Goal: Task Accomplishment & Management: Manage account settings

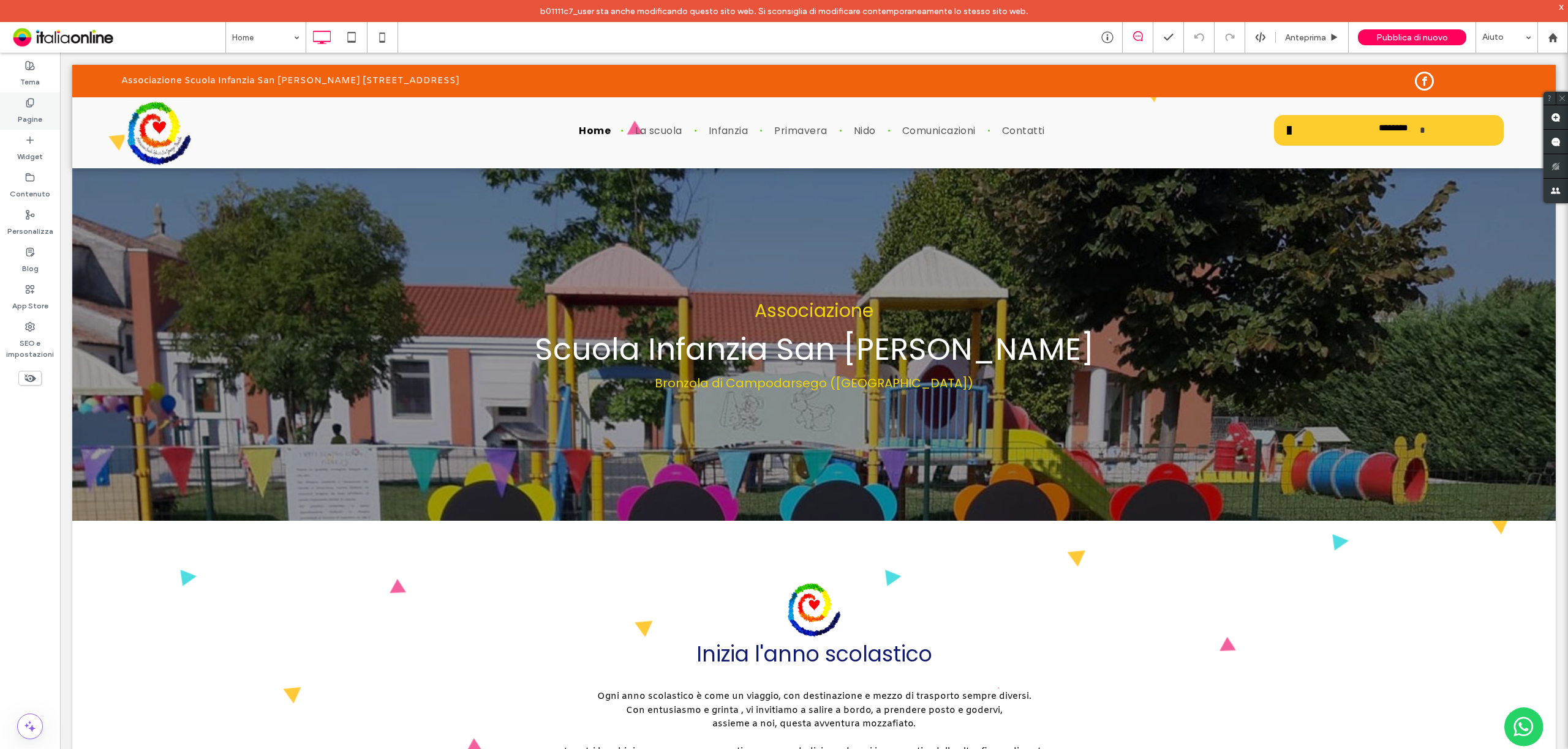
click at [34, 123] on label "Pagine" at bounding box center [30, 117] width 25 height 17
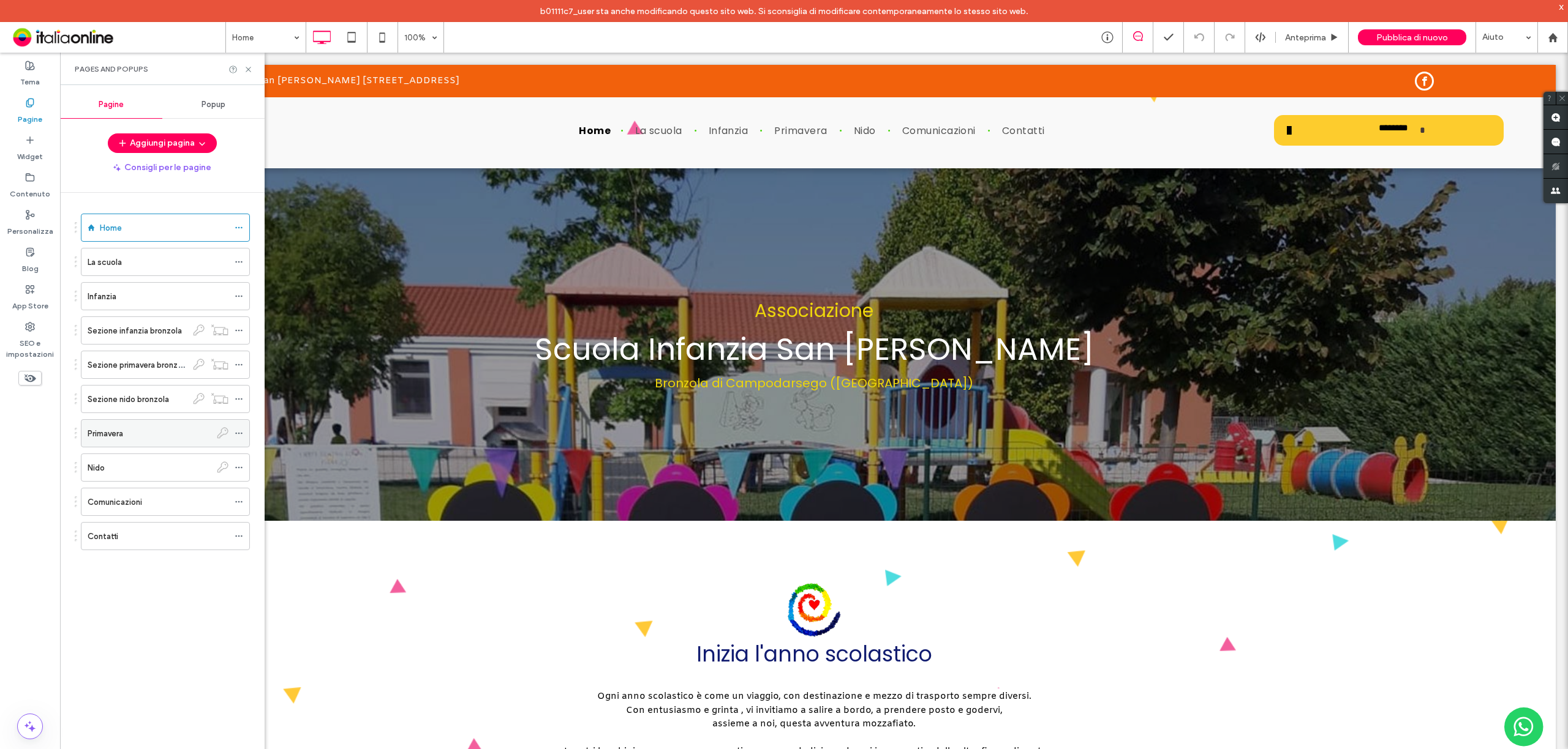
click at [156, 440] on div "Primavera" at bounding box center [149, 434] width 123 height 13
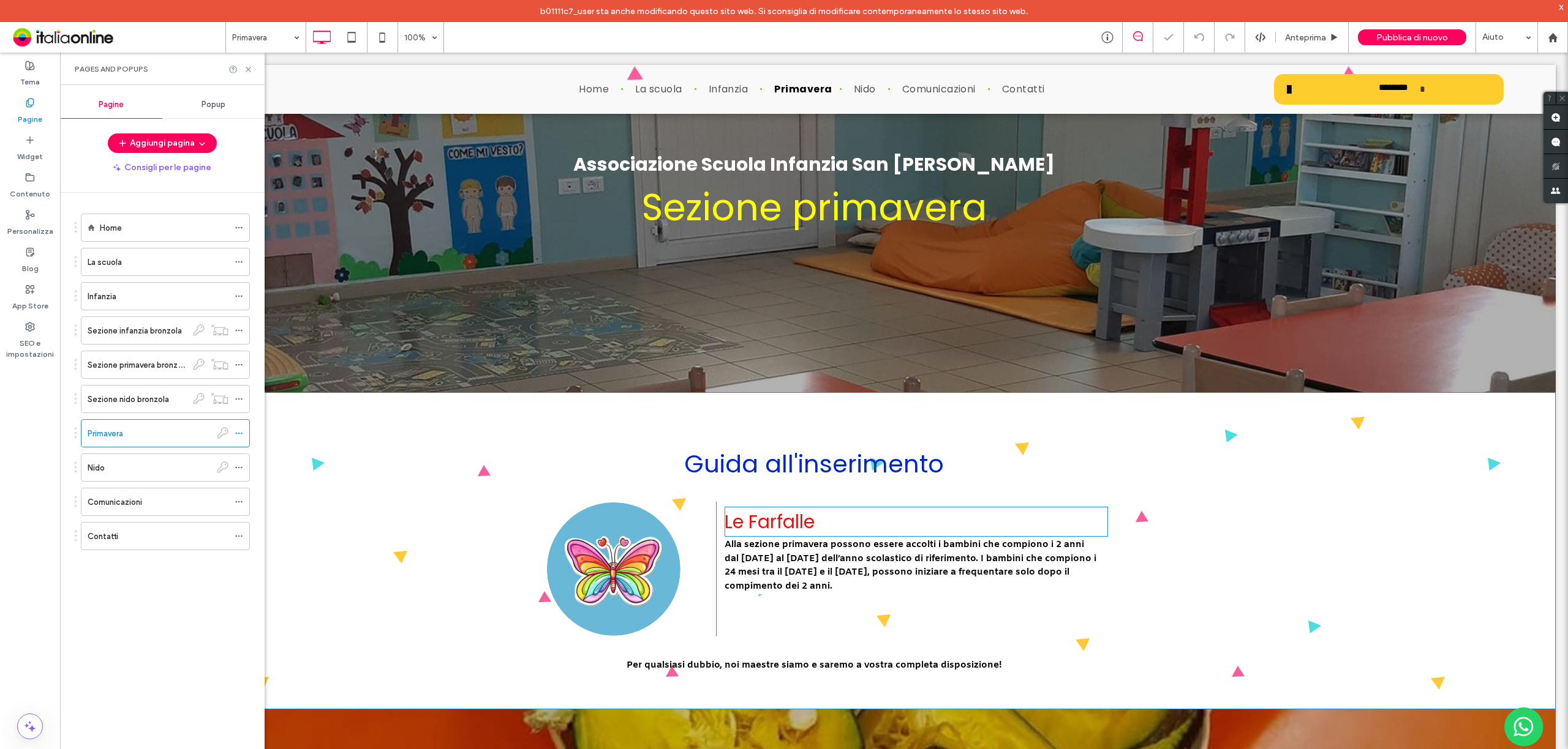
scroll to position [245, 0]
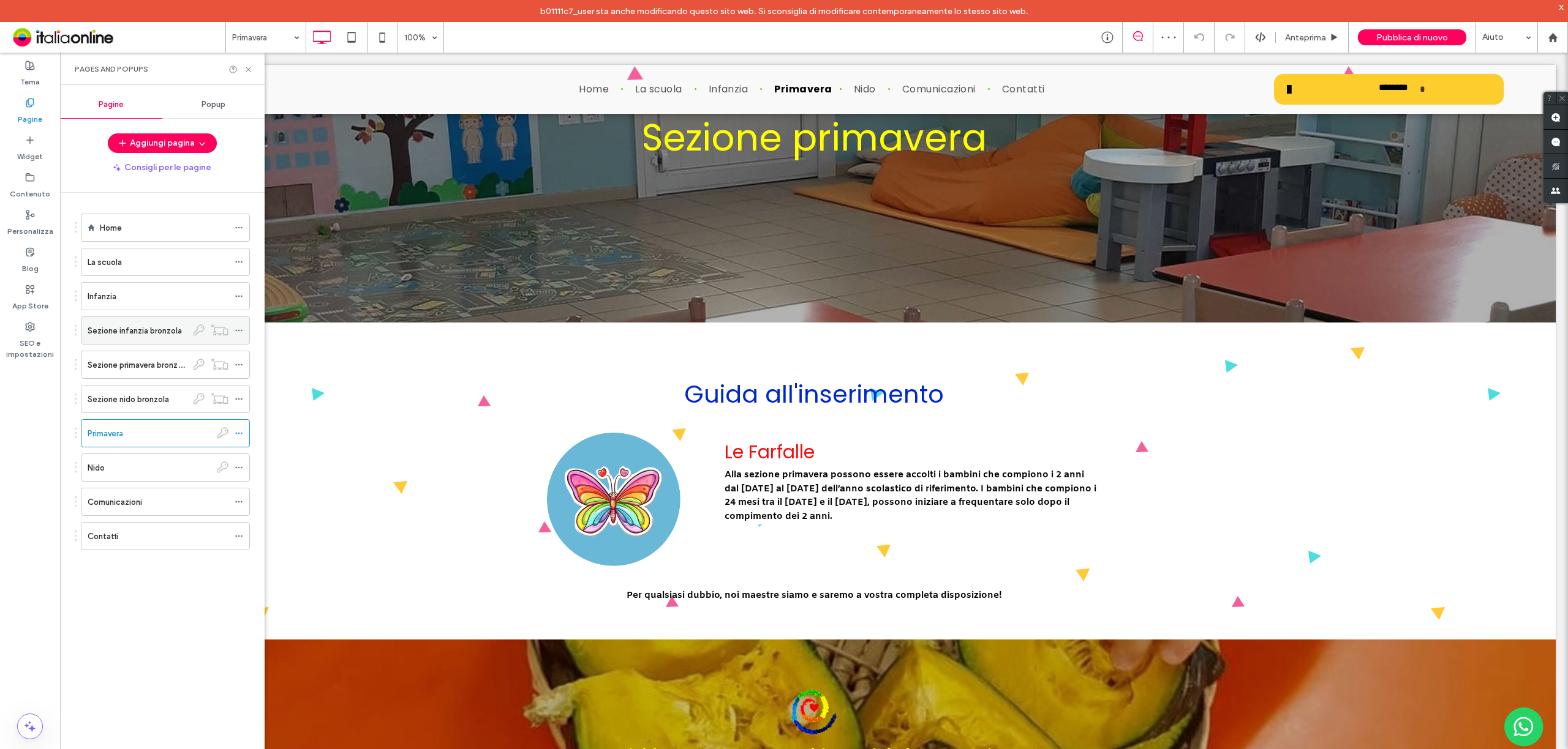
click at [150, 339] on label "Sezione infanzia bronzola" at bounding box center [135, 331] width 95 height 21
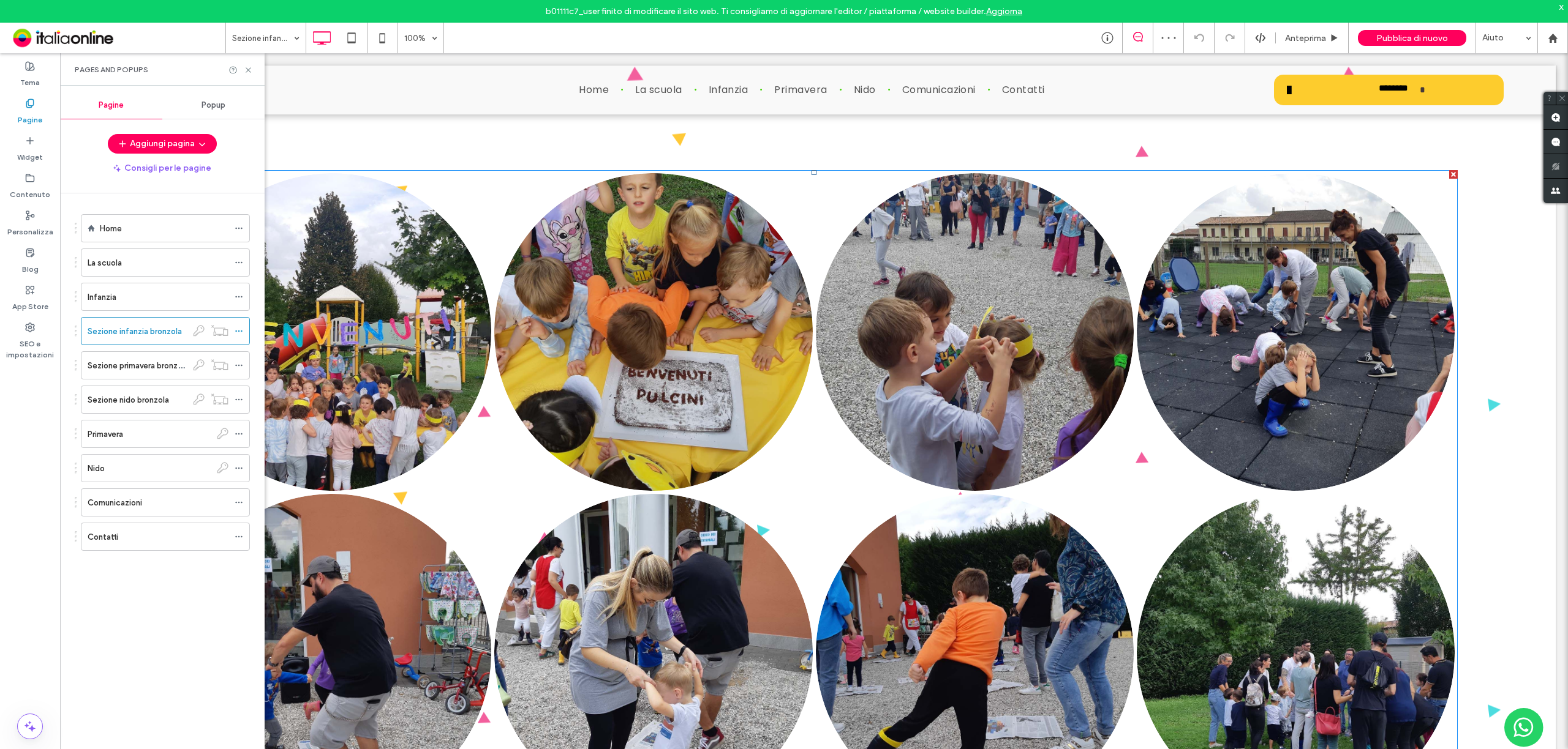
scroll to position [82, 0]
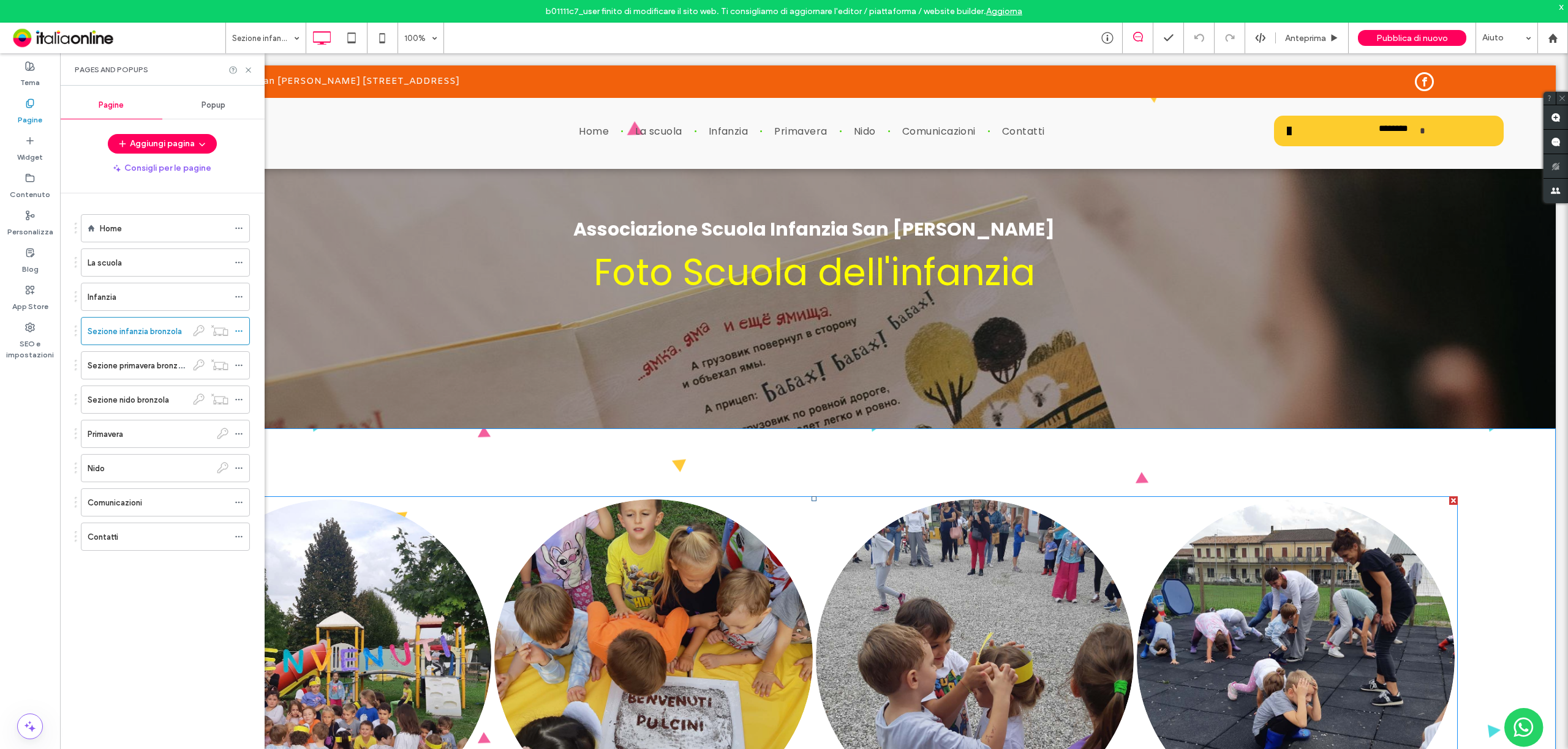
click at [1128, 596] on link at bounding box center [1295, 658] width 337 height 337
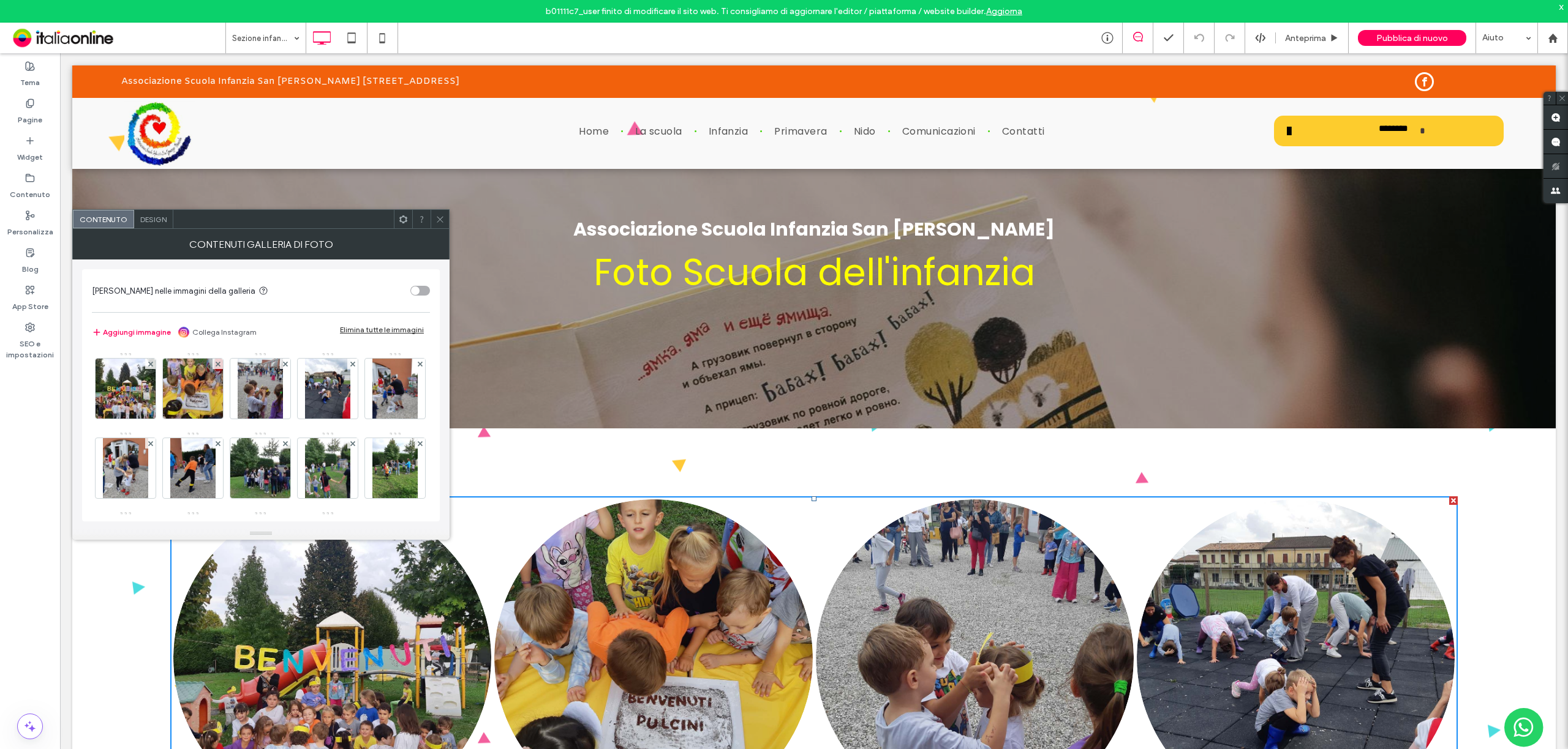
click at [359, 328] on div "Elimina tutte le immagini" at bounding box center [382, 329] width 84 height 9
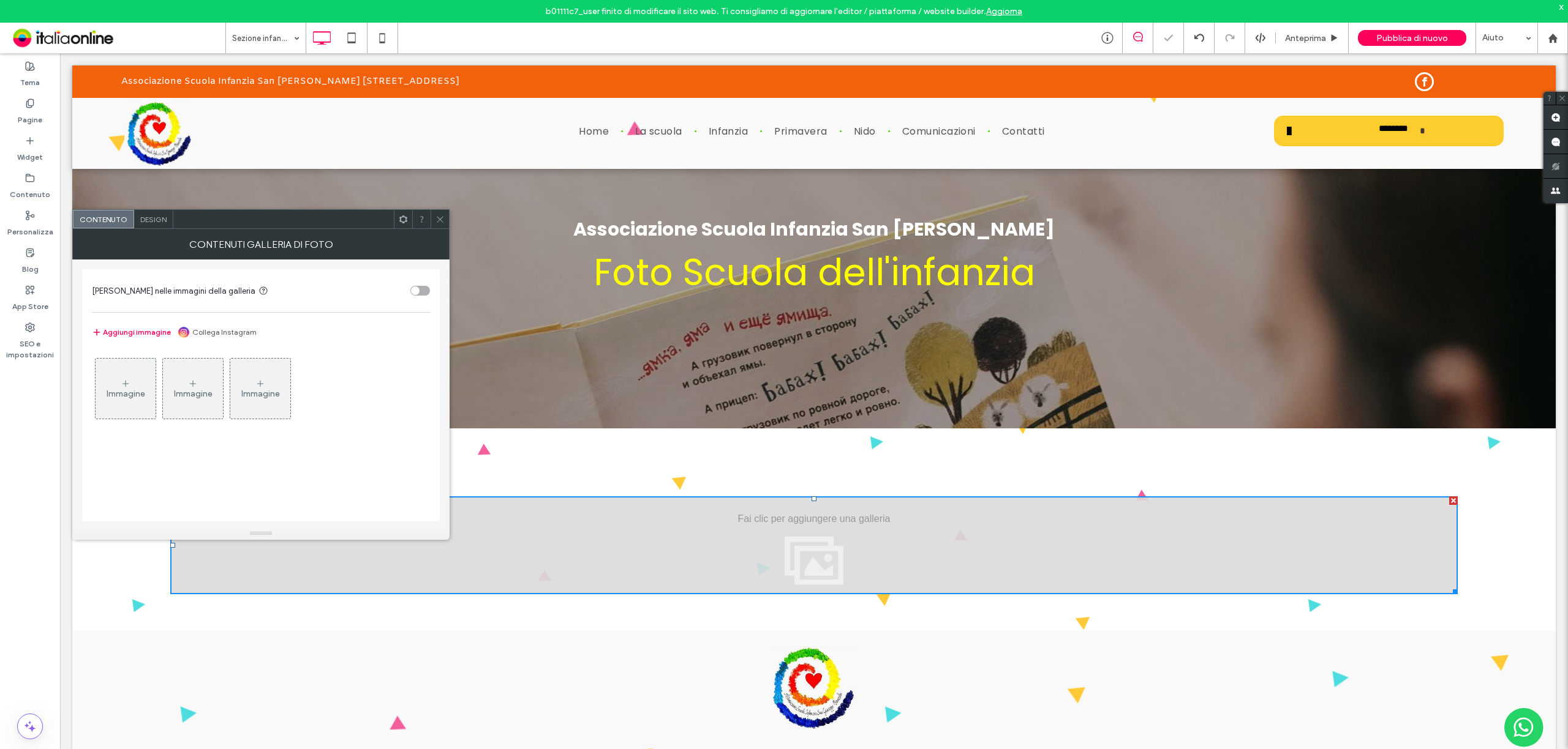
click at [441, 217] on icon at bounding box center [440, 219] width 9 height 9
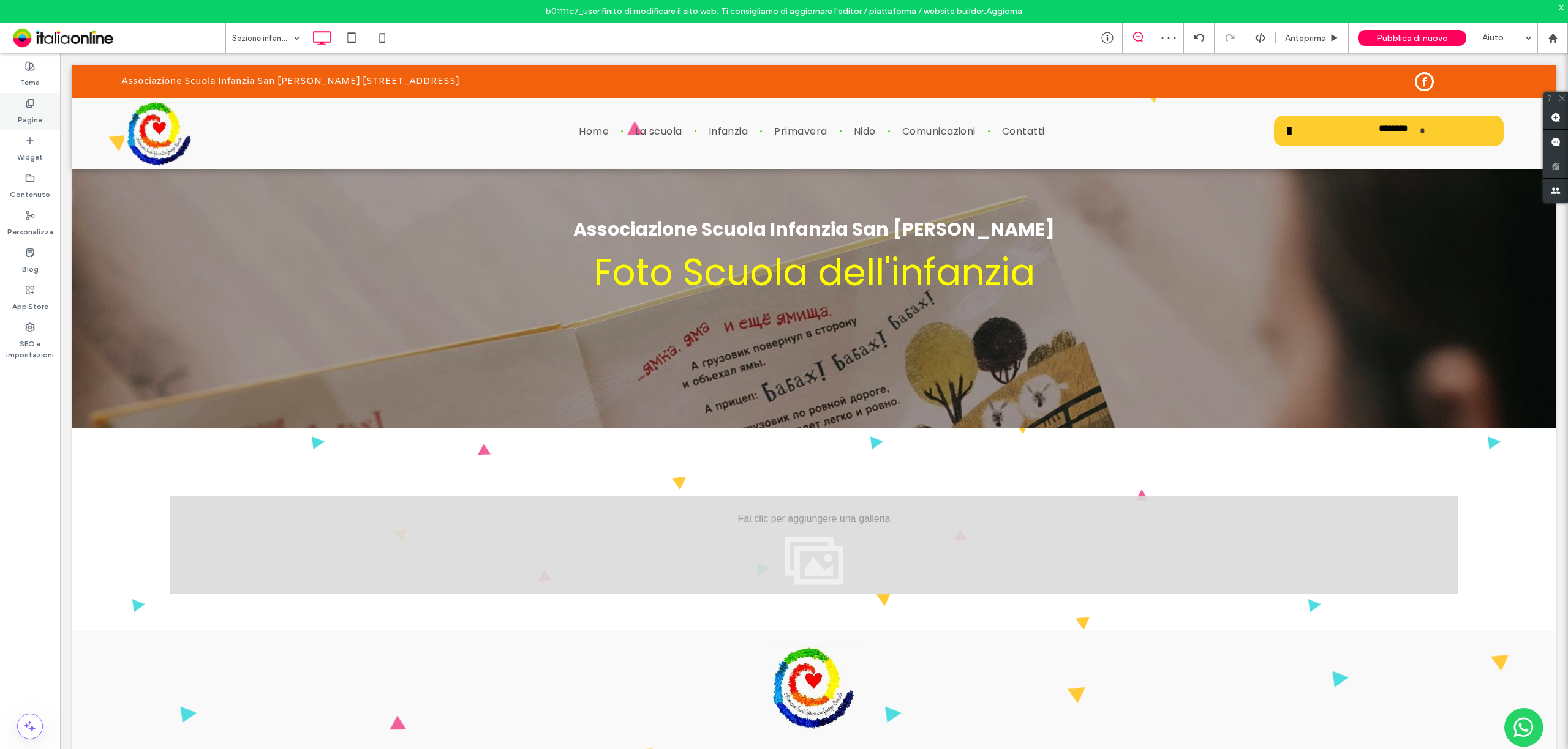
click at [35, 115] on label "Pagine" at bounding box center [30, 117] width 25 height 17
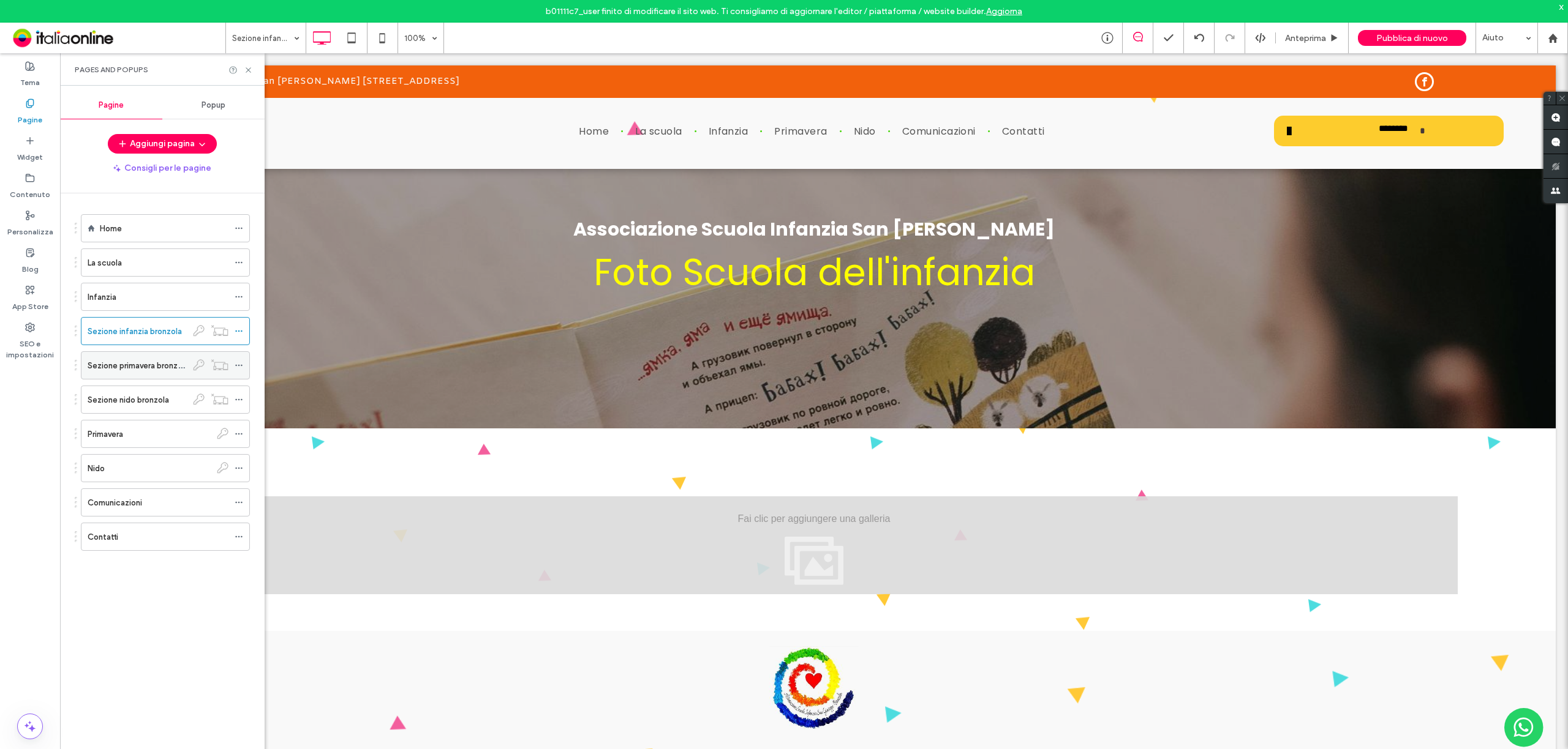
click at [238, 367] on icon at bounding box center [239, 366] width 9 height 9
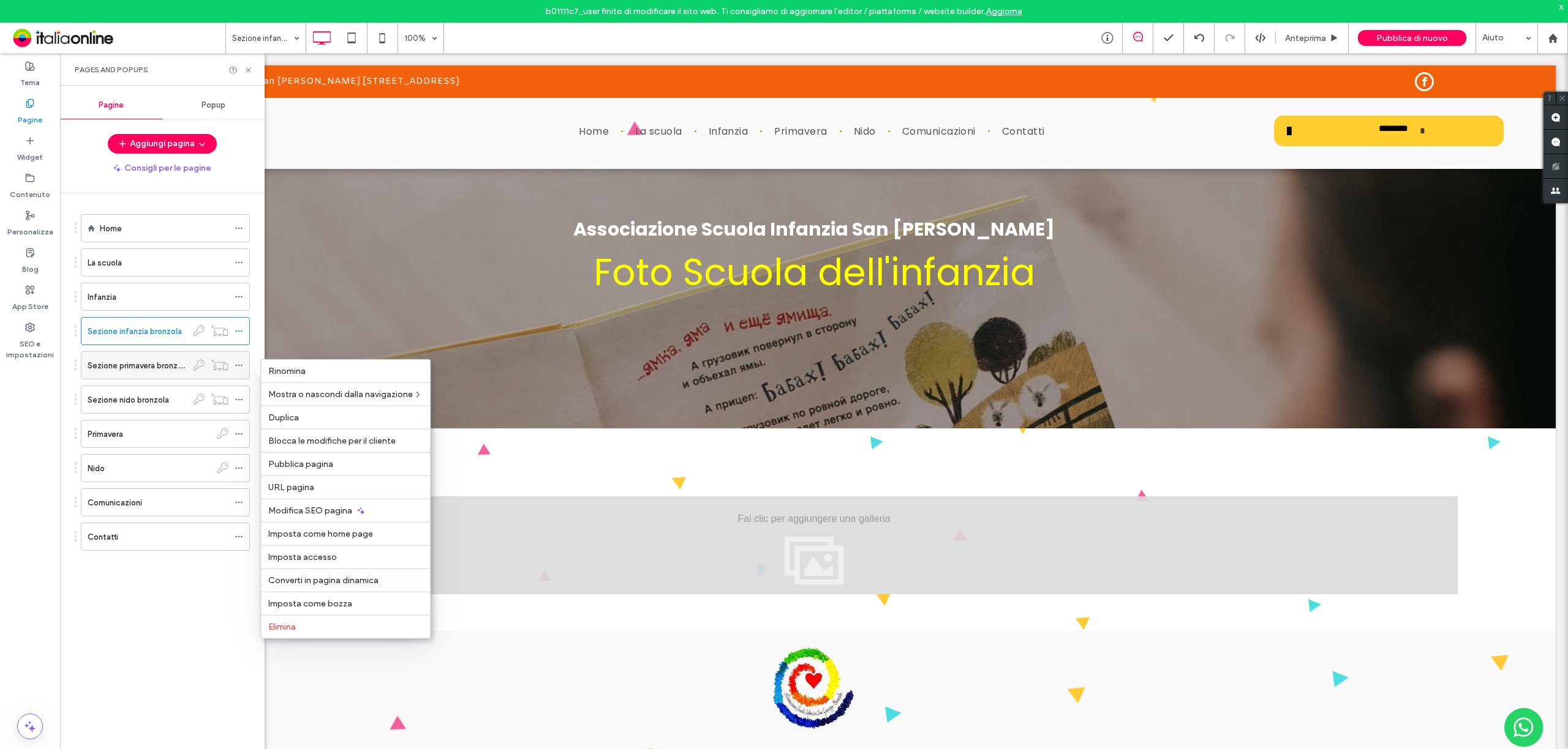
click at [191, 361] on div at bounding box center [210, 365] width 48 height 12
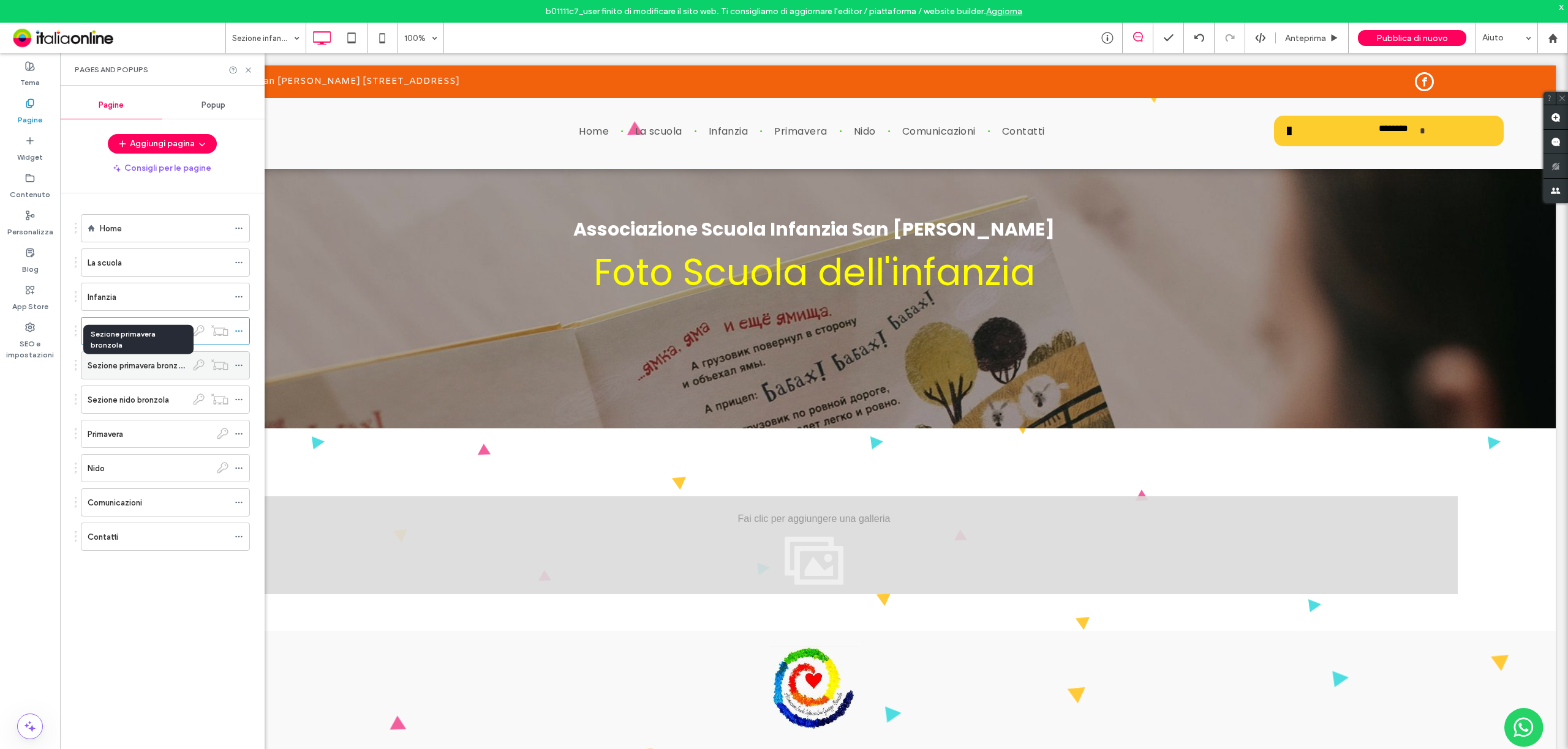
click at [184, 365] on label "Sezione primavera bronzola" at bounding box center [138, 366] width 101 height 21
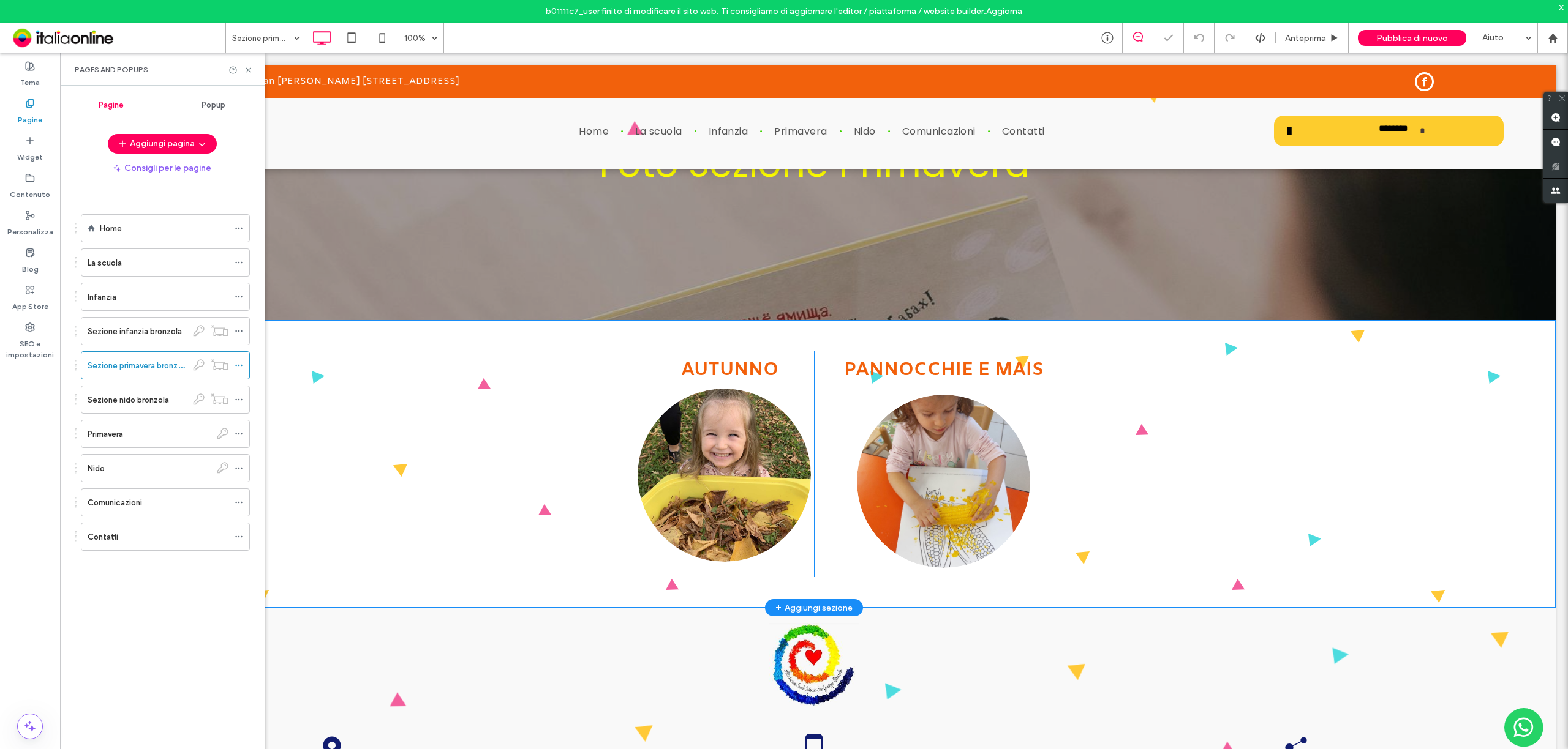
scroll to position [245, 0]
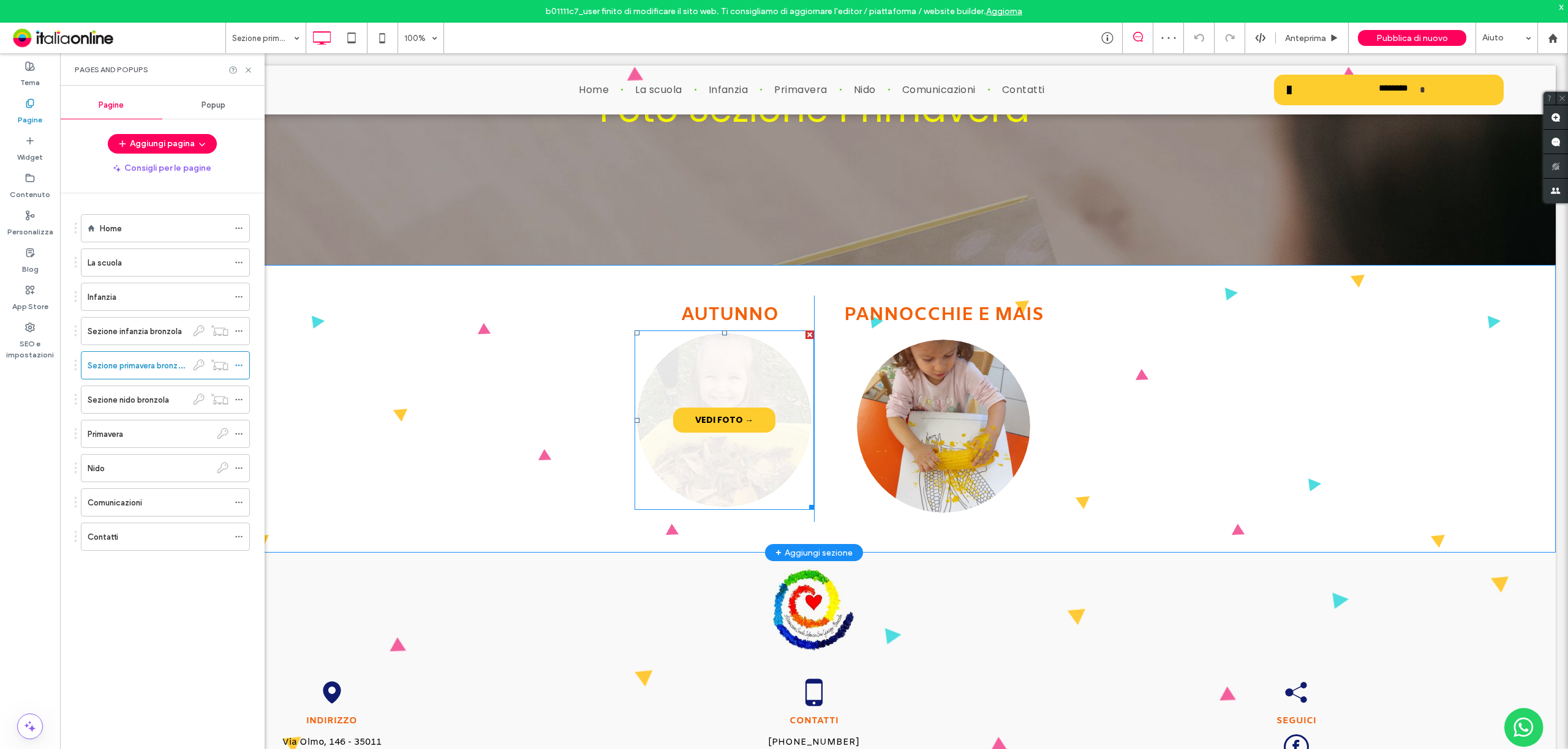
click at [759, 360] on link at bounding box center [724, 420] width 183 height 183
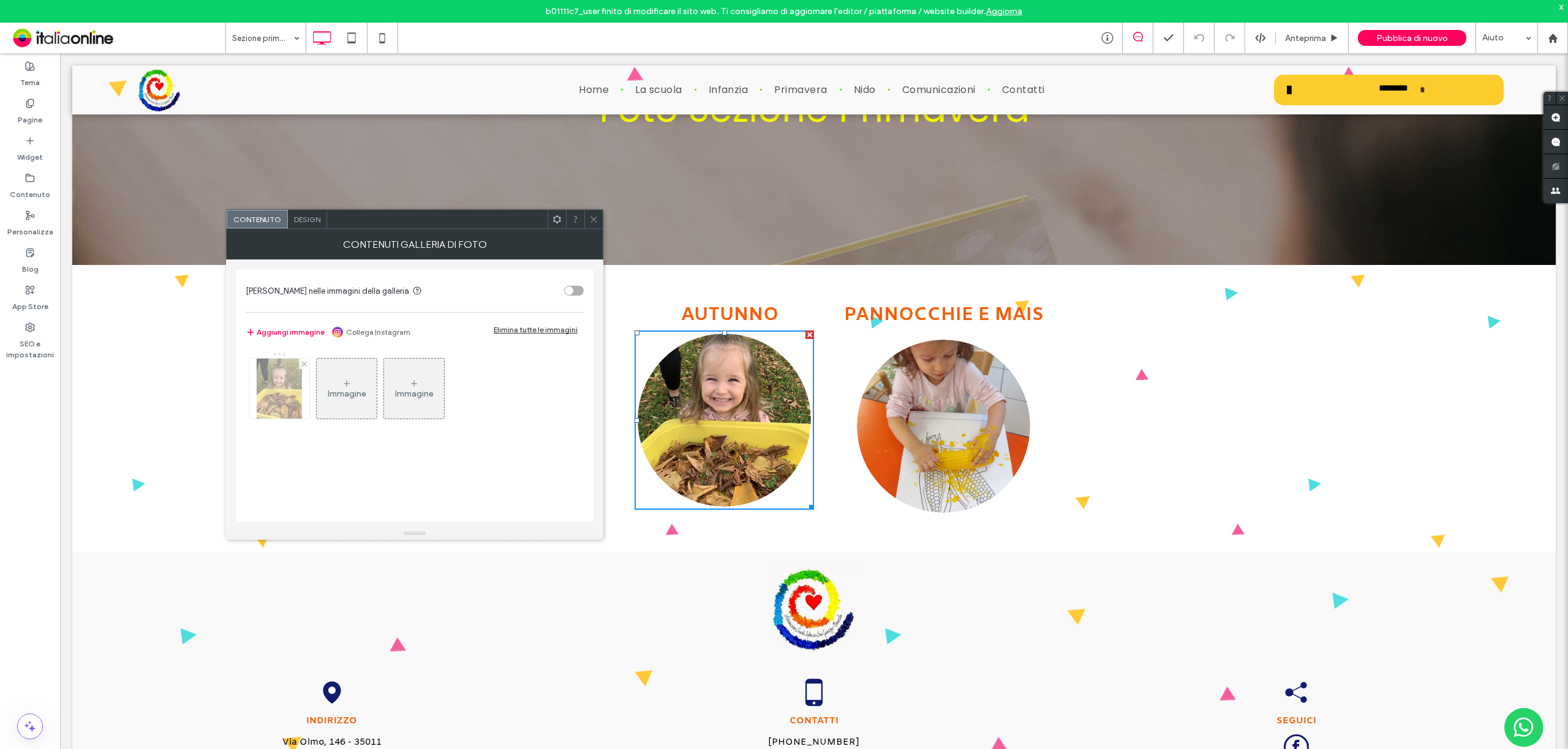
click at [278, 407] on img at bounding box center [279, 389] width 45 height 60
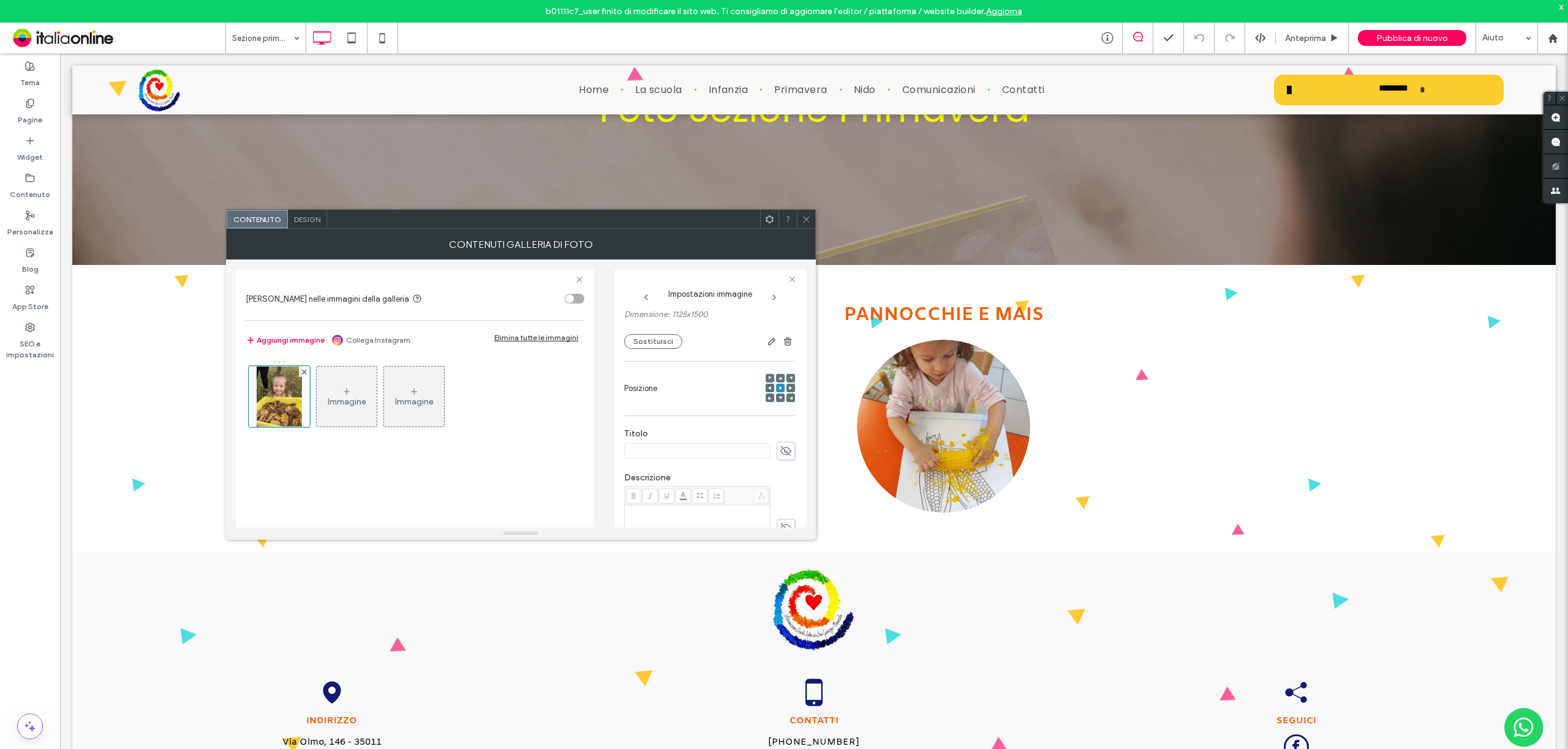
scroll to position [82, 0]
click at [805, 218] on icon at bounding box center [806, 219] width 9 height 9
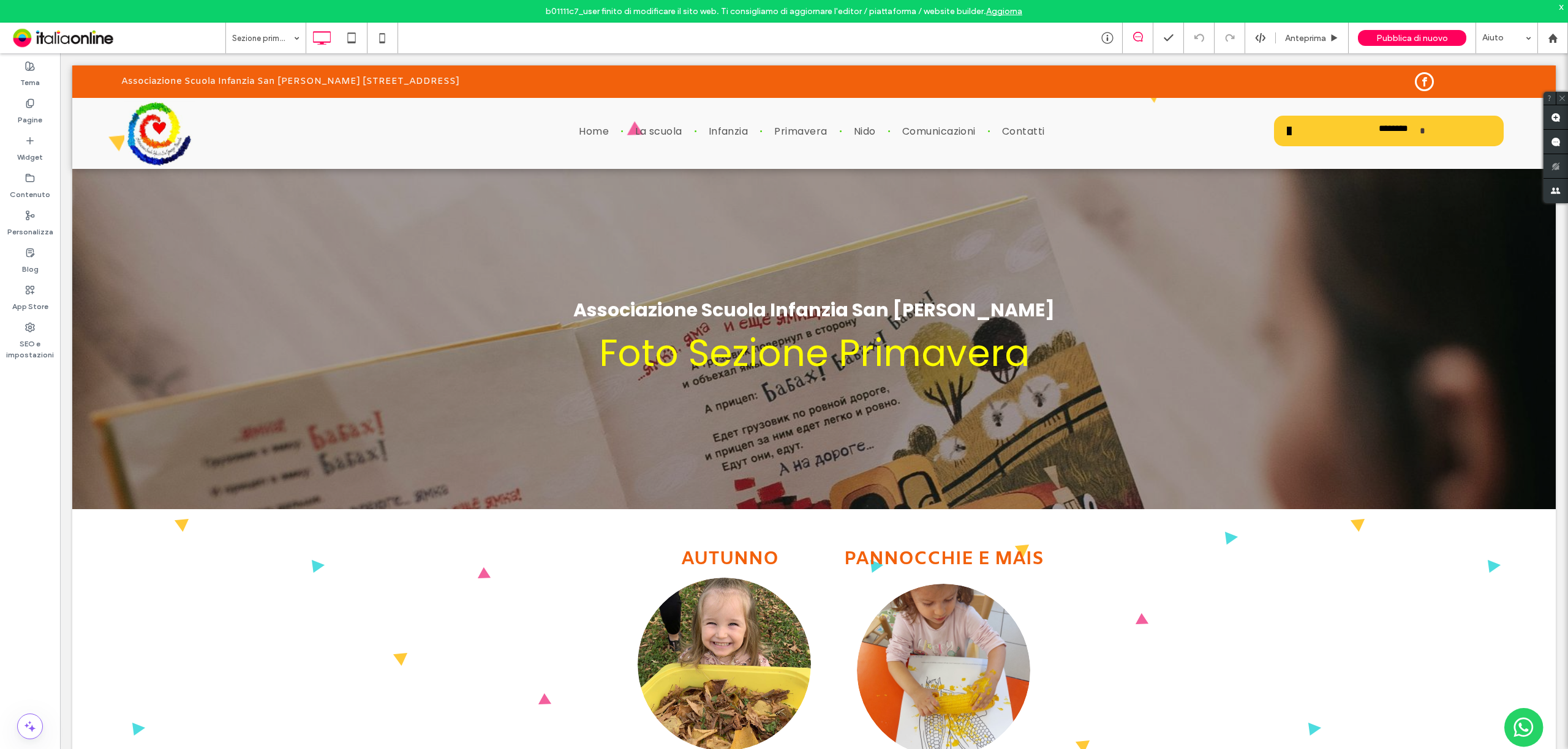
scroll to position [0, 0]
click at [1296, 42] on span "Anteprima" at bounding box center [1305, 38] width 41 height 10
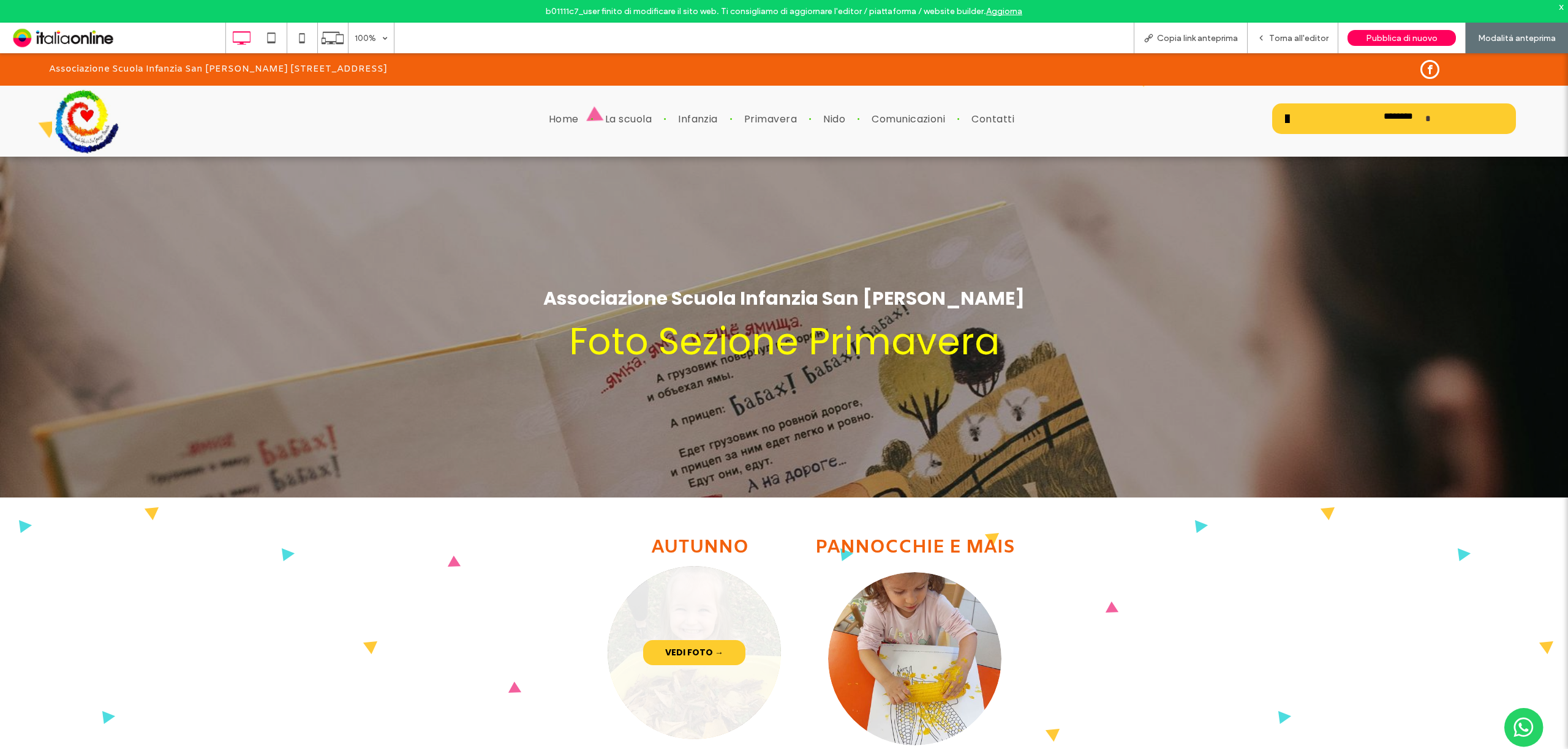
click at [679, 681] on link at bounding box center [694, 653] width 183 height 183
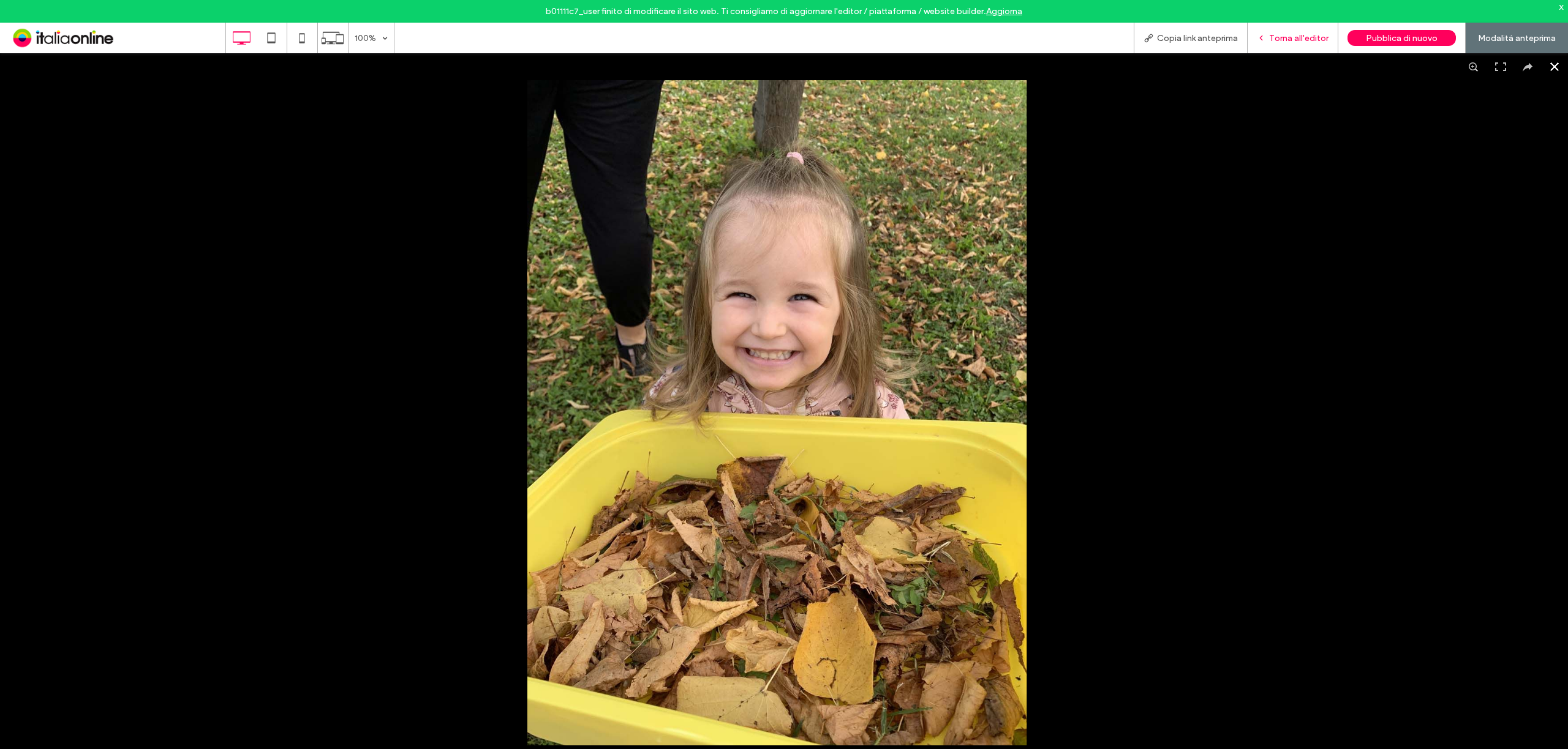
click at [1278, 31] on div "Torna all'editor" at bounding box center [1293, 38] width 91 height 31
click at [1315, 33] on span "Torna all'editor" at bounding box center [1299, 38] width 60 height 10
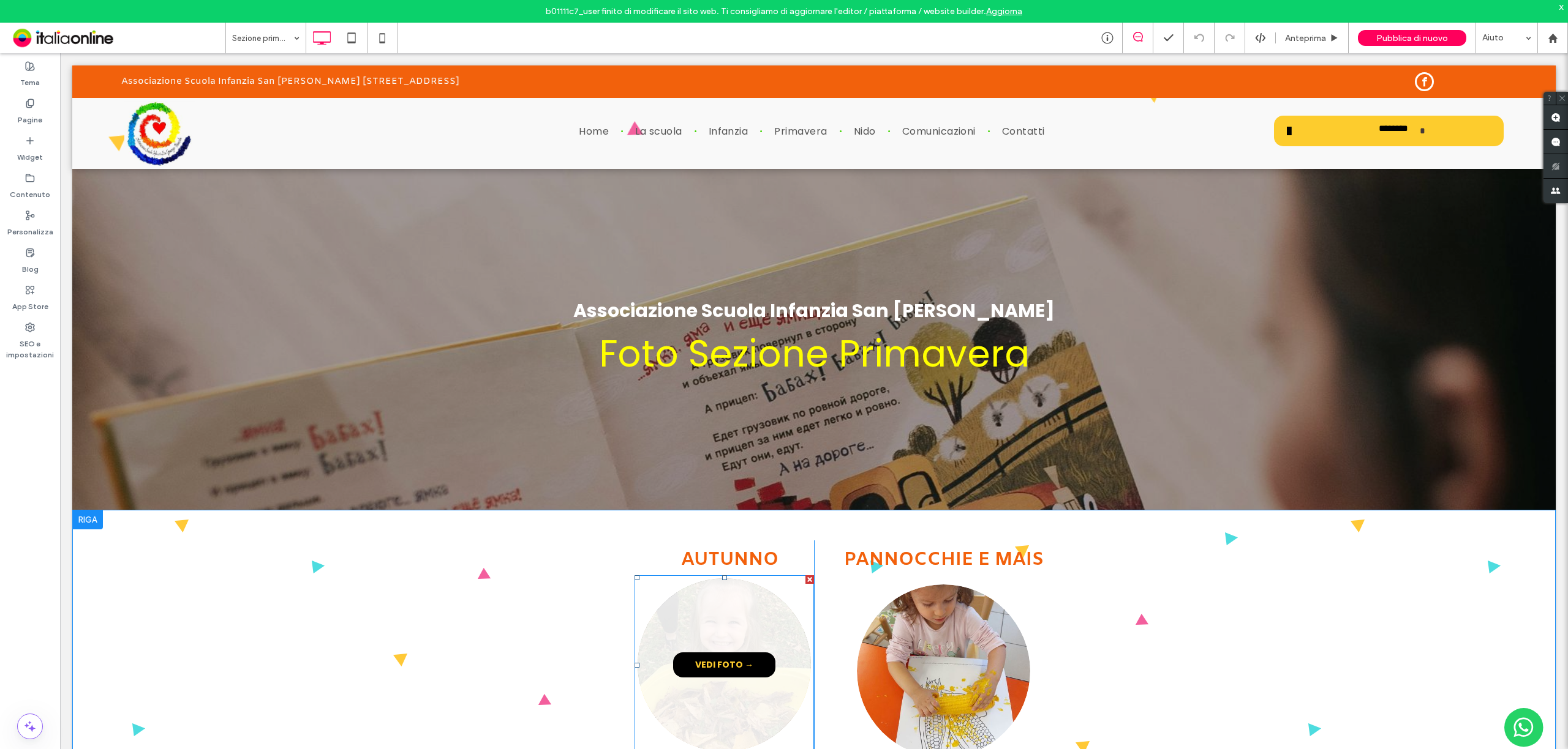
click at [728, 664] on span "VEDI FOTO →" at bounding box center [724, 665] width 83 height 25
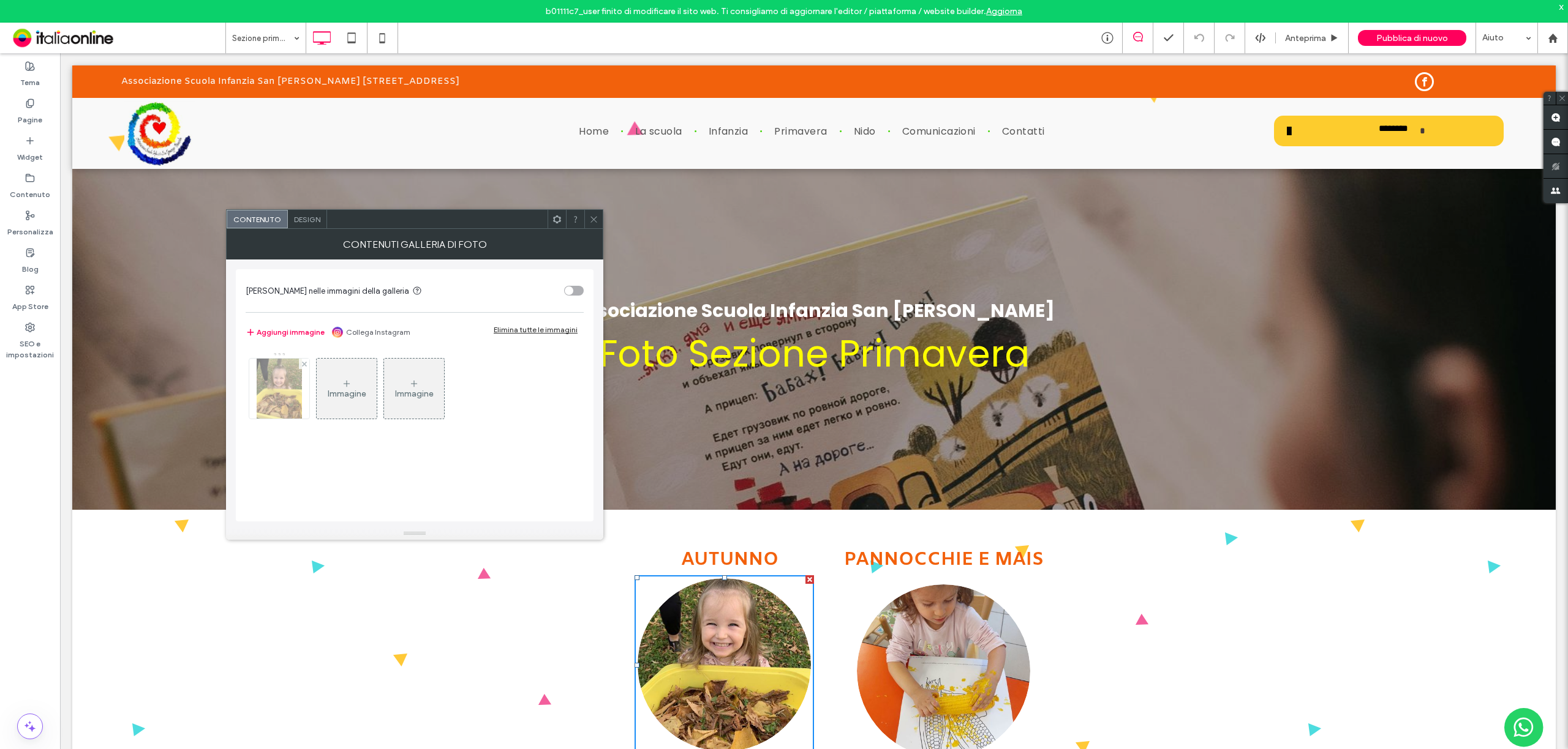
drag, startPoint x: 284, startPoint y: 388, endPoint x: 289, endPoint y: 392, distance: 6.4
click at [284, 388] on img at bounding box center [279, 389] width 45 height 60
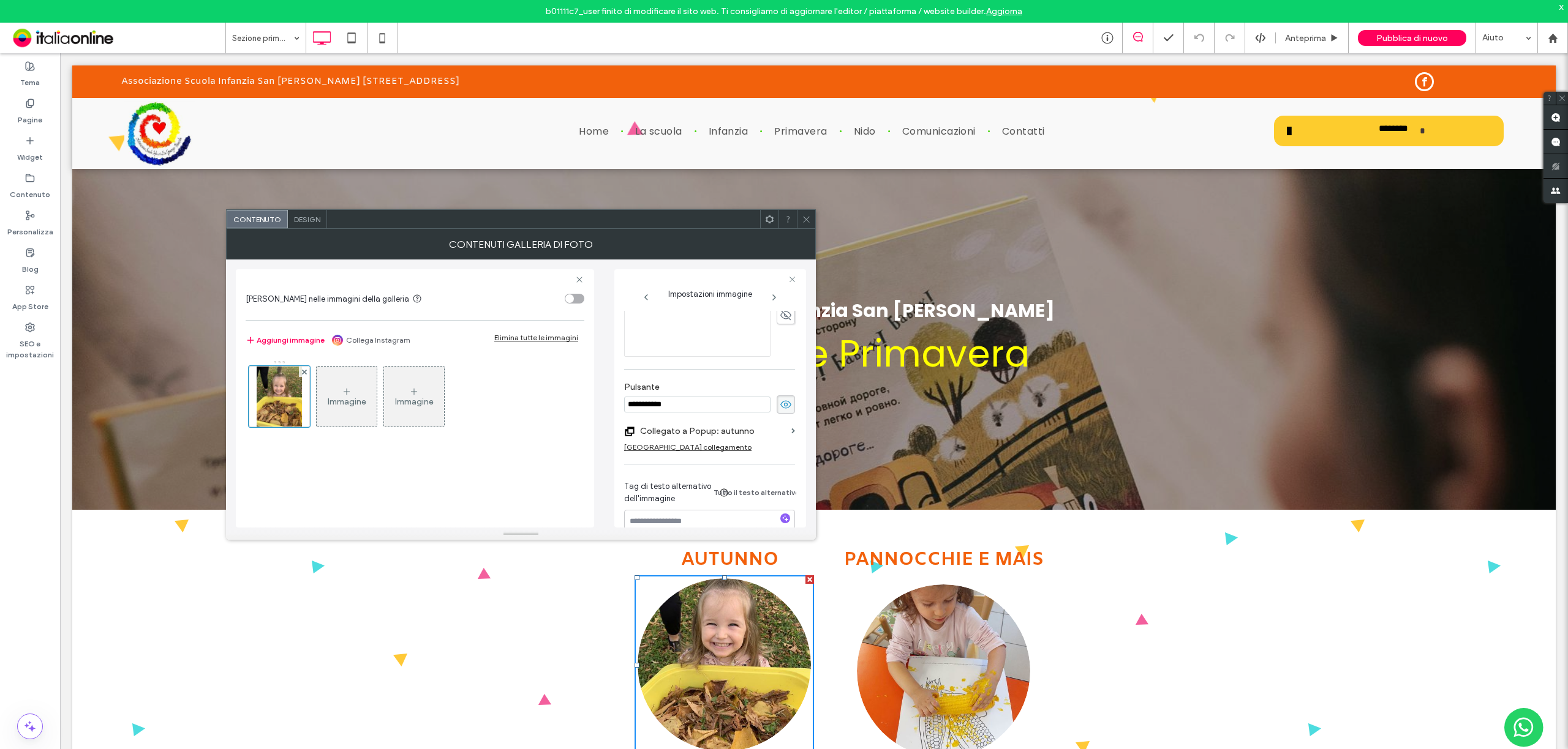
scroll to position [326, 0]
click at [736, 426] on label "Collegato a Popup: autunno" at bounding box center [713, 428] width 147 height 23
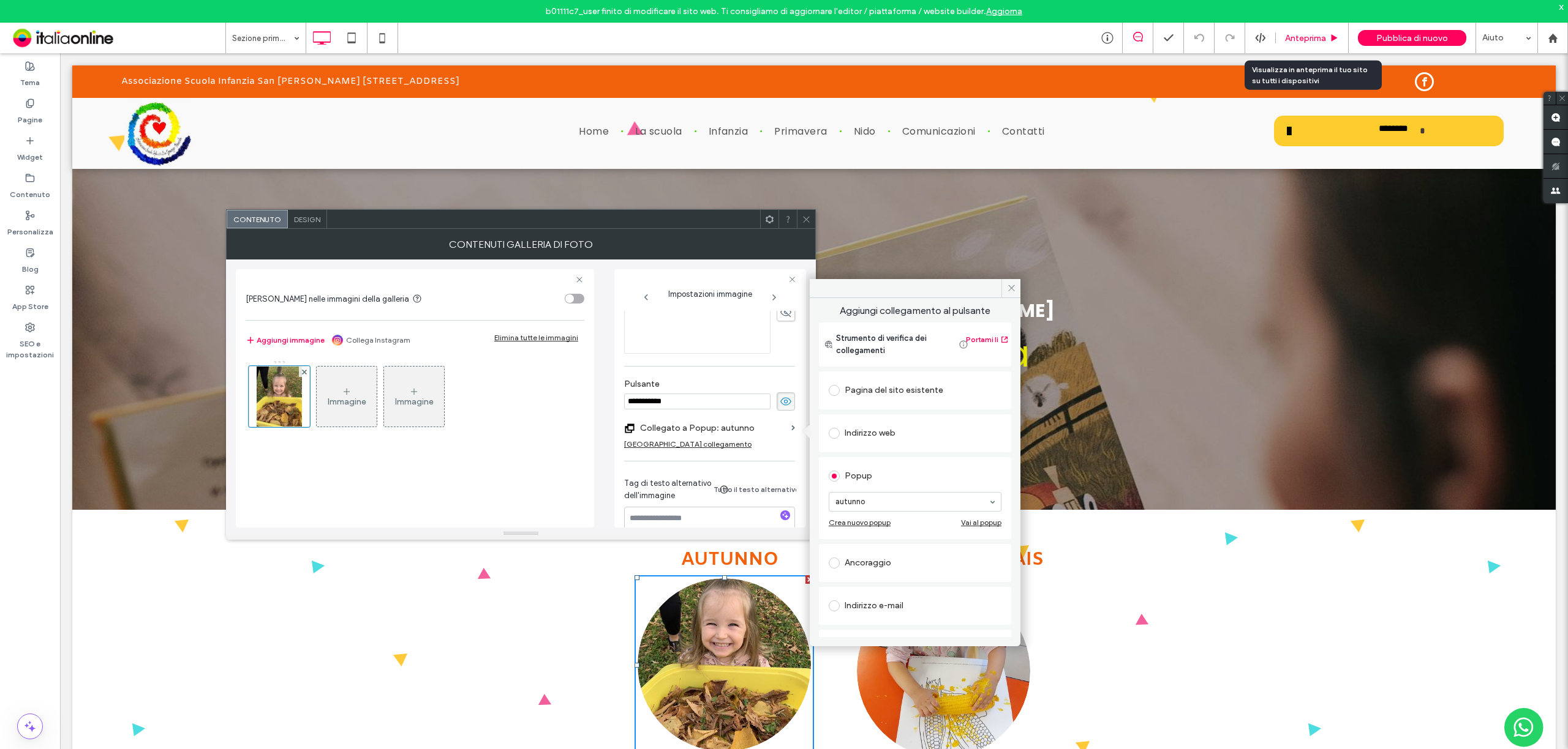
click at [1301, 45] on div "Anteprima" at bounding box center [1312, 38] width 73 height 31
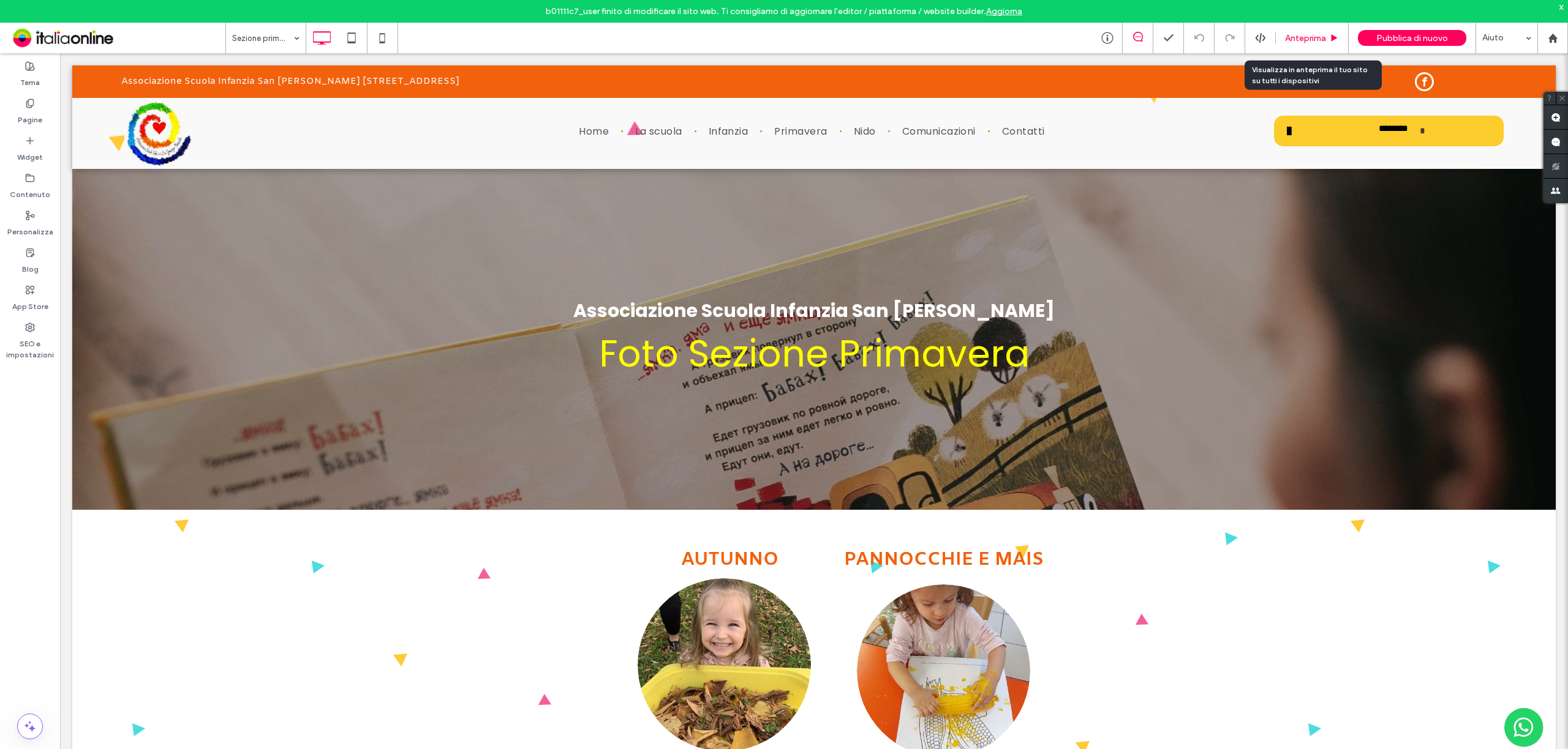
click at [1299, 37] on span "Anteprima" at bounding box center [1305, 38] width 41 height 10
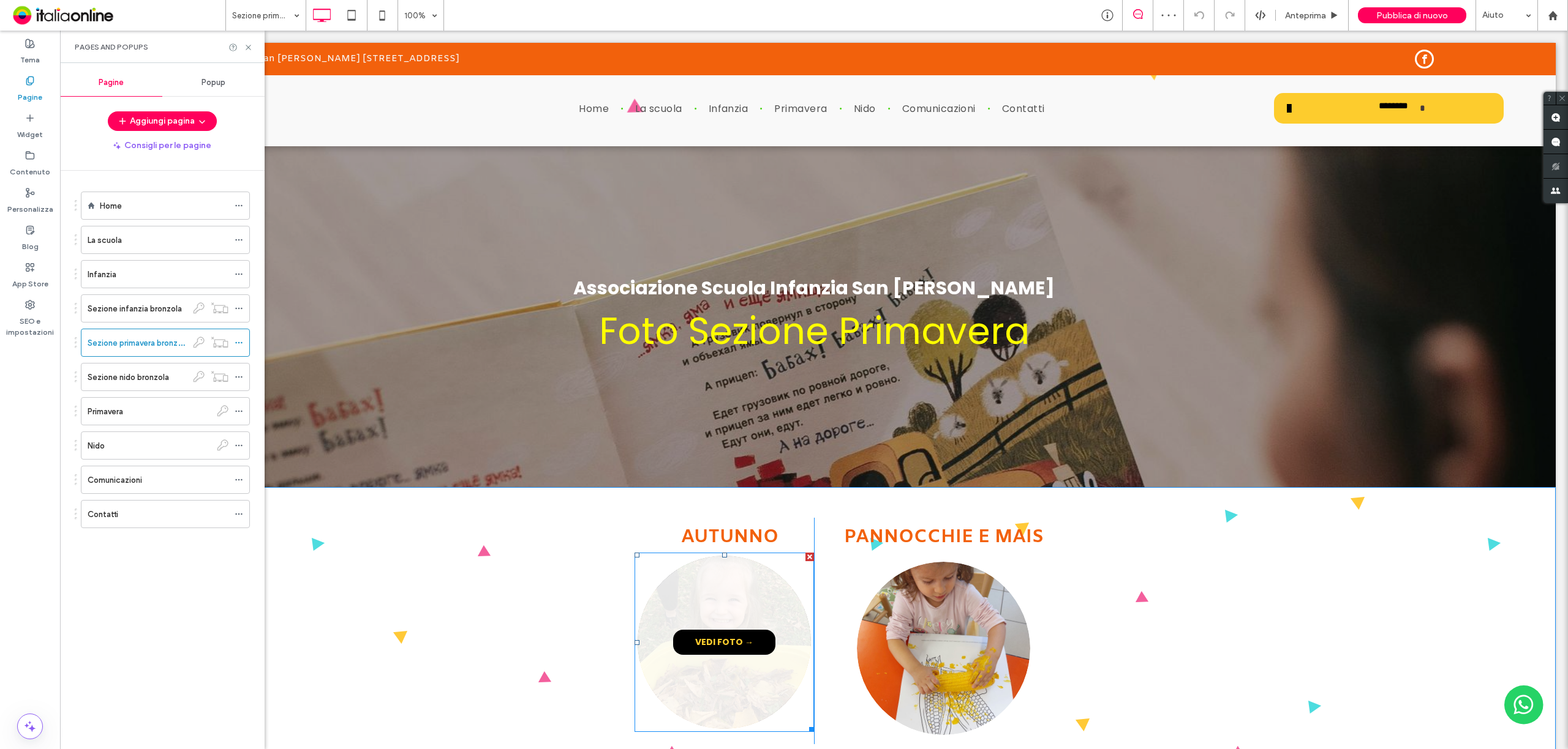
click at [722, 643] on span "VEDI FOTO →" at bounding box center [724, 642] width 83 height 25
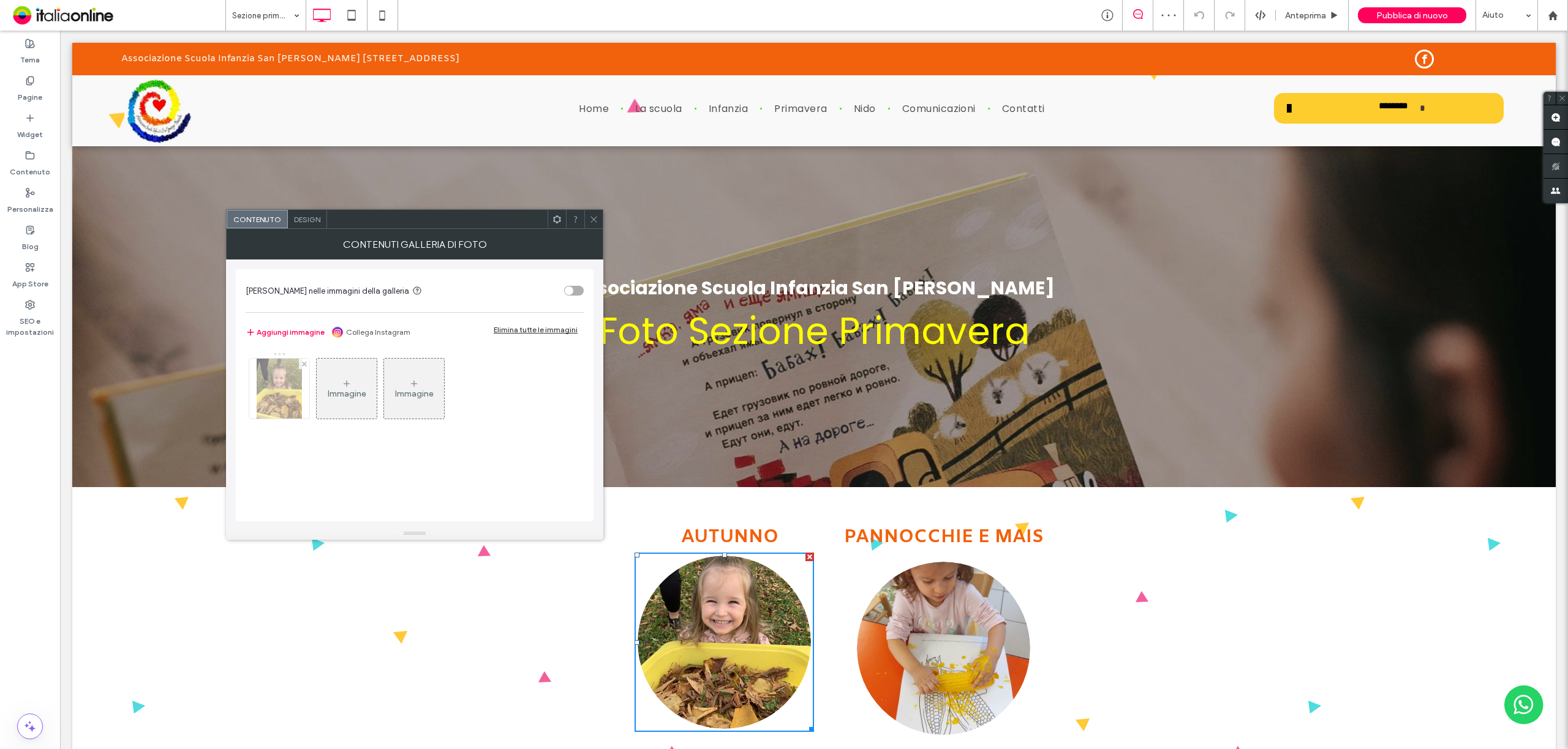
click at [255, 404] on div at bounding box center [279, 389] width 60 height 60
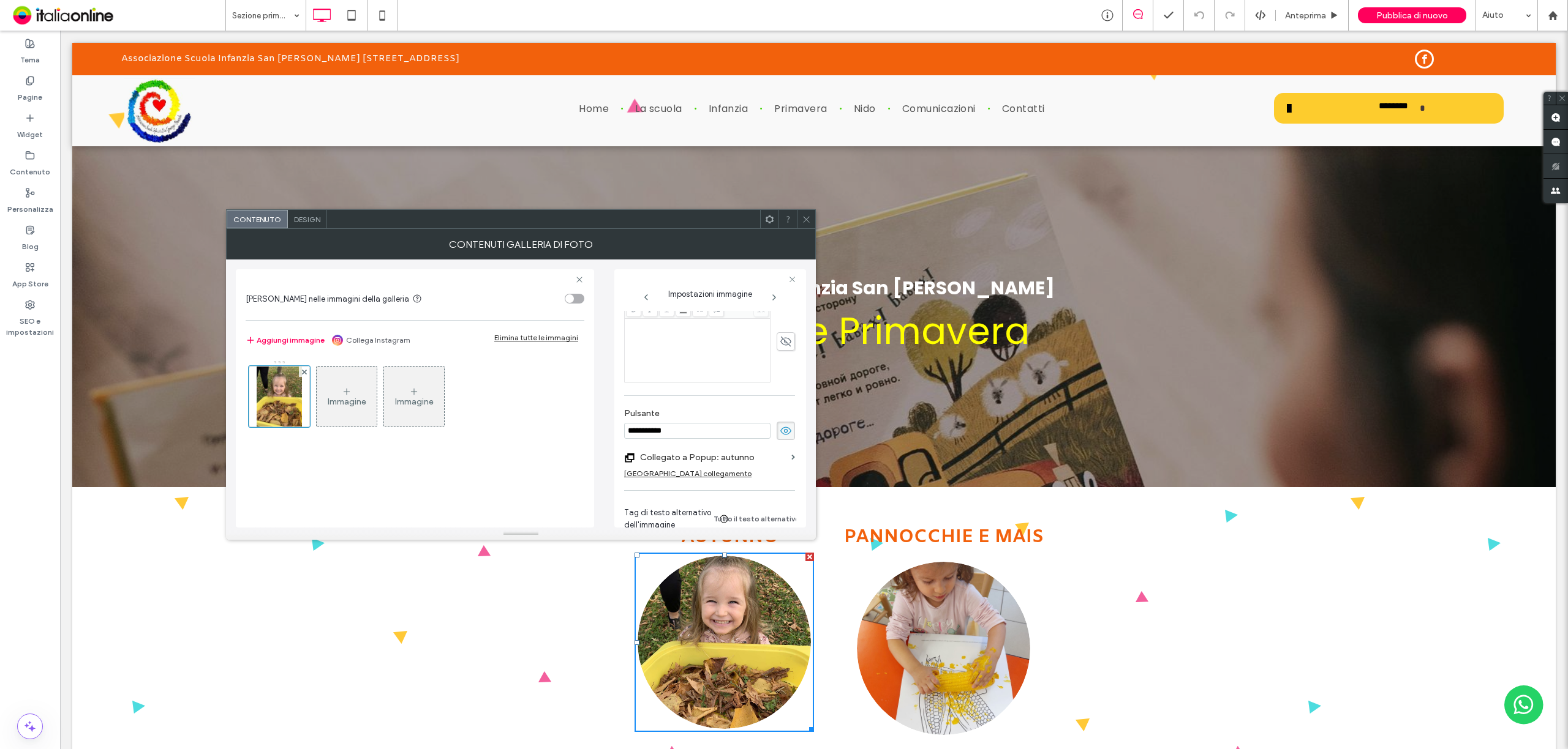
scroll to position [326, 0]
click at [729, 432] on label "Collegato a Popup: autunno" at bounding box center [713, 428] width 147 height 23
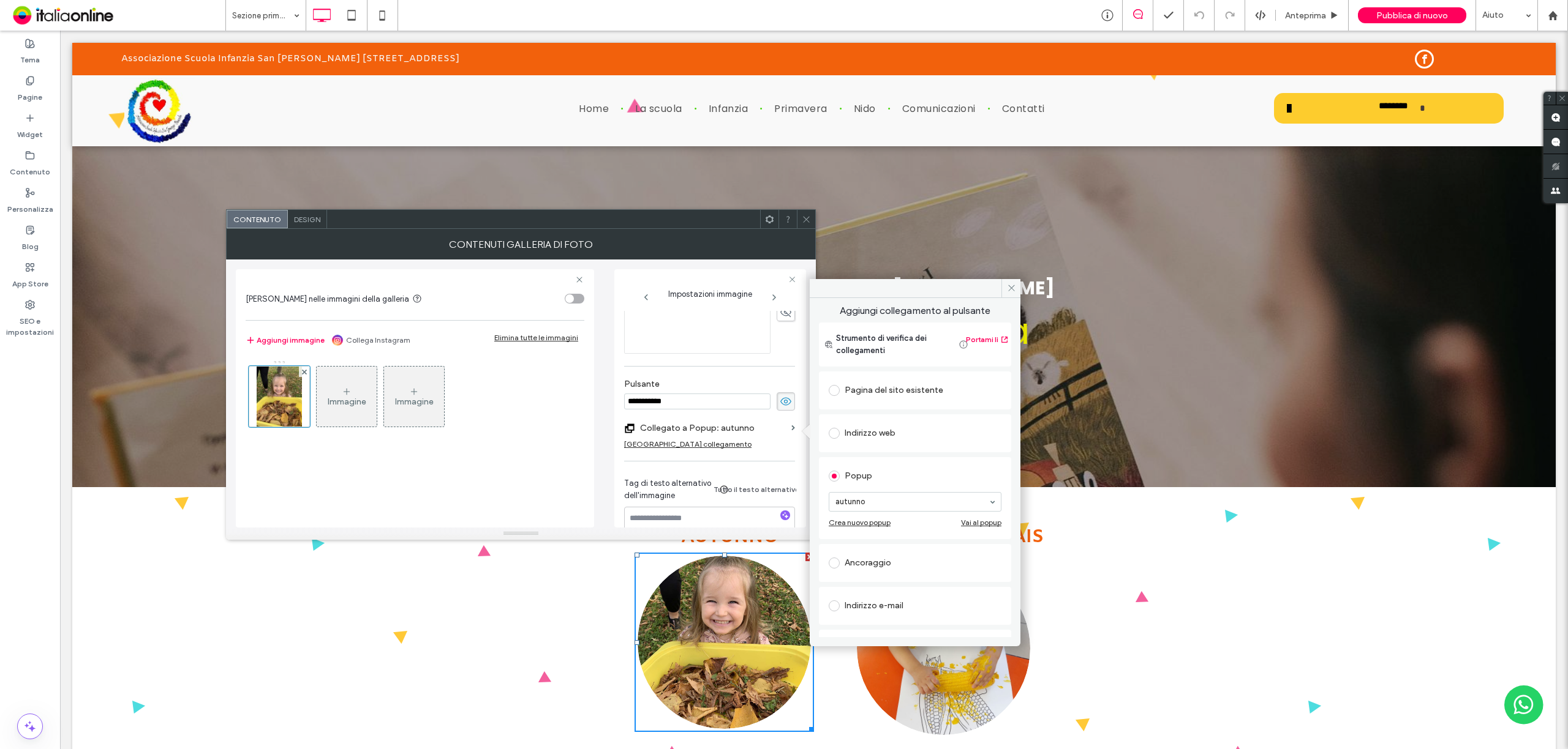
click at [983, 520] on div "Vai al popup" at bounding box center [981, 522] width 41 height 9
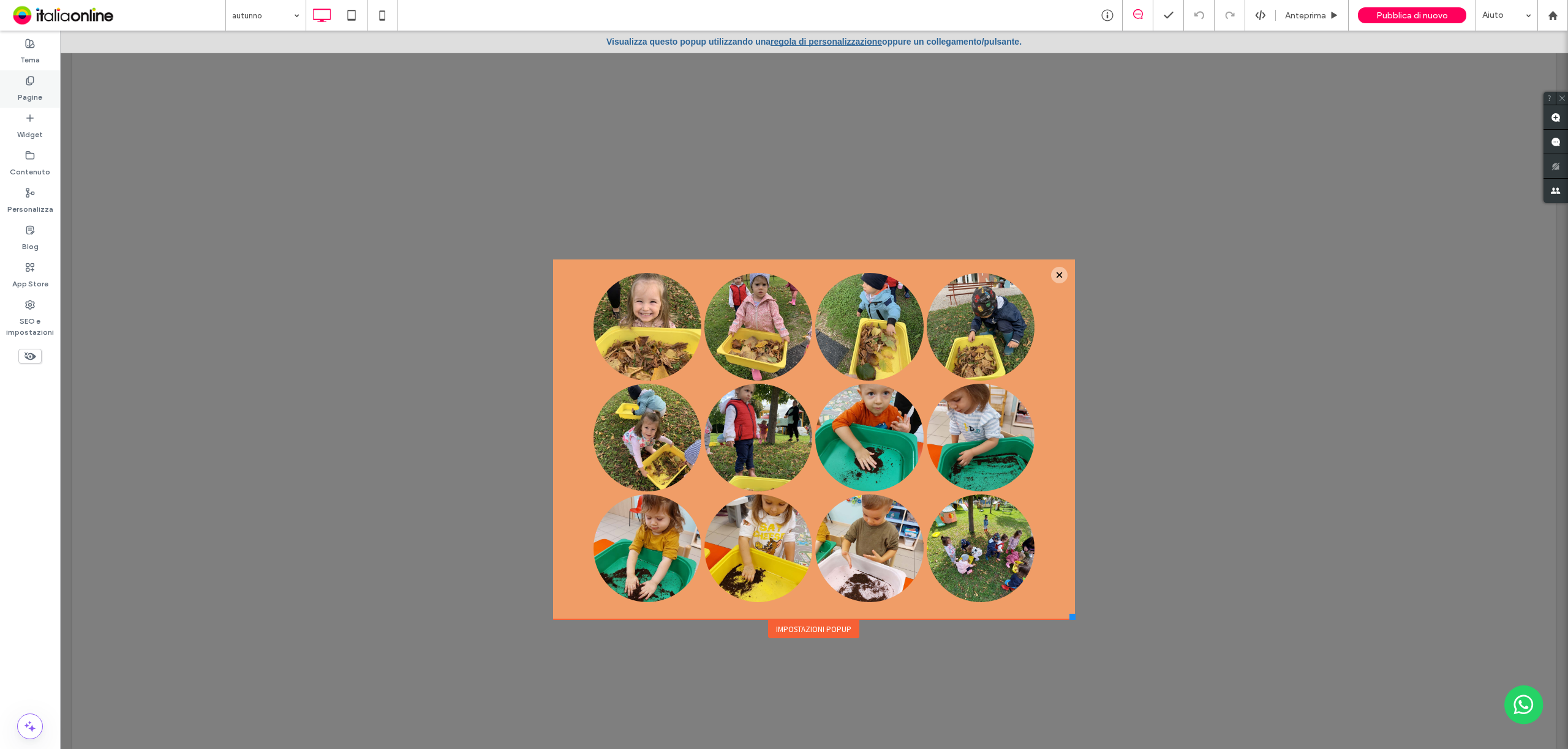
click at [33, 87] on label "Pagine" at bounding box center [30, 94] width 25 height 17
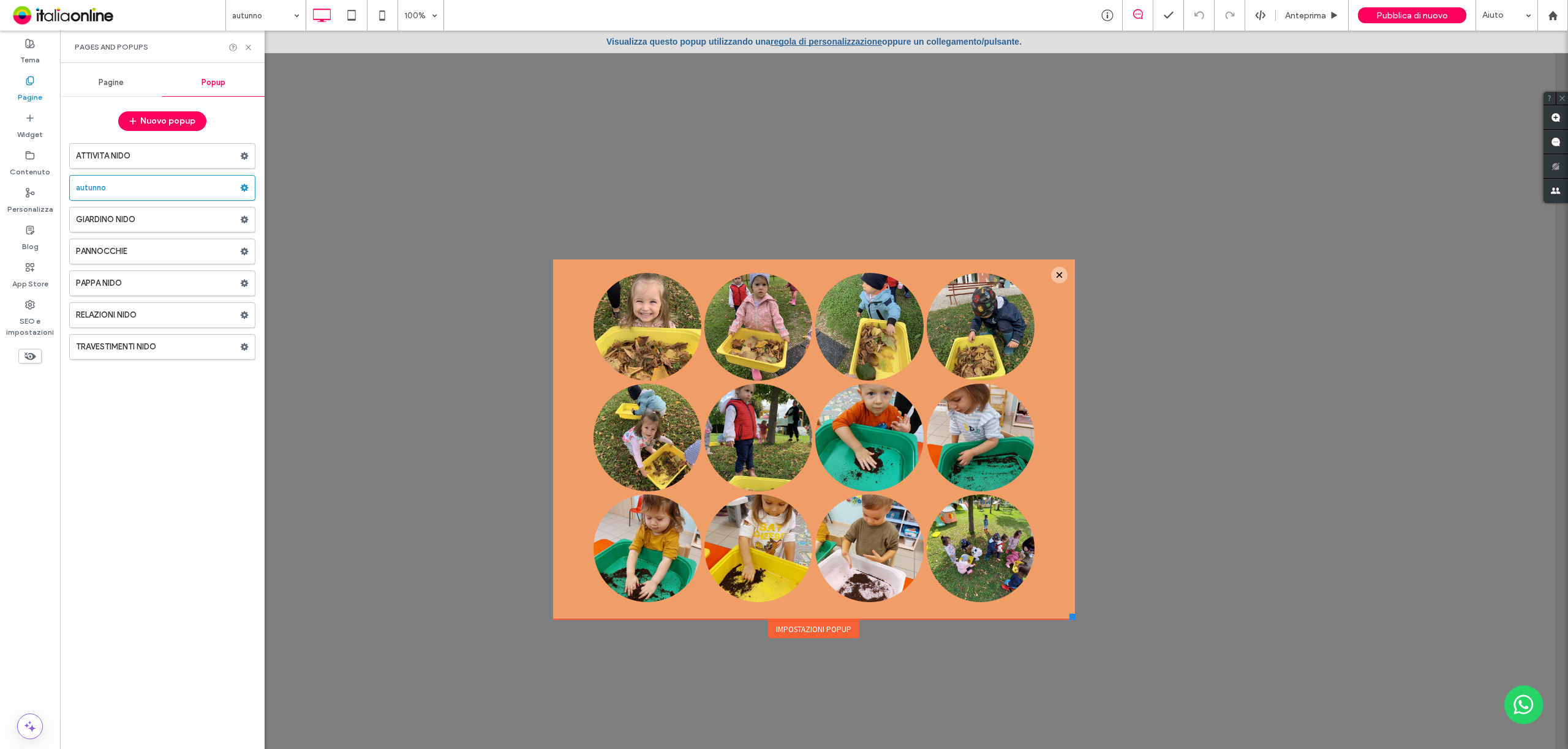
click at [117, 84] on span "Pagine" at bounding box center [111, 83] width 25 height 10
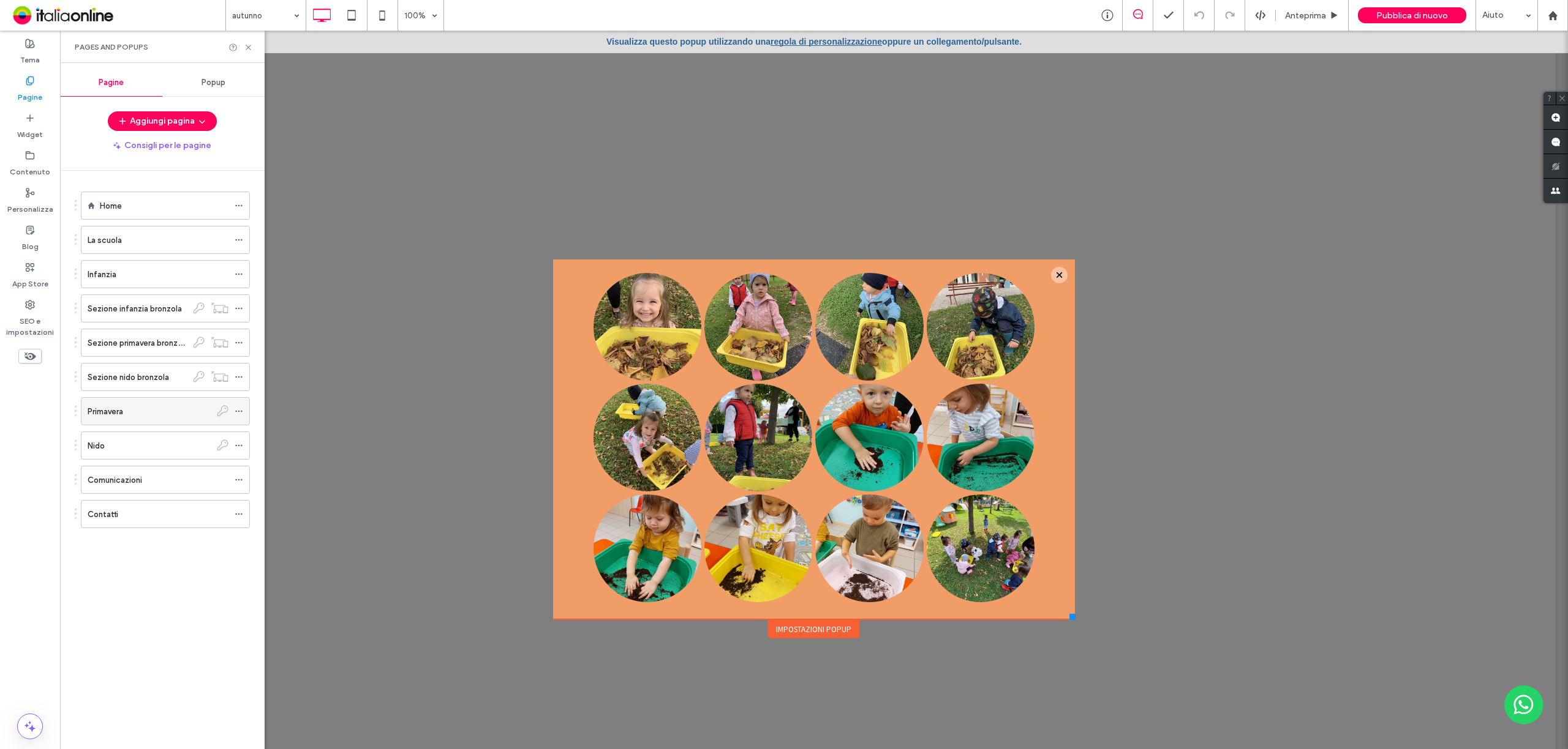
click at [240, 410] on icon at bounding box center [239, 412] width 9 height 9
click at [657, 359] on link at bounding box center [647, 327] width 108 height 108
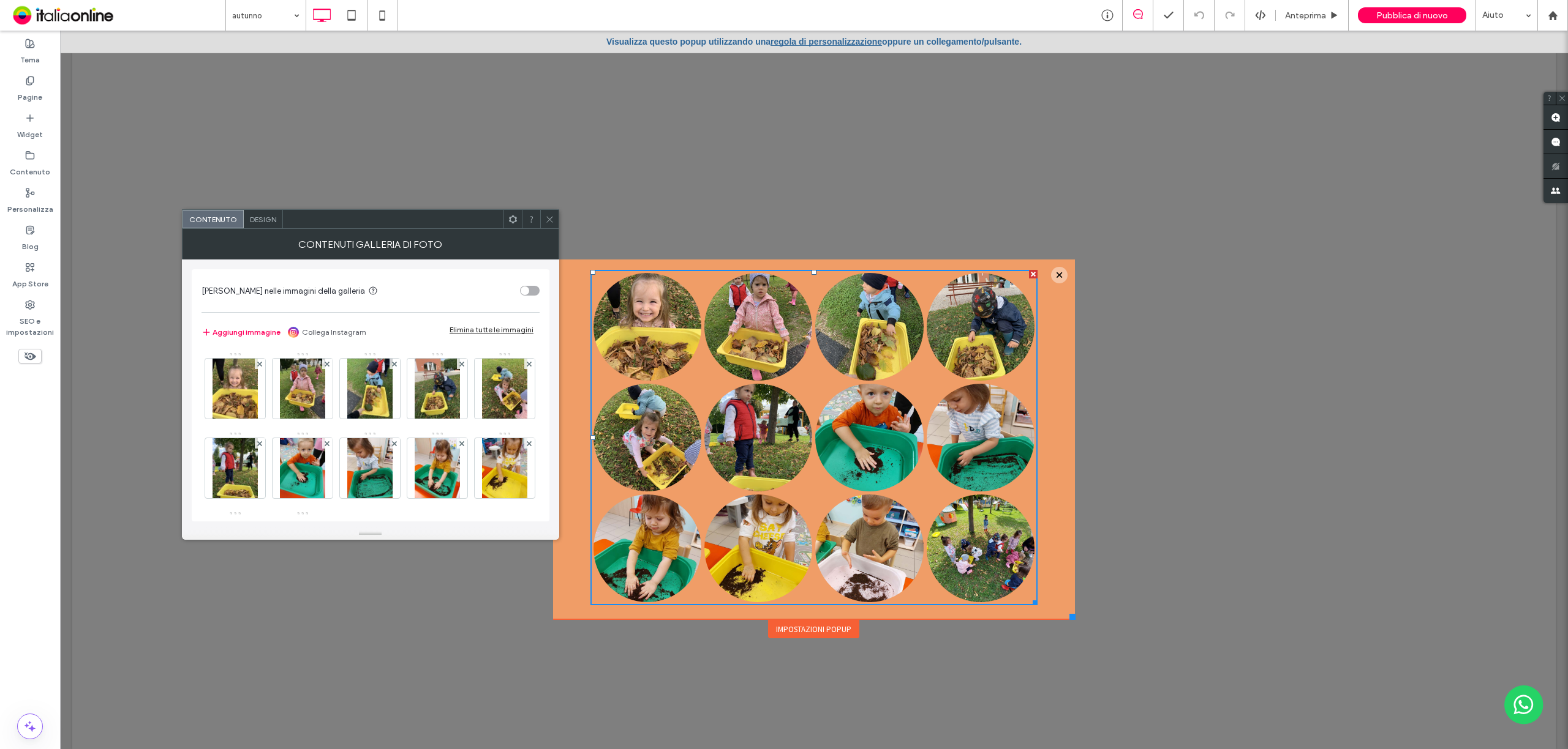
click at [492, 331] on div "Elimina tutte le immagini" at bounding box center [491, 329] width 84 height 9
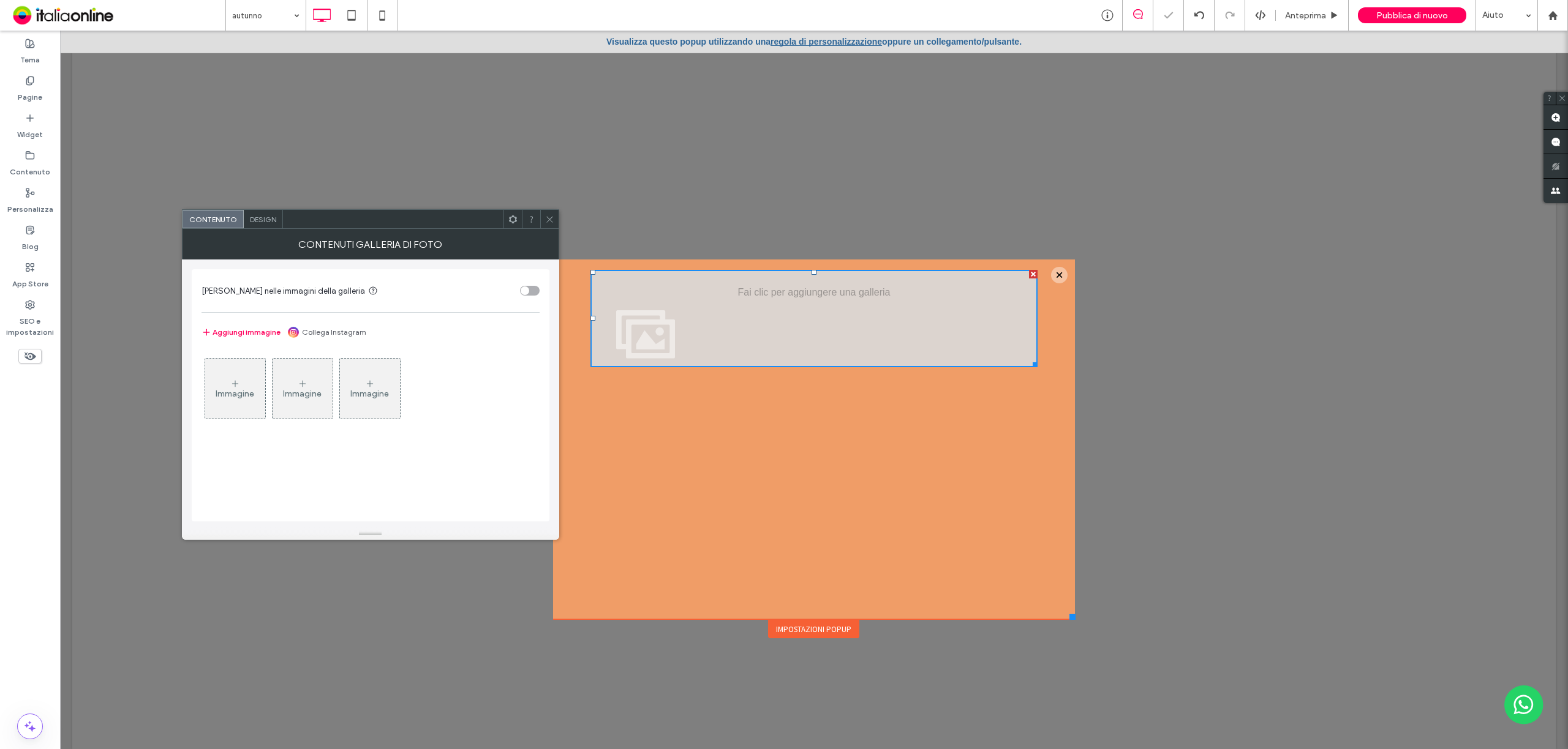
click at [554, 221] on icon at bounding box center [549, 219] width 9 height 9
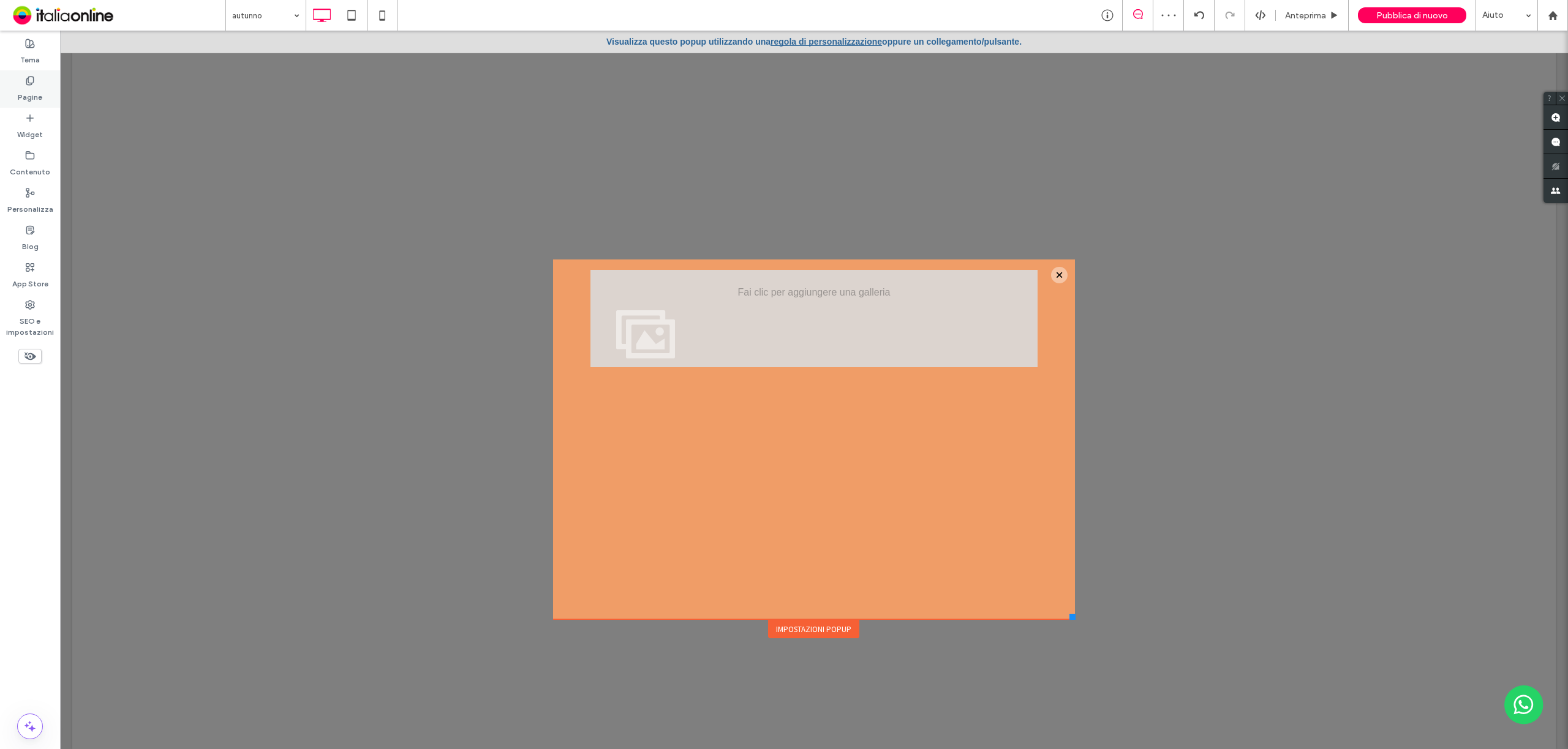
click at [20, 97] on label "Pagine" at bounding box center [30, 94] width 25 height 17
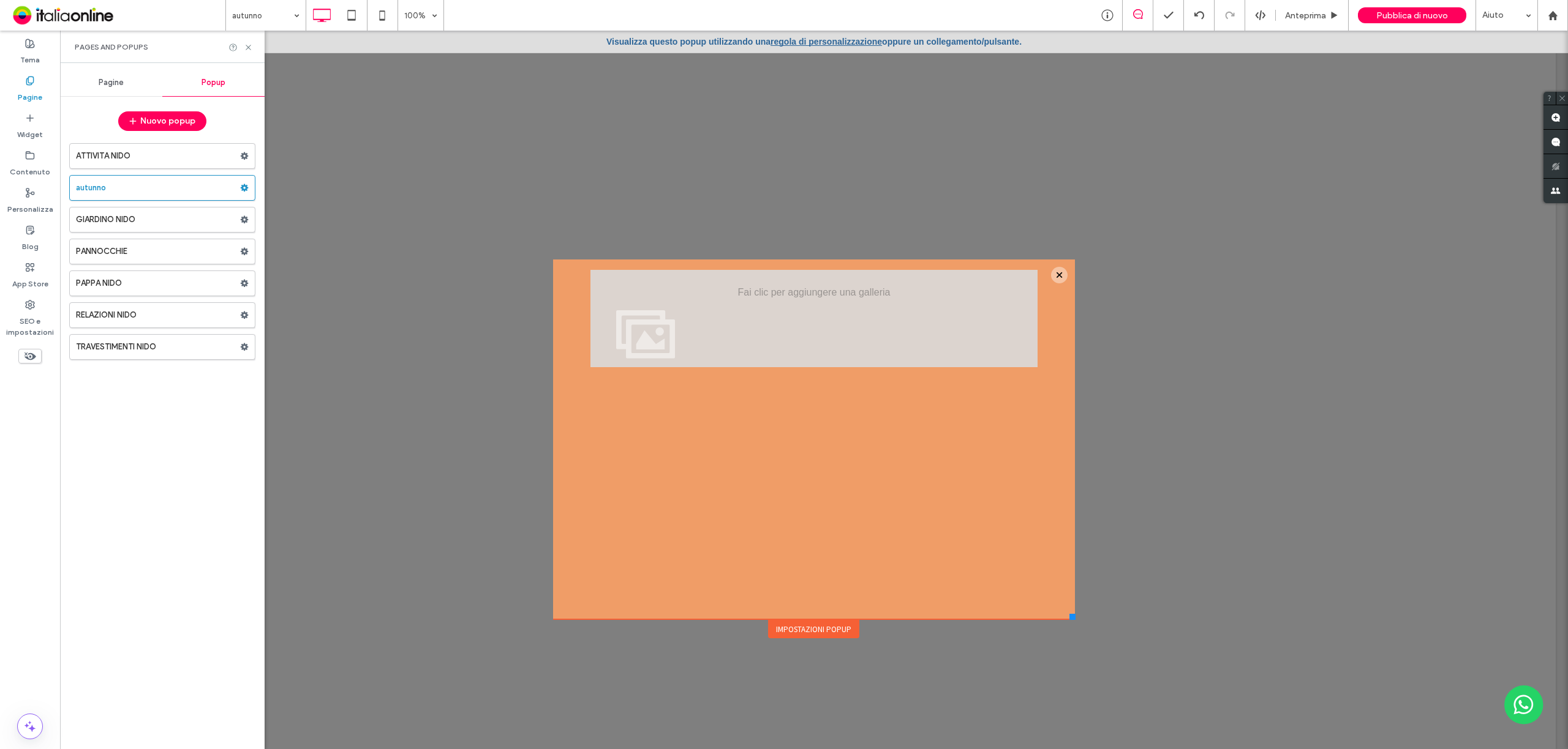
click at [98, 75] on div "Pagine" at bounding box center [111, 83] width 102 height 27
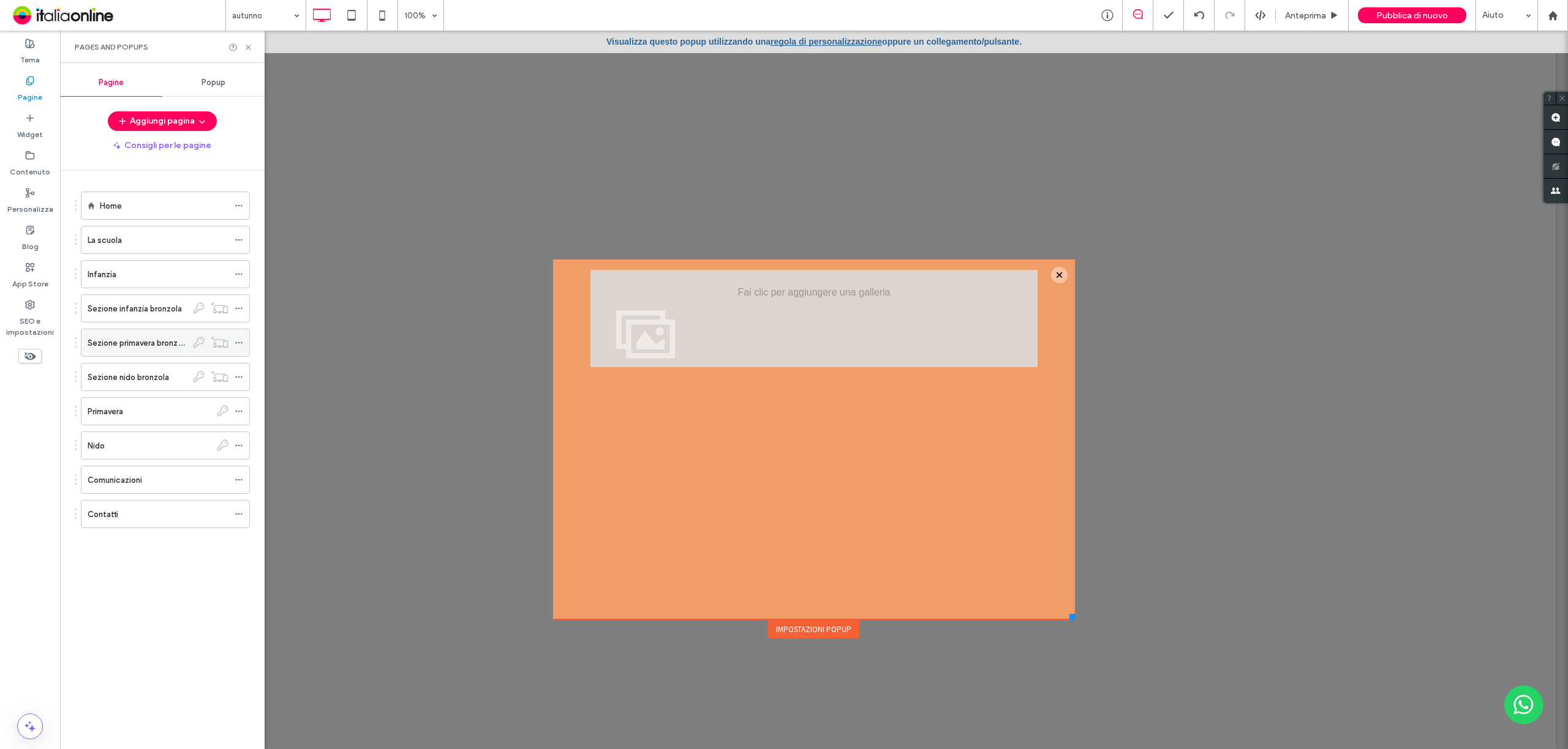
click at [133, 336] on div "Sezione primavera bronzola" at bounding box center [137, 343] width 99 height 27
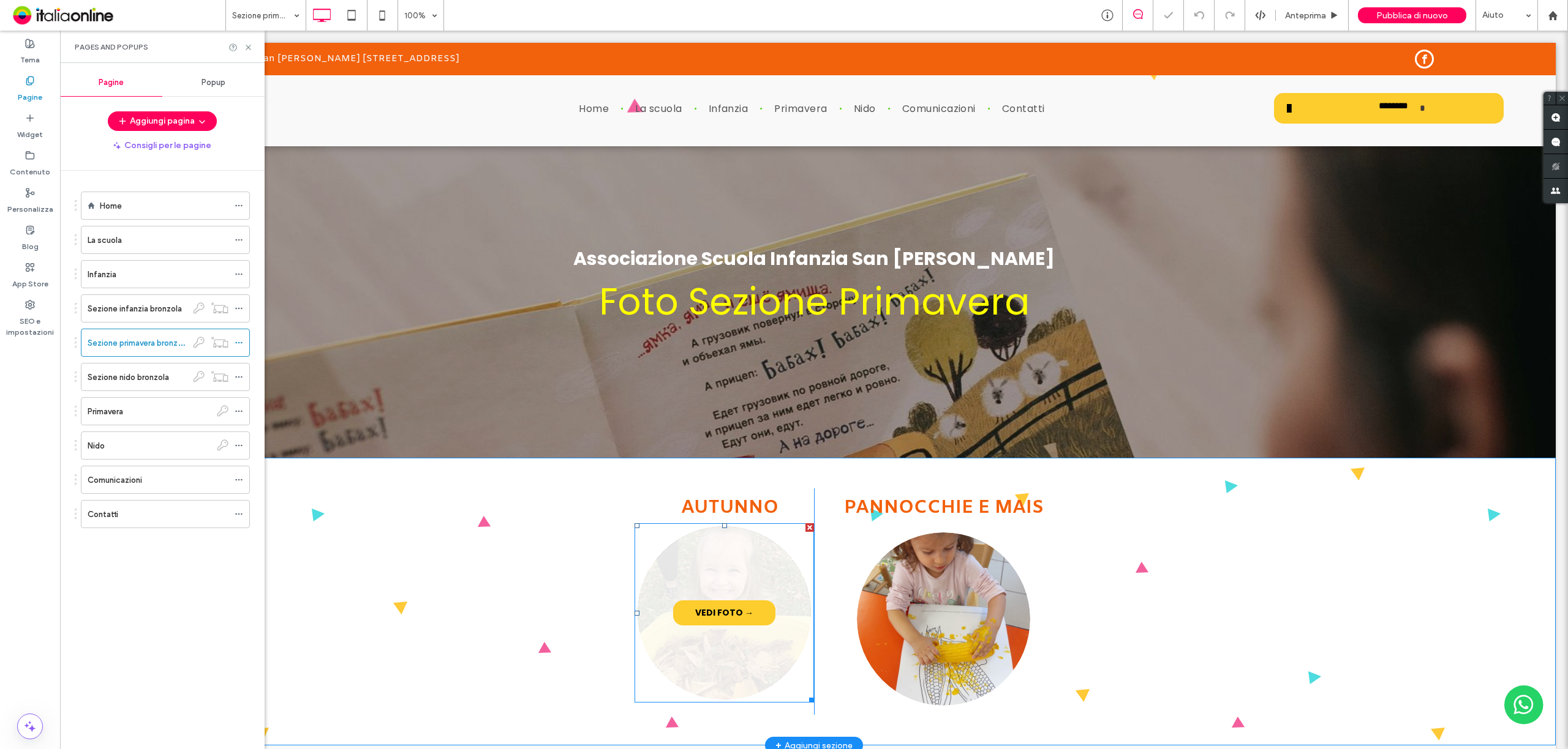
scroll to position [82, 0]
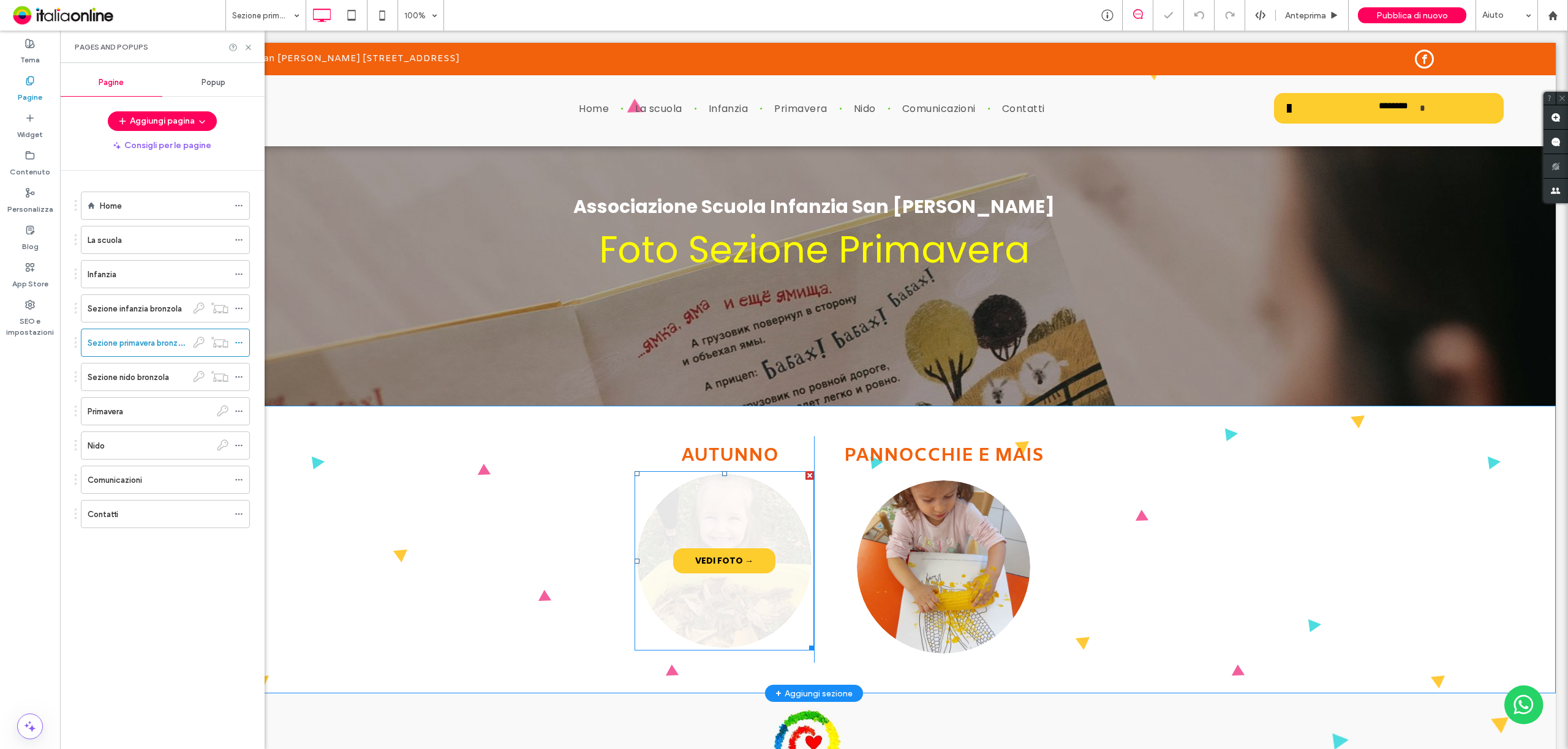
click at [738, 610] on link at bounding box center [724, 561] width 183 height 183
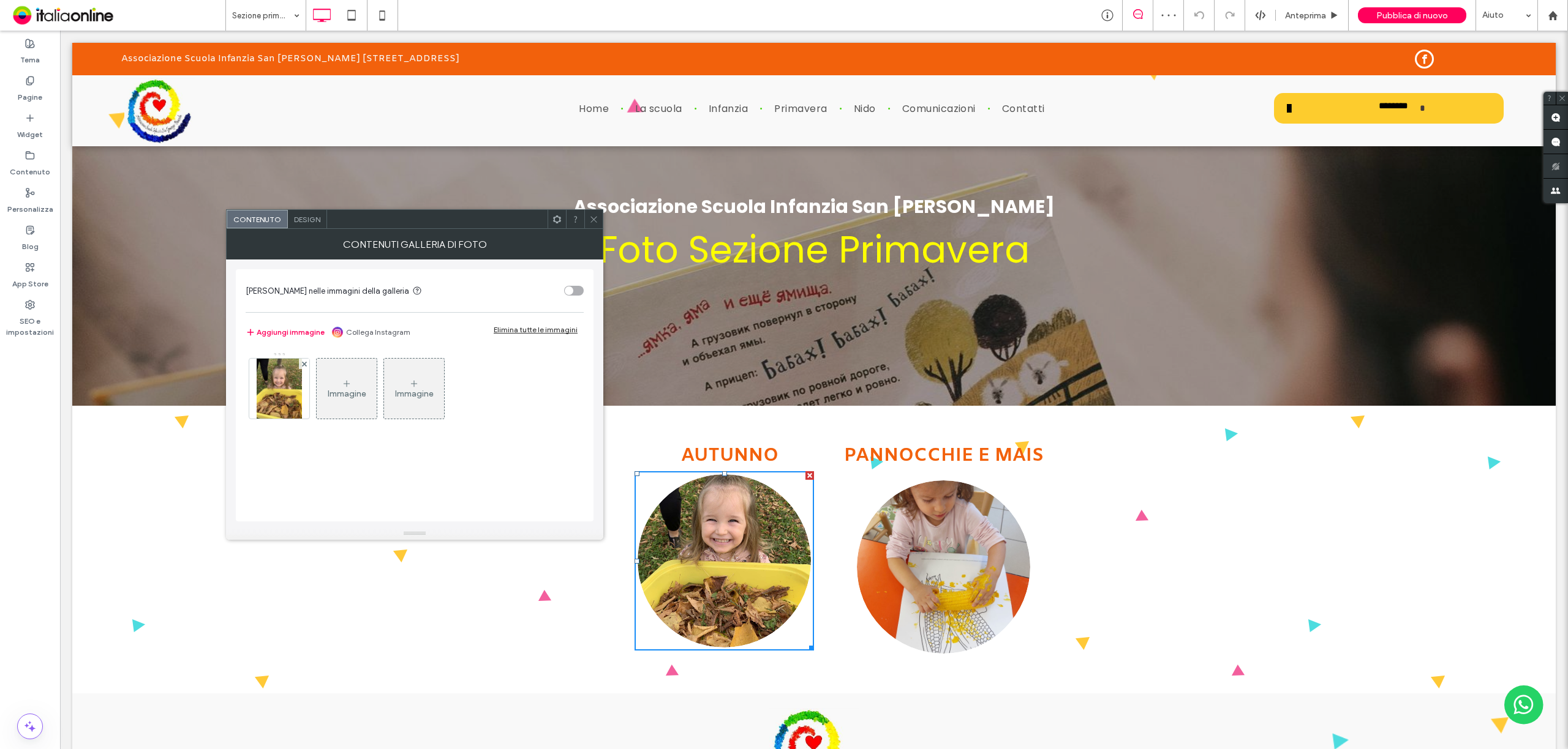
click at [533, 333] on div "Elimina tutte le immagini" at bounding box center [535, 329] width 84 height 9
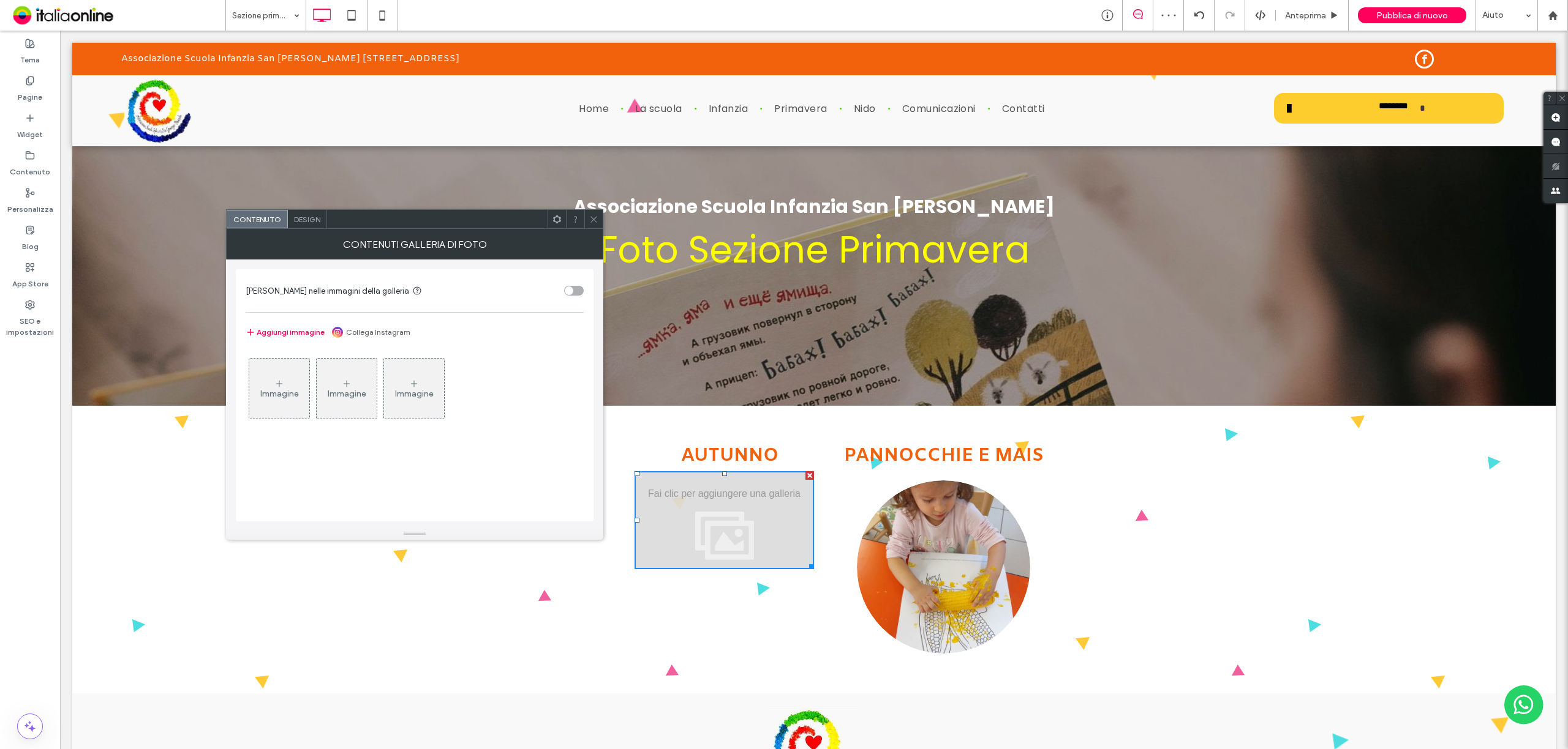
click at [593, 223] on icon at bounding box center [593, 219] width 9 height 9
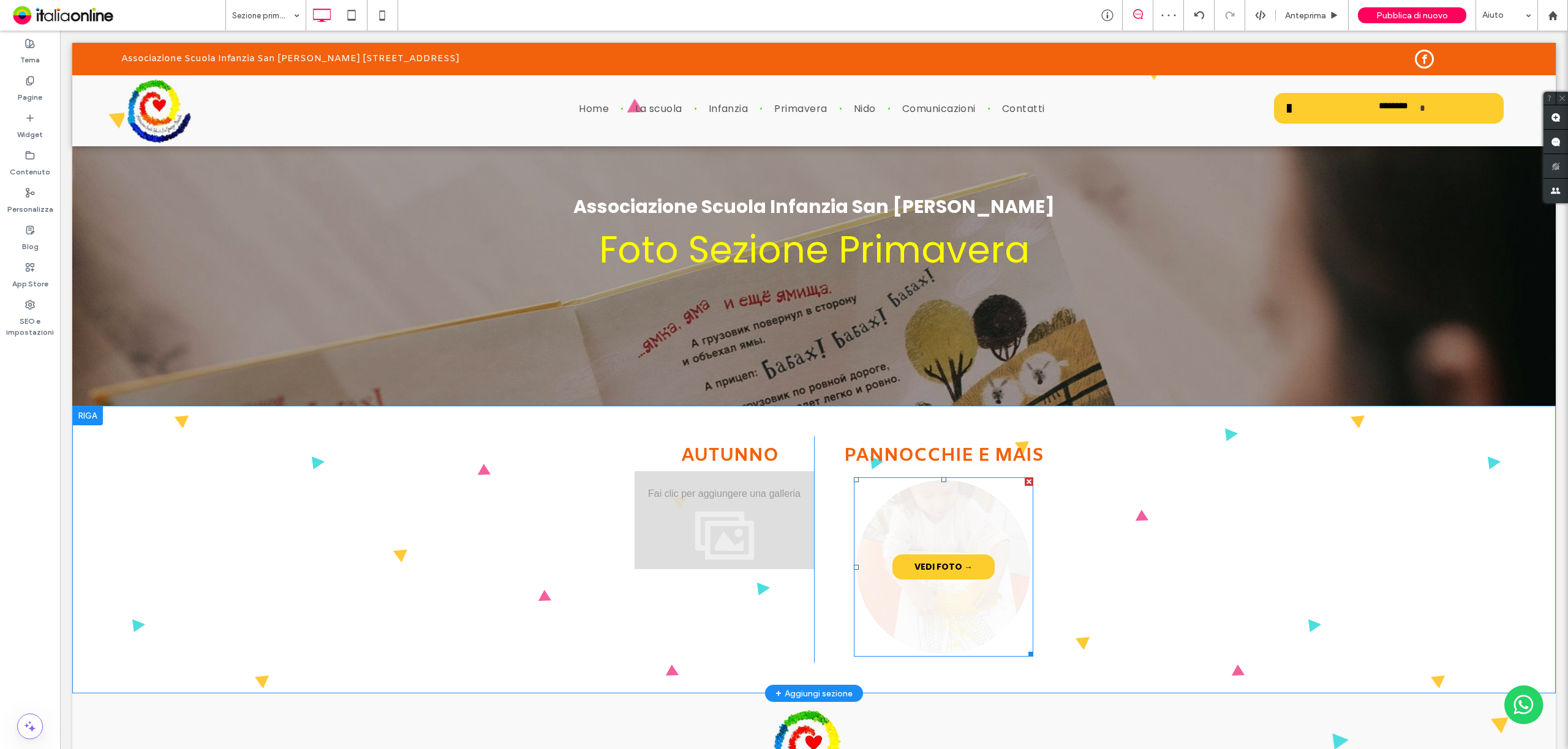
click at [951, 591] on link at bounding box center [943, 567] width 183 height 183
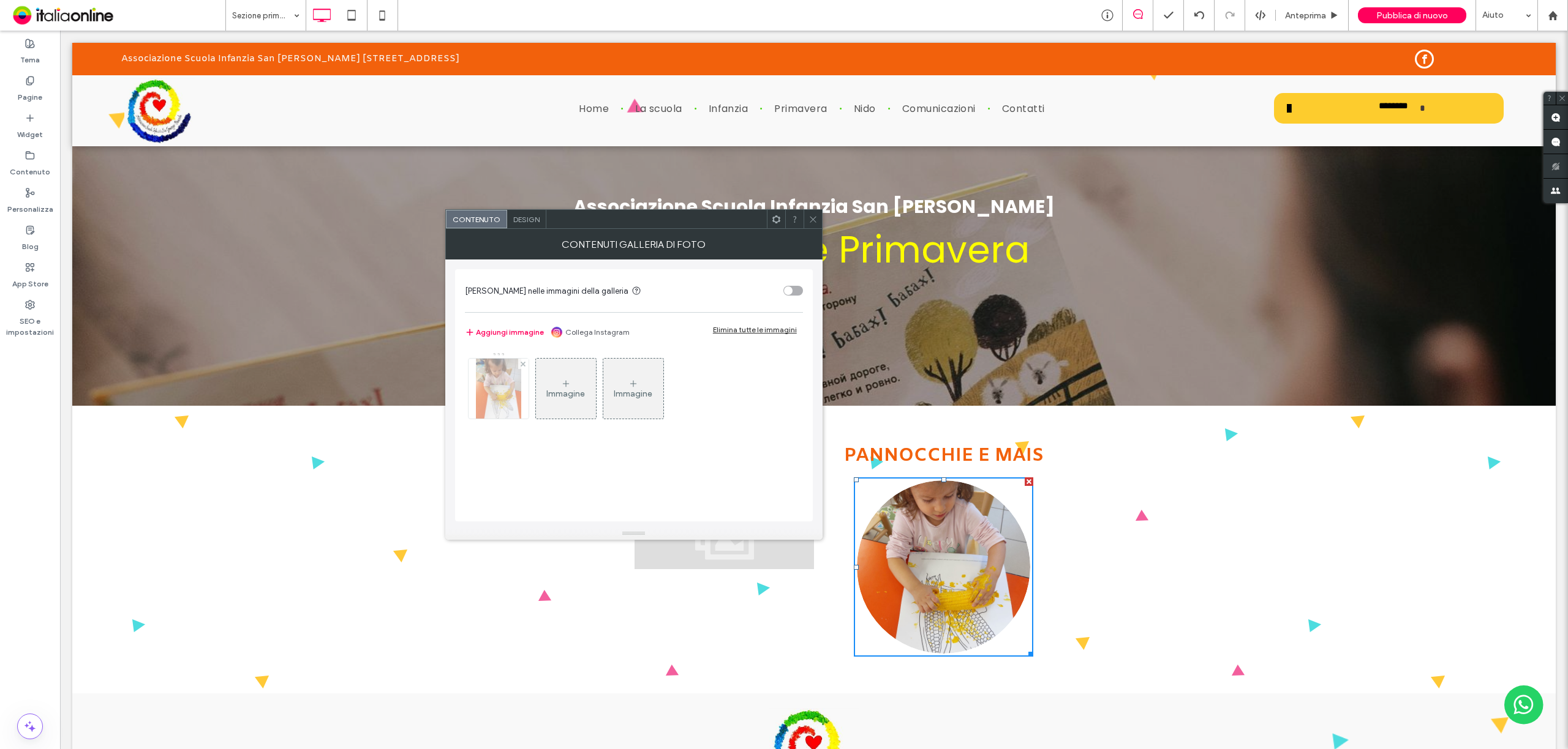
click at [492, 405] on img at bounding box center [498, 389] width 45 height 60
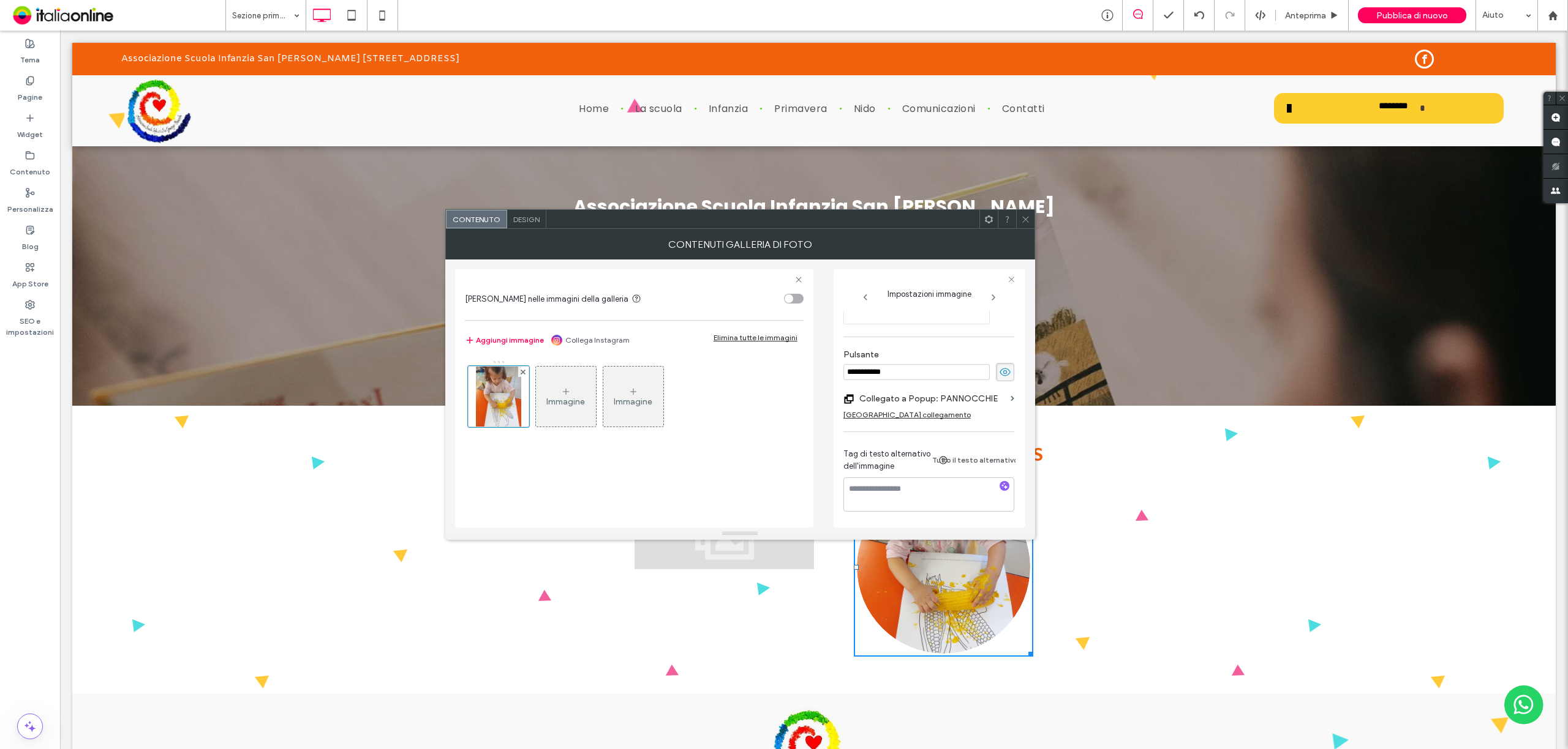
scroll to position [373, 0]
click at [961, 393] on label "Collegato a Popup: PANNOCCHIE" at bounding box center [932, 399] width 147 height 23
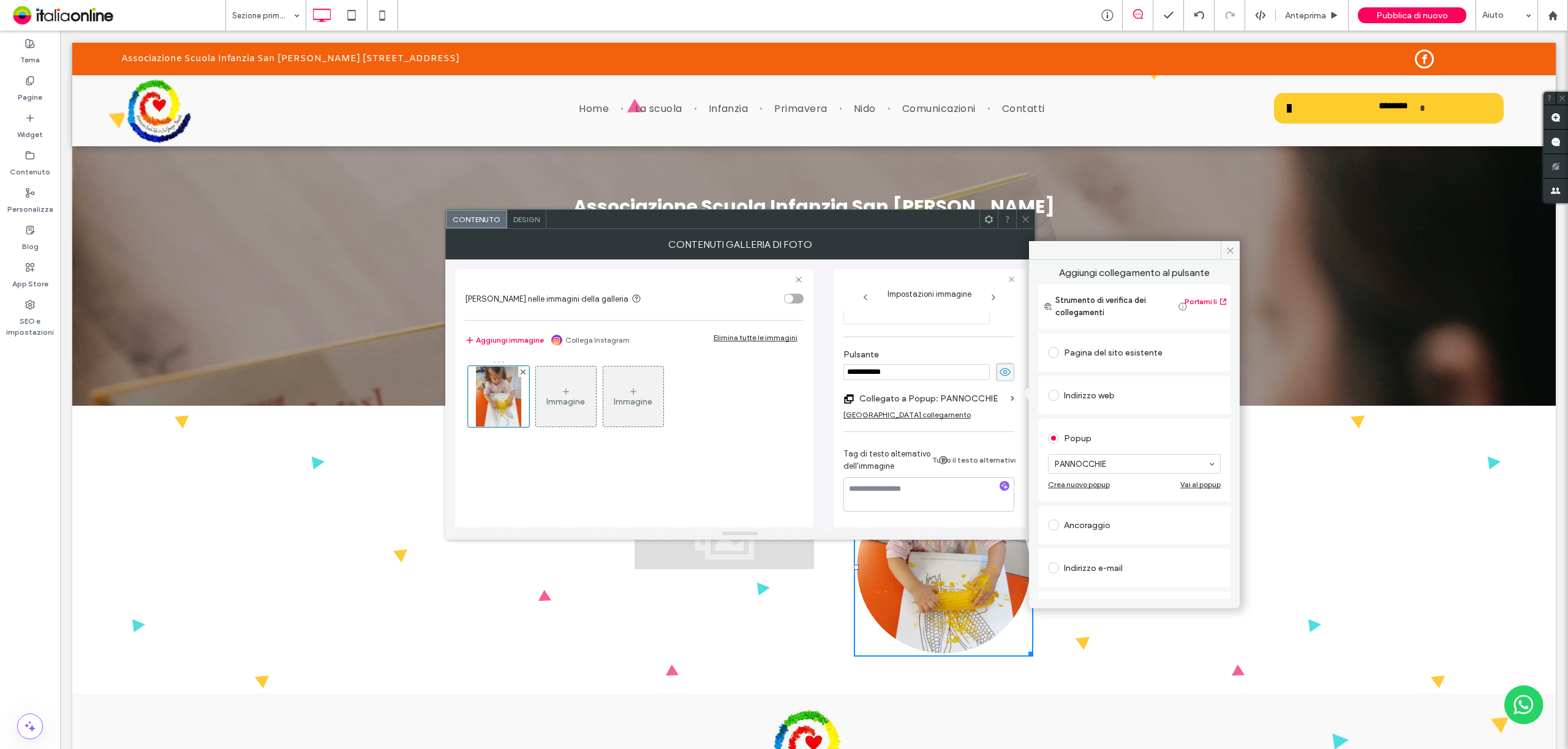
click at [1195, 485] on div "Vai al popup" at bounding box center [1200, 484] width 41 height 9
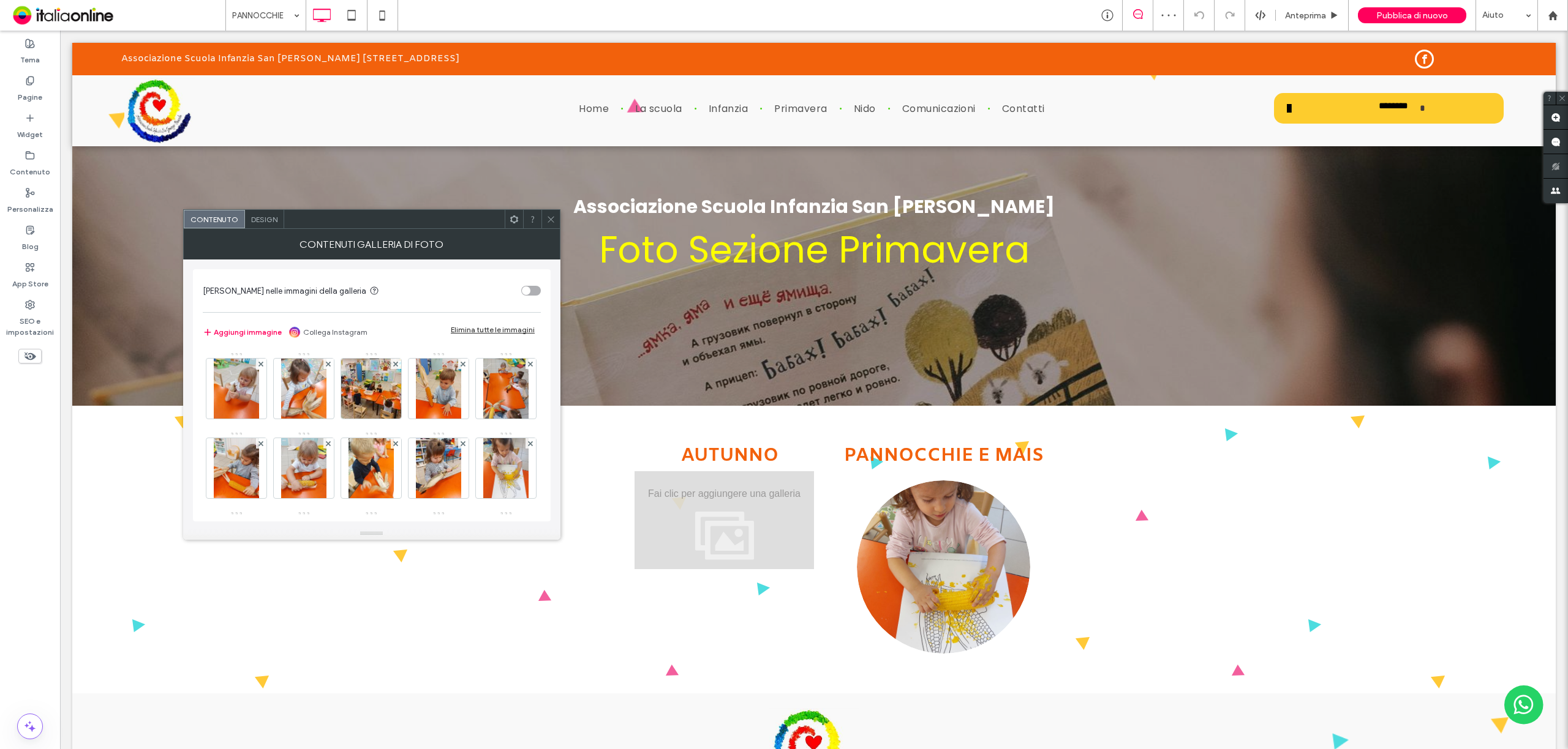
click at [513, 324] on div "Aggiungi immagine Collega Instagram Elimina tutte le immagini" at bounding box center [371, 332] width 338 height 27
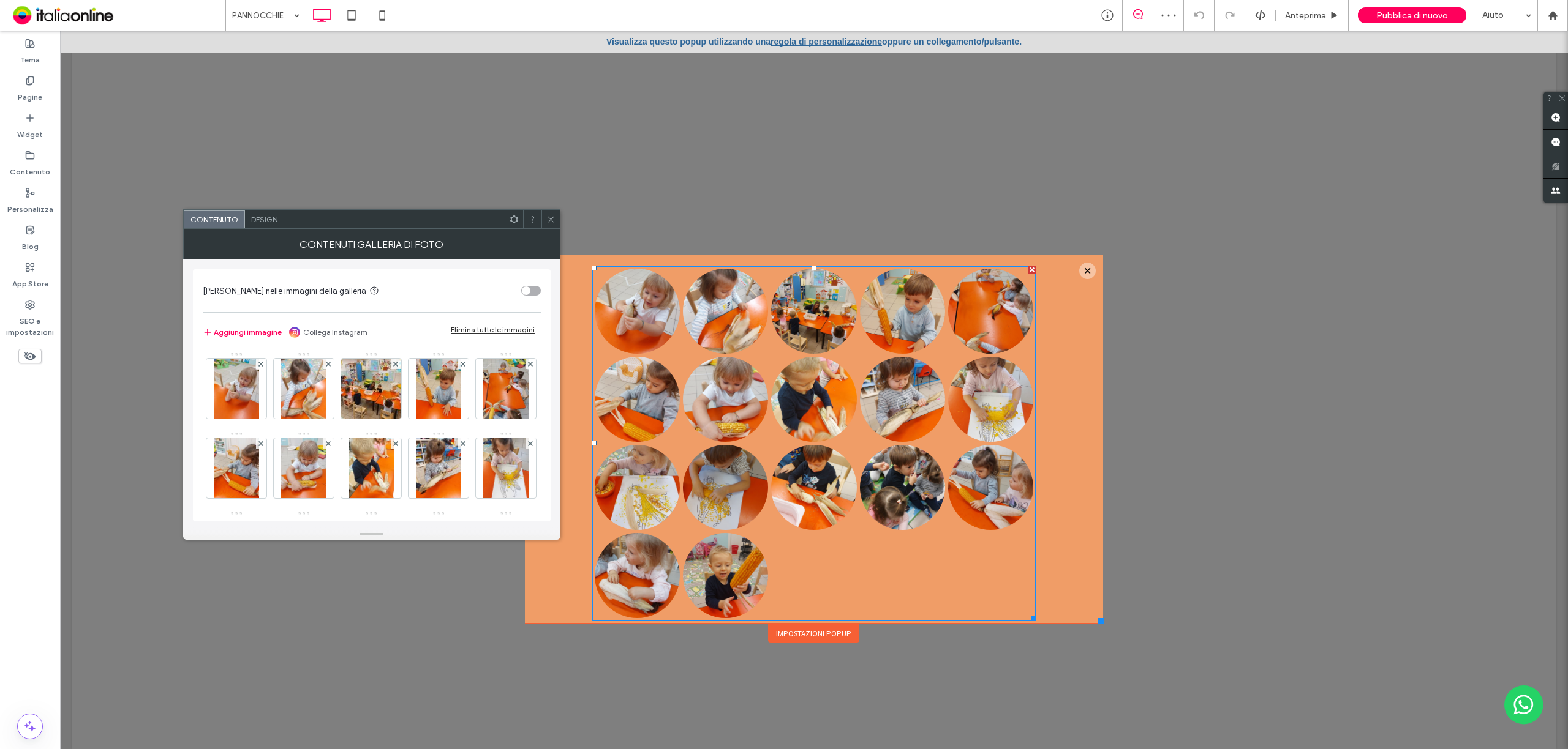
drag, startPoint x: 522, startPoint y: 328, endPoint x: 533, endPoint y: 307, distance: 23.7
click at [523, 328] on div "Elimina tutte le immagini" at bounding box center [492, 329] width 84 height 9
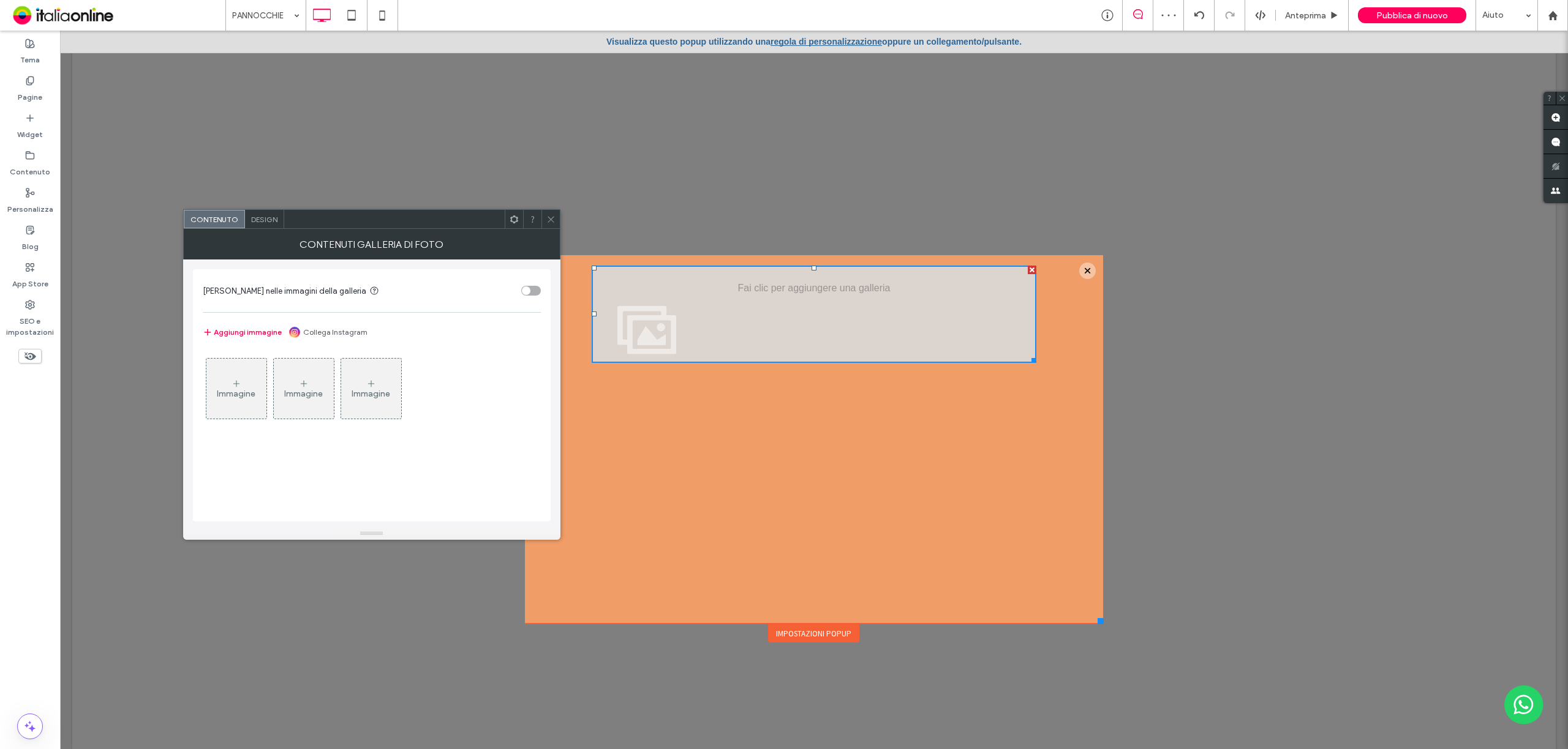
click at [550, 215] on icon at bounding box center [550, 219] width 9 height 9
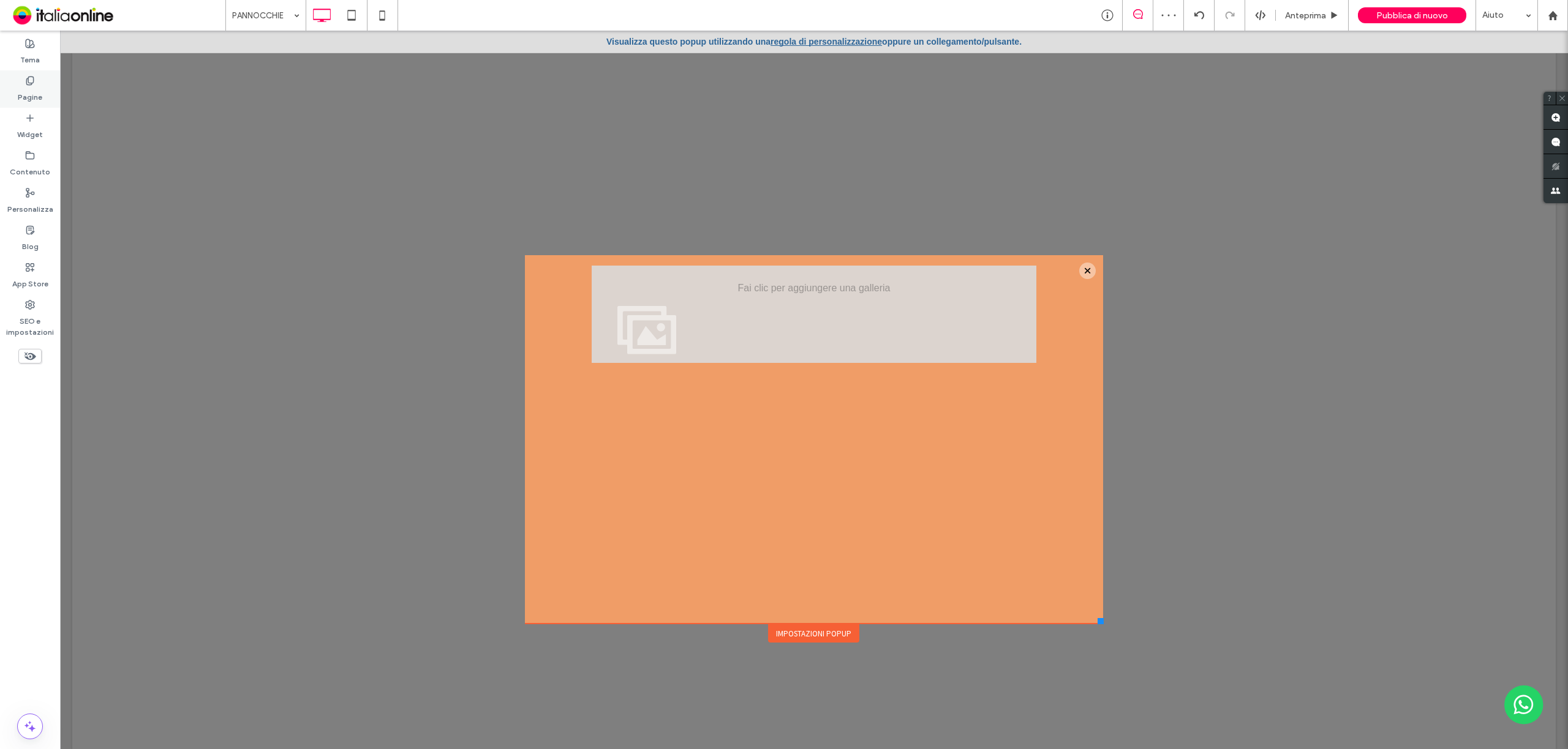
click at [28, 94] on label "Pagine" at bounding box center [30, 94] width 25 height 17
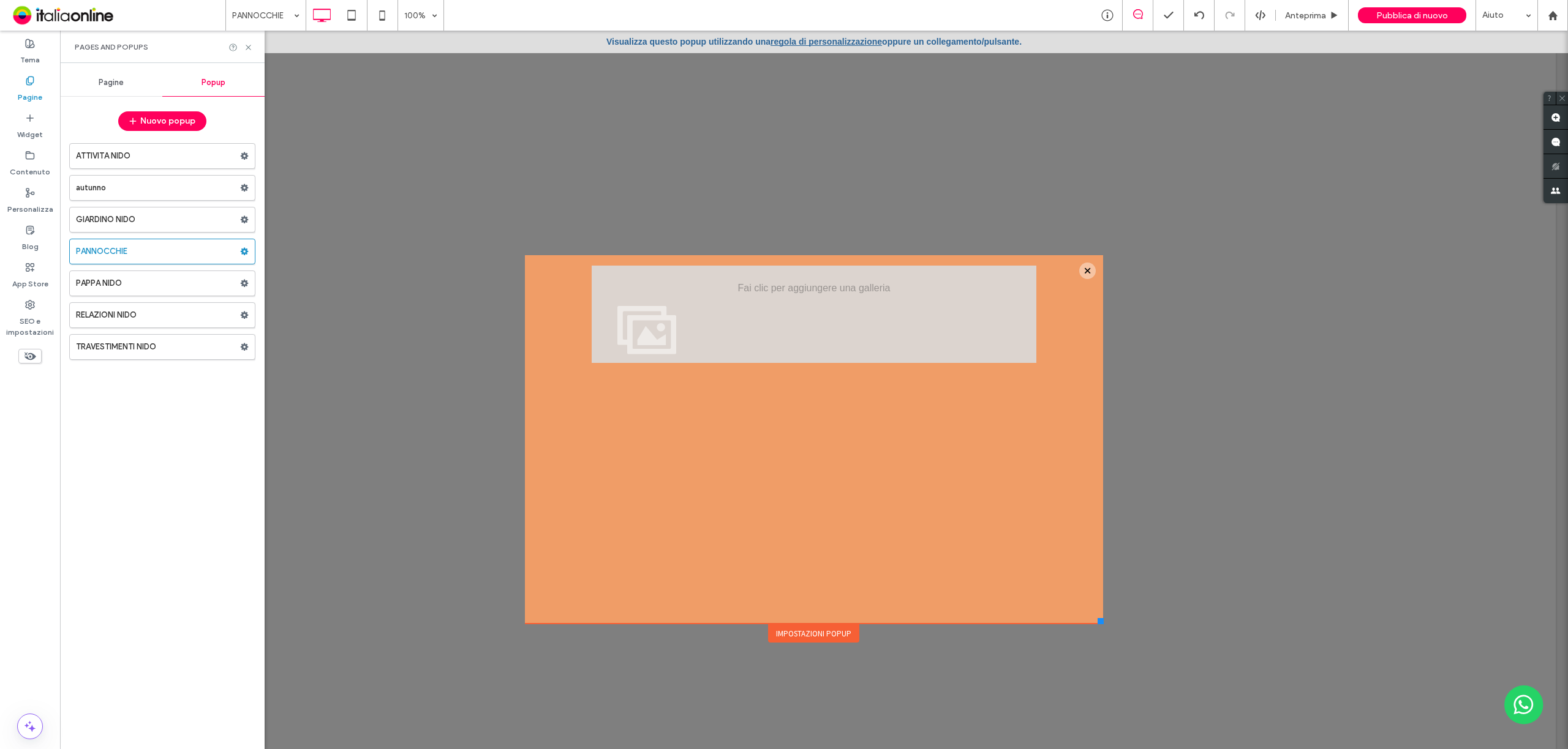
click at [116, 87] on span "Pagine" at bounding box center [111, 83] width 25 height 10
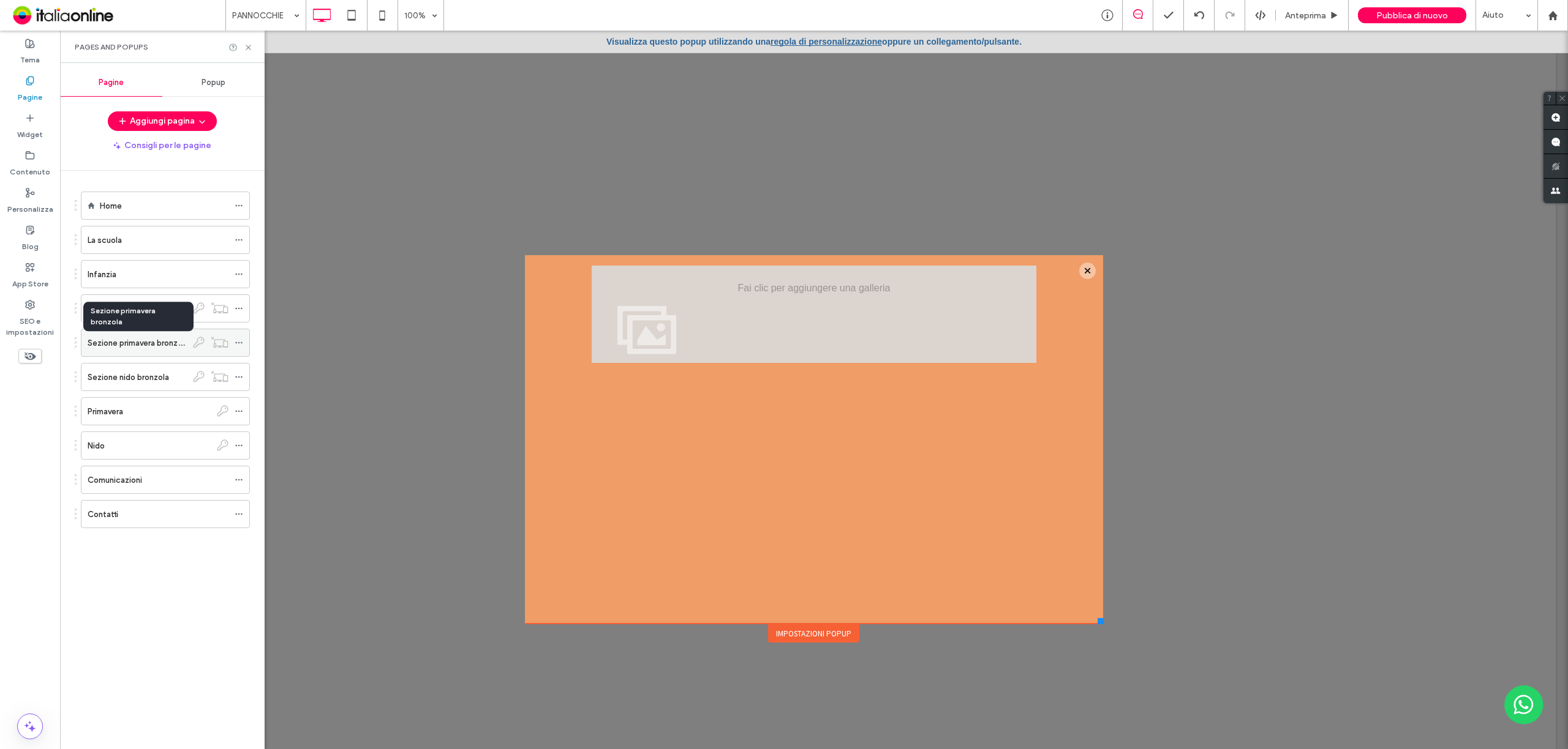
click at [168, 348] on label "Sezione primavera bronzola" at bounding box center [138, 343] width 101 height 21
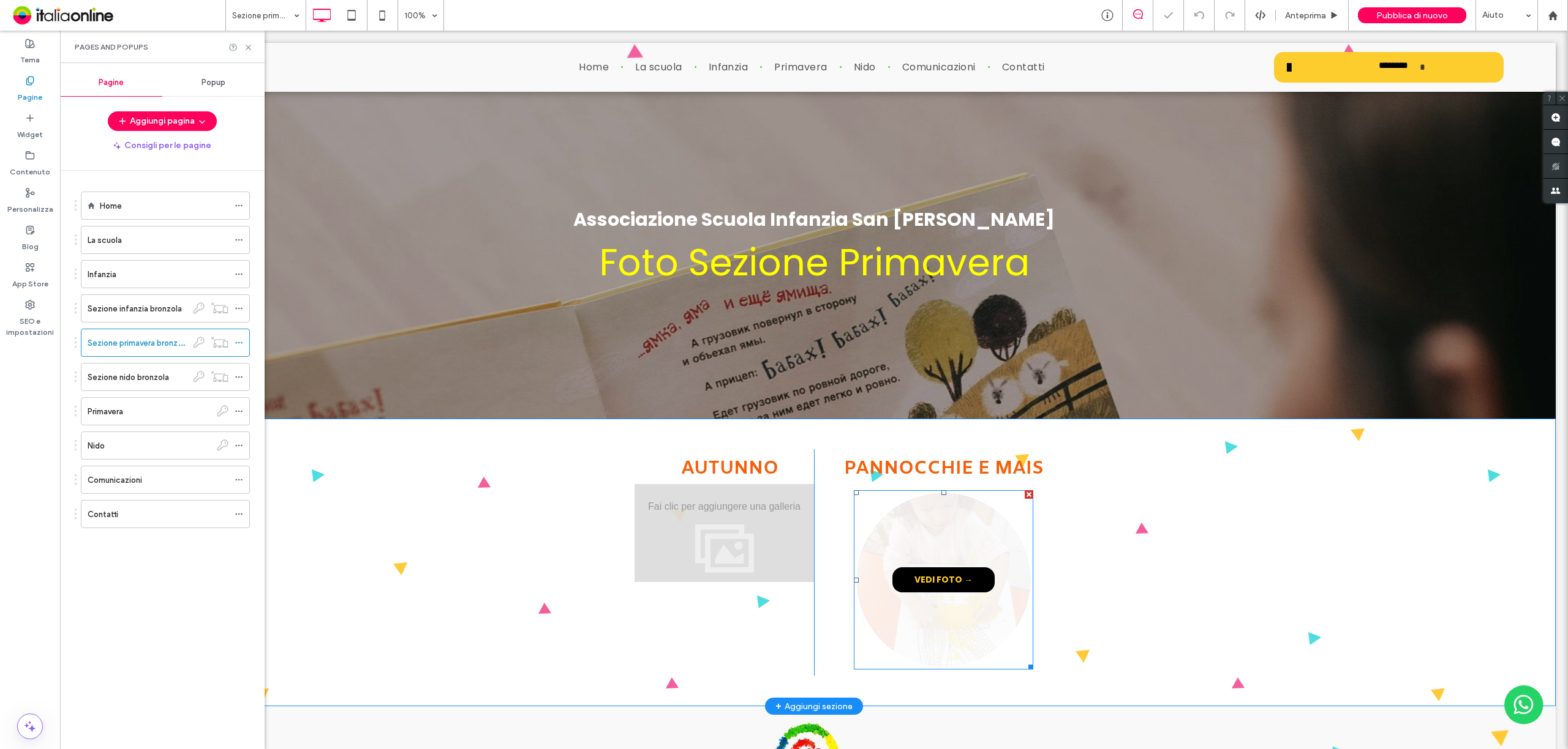
scroll to position [163, 0]
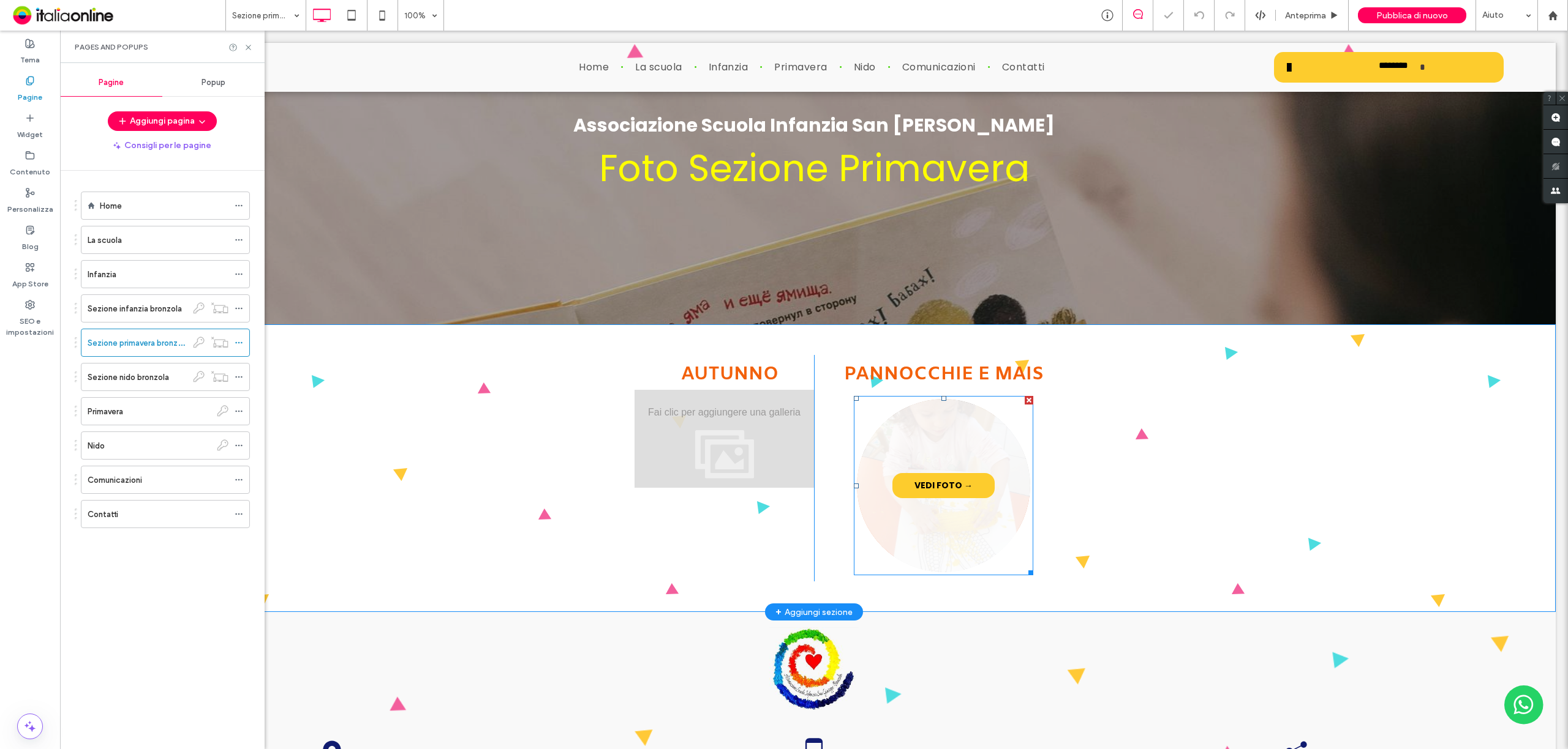
click at [888, 508] on link at bounding box center [943, 486] width 183 height 183
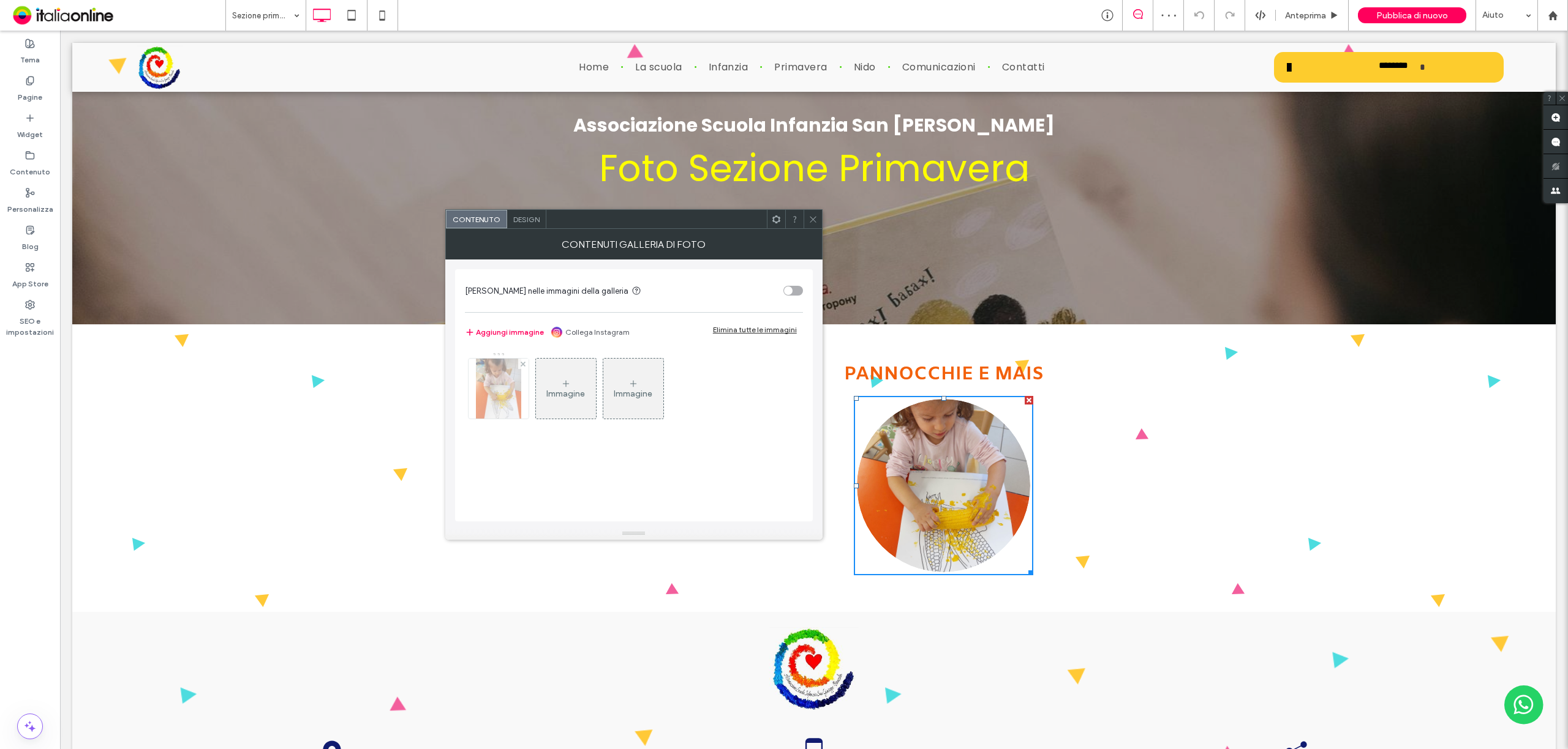
click at [480, 390] on img at bounding box center [498, 389] width 45 height 60
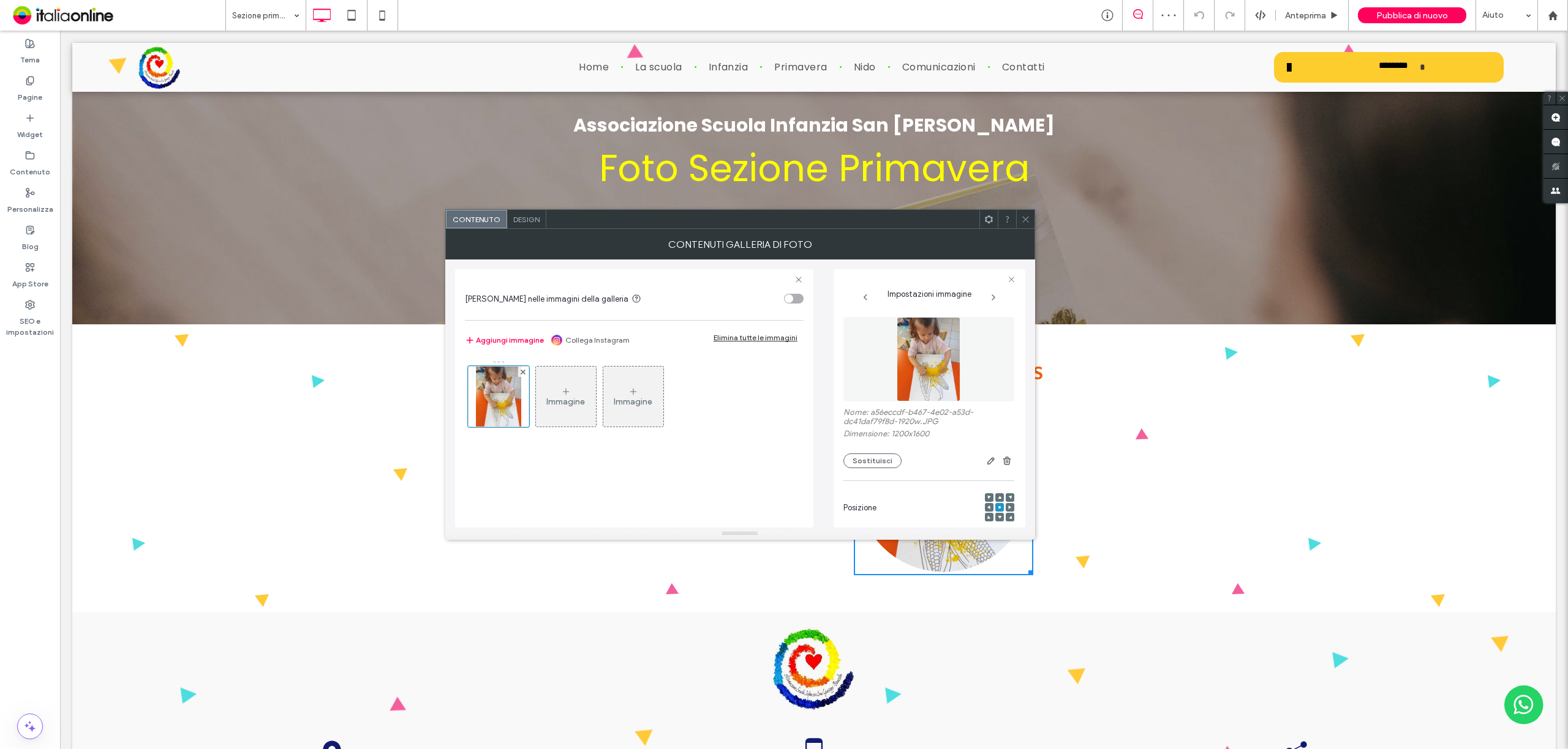
click at [757, 337] on div "Elimina tutte le immagini" at bounding box center [755, 337] width 84 height 9
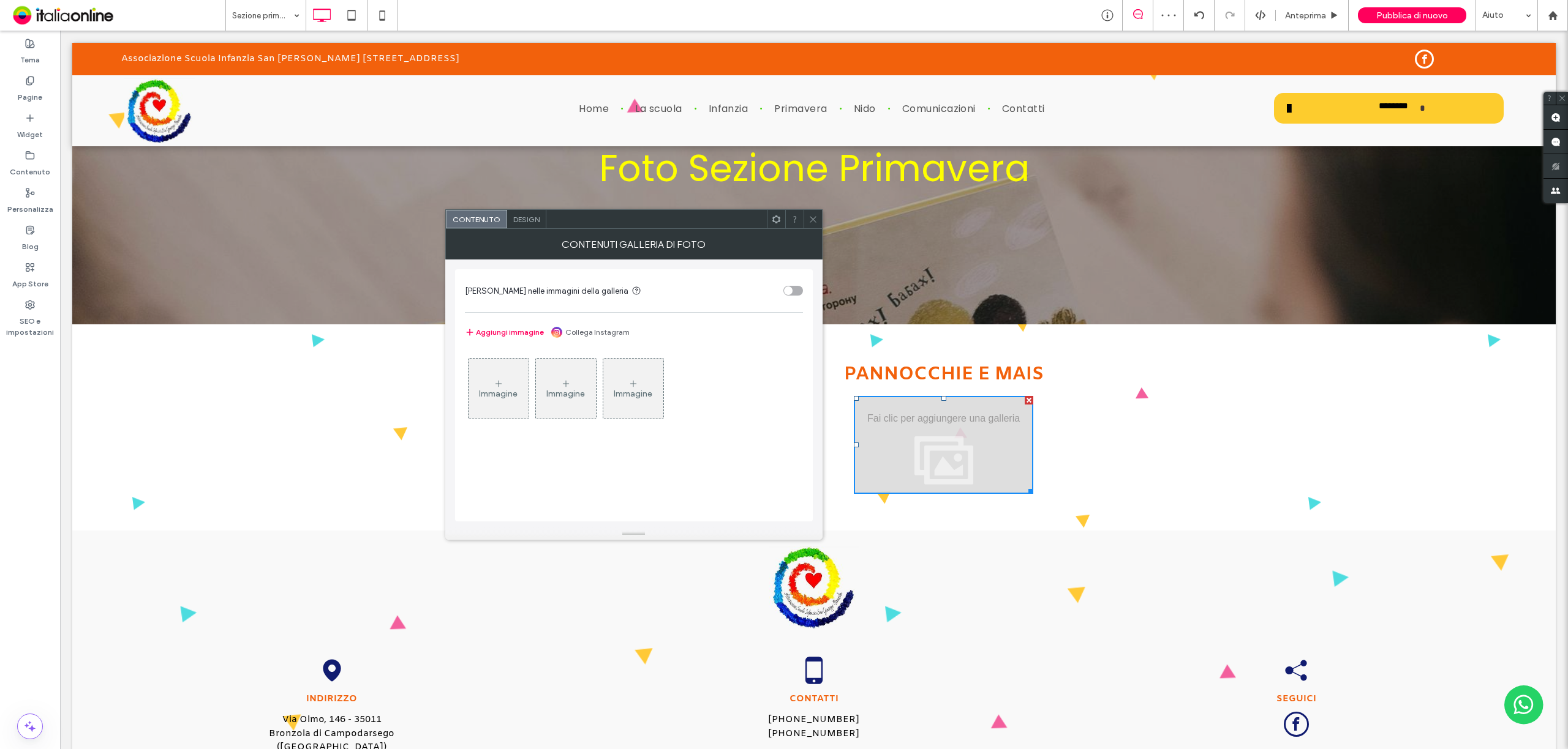
click at [816, 220] on icon at bounding box center [813, 219] width 9 height 9
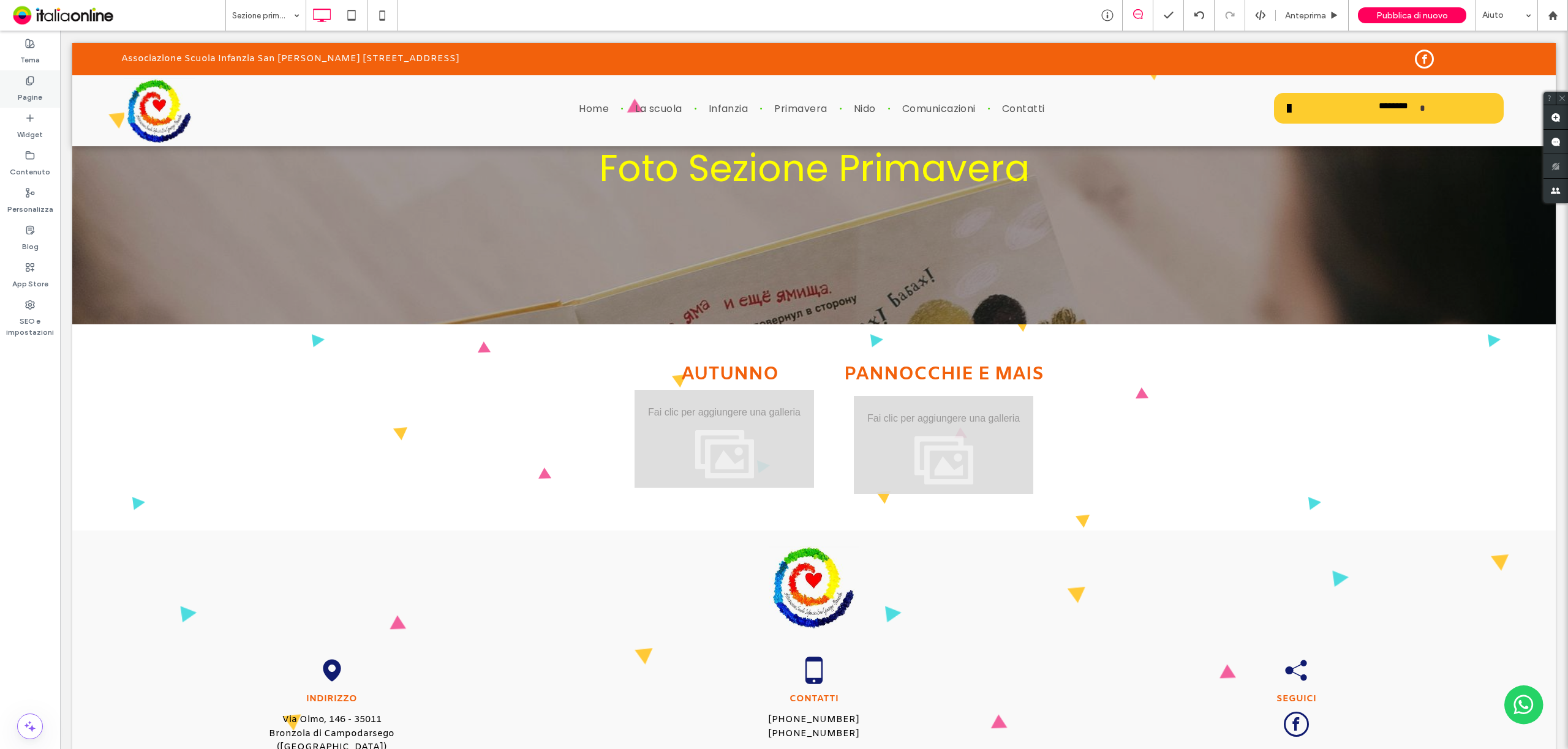
drag, startPoint x: 28, startPoint y: 121, endPoint x: 31, endPoint y: 85, distance: 36.1
click at [28, 121] on icon at bounding box center [30, 118] width 10 height 10
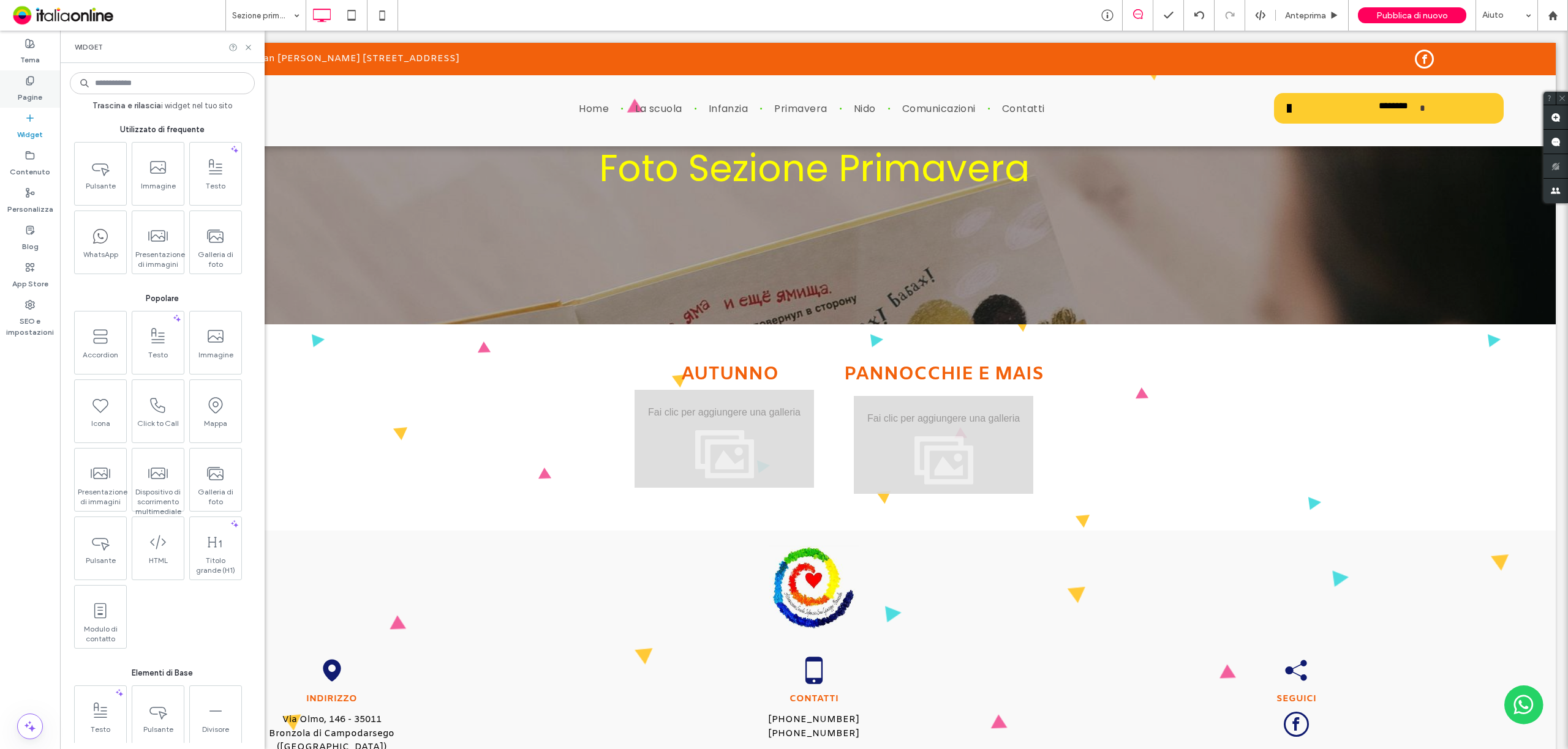
drag, startPoint x: 31, startPoint y: 84, endPoint x: 37, endPoint y: 90, distance: 8.5
click at [31, 84] on use at bounding box center [29, 80] width 7 height 8
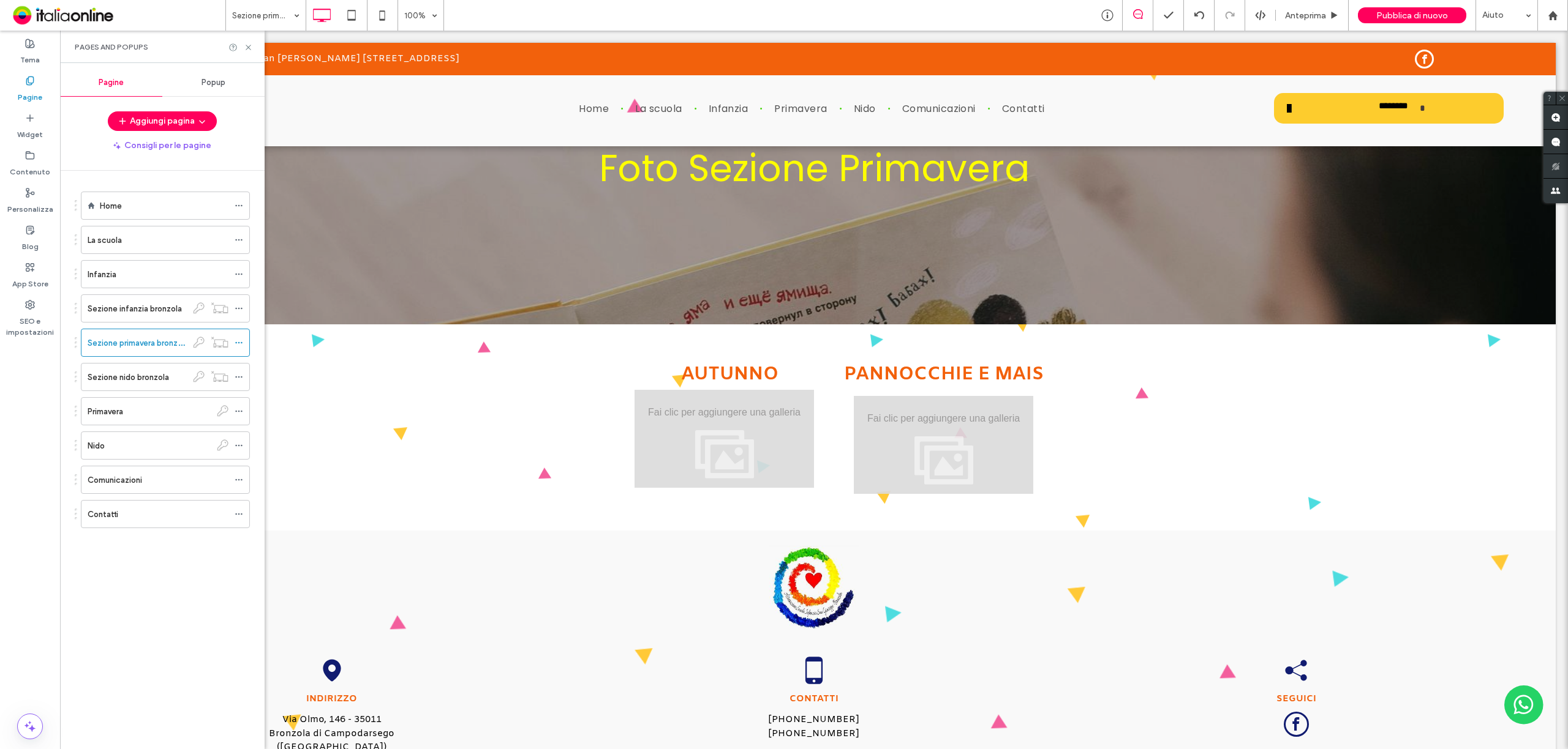
click at [155, 388] on div "Sezione nido bronzola" at bounding box center [137, 377] width 99 height 27
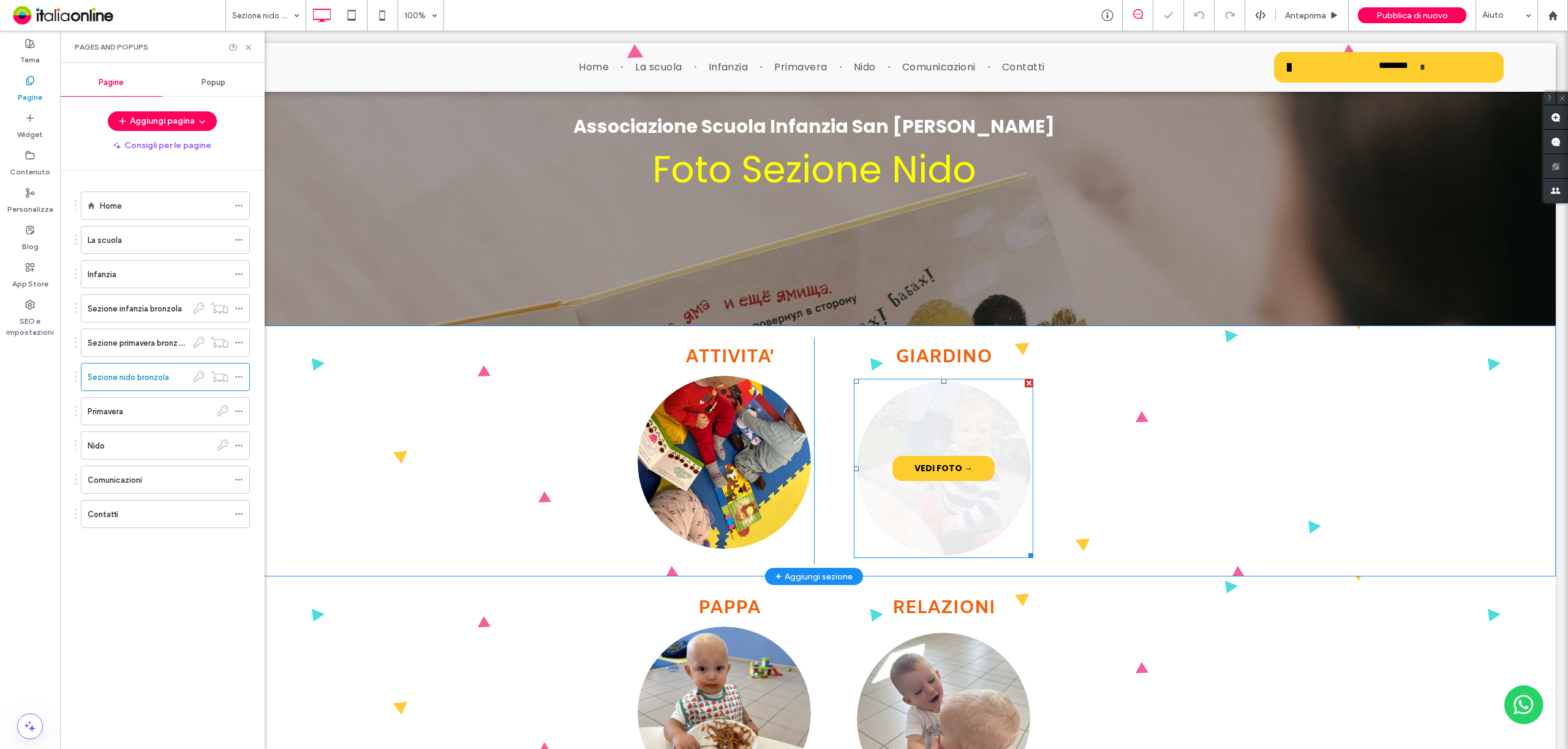
scroll to position [163, 0]
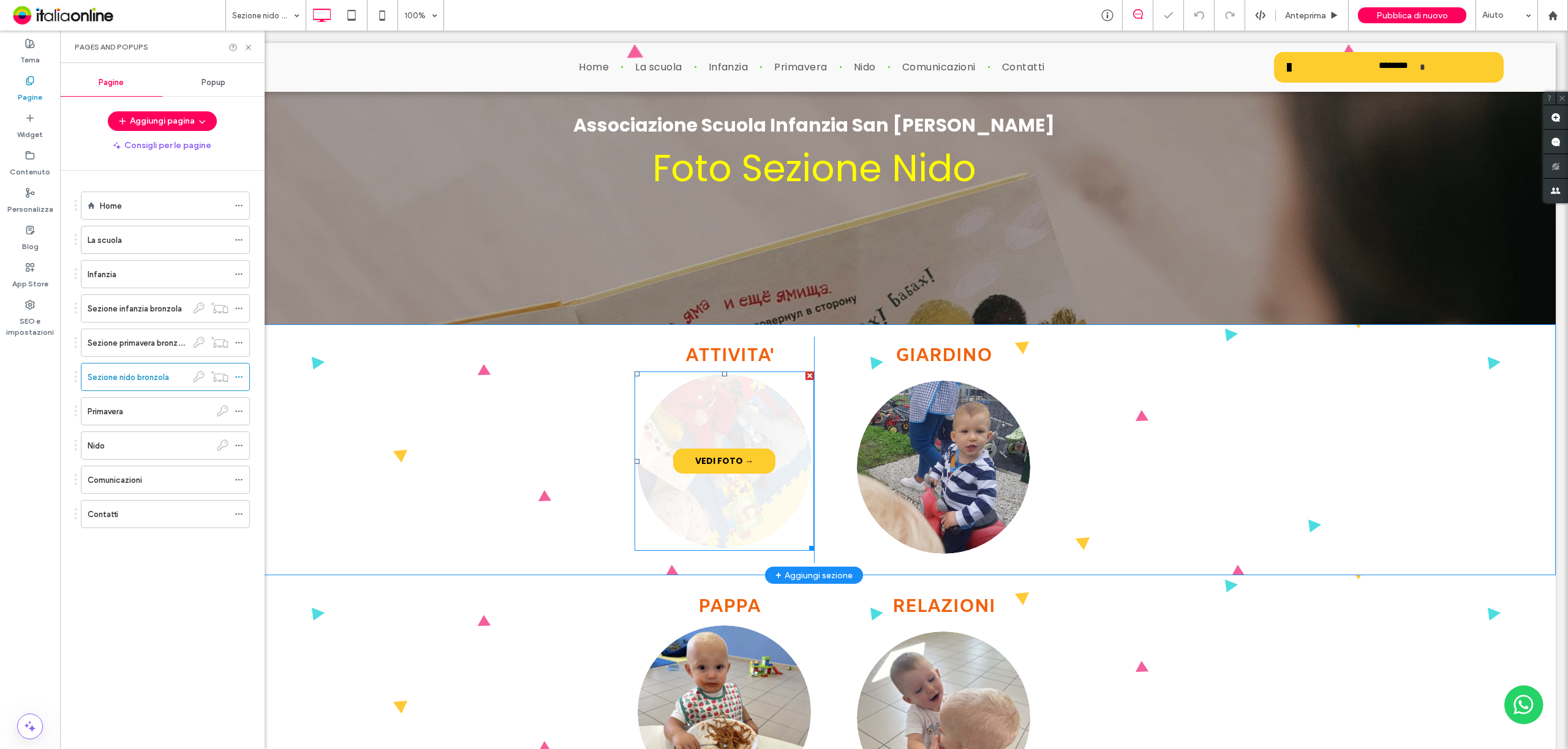
click at [691, 492] on link at bounding box center [724, 461] width 183 height 183
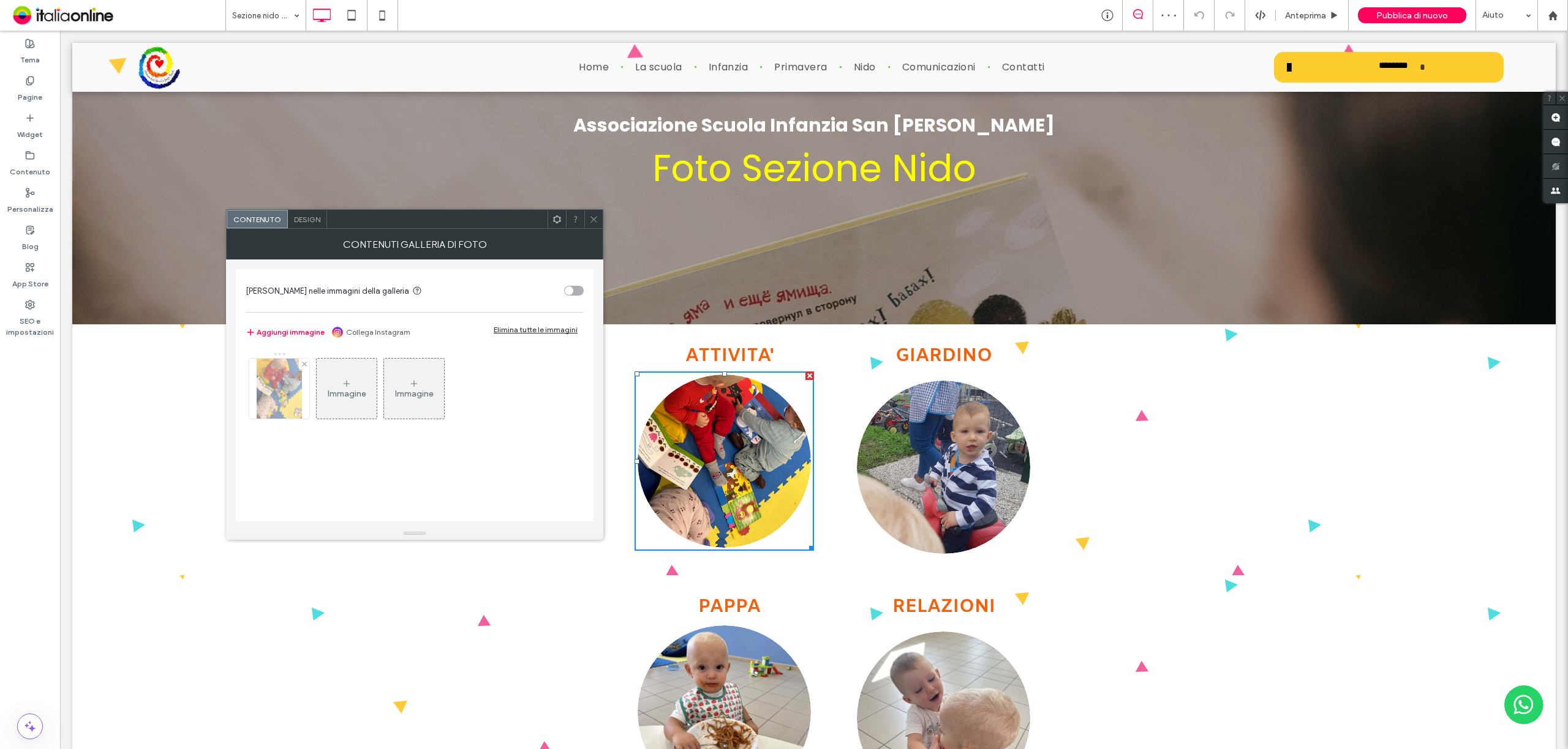
click at [282, 390] on img at bounding box center [279, 389] width 45 height 60
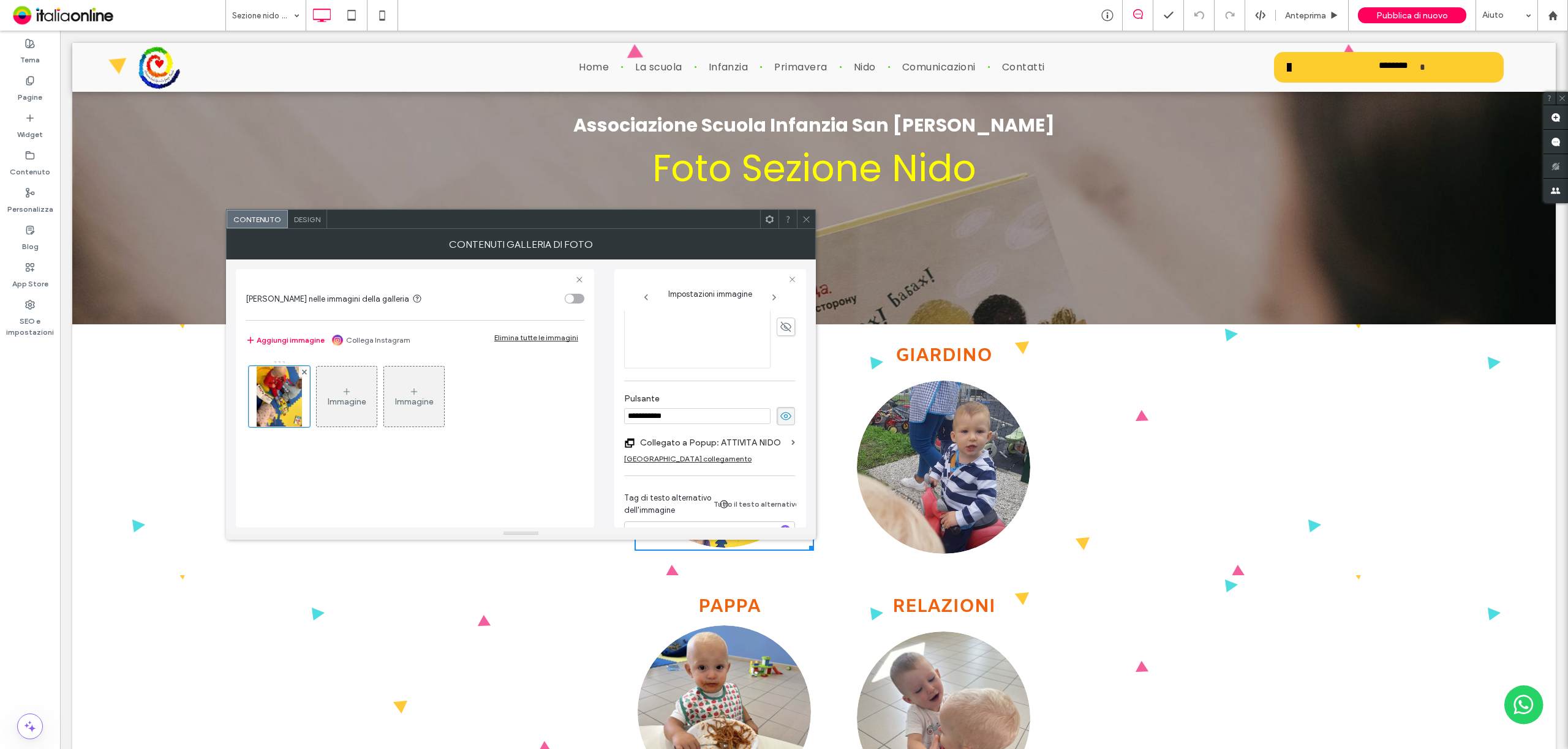
scroll to position [373, 0]
click at [759, 391] on label "Collegato a Popup: ATTIVITA NIDO" at bounding box center [713, 399] width 147 height 23
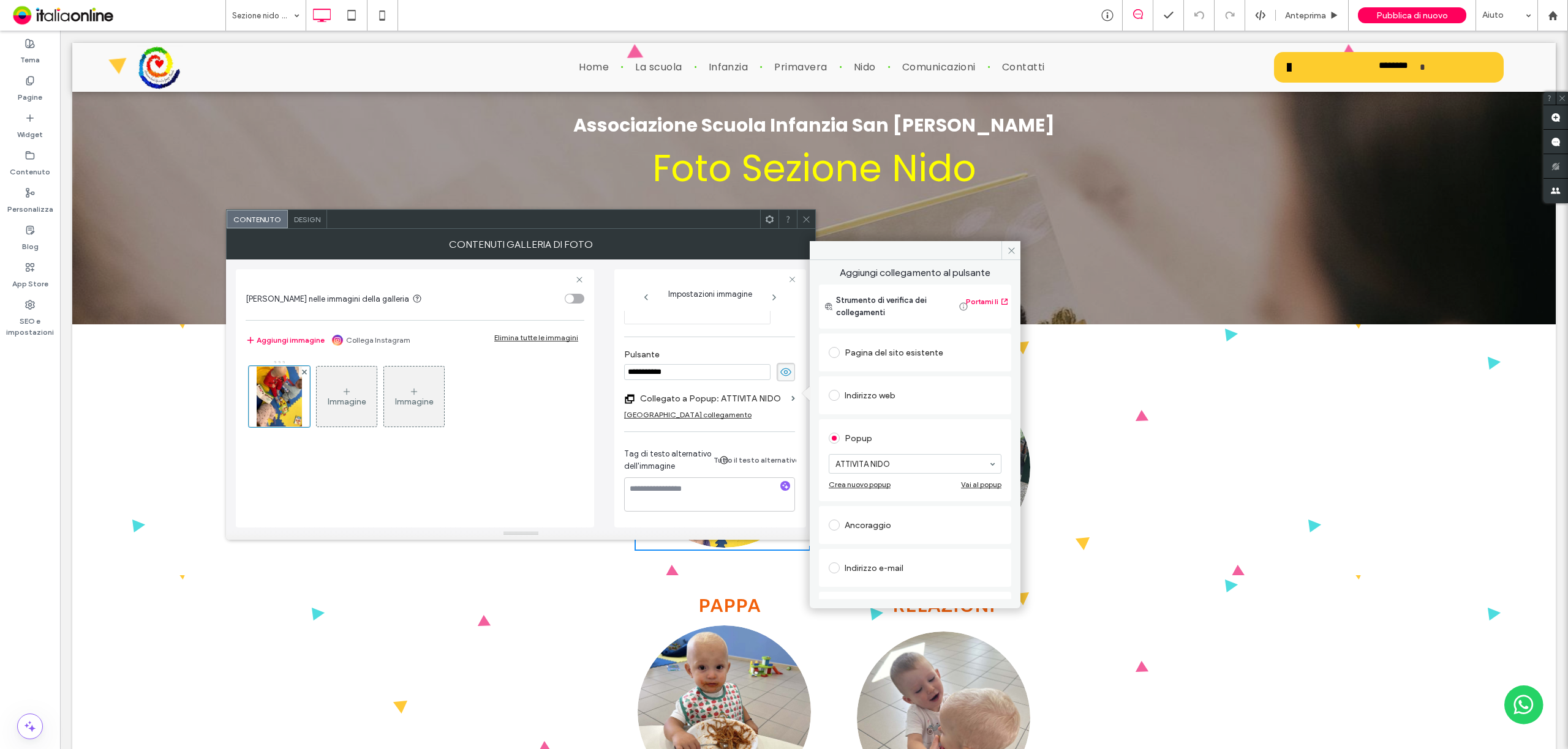
click at [983, 486] on div "Vai al popup" at bounding box center [981, 484] width 41 height 9
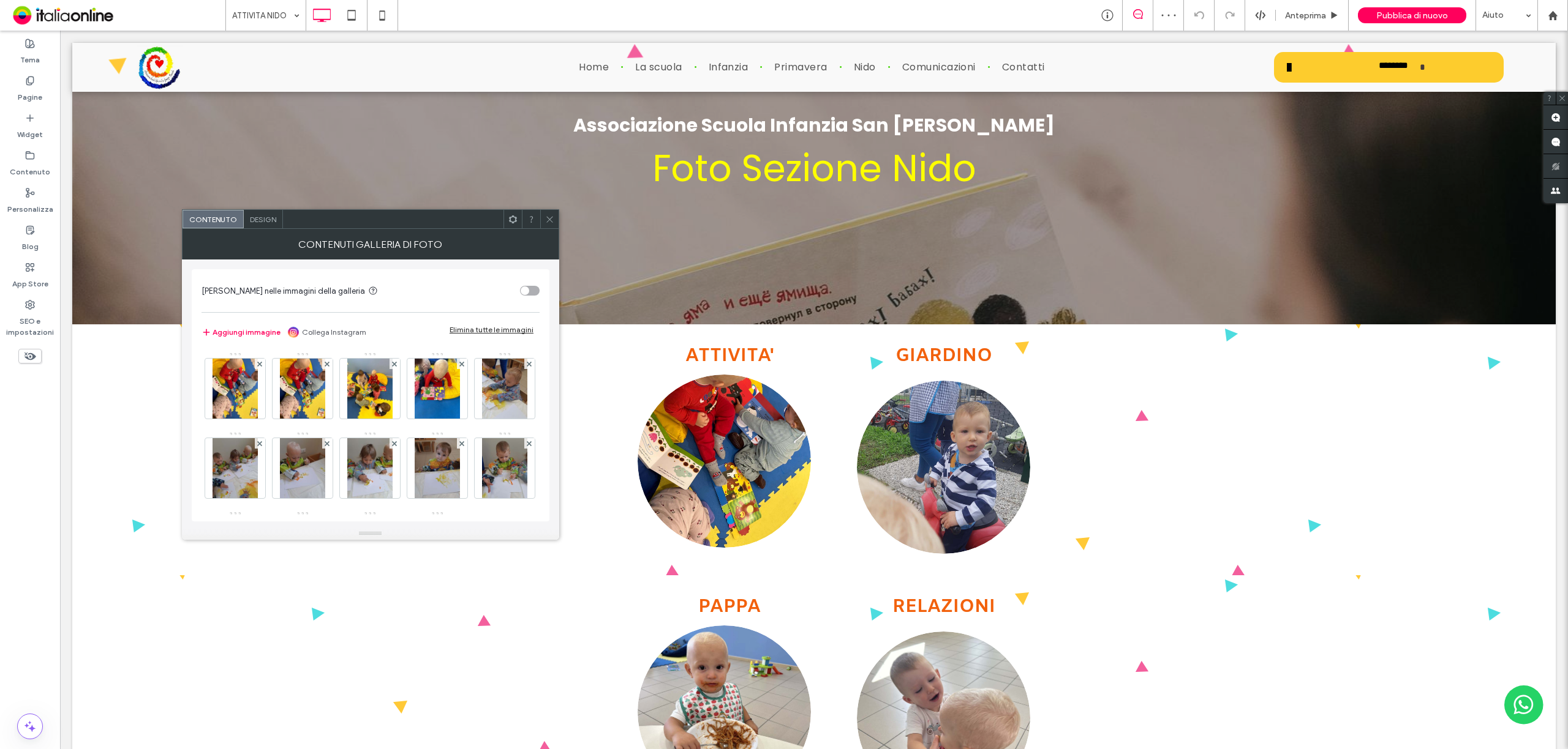
click at [500, 328] on div "Elimina tutte le immagini" at bounding box center [491, 329] width 84 height 9
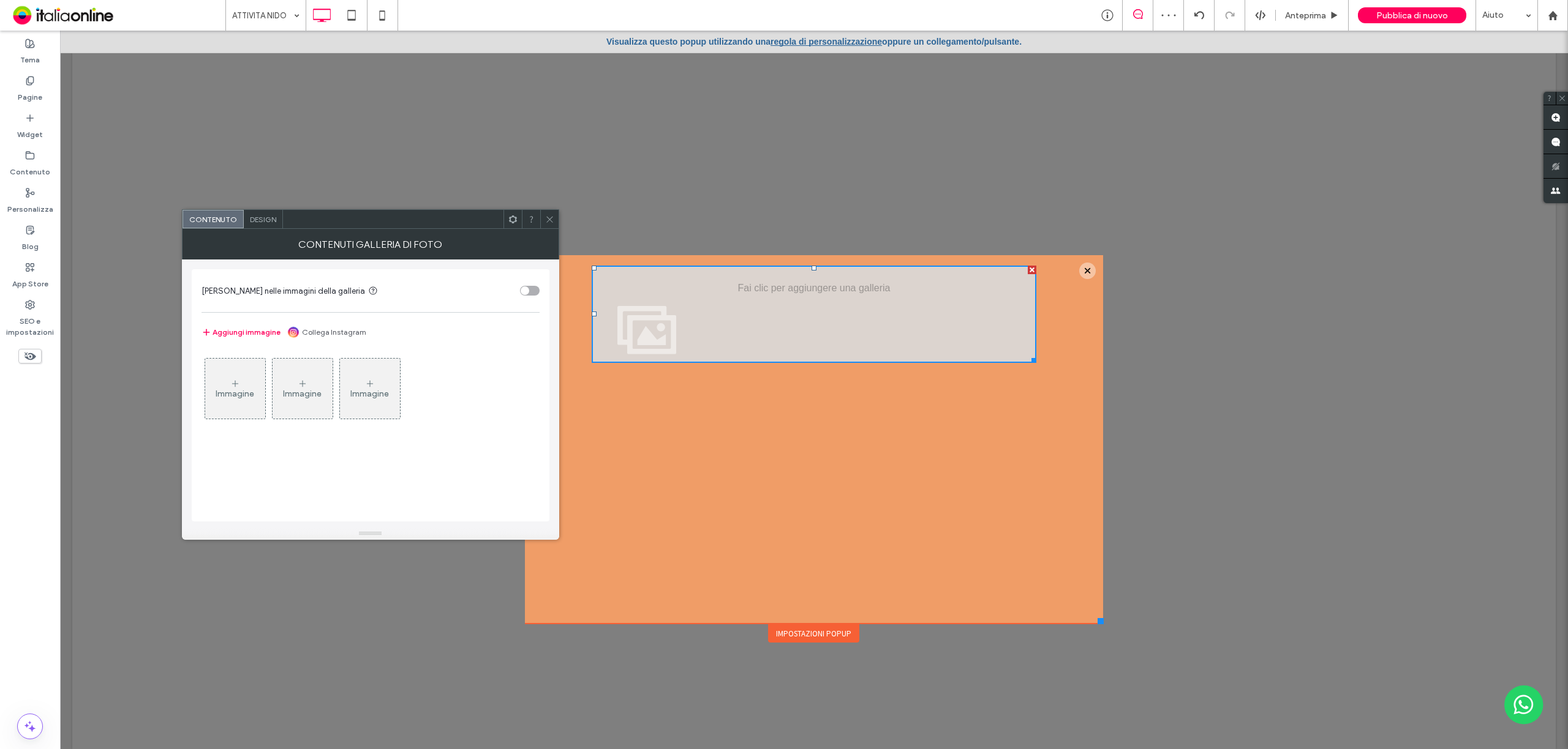
click at [544, 218] on div at bounding box center [549, 219] width 18 height 18
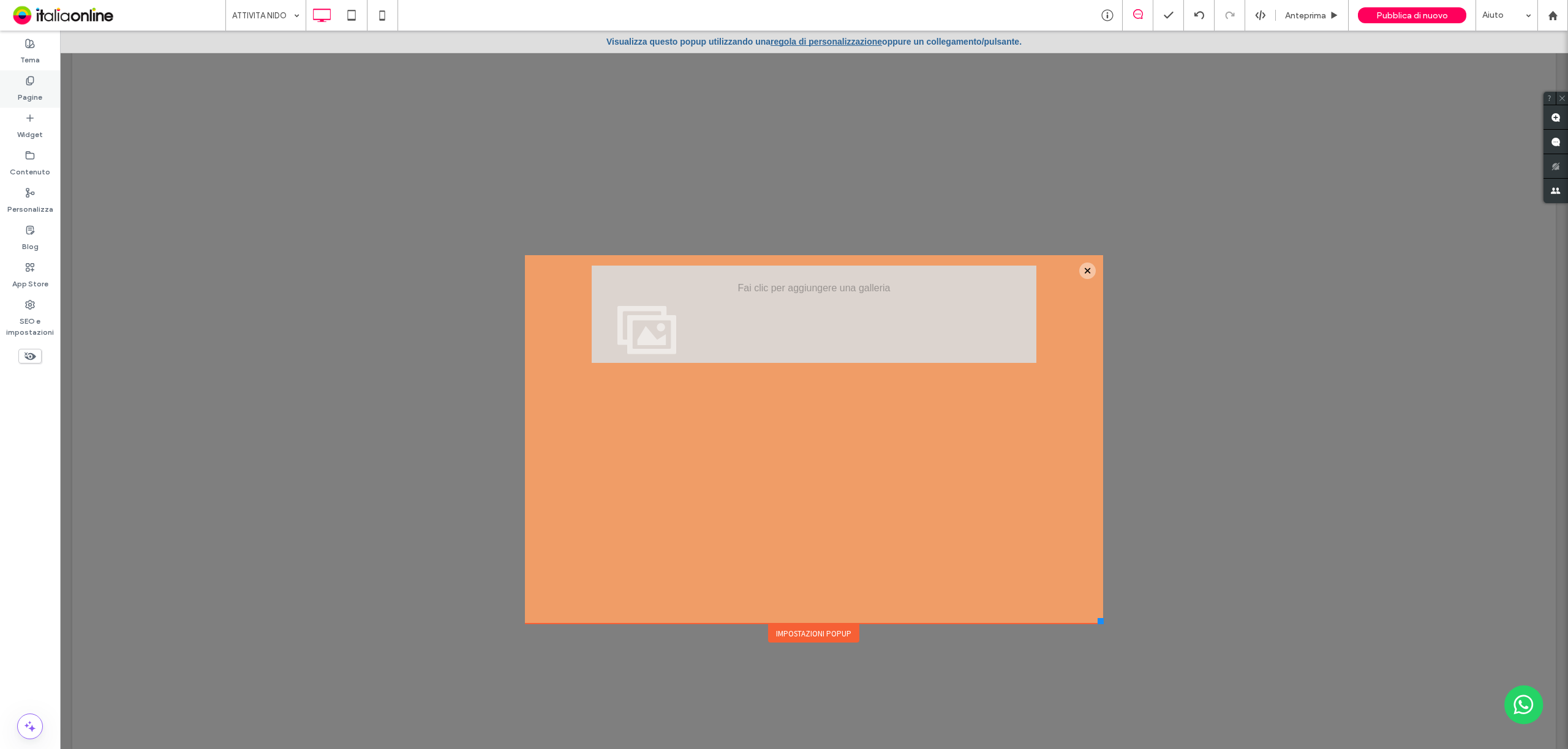
click at [41, 94] on label "Pagine" at bounding box center [30, 94] width 25 height 17
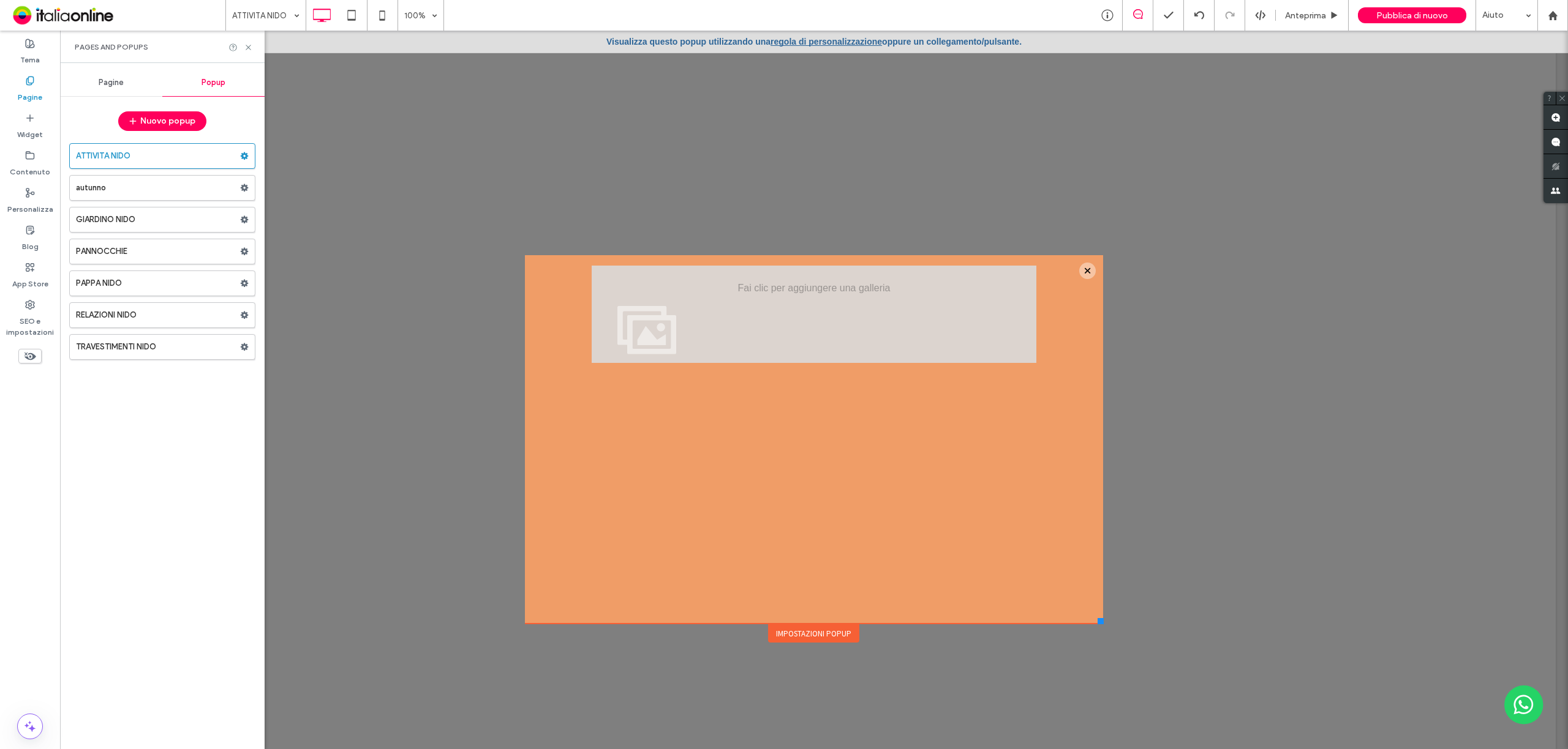
click at [99, 86] on span "Pagine" at bounding box center [111, 83] width 25 height 10
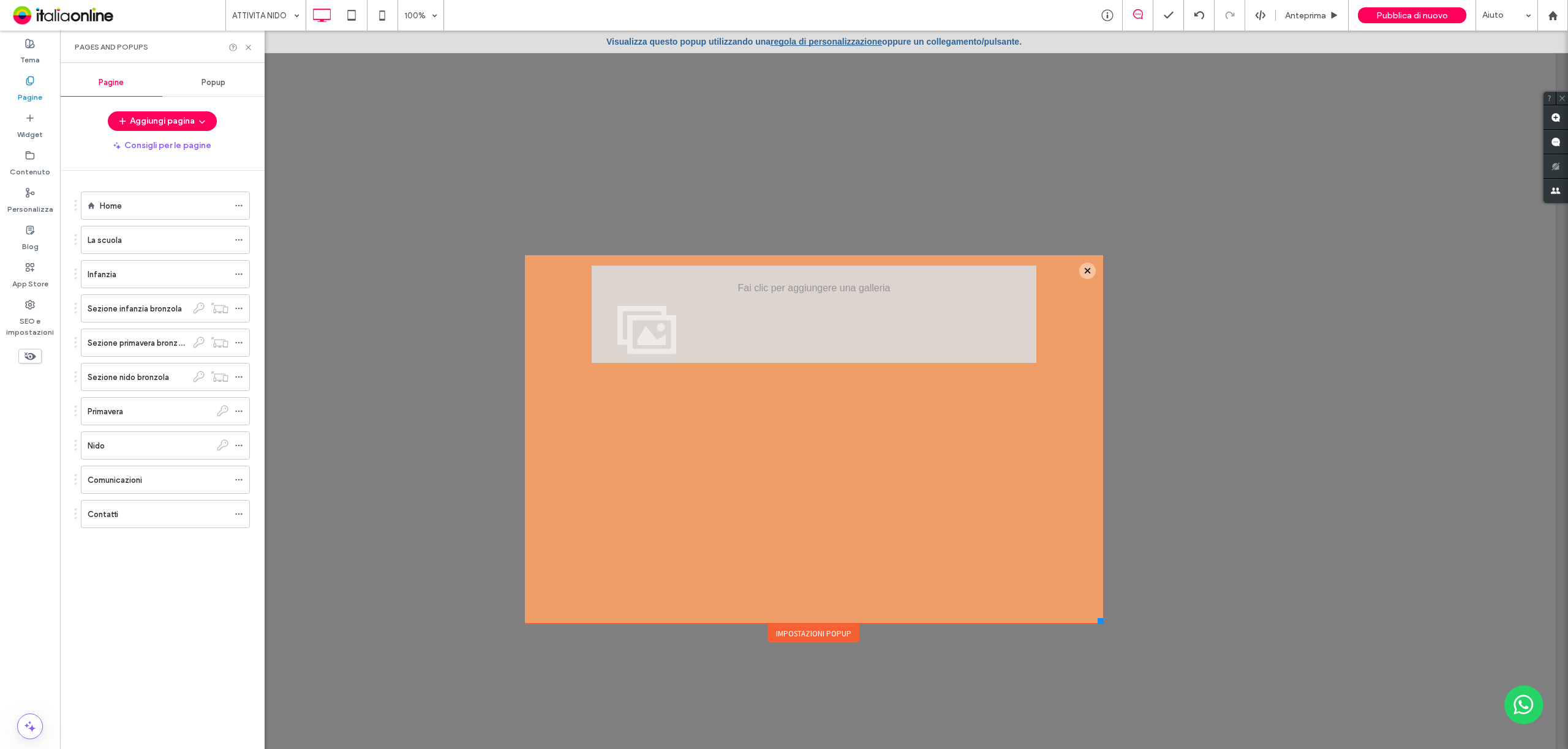
click at [162, 383] on label "Sezione nido bronzola" at bounding box center [128, 377] width 82 height 21
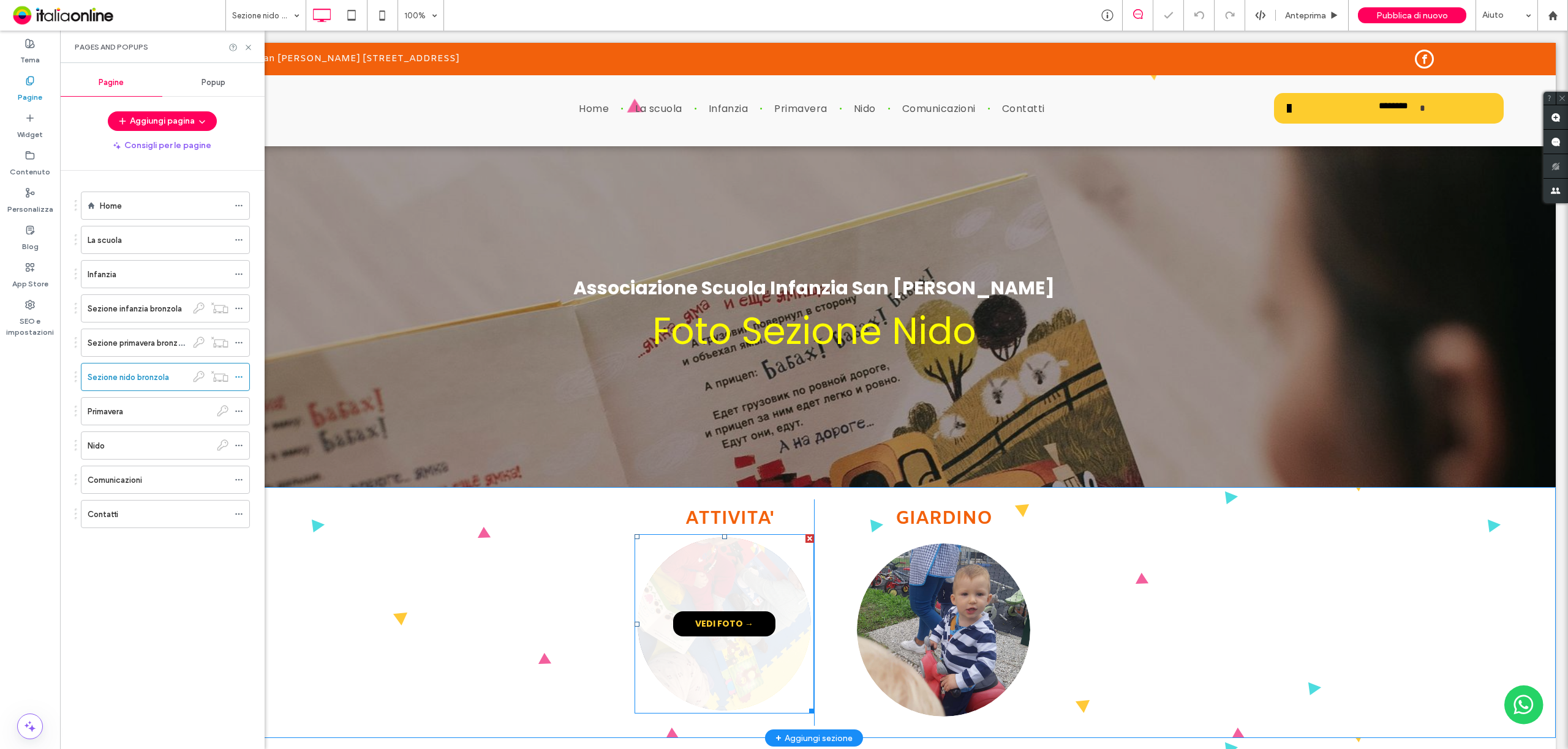
click at [752, 635] on span "VEDI FOTO →" at bounding box center [724, 624] width 83 height 25
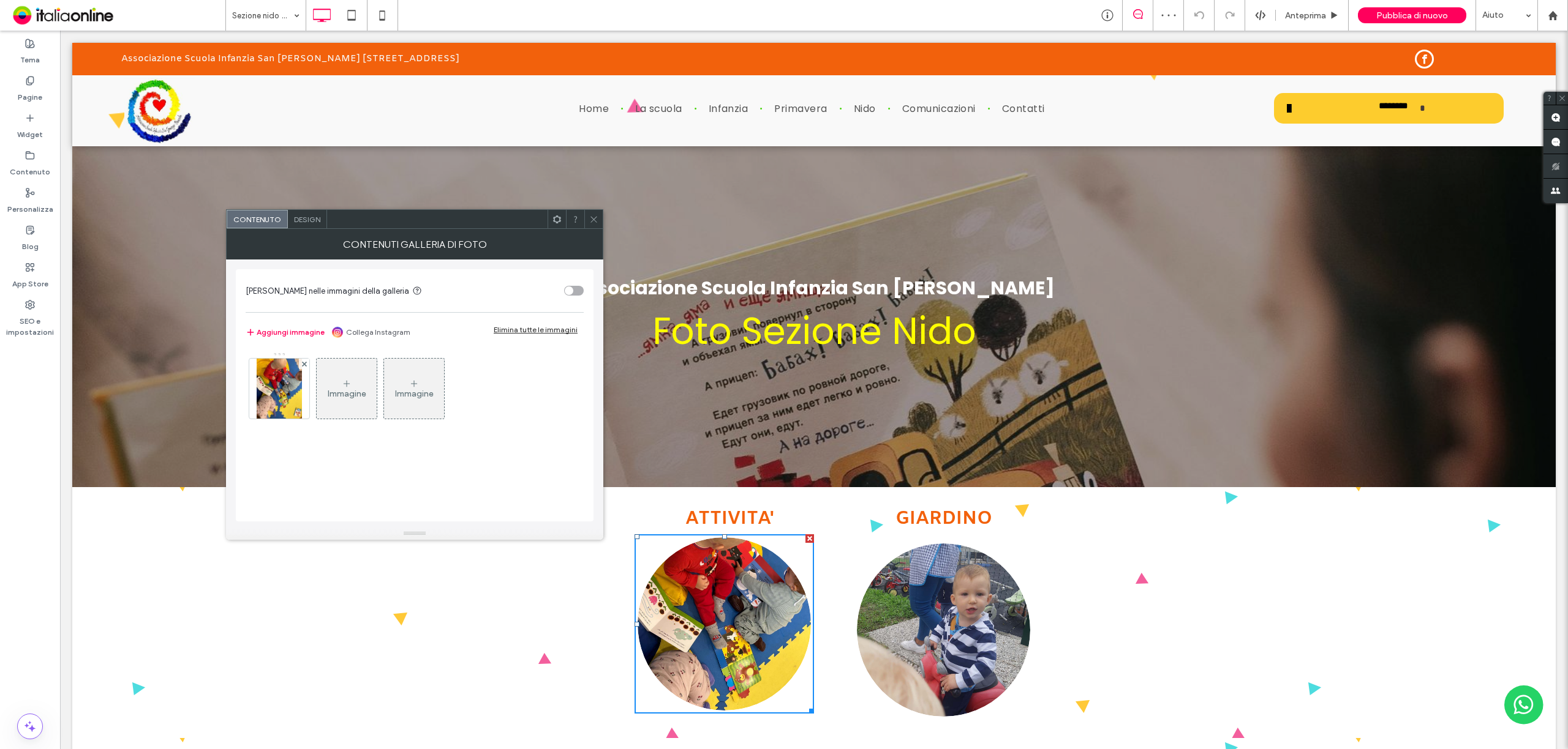
drag, startPoint x: 537, startPoint y: 329, endPoint x: 561, endPoint y: 298, distance: 39.2
click at [539, 329] on div "Elimina tutte le immagini" at bounding box center [535, 329] width 84 height 9
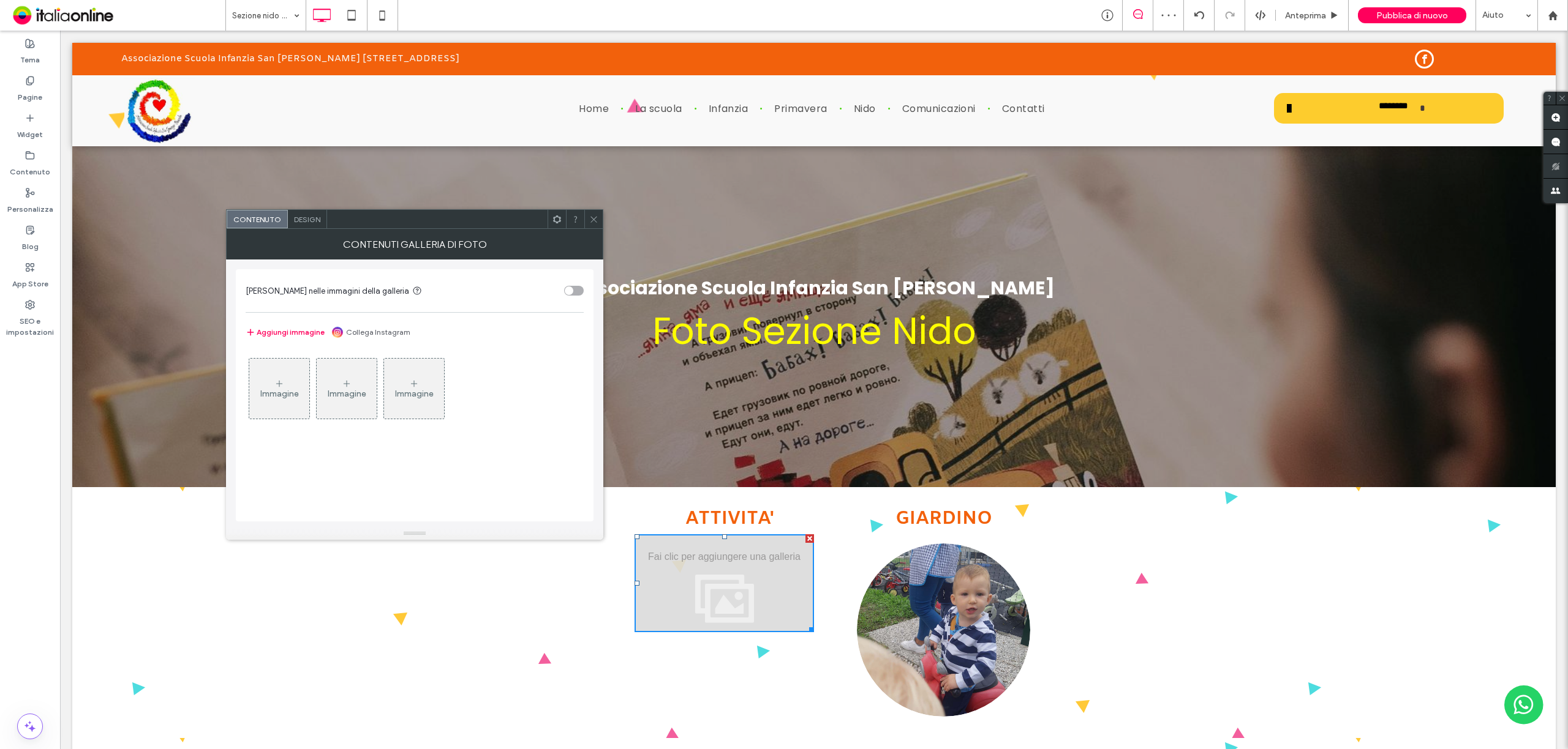
click at [598, 213] on span at bounding box center [593, 219] width 9 height 18
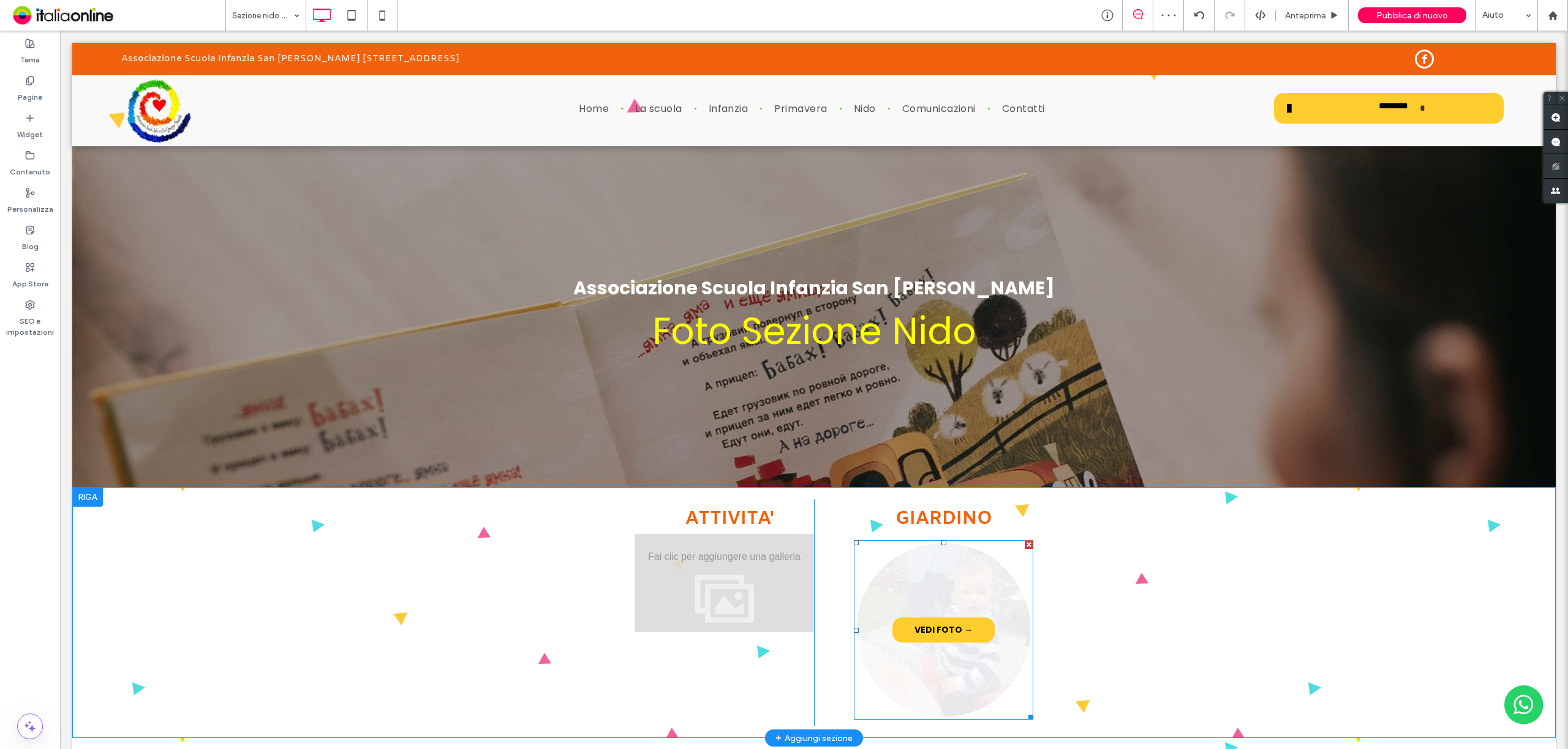
click at [902, 649] on link at bounding box center [943, 630] width 183 height 183
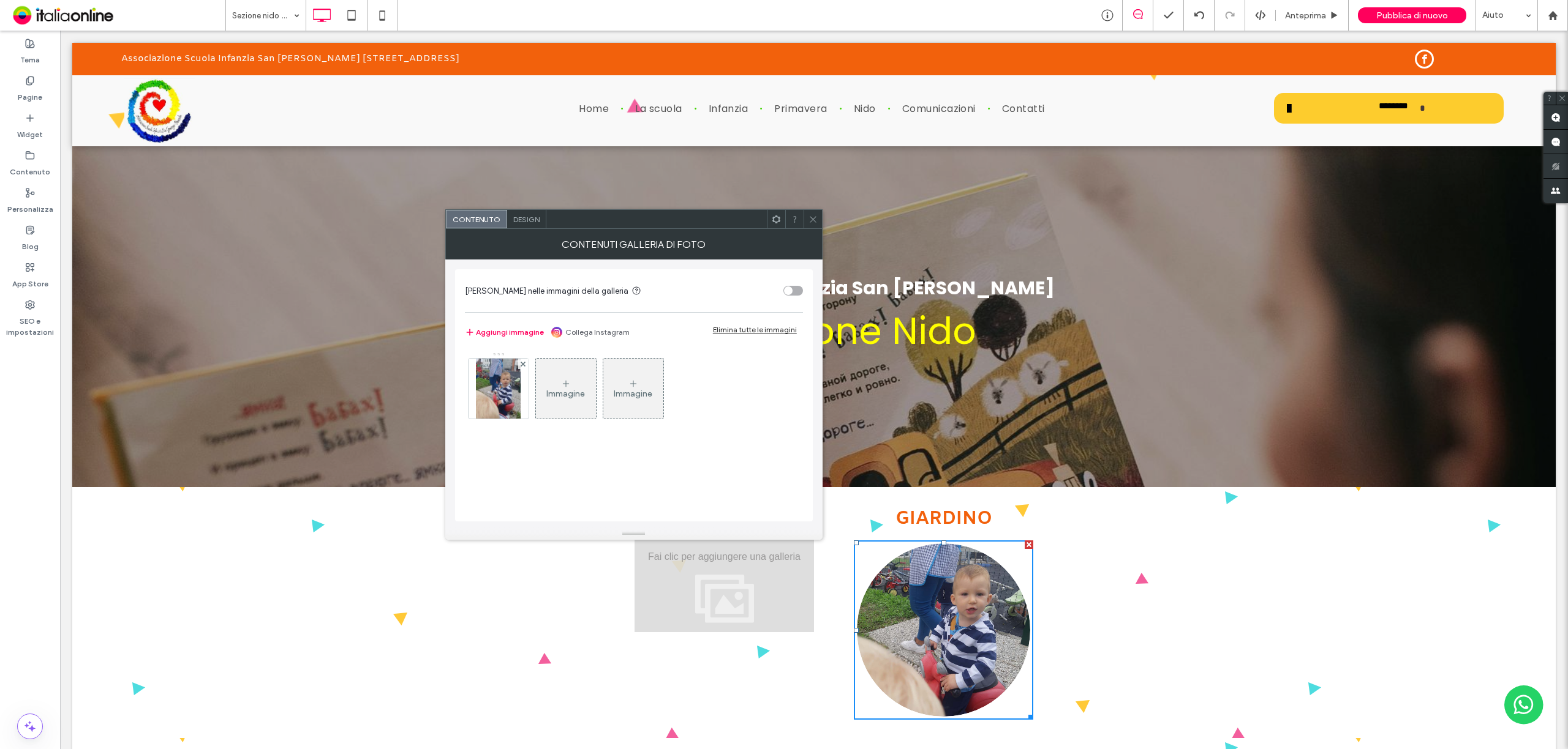
drag, startPoint x: 480, startPoint y: 398, endPoint x: 569, endPoint y: 415, distance: 90.6
click at [482, 398] on img at bounding box center [498, 389] width 45 height 60
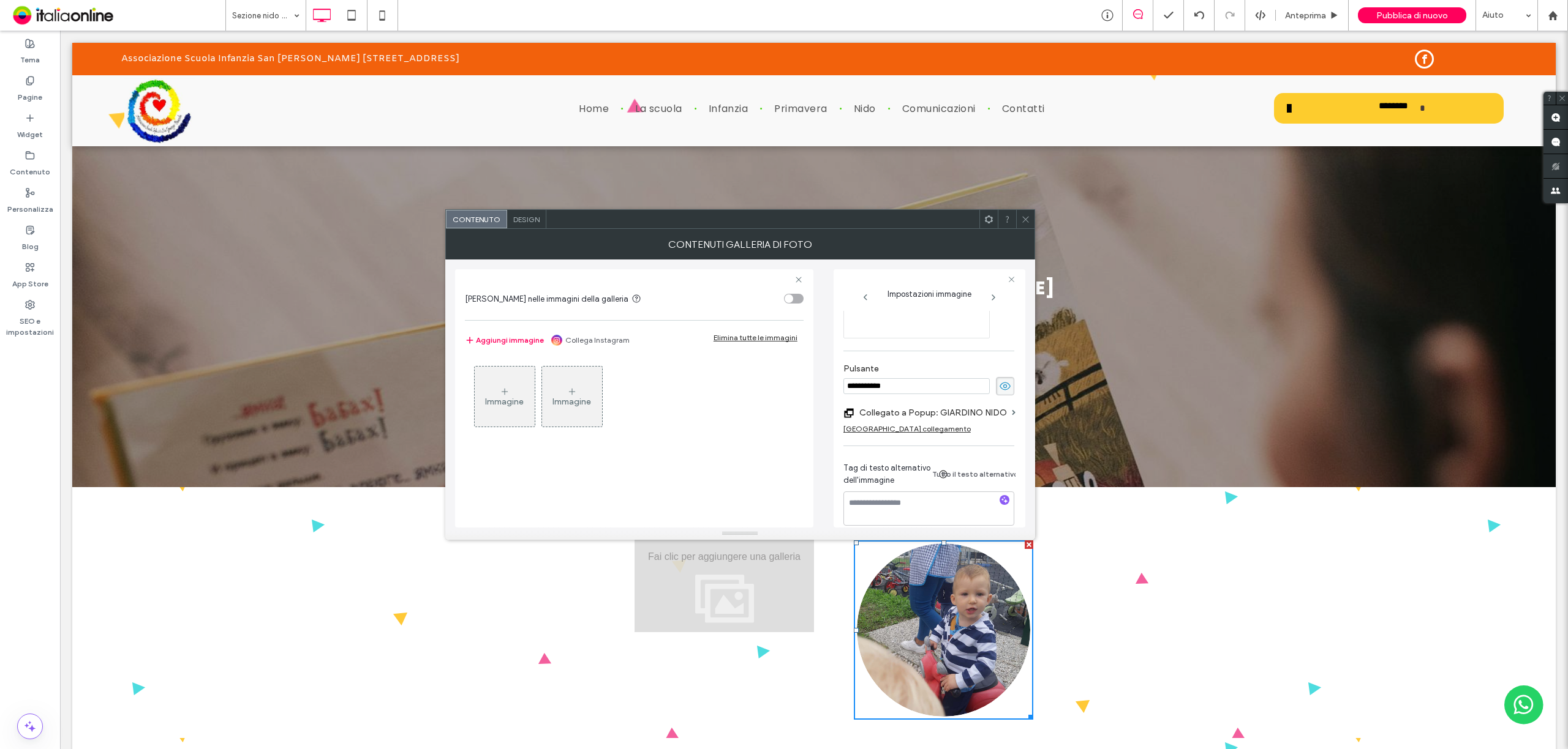
scroll to position [364, 0]
click at [994, 388] on label "Collegato a Popup: GIARDINO NIDO" at bounding box center [933, 399] width 148 height 23
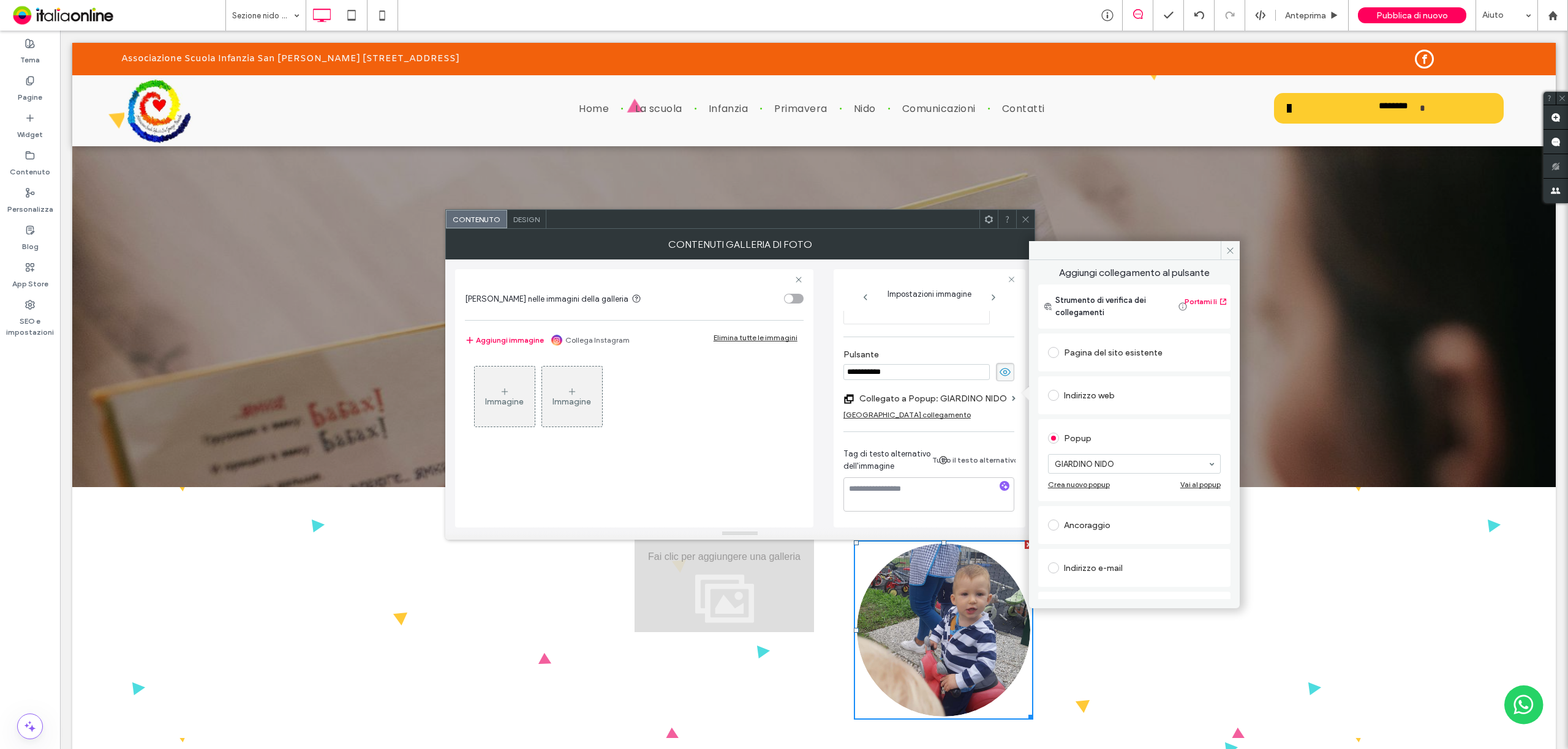
click at [1189, 485] on div "Vai al popup" at bounding box center [1200, 484] width 41 height 9
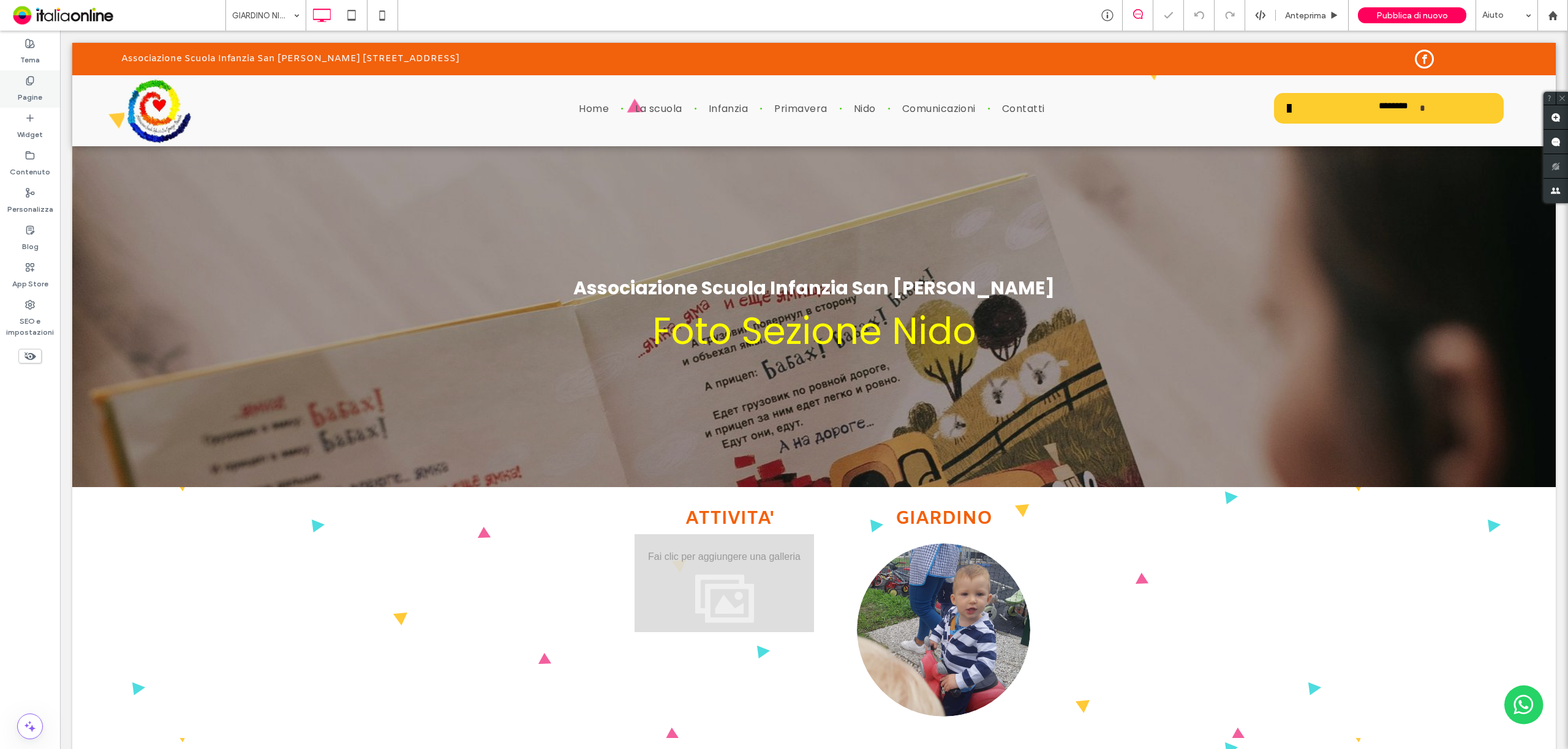
click at [34, 80] on div "Pagine" at bounding box center [30, 89] width 60 height 37
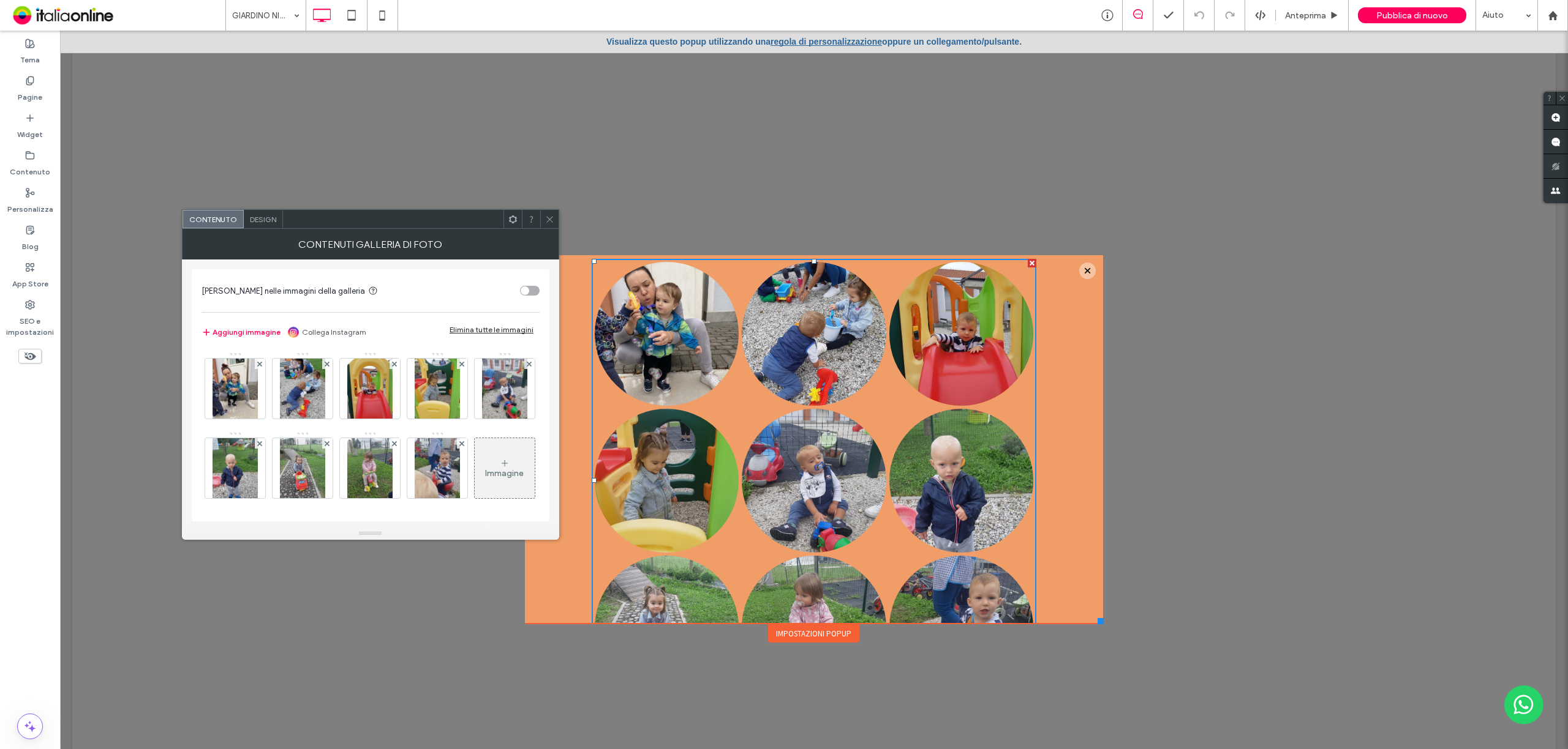
click at [503, 331] on div "Elimina tutte le immagini" at bounding box center [491, 329] width 84 height 9
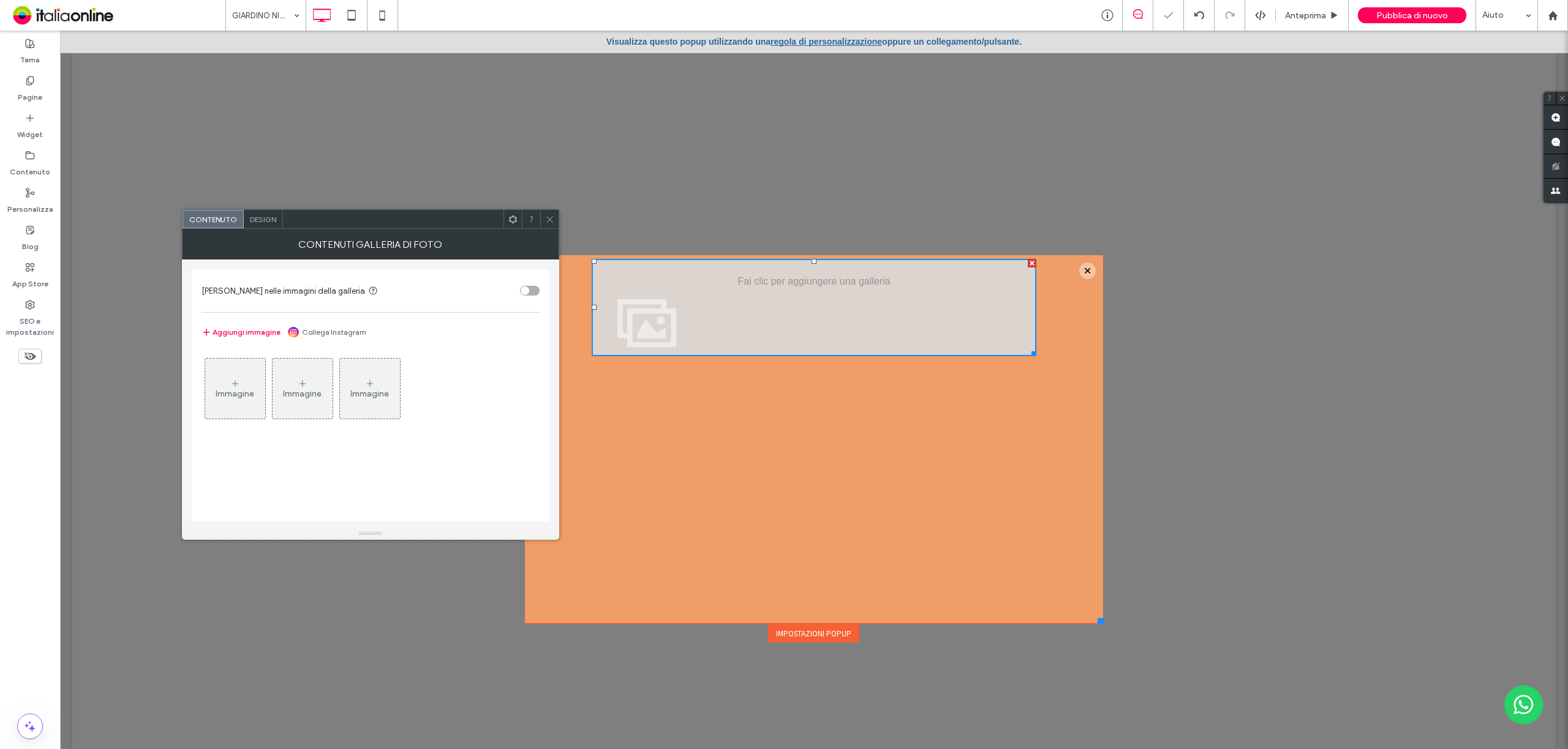
click at [557, 229] on div "Contenuti galleria di foto" at bounding box center [370, 244] width 377 height 31
click at [552, 213] on span at bounding box center [552, 219] width 9 height 18
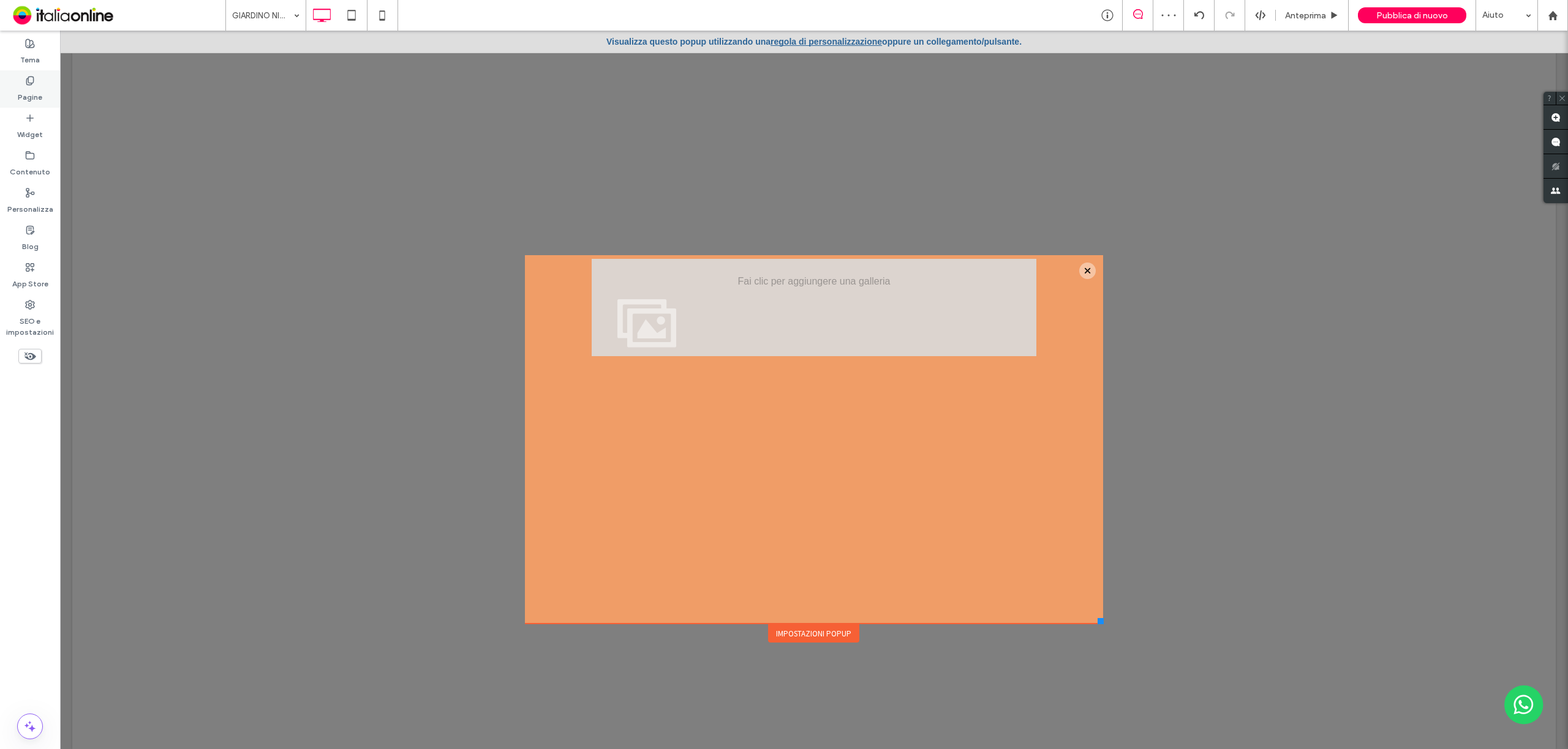
click at [20, 74] on div "Pagine" at bounding box center [30, 89] width 60 height 37
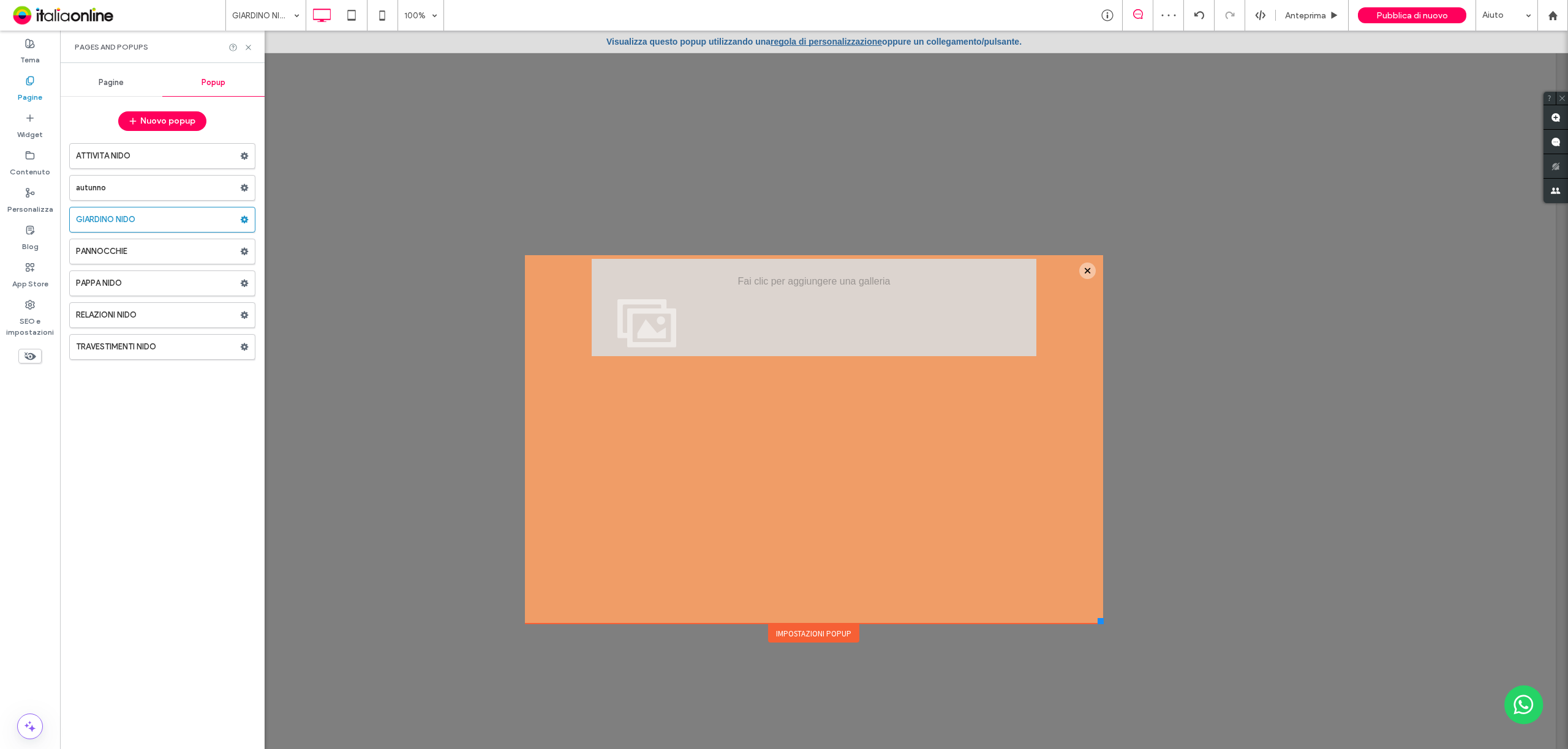
click at [120, 75] on div "Pagine" at bounding box center [111, 83] width 102 height 27
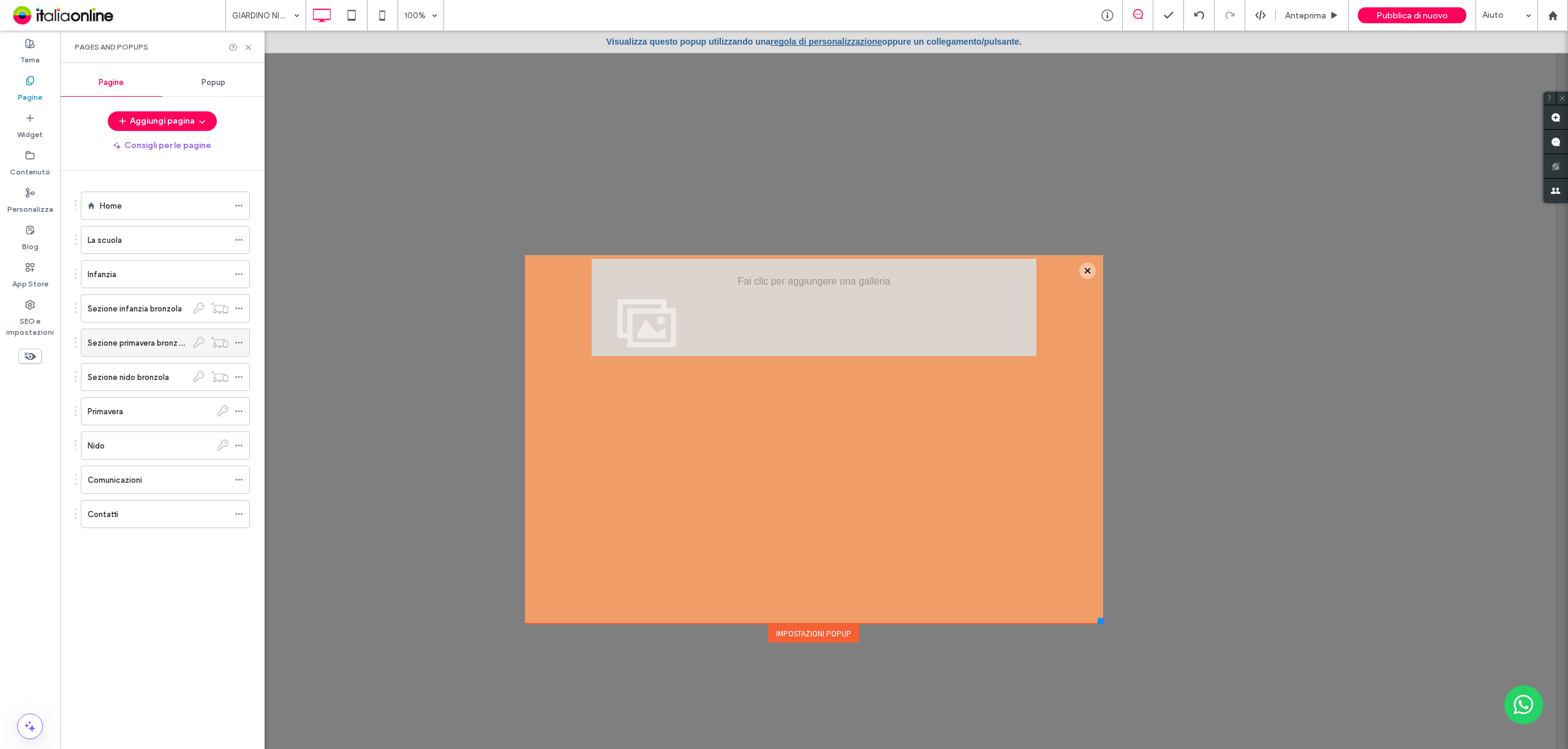
click at [155, 344] on label "Sezione primavera bronzola" at bounding box center [138, 343] width 101 height 21
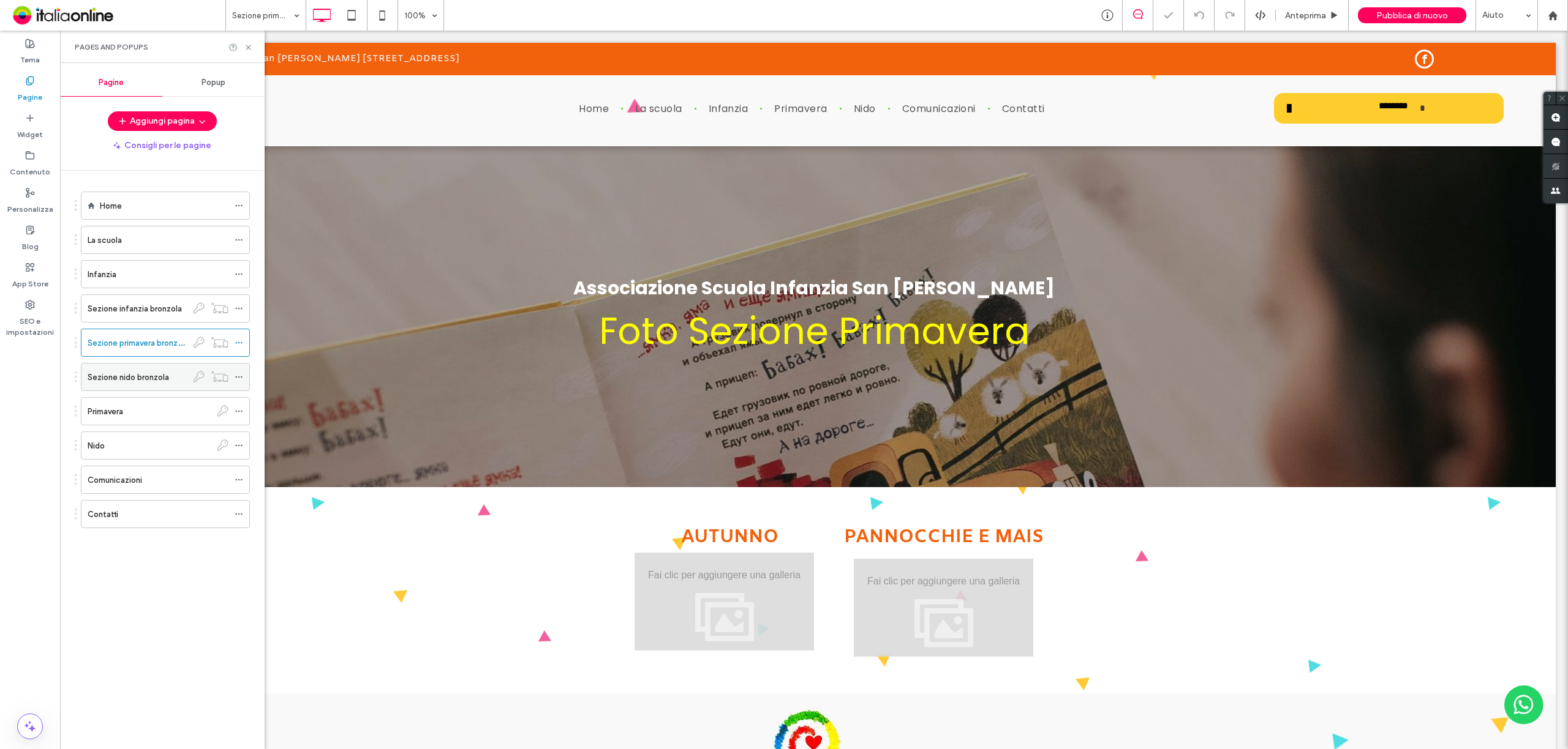
click at [158, 381] on label "Sezione nido bronzola" at bounding box center [128, 377] width 82 height 21
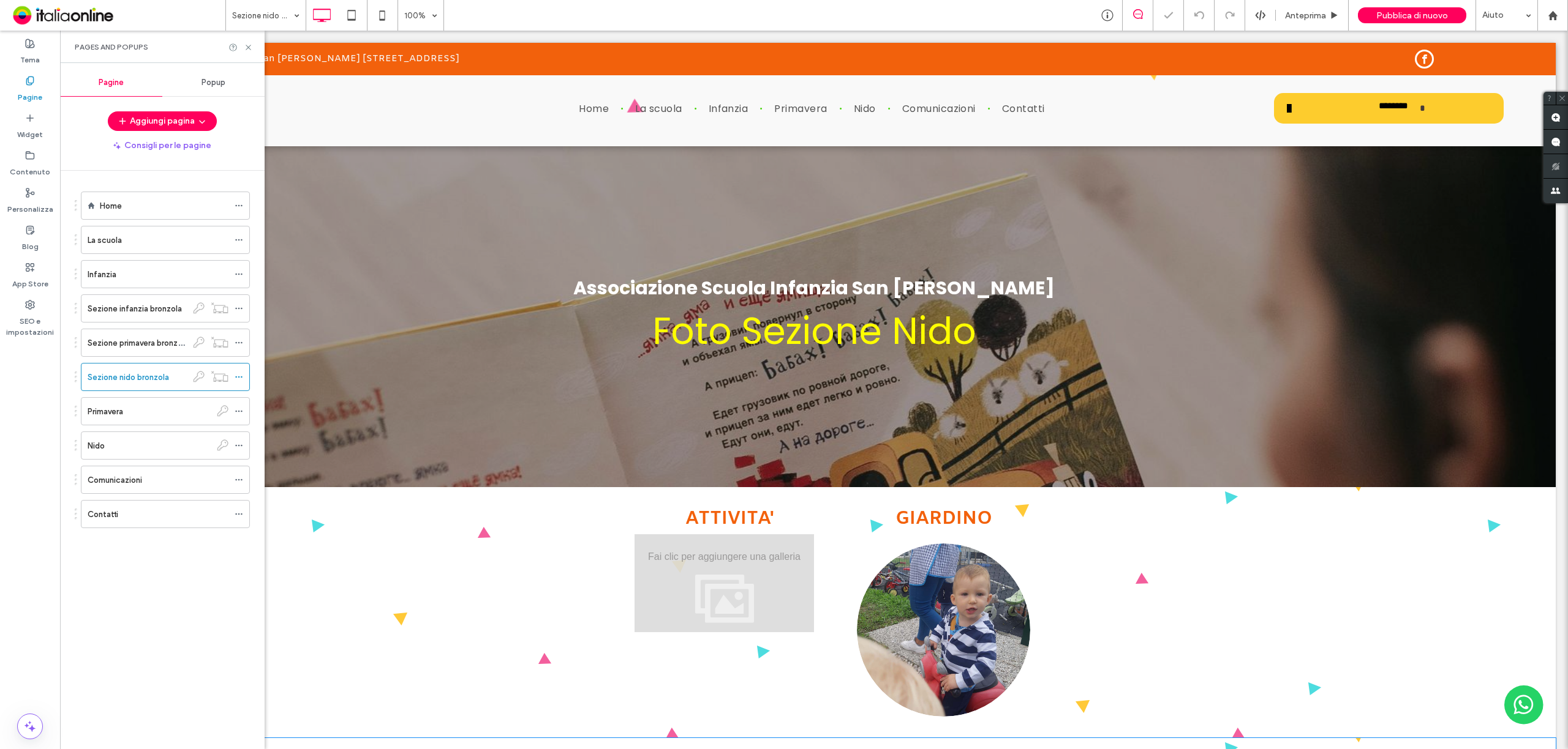
scroll to position [408, 0]
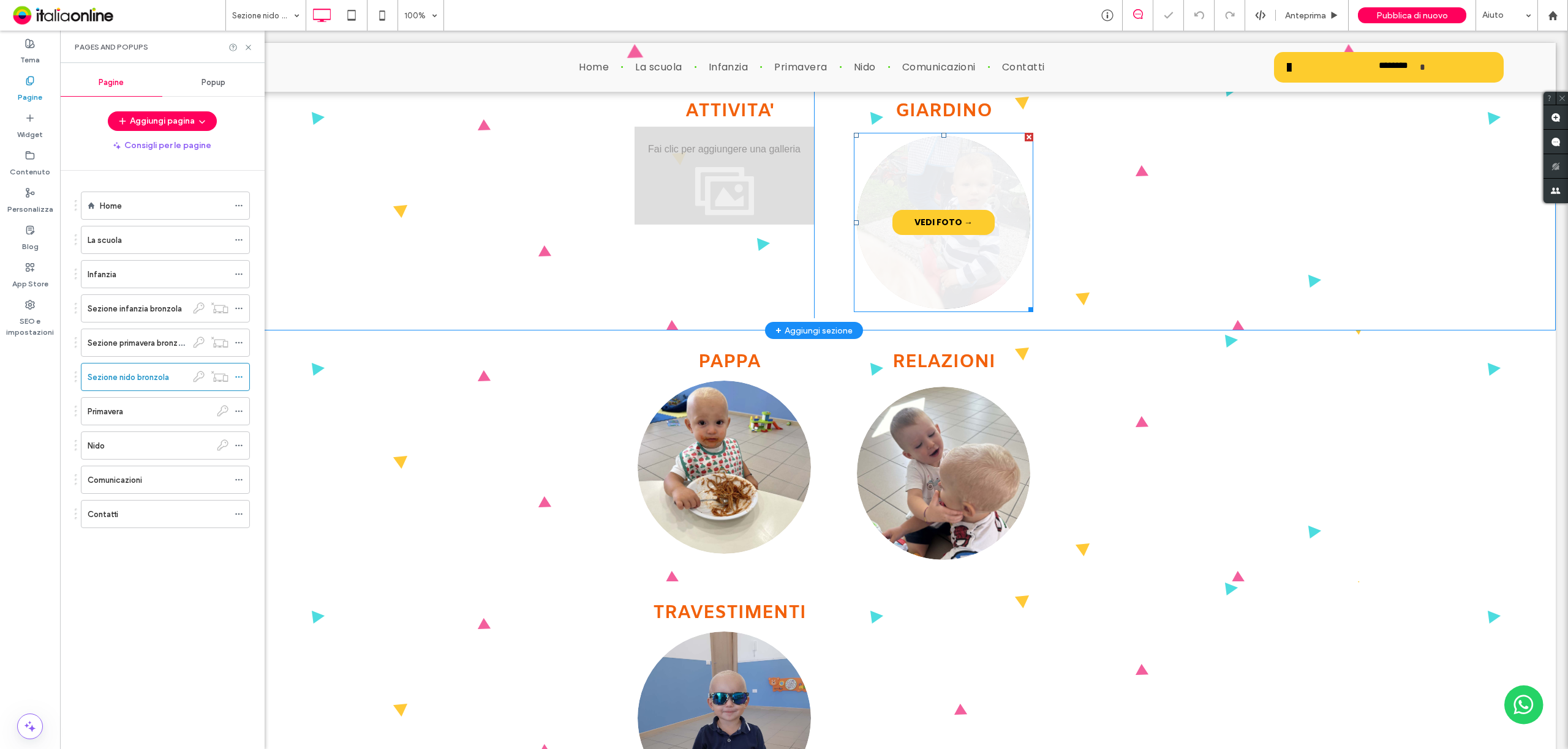
click at [892, 265] on link at bounding box center [943, 223] width 183 height 183
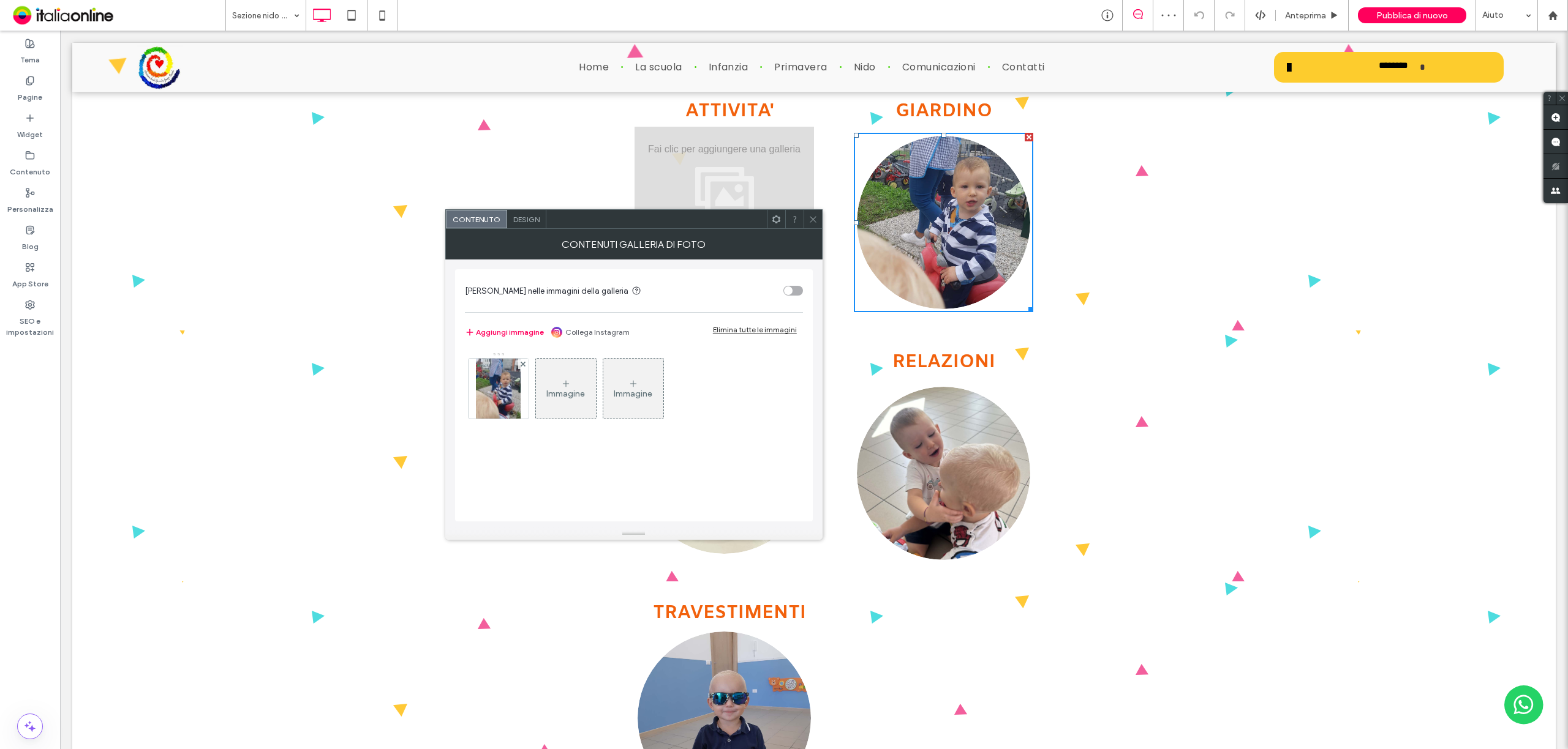
drag, startPoint x: 762, startPoint y: 331, endPoint x: 762, endPoint y: 316, distance: 15.0
click at [762, 331] on div "Elimina tutte le immagini" at bounding box center [755, 329] width 84 height 9
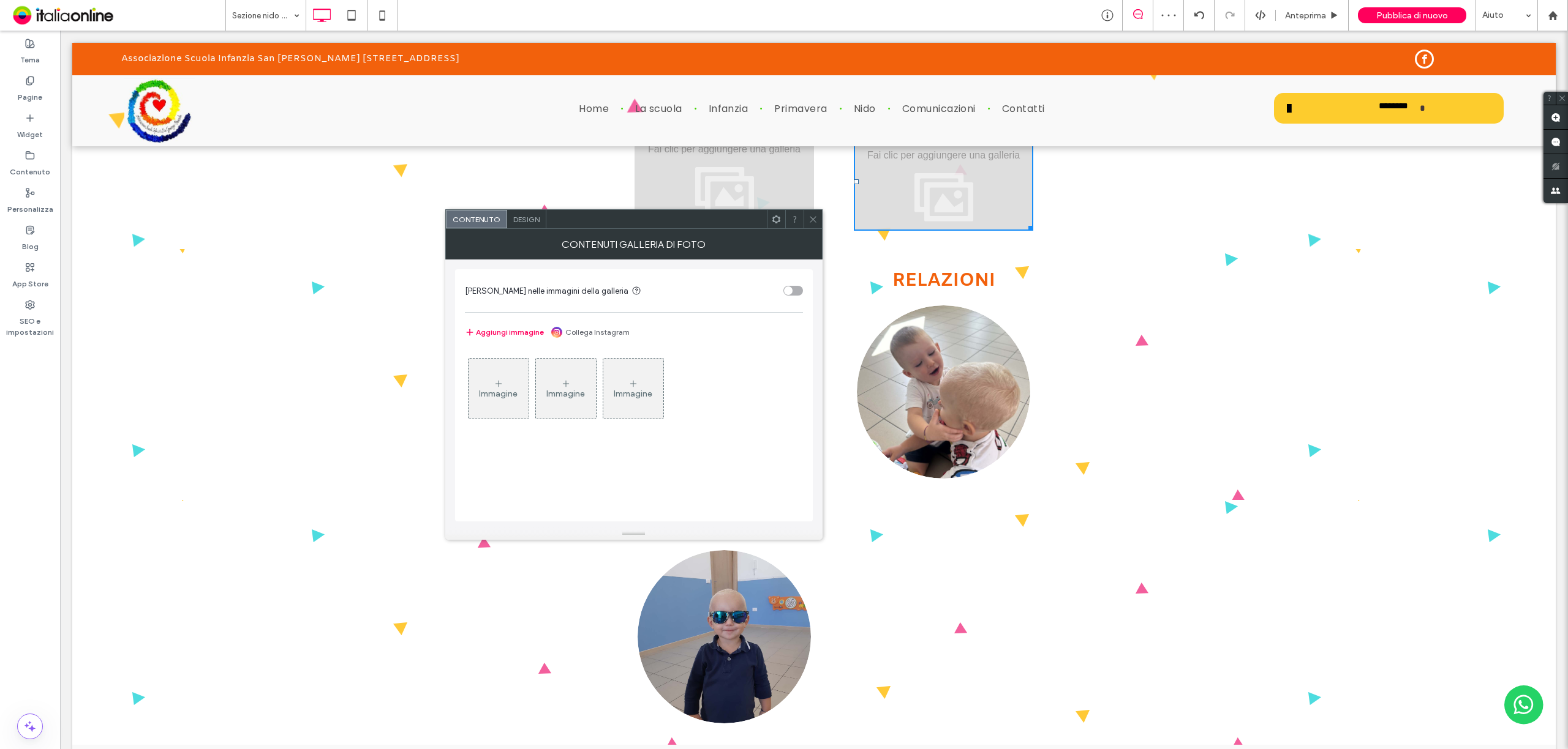
click at [809, 223] on icon at bounding box center [813, 219] width 9 height 9
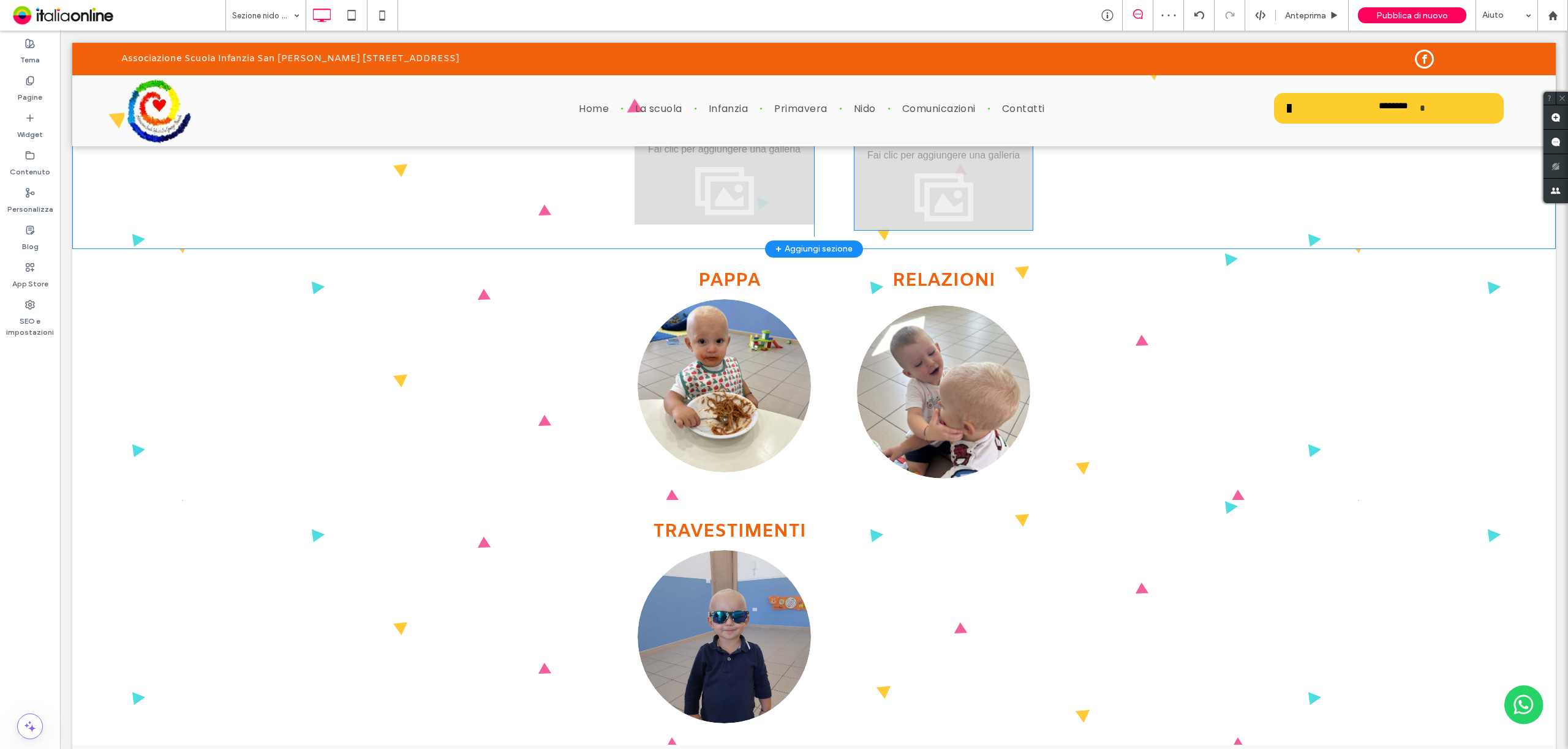
click at [934, 184] on div "Mostra altri" at bounding box center [943, 182] width 179 height 98
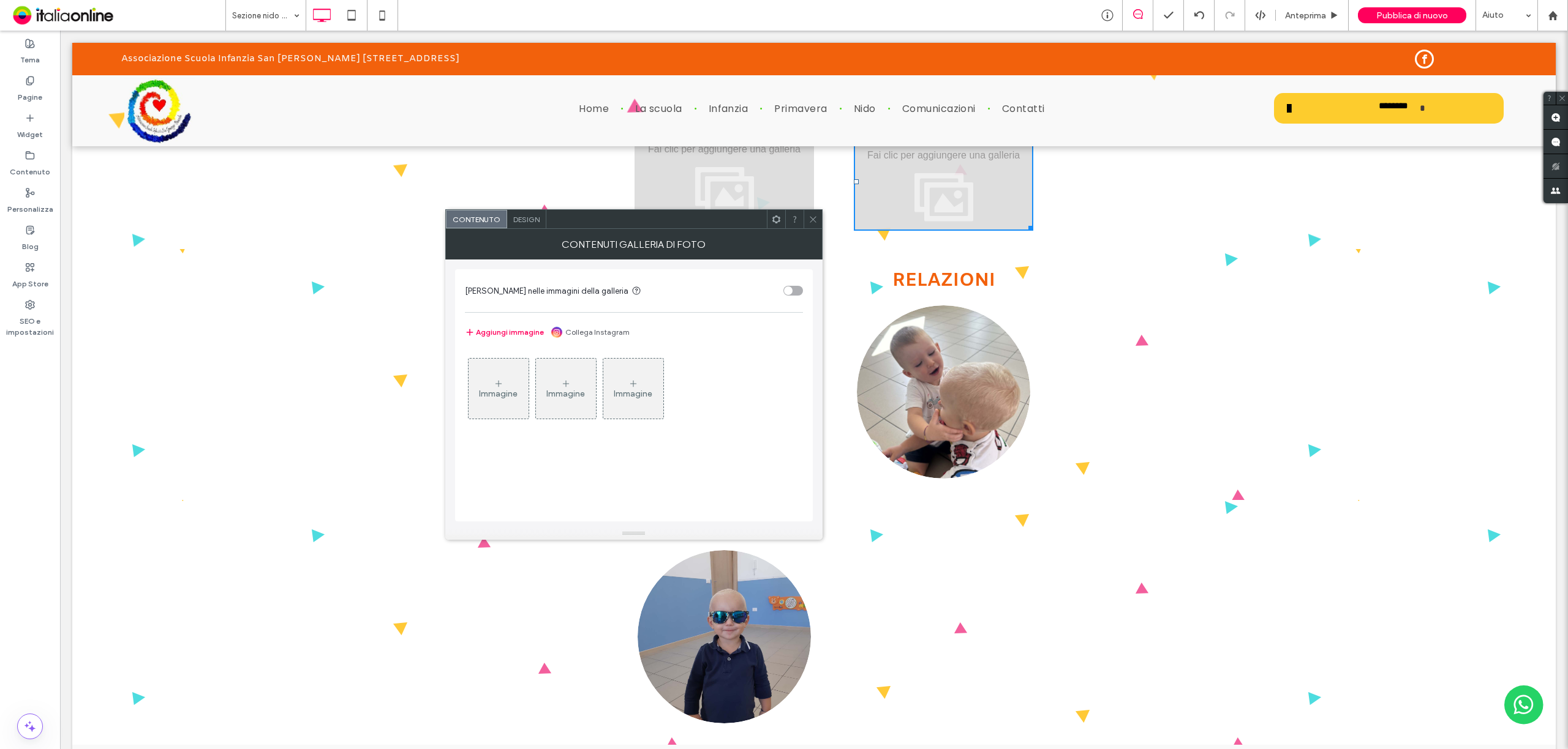
click at [503, 391] on div "Immagine" at bounding box center [498, 394] width 39 height 10
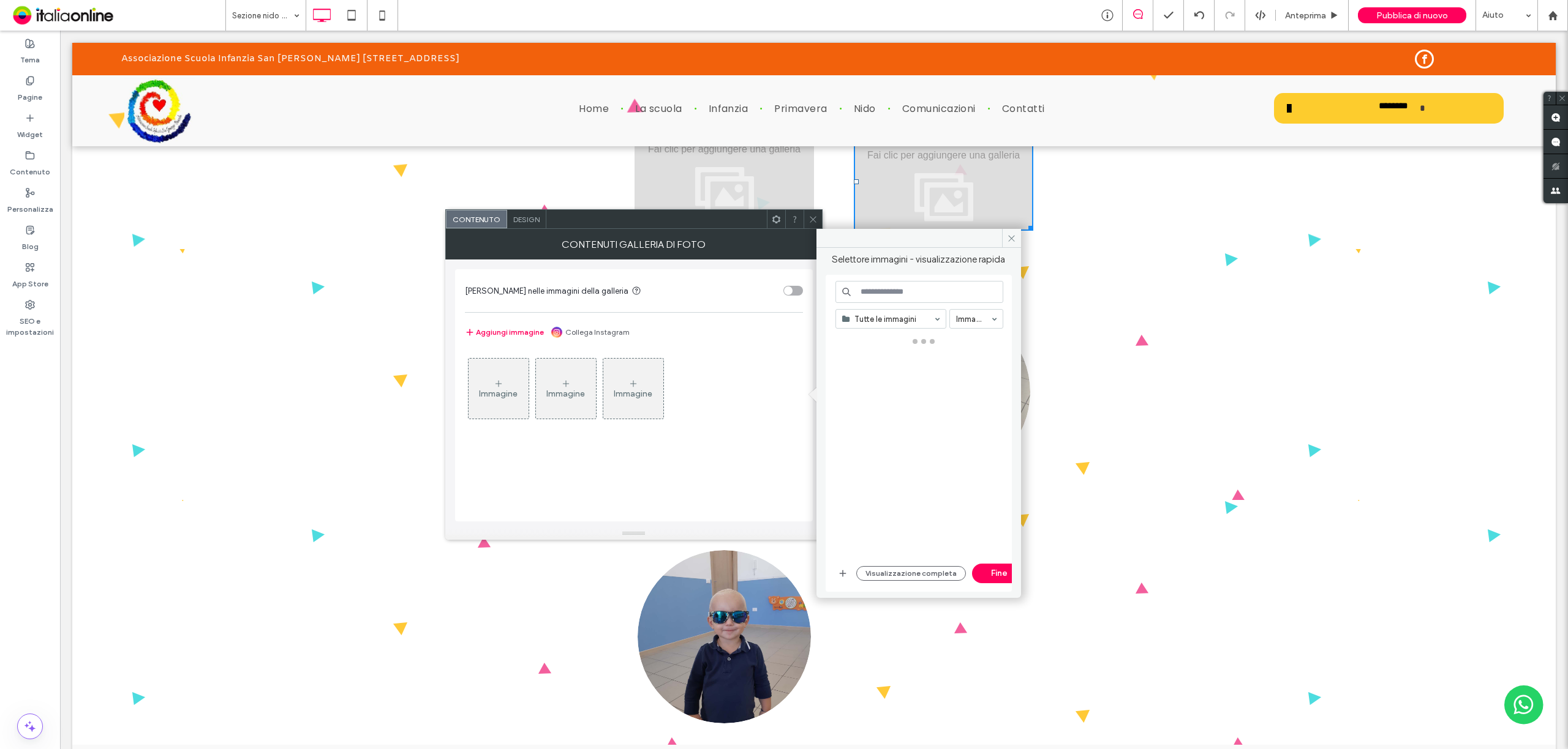
drag, startPoint x: 763, startPoint y: 183, endPoint x: 789, endPoint y: 242, distance: 64.5
click at [819, 217] on div at bounding box center [813, 219] width 18 height 18
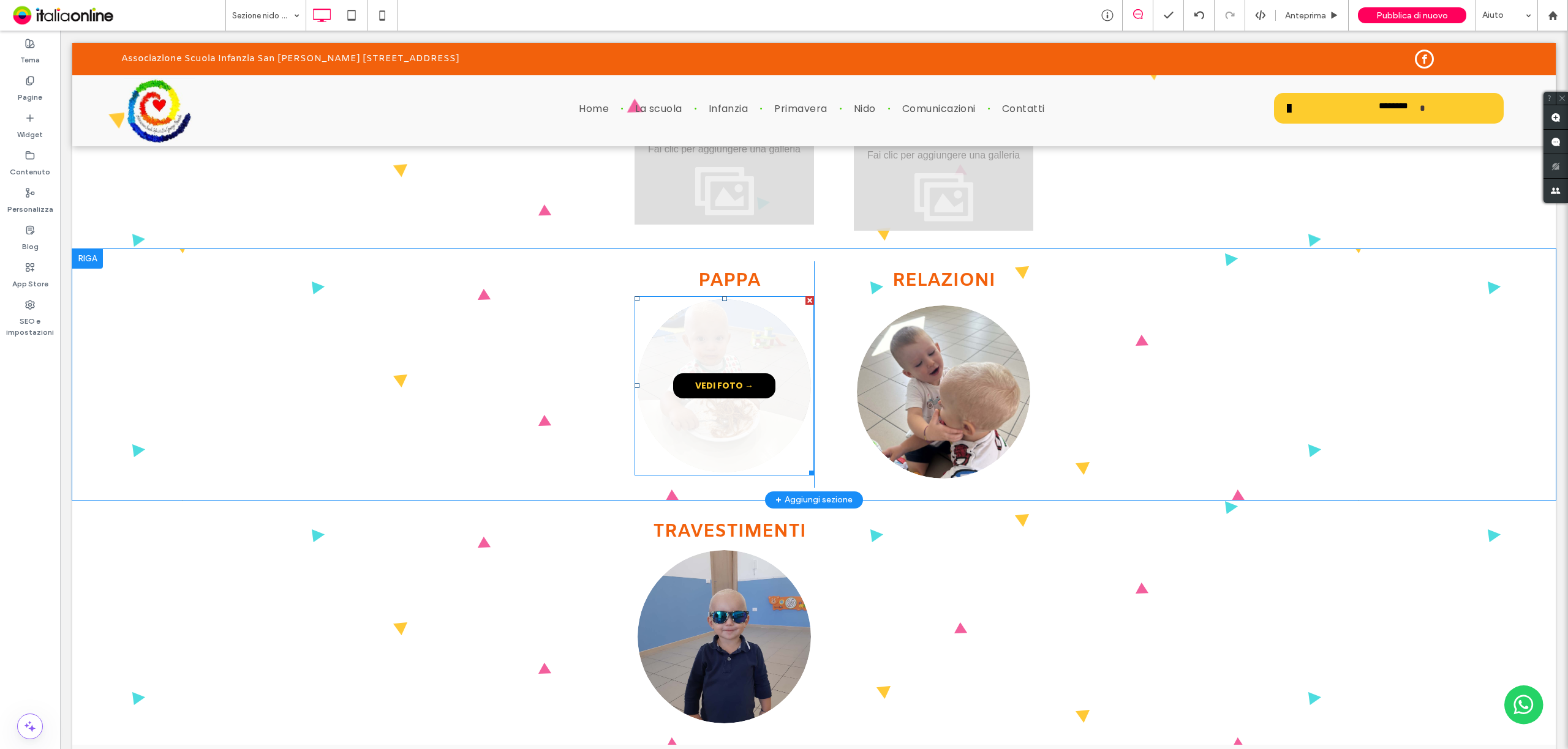
click at [709, 395] on span "VEDI FOTO →" at bounding box center [724, 386] width 83 height 25
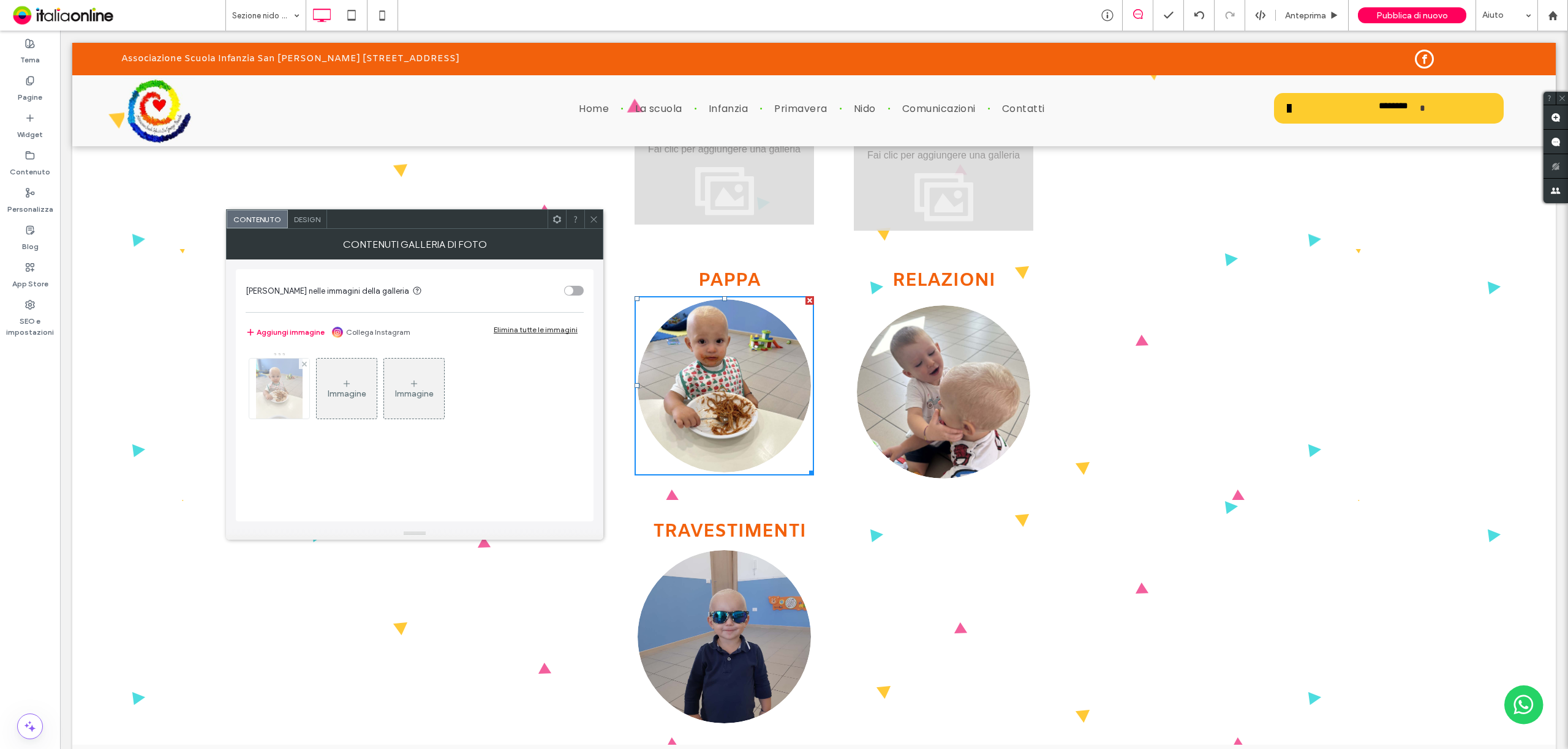
click at [270, 395] on img at bounding box center [279, 389] width 47 height 60
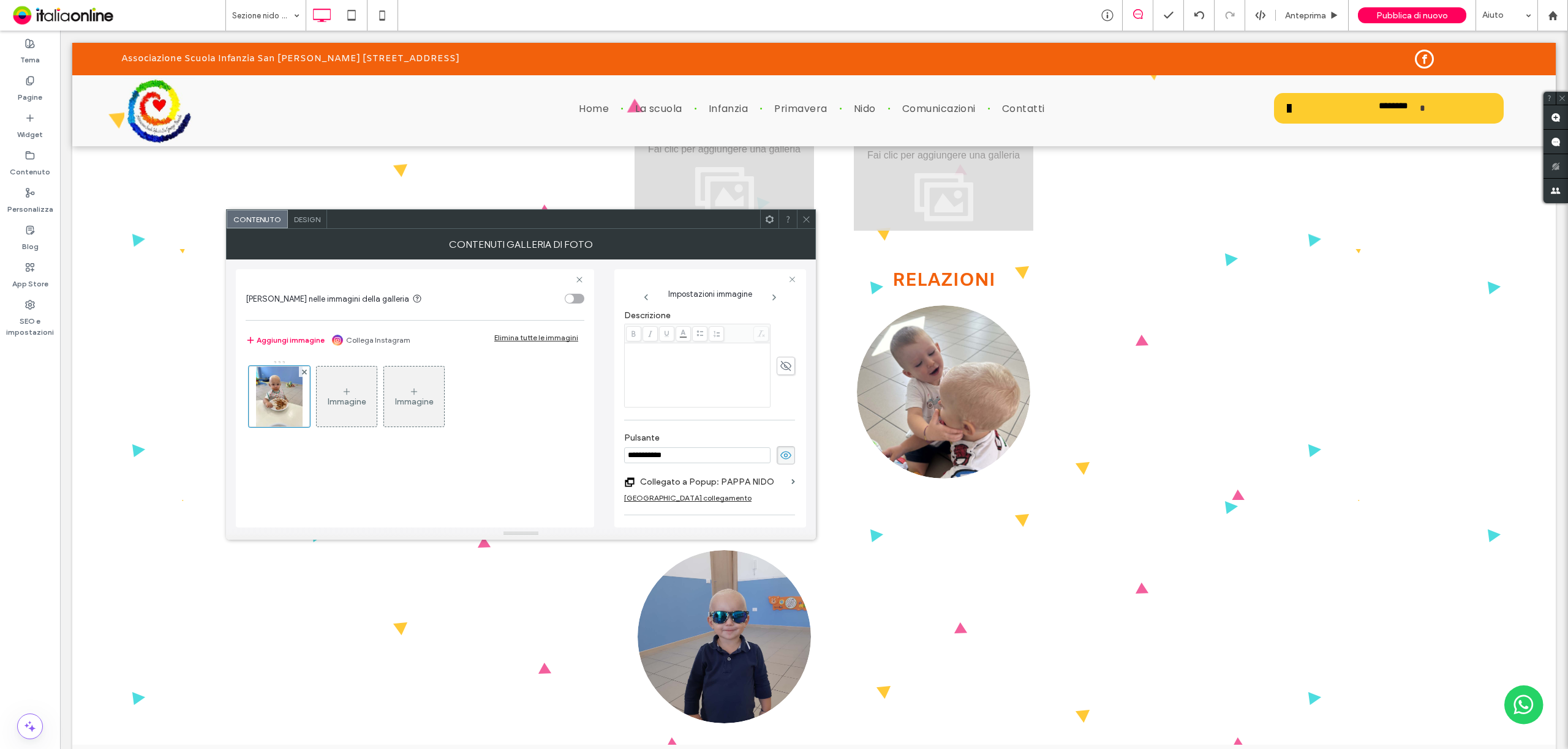
scroll to position [364, 0]
click at [747, 393] on label "Collegato a Popup: PAPPA NIDO" at bounding box center [713, 399] width 147 height 23
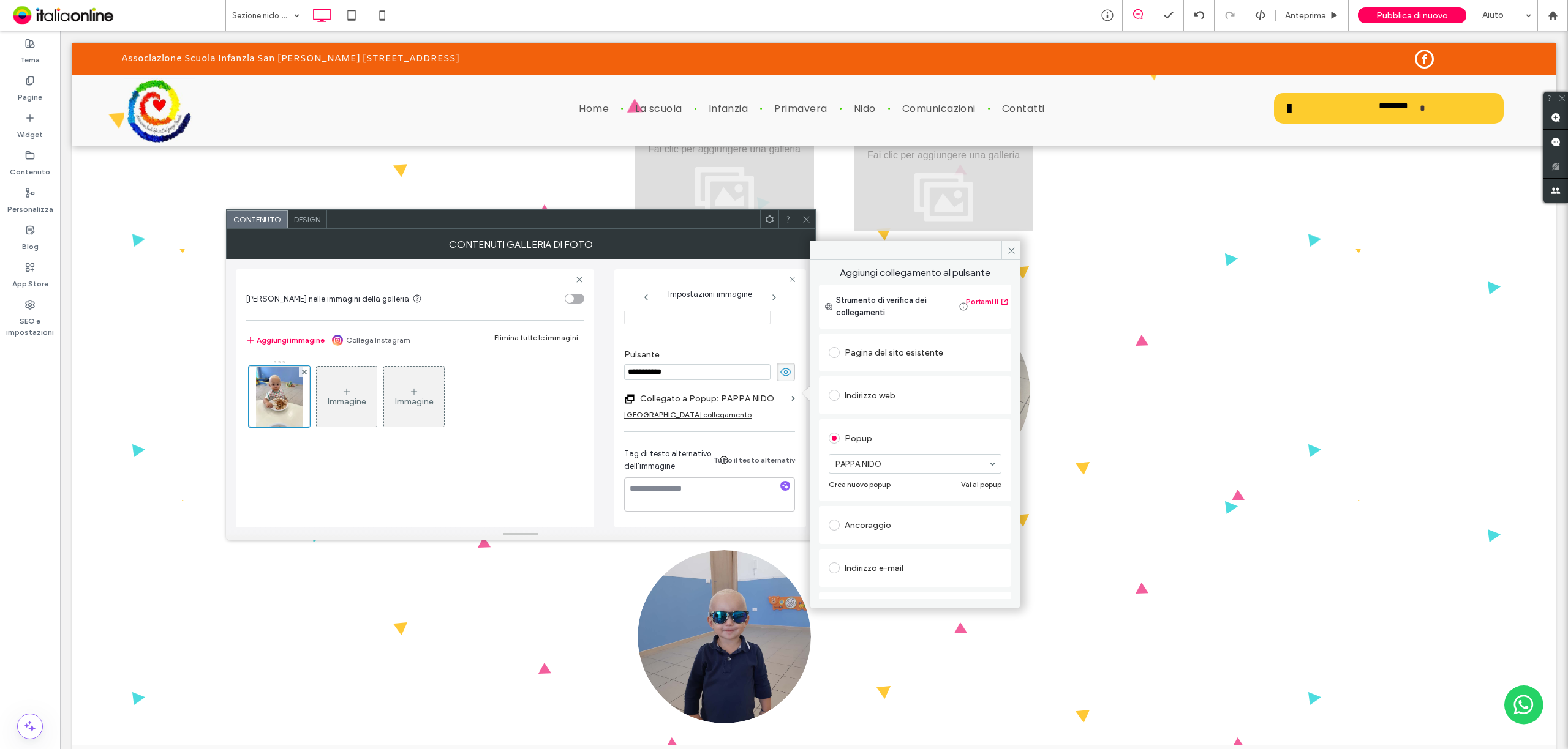
scroll to position [96, 0]
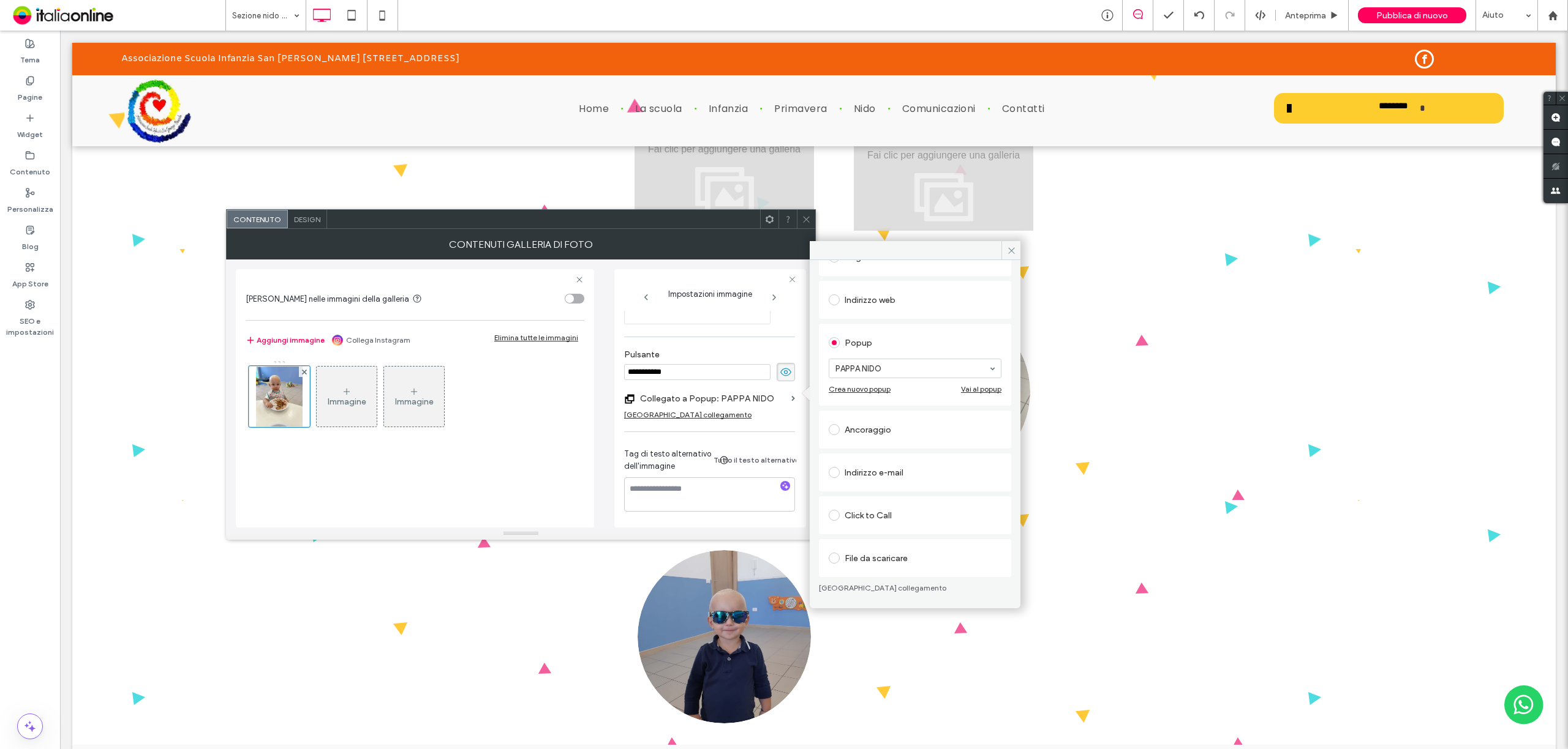
click at [974, 388] on div "Vai al popup" at bounding box center [981, 389] width 41 height 9
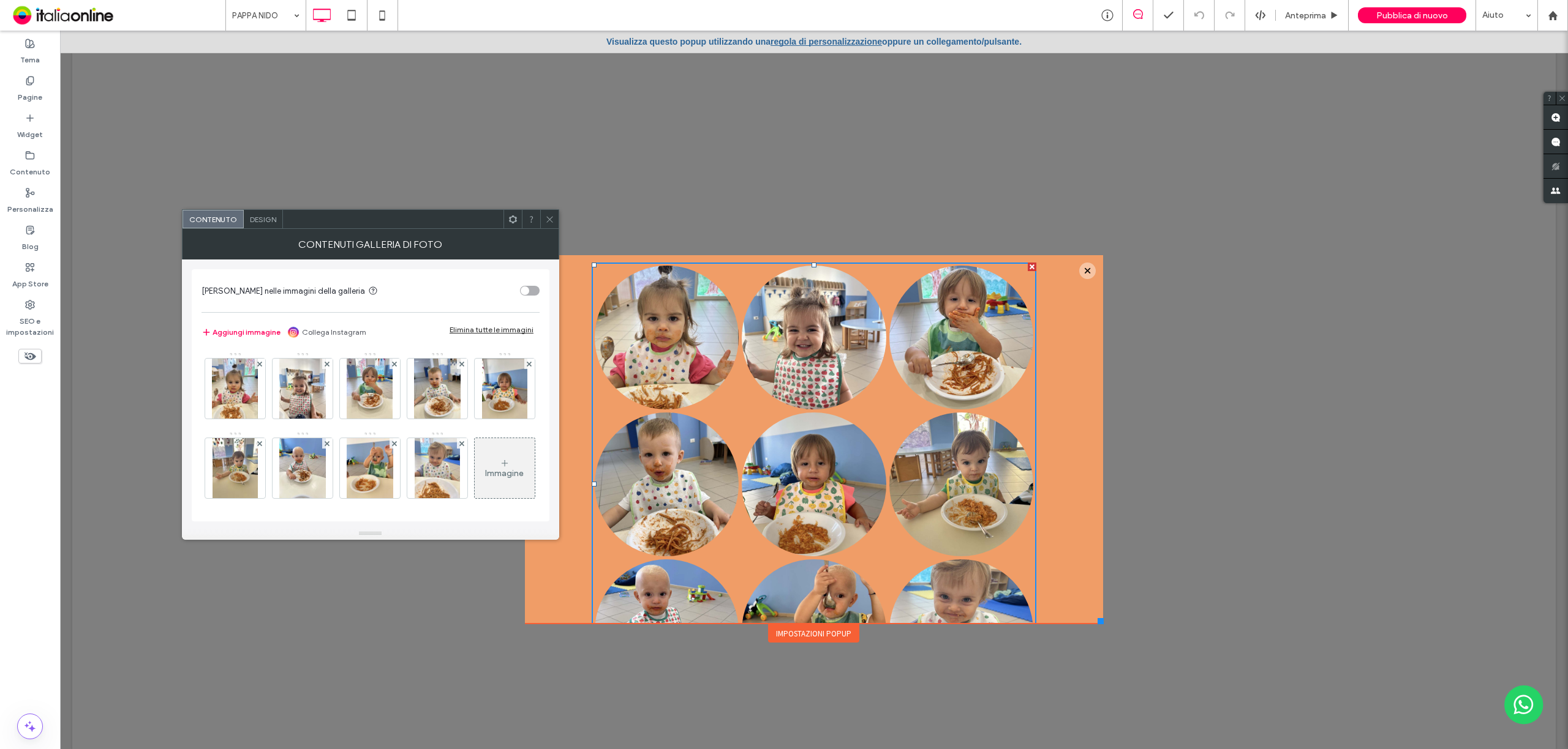
click at [508, 333] on div "Elimina tutte le immagini" at bounding box center [491, 329] width 84 height 9
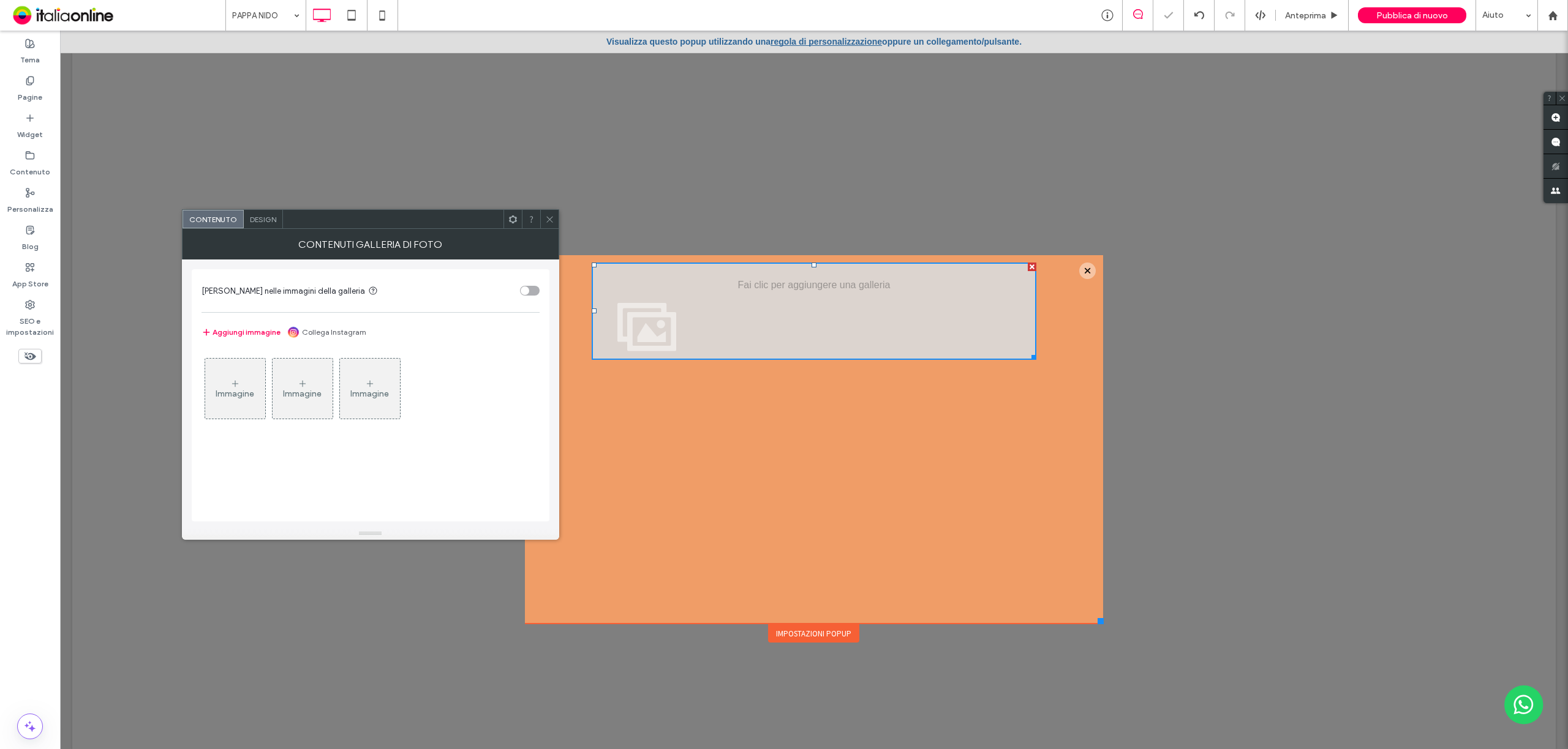
drag, startPoint x: 549, startPoint y: 230, endPoint x: 512, endPoint y: 219, distance: 38.6
click at [549, 230] on div "Contenuti galleria di foto" at bounding box center [370, 244] width 377 height 31
click at [45, 79] on div "Pagine" at bounding box center [30, 89] width 60 height 37
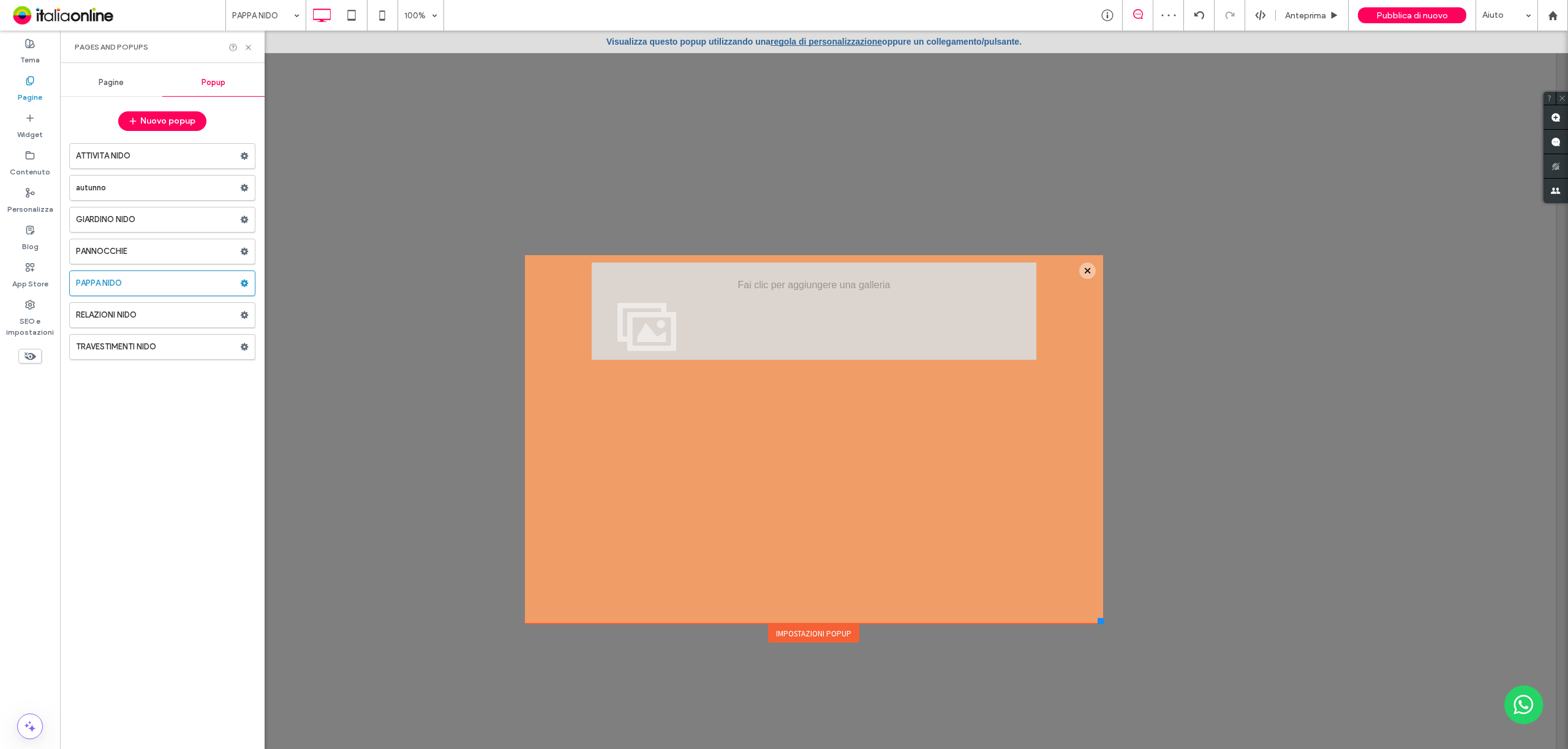
click at [109, 87] on span "Pagine" at bounding box center [111, 83] width 25 height 10
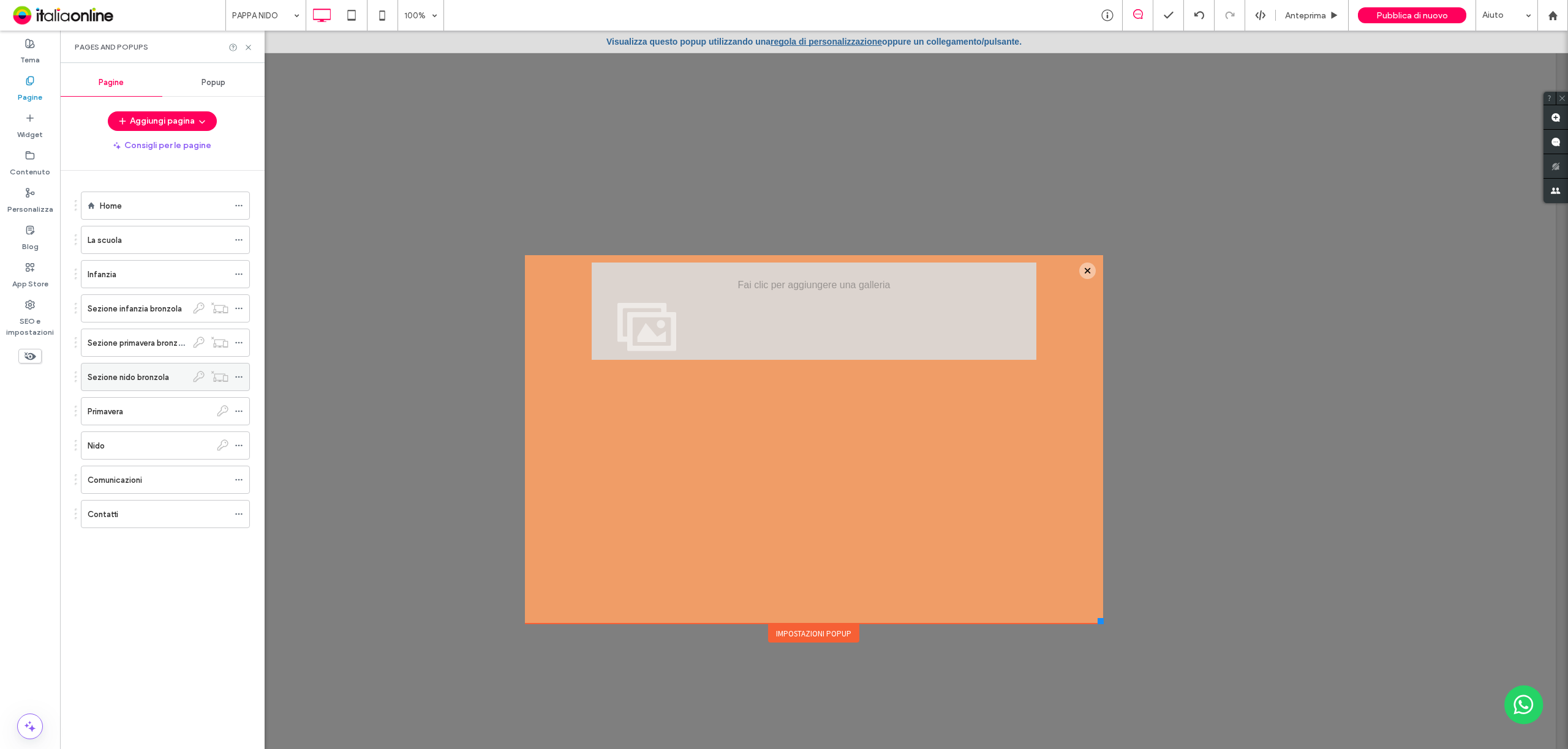
click at [162, 378] on label "Sezione nido bronzola" at bounding box center [128, 377] width 82 height 21
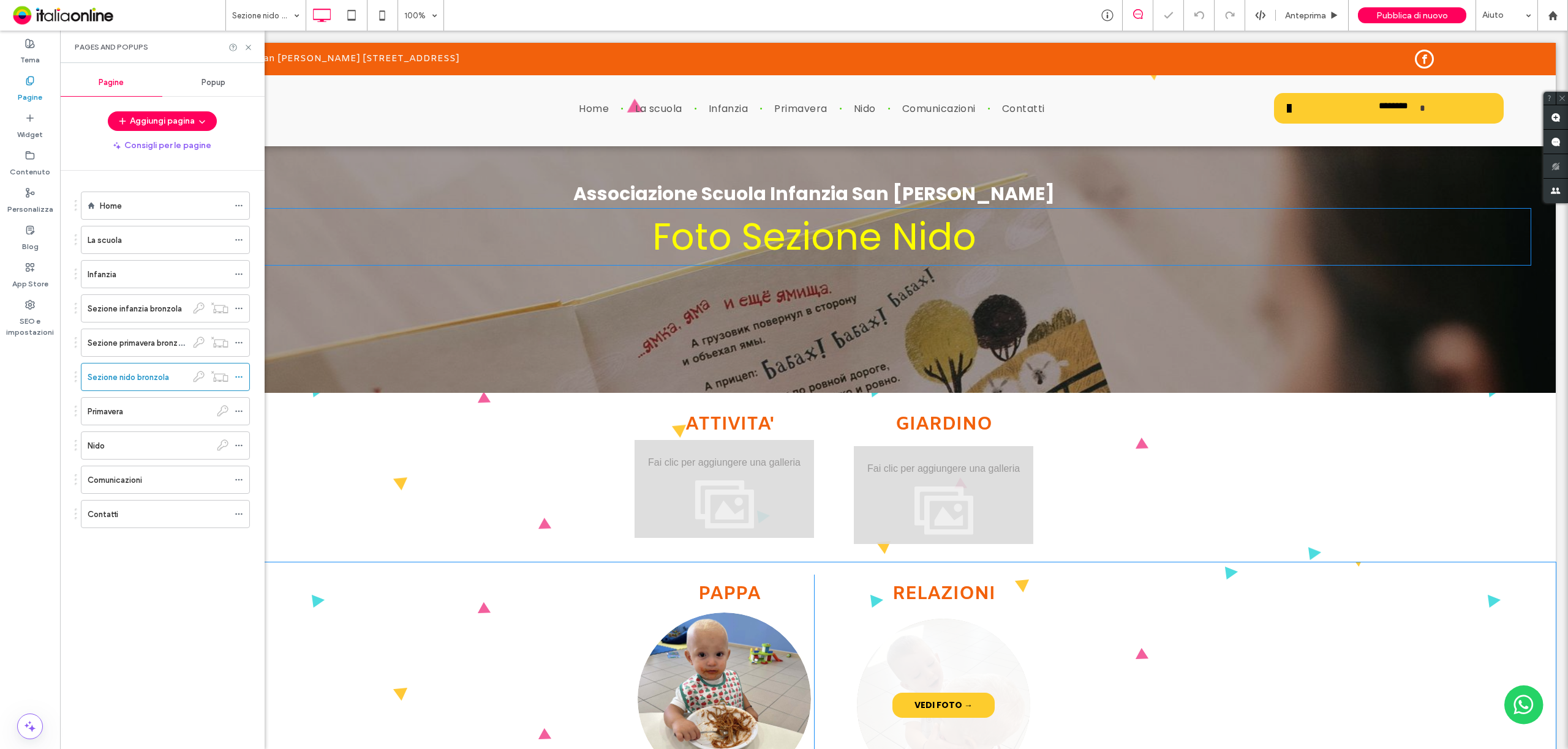
scroll to position [245, 0]
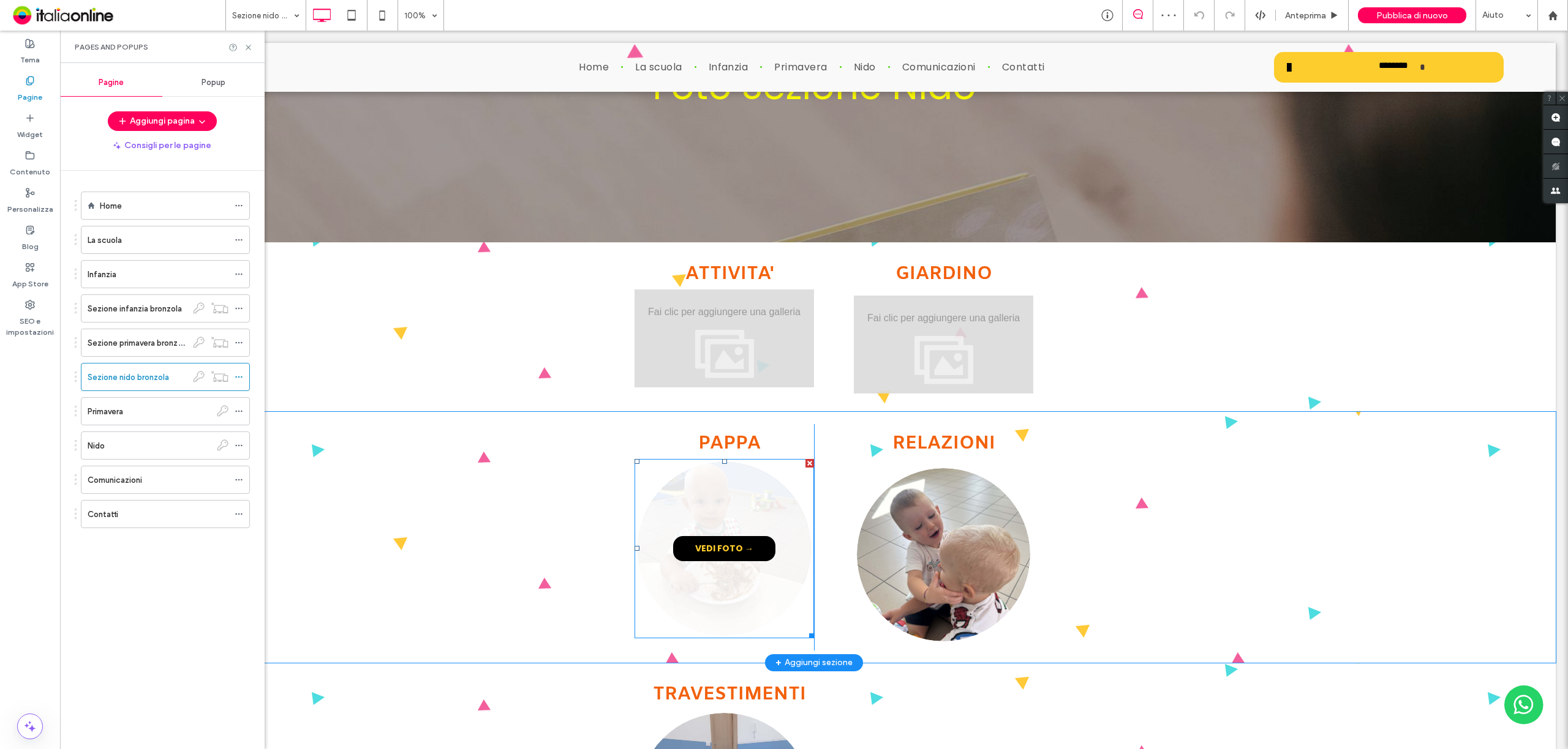
drag, startPoint x: 729, startPoint y: 537, endPoint x: 733, endPoint y: 545, distance: 8.9
click at [728, 536] on span "VEDI FOTO →" at bounding box center [724, 548] width 83 height 25
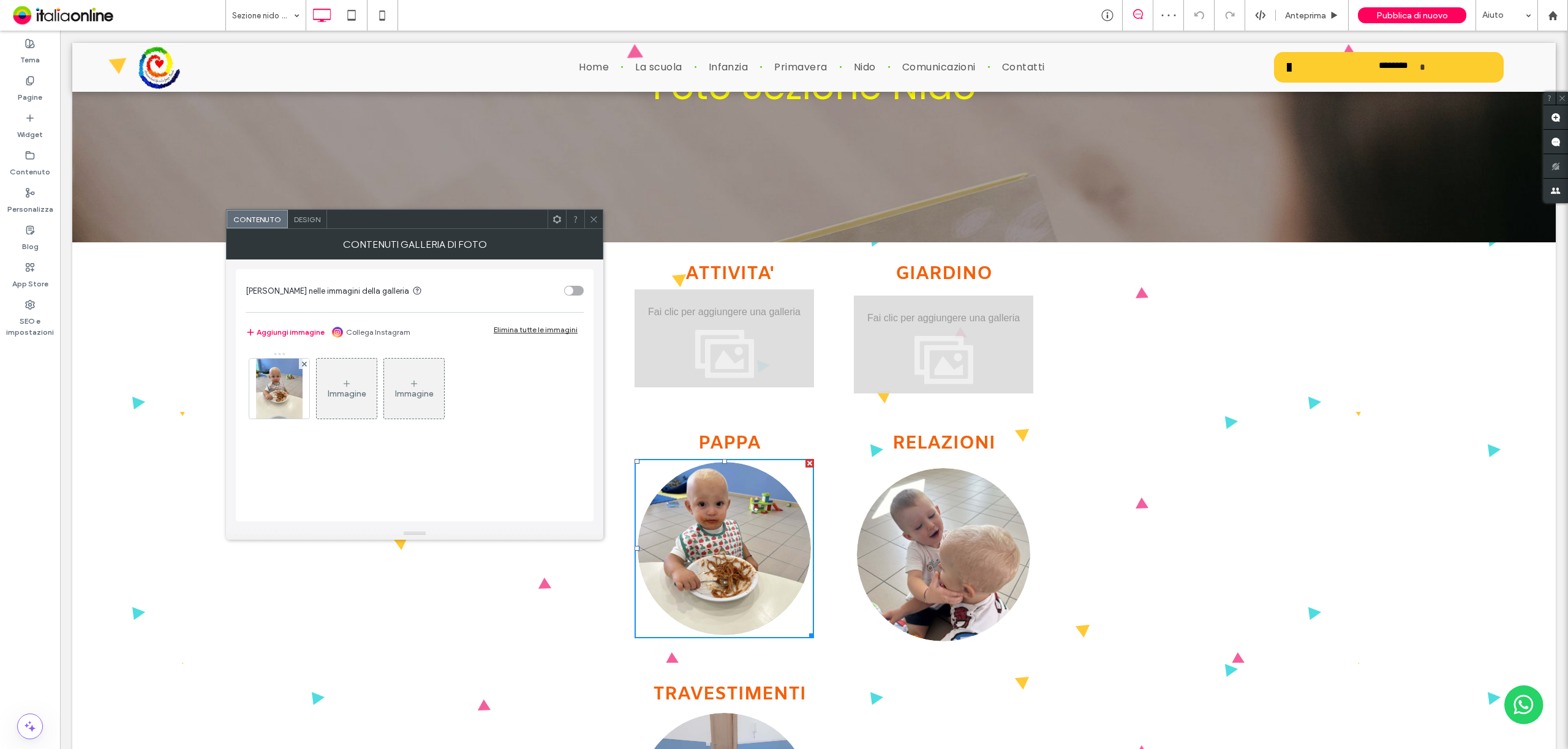
click at [538, 338] on div "Aggiungi immagine Collega Instagram Elimina tutte le immagini" at bounding box center [414, 332] width 338 height 15
click at [544, 338] on div "Aggiungi immagine Collega Instagram Elimina tutte le immagini" at bounding box center [414, 332] width 338 height 15
click at [547, 326] on div "Elimina tutte le immagini" at bounding box center [535, 329] width 84 height 9
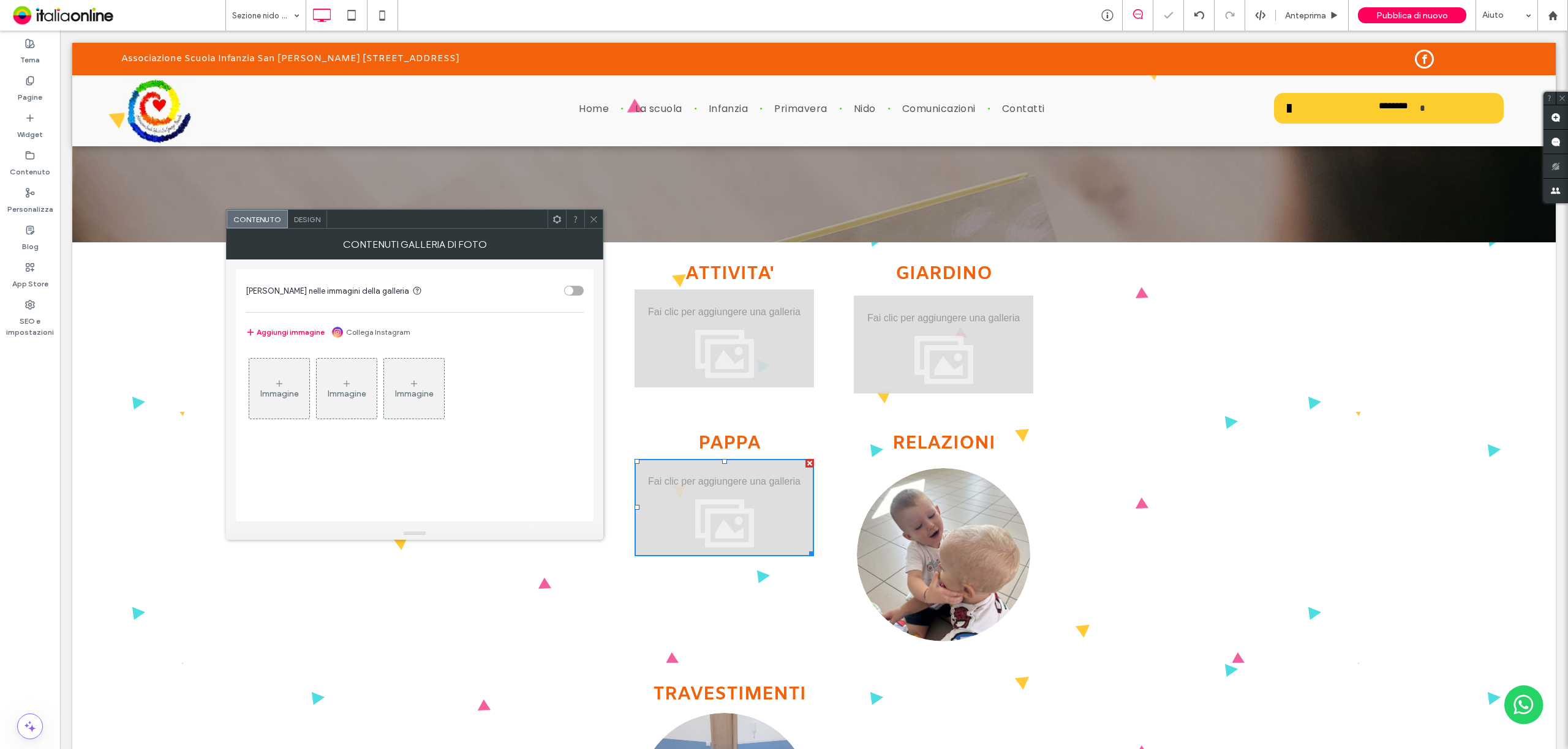
drag, startPoint x: 593, startPoint y: 217, endPoint x: 599, endPoint y: 221, distance: 7.2
click at [593, 216] on icon at bounding box center [593, 219] width 9 height 9
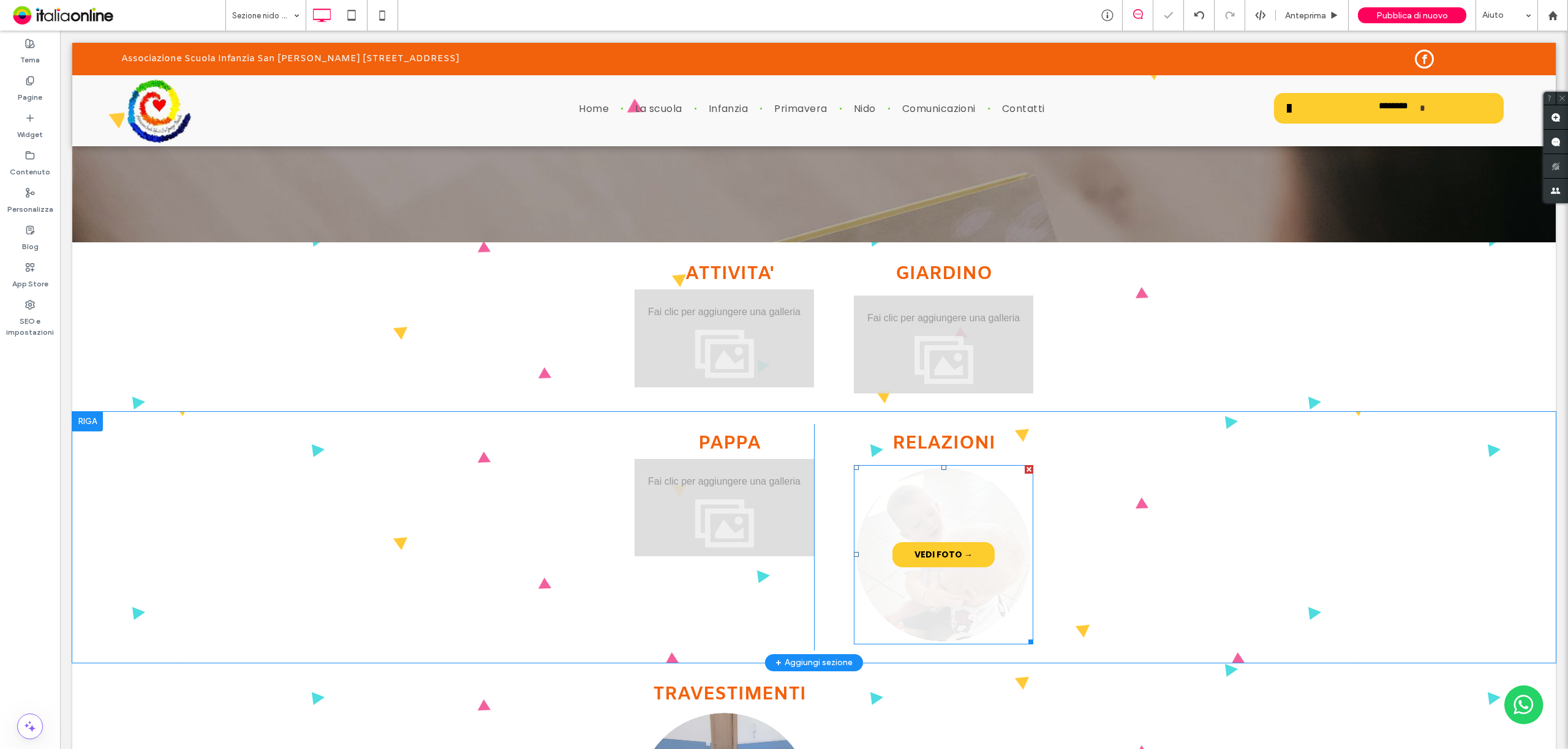
click at [948, 586] on link at bounding box center [943, 554] width 183 height 183
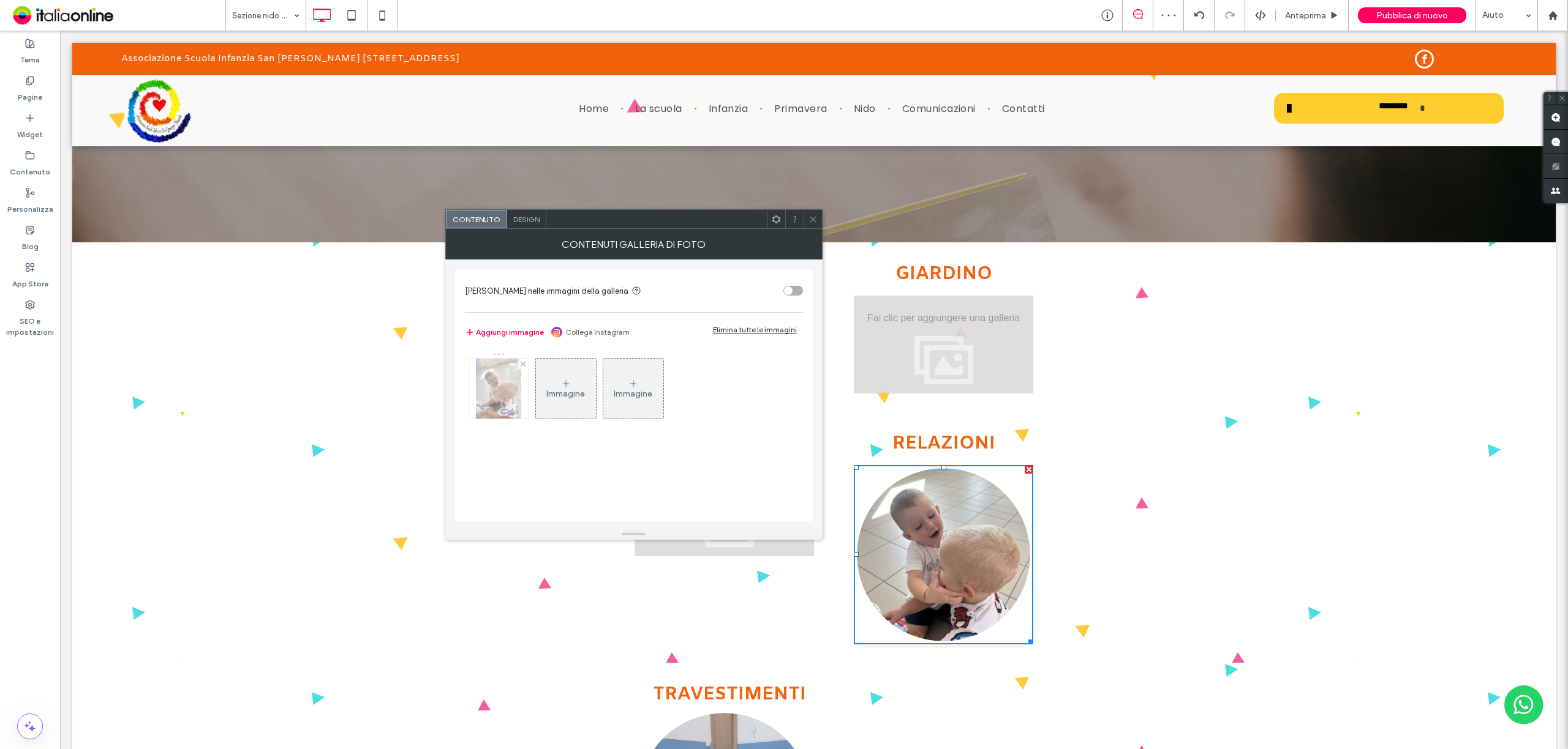
click at [483, 383] on img at bounding box center [498, 389] width 45 height 60
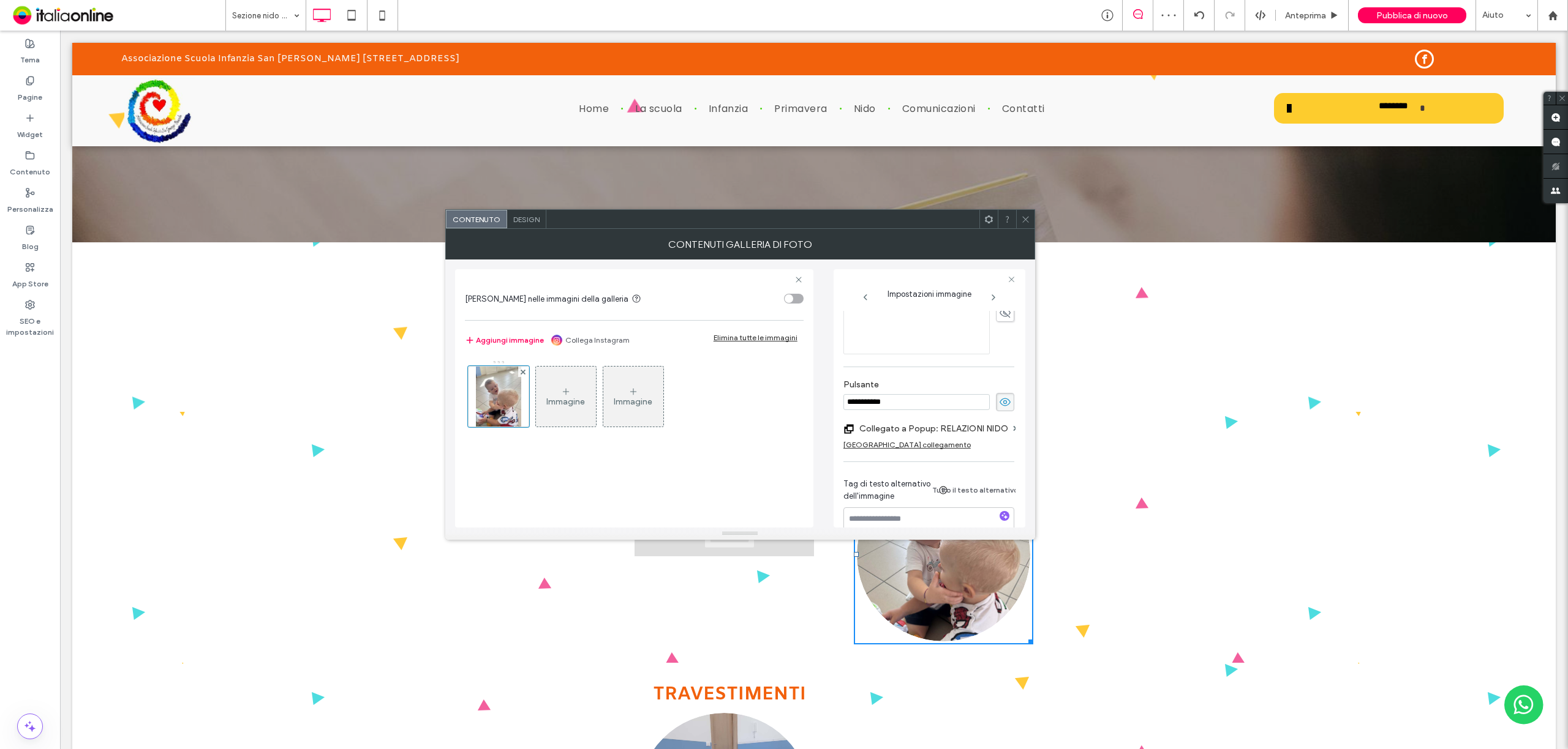
scroll to position [326, 0]
click at [913, 447] on div "[GEOGRAPHIC_DATA] collegamento" at bounding box center [907, 444] width 128 height 9
click at [970, 427] on label "Aggiungi collegamento al pulsante" at bounding box center [924, 428] width 162 height 23
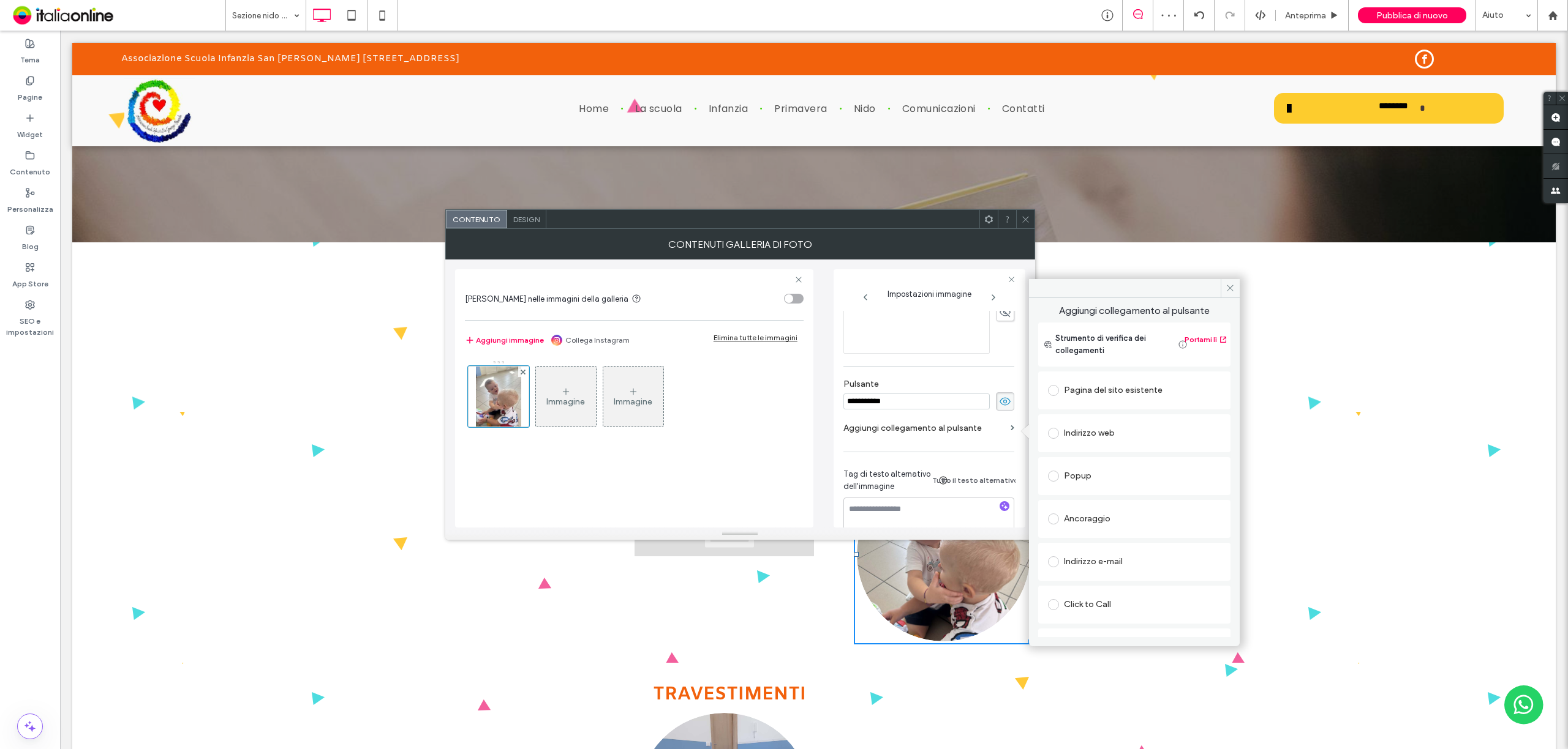
click at [1095, 483] on div "Popup" at bounding box center [1134, 476] width 172 height 20
click at [1021, 215] on icon at bounding box center [1025, 219] width 9 height 9
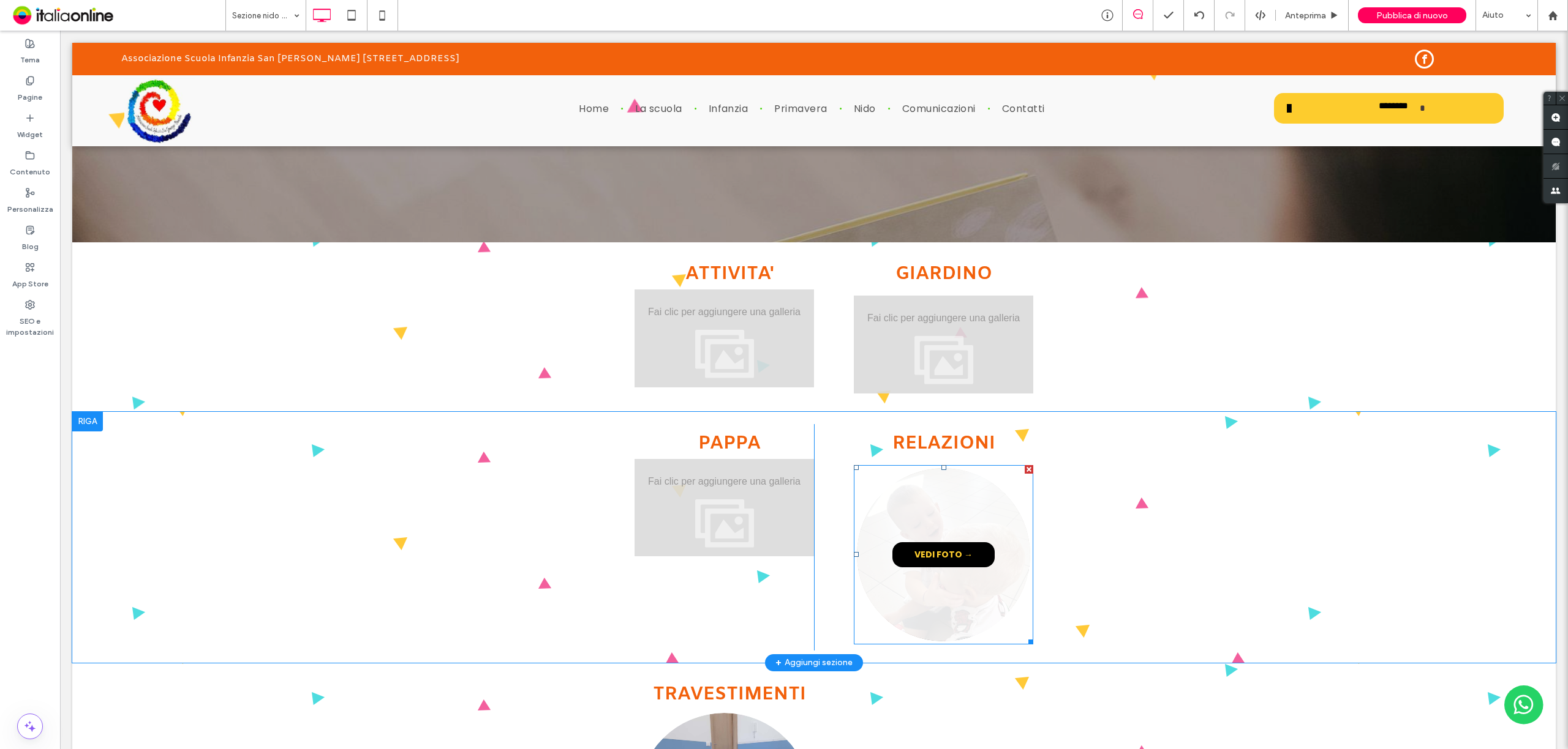
click at [944, 556] on span "VEDI FOTO →" at bounding box center [943, 555] width 83 height 25
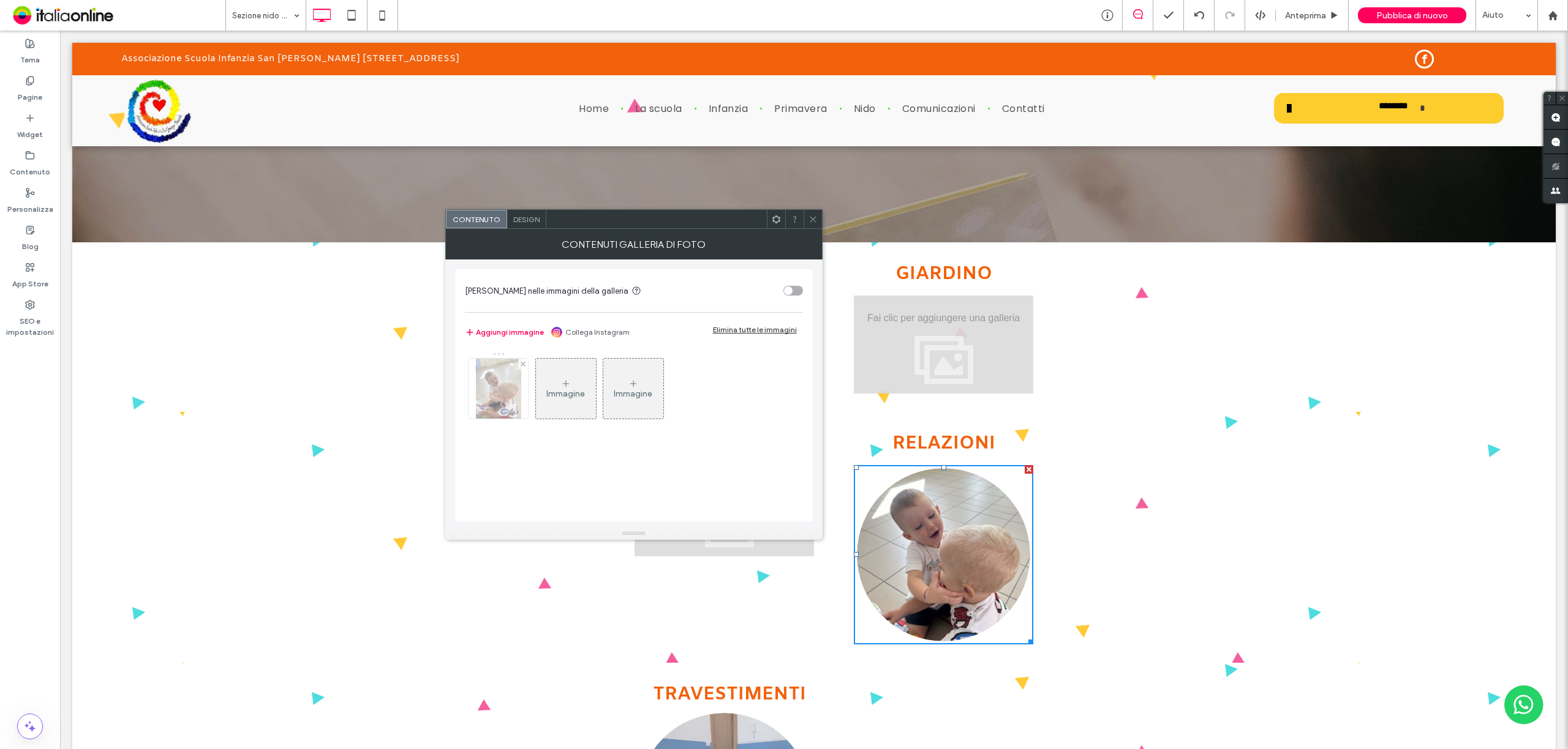
click at [500, 383] on img at bounding box center [498, 389] width 45 height 60
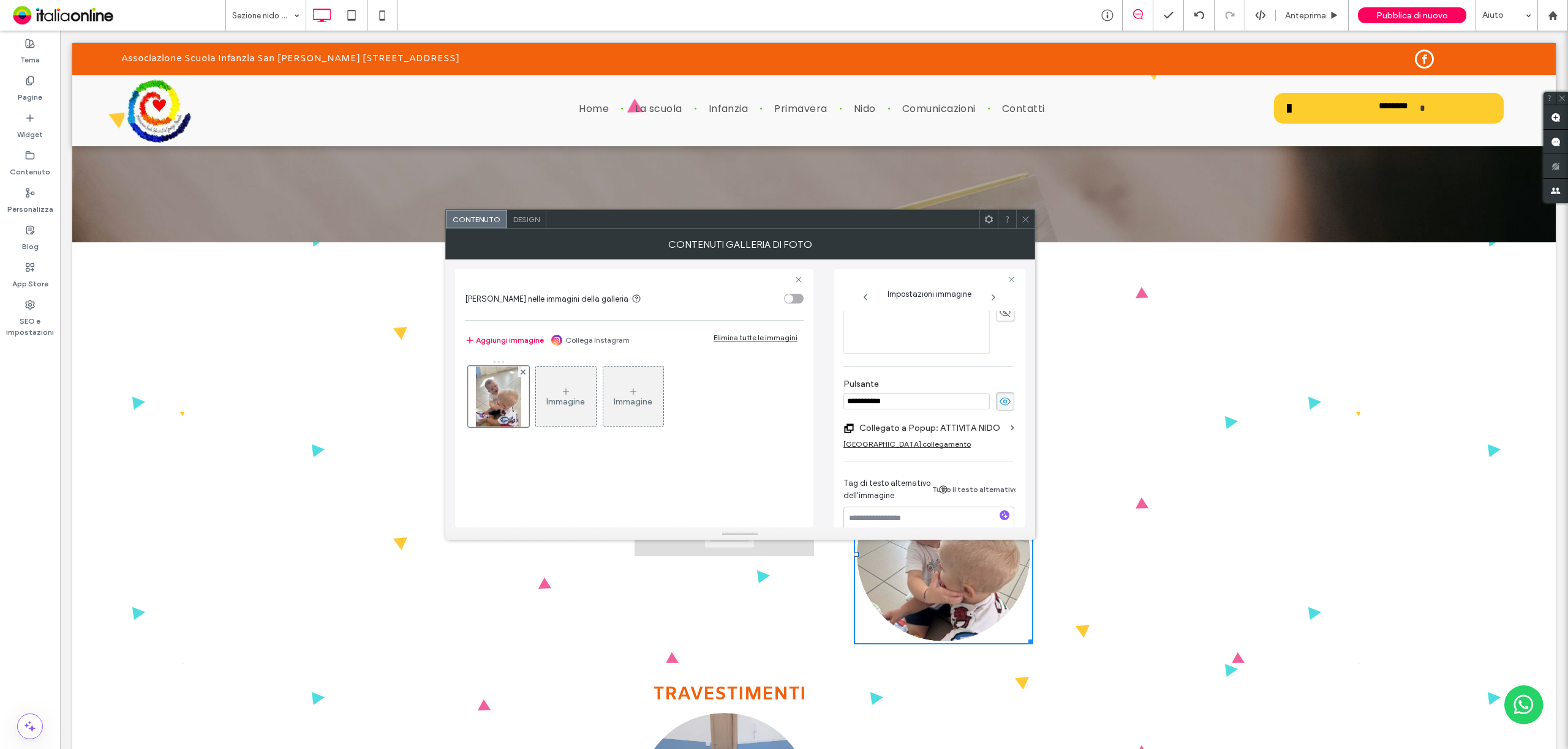
click at [987, 429] on label "Collegato a Popup: ATTIVITA NIDO" at bounding box center [932, 428] width 147 height 23
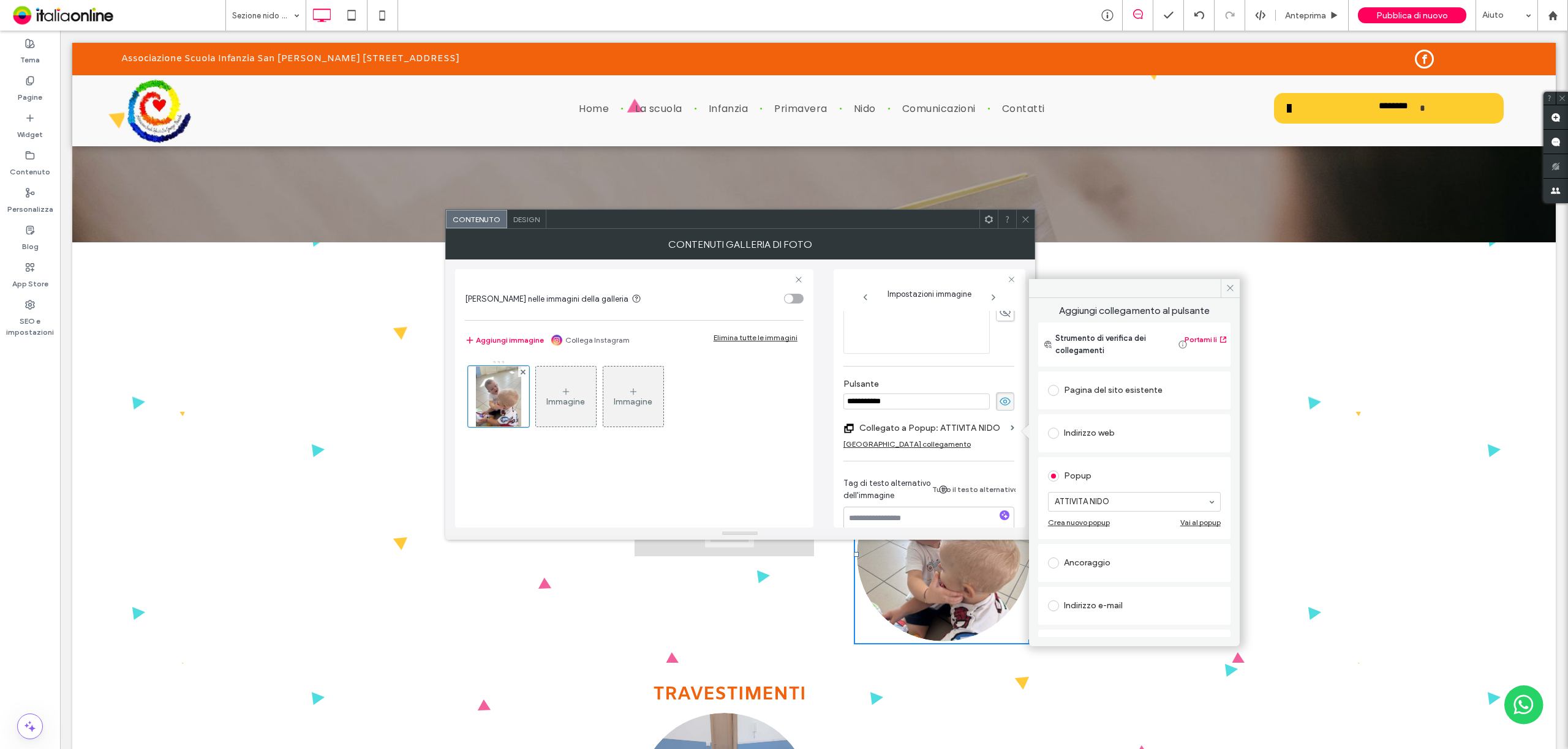
click at [1184, 520] on div "Vai al popup" at bounding box center [1200, 522] width 41 height 9
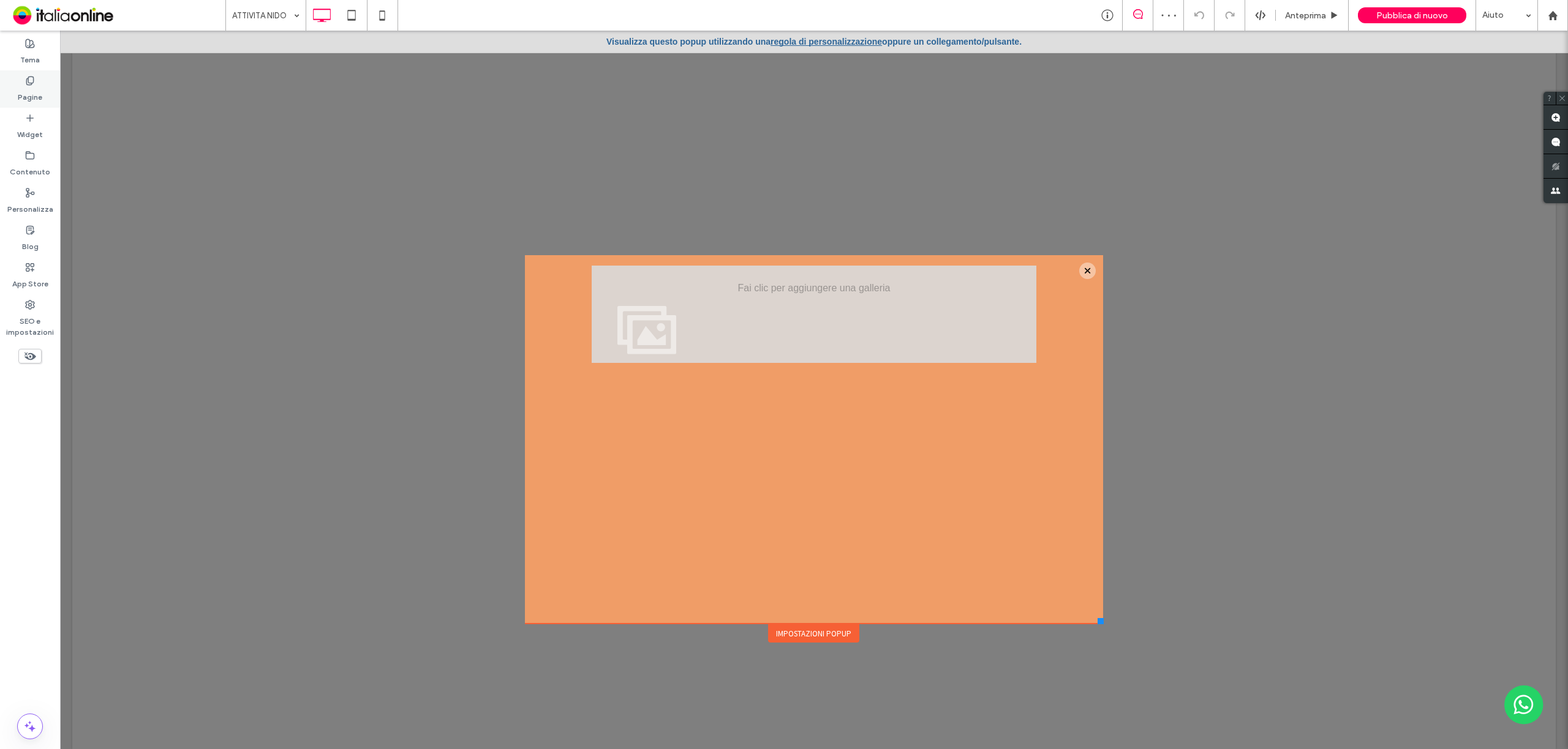
click at [49, 87] on div "Pagine" at bounding box center [30, 89] width 60 height 37
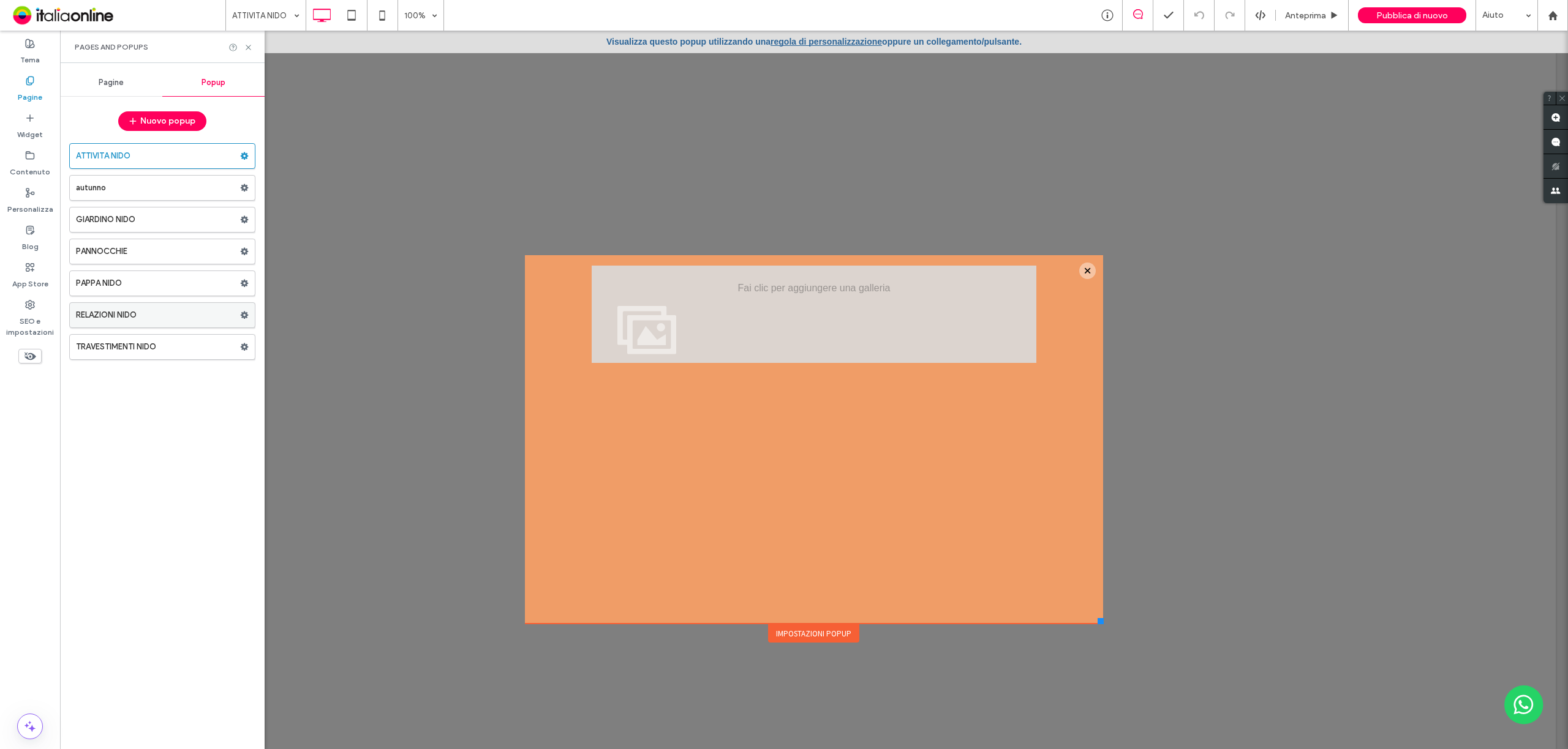
click at [186, 320] on label "RELAZIONI NIDO" at bounding box center [158, 315] width 164 height 25
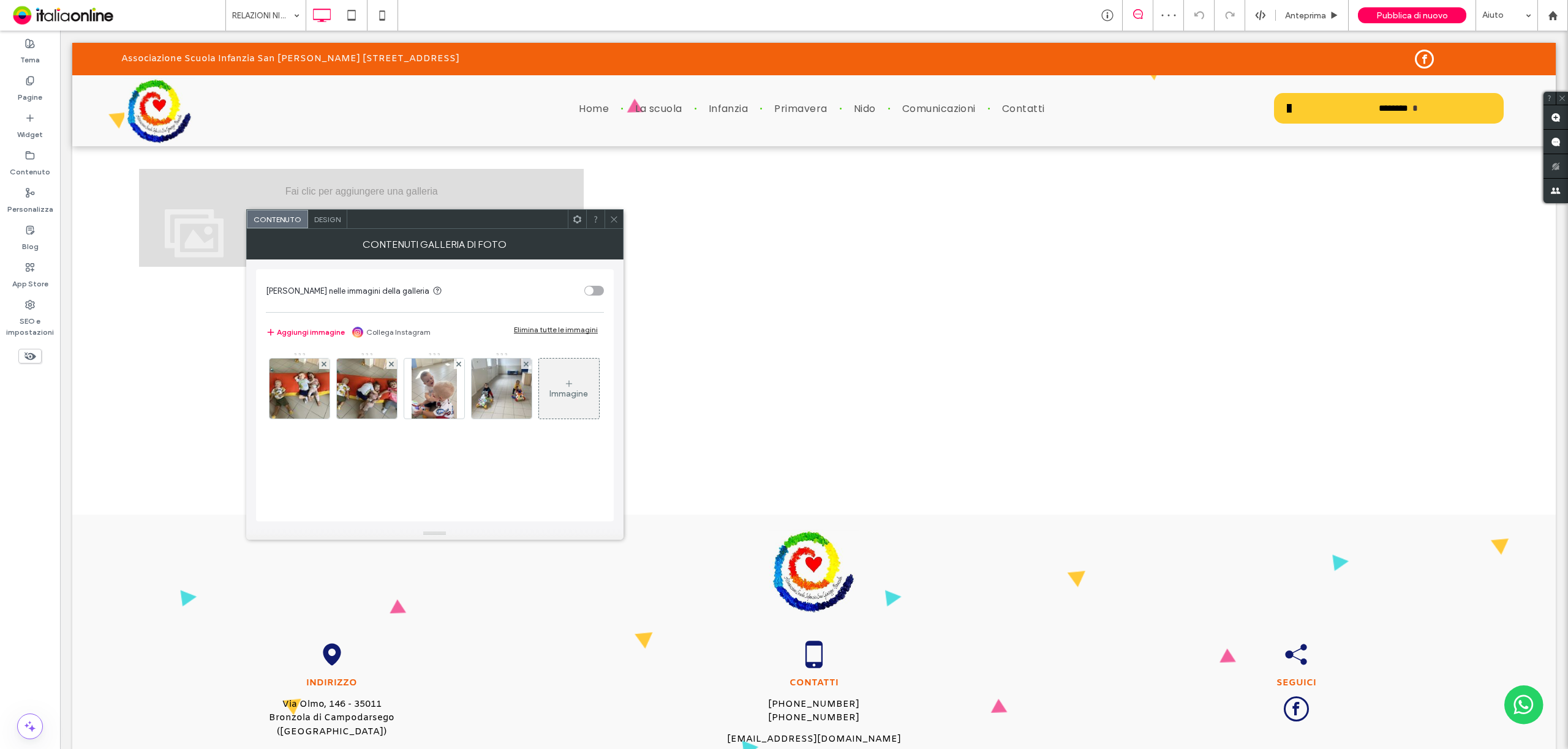
click at [565, 333] on div "Elimina tutte le immagini" at bounding box center [555, 329] width 84 height 9
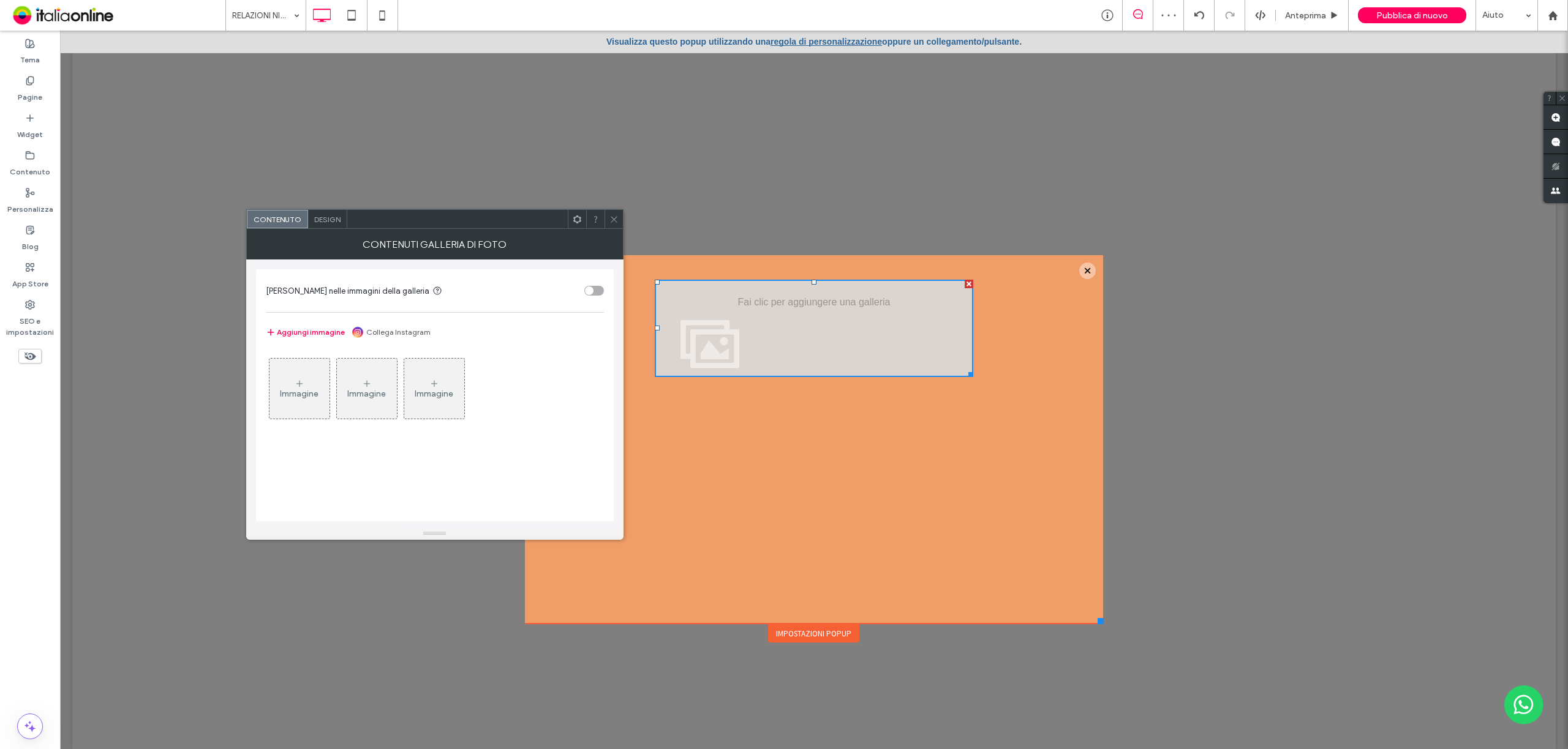
click at [613, 223] on icon at bounding box center [614, 219] width 9 height 9
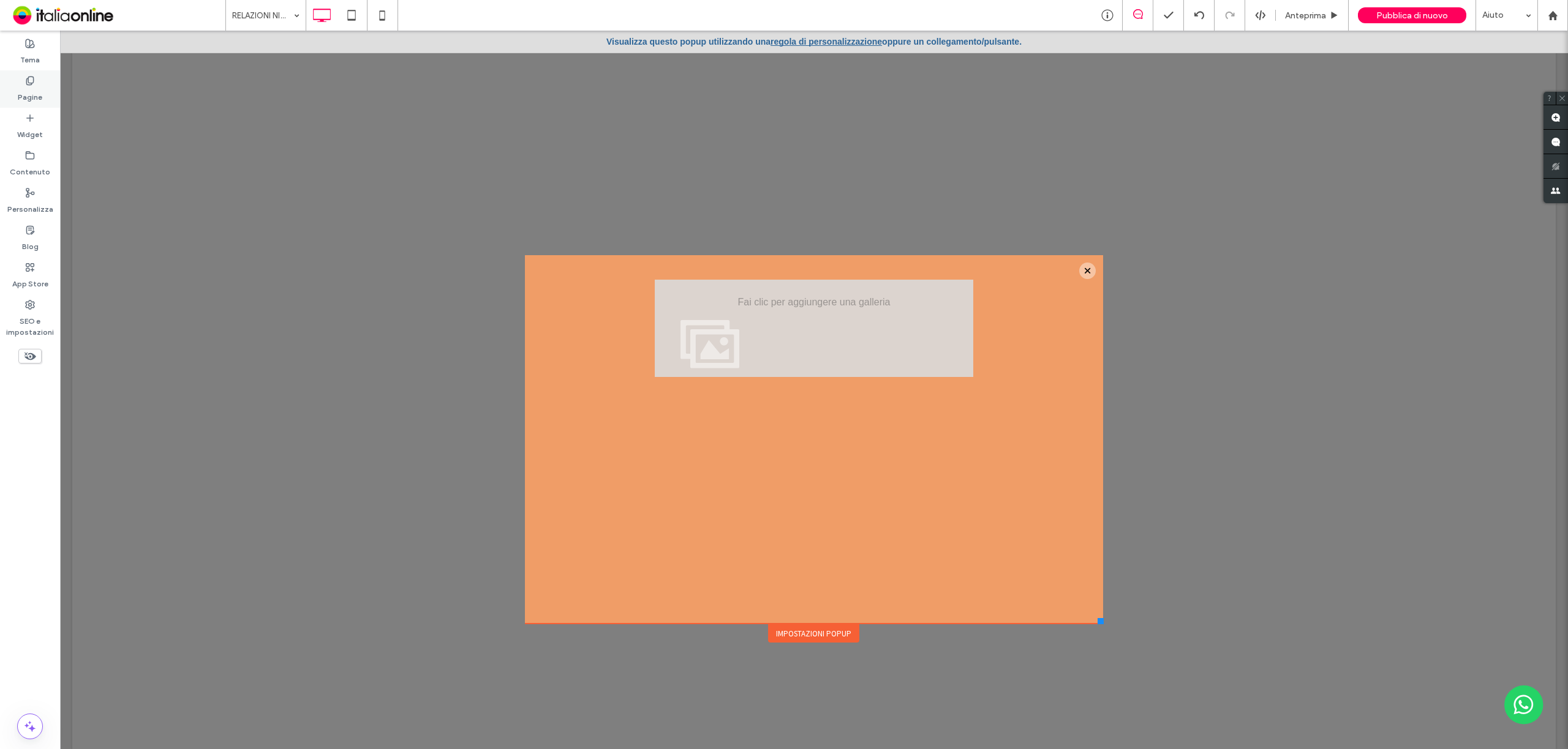
click at [37, 89] on label "Pagine" at bounding box center [30, 94] width 25 height 17
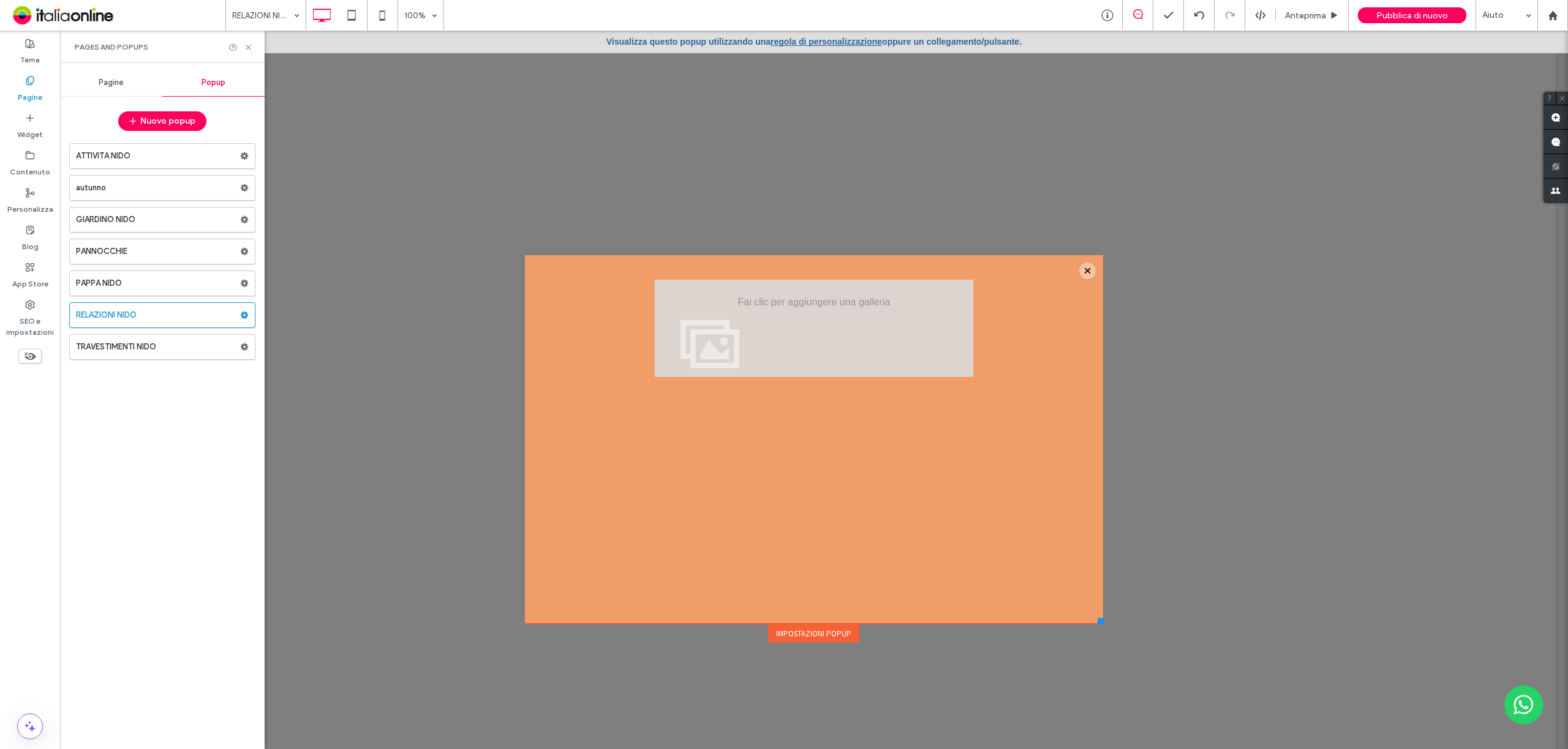
click at [107, 93] on div "Pagine" at bounding box center [111, 83] width 102 height 27
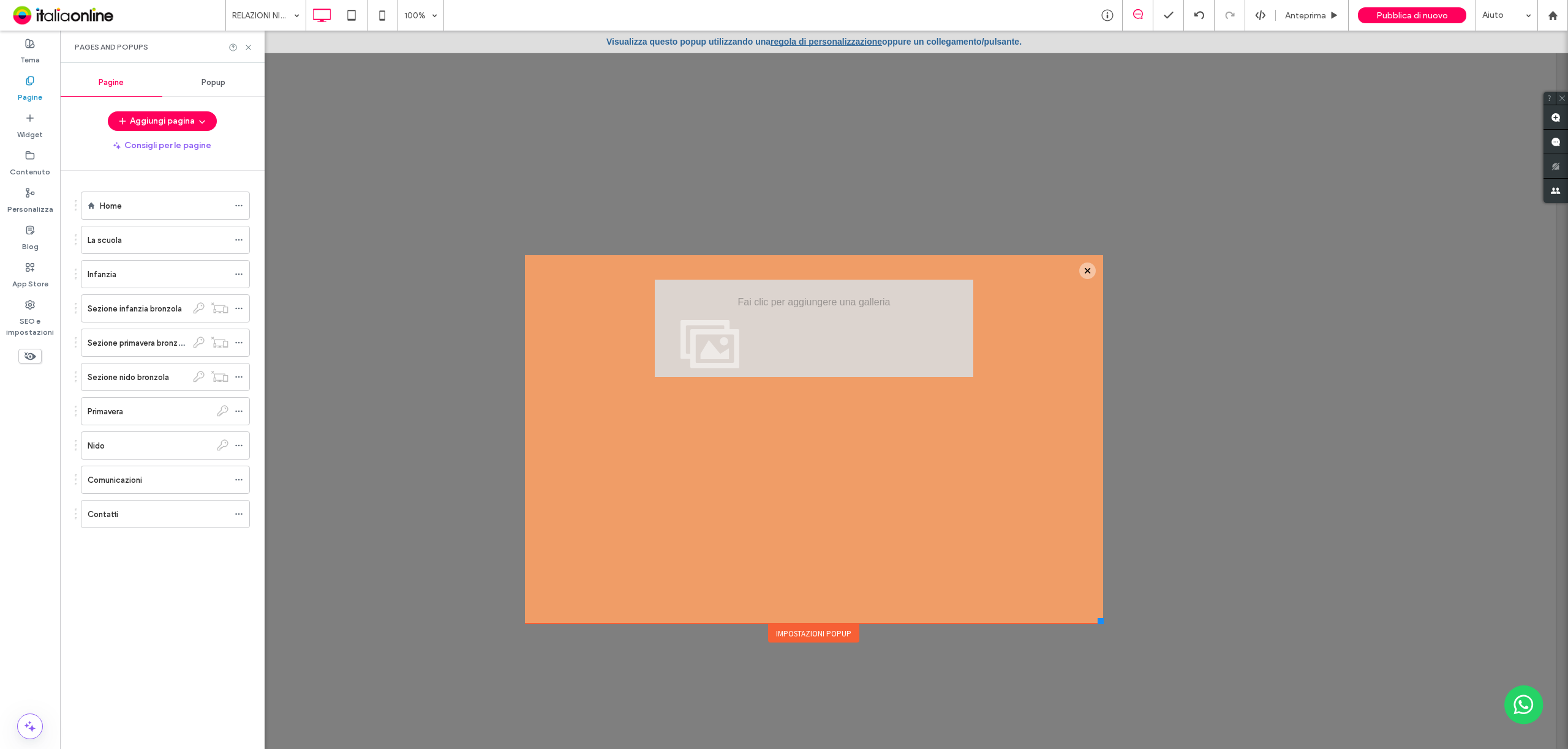
click at [148, 374] on label "Sezione nido bronzola" at bounding box center [128, 377] width 82 height 21
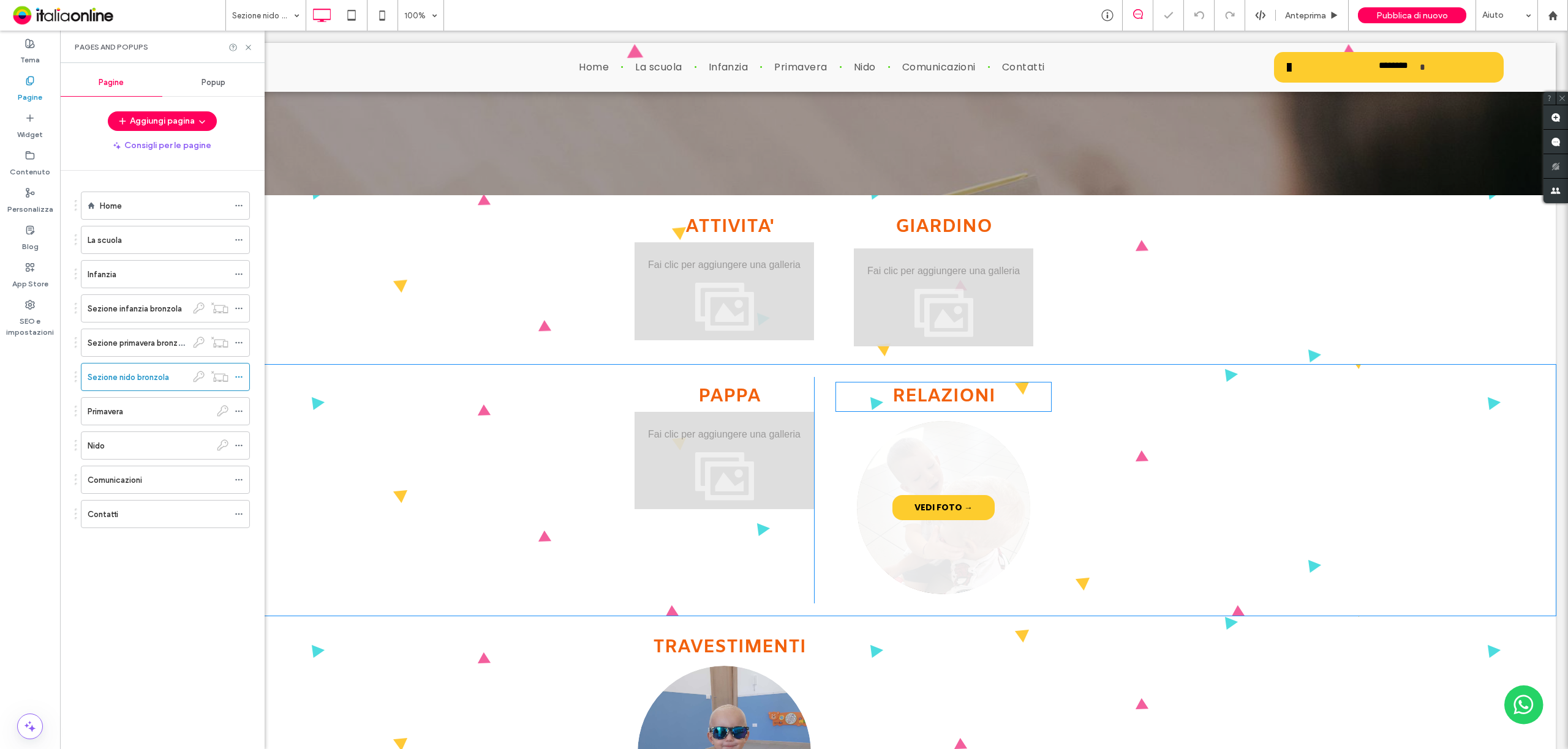
scroll to position [326, 0]
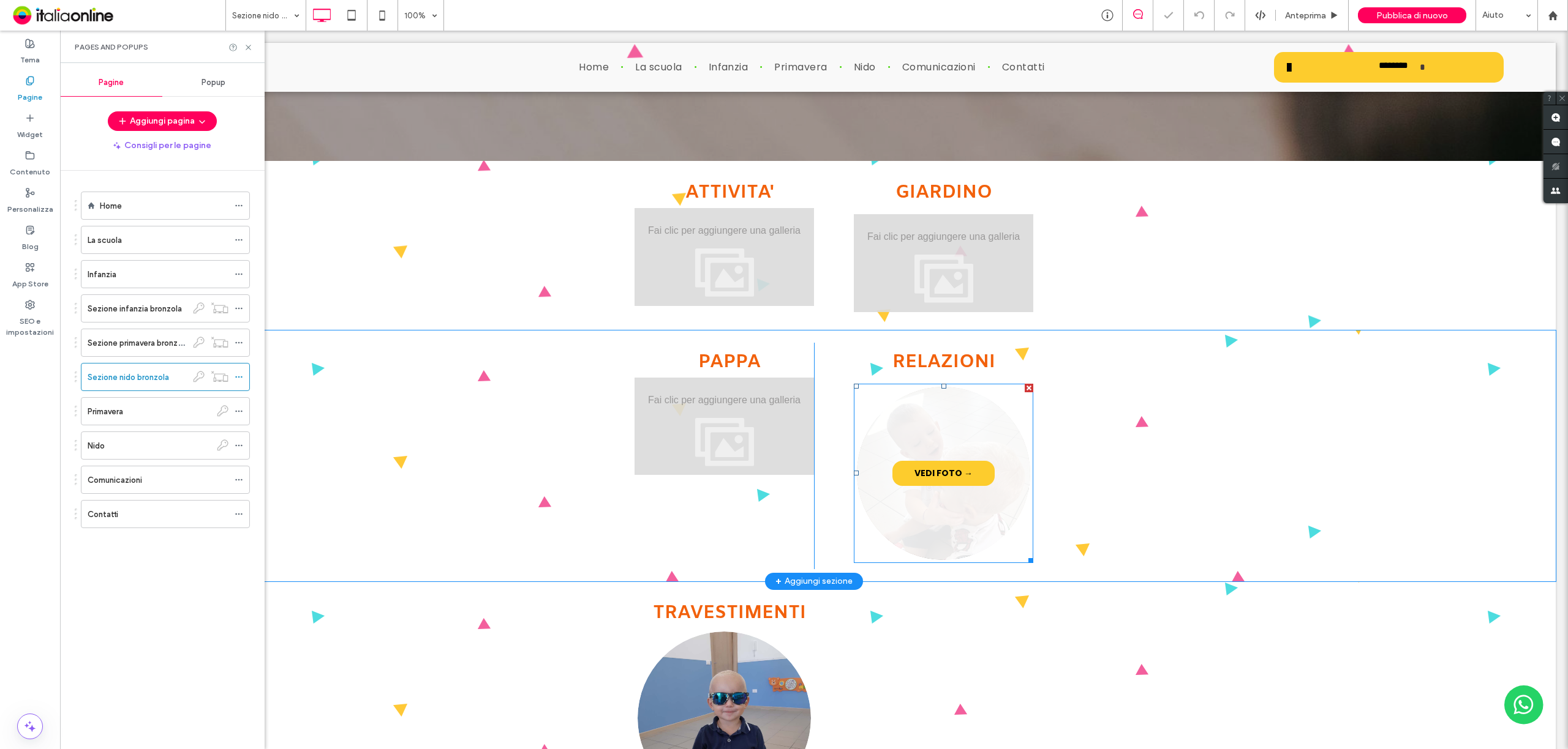
click at [965, 515] on link at bounding box center [943, 473] width 183 height 183
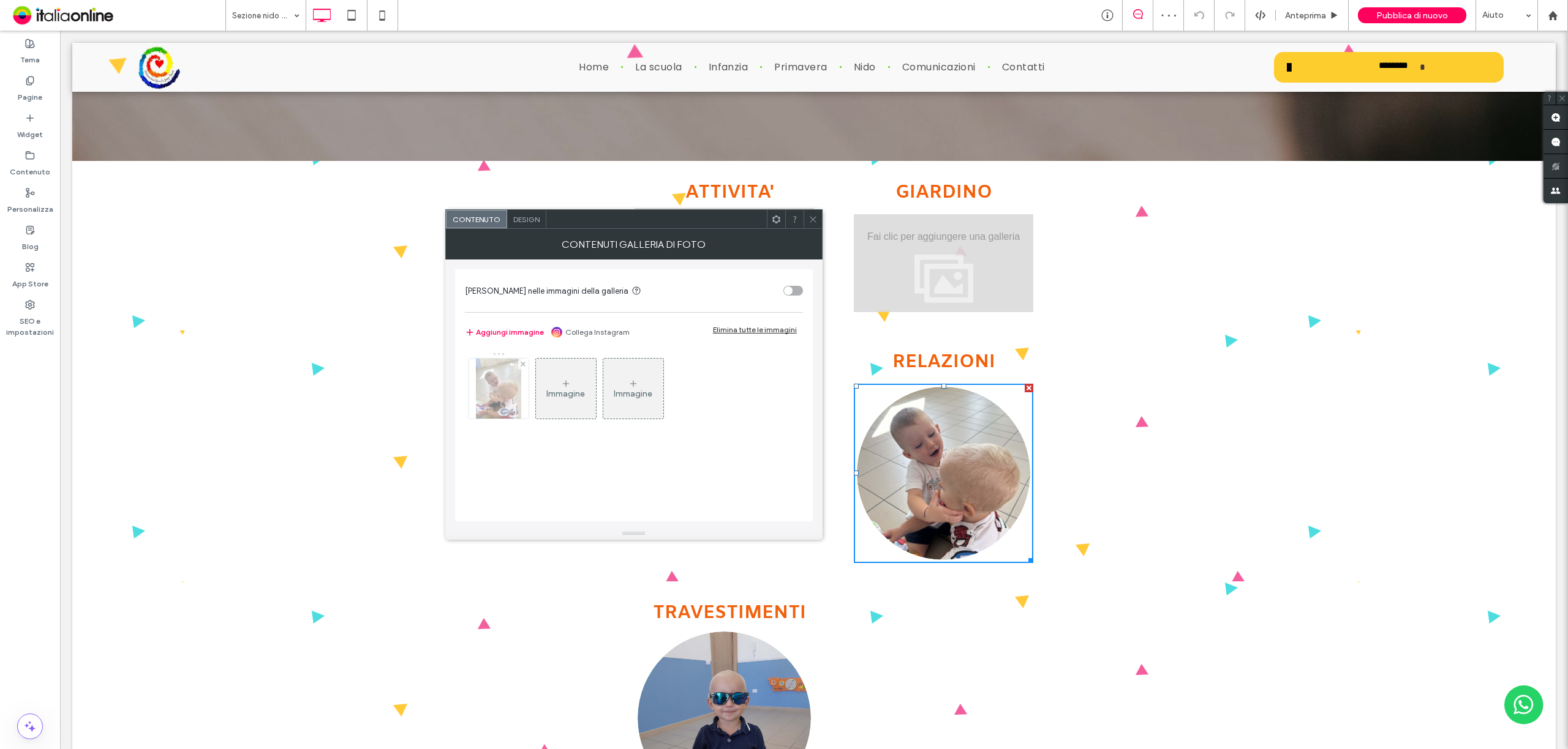
click at [468, 385] on div at bounding box center [498, 389] width 61 height 61
click at [768, 326] on div "Elimina tutte le immagini" at bounding box center [755, 329] width 84 height 9
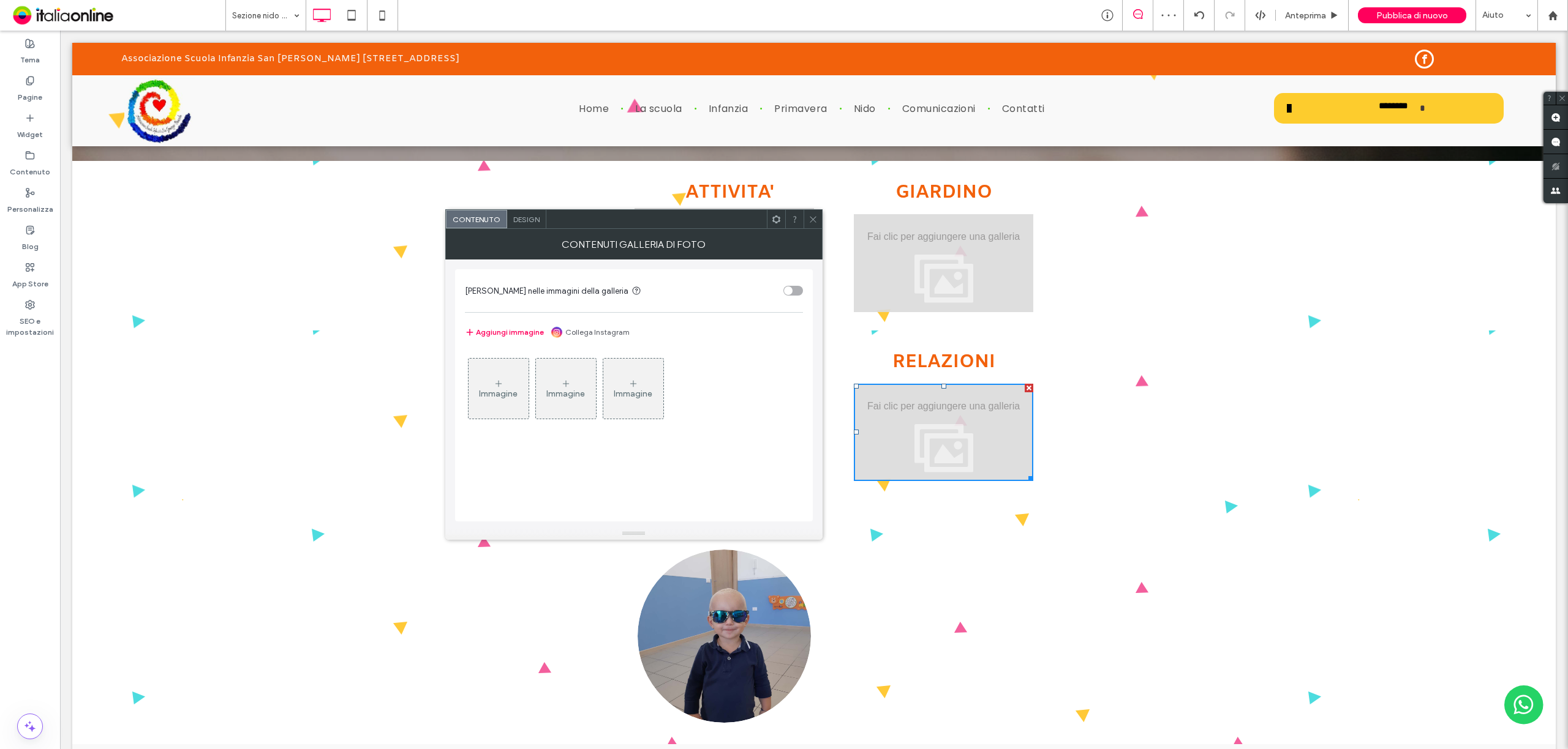
drag, startPoint x: 811, startPoint y: 213, endPoint x: 821, endPoint y: 236, distance: 25.1
click at [811, 213] on span at bounding box center [813, 219] width 9 height 18
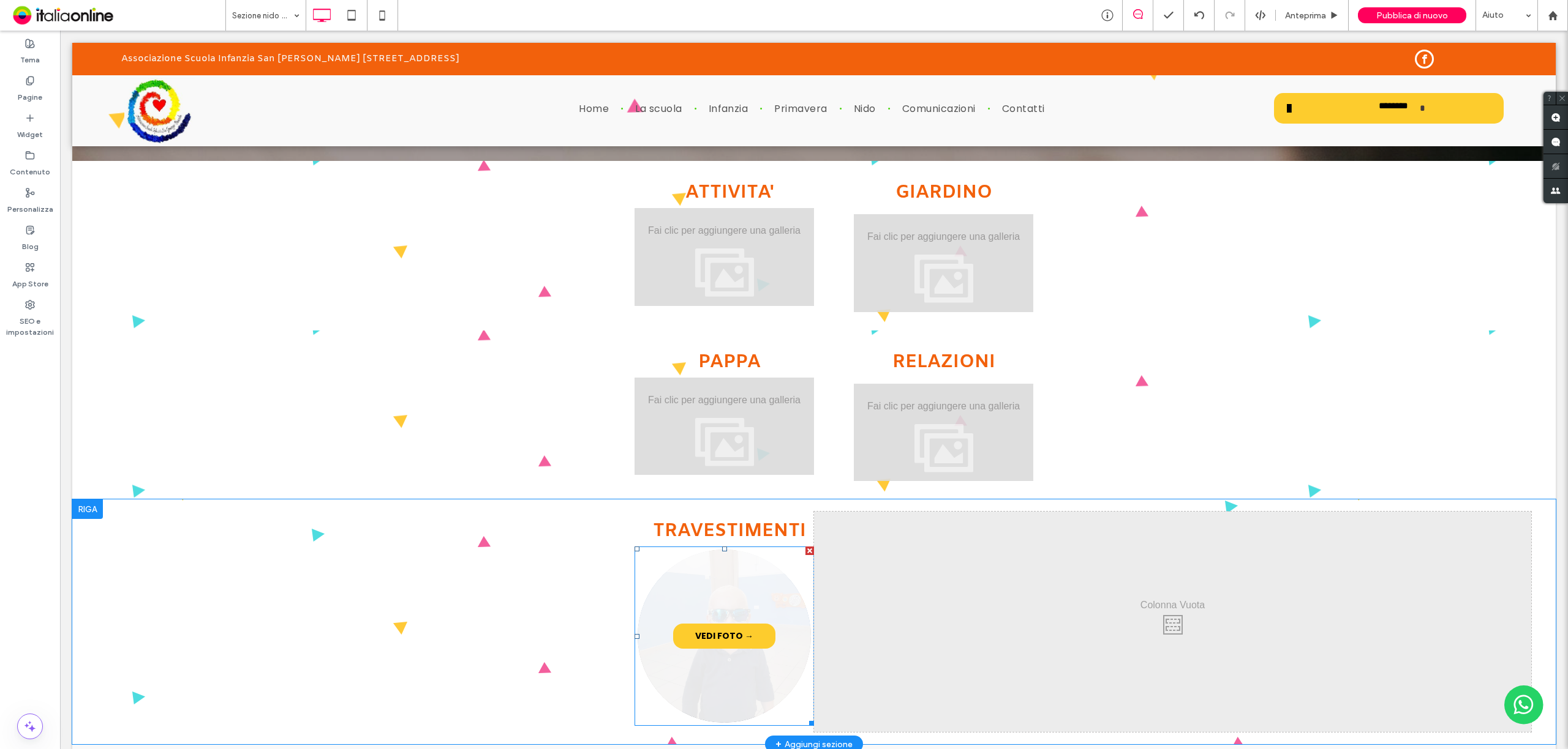
click at [749, 699] on link at bounding box center [724, 636] width 183 height 183
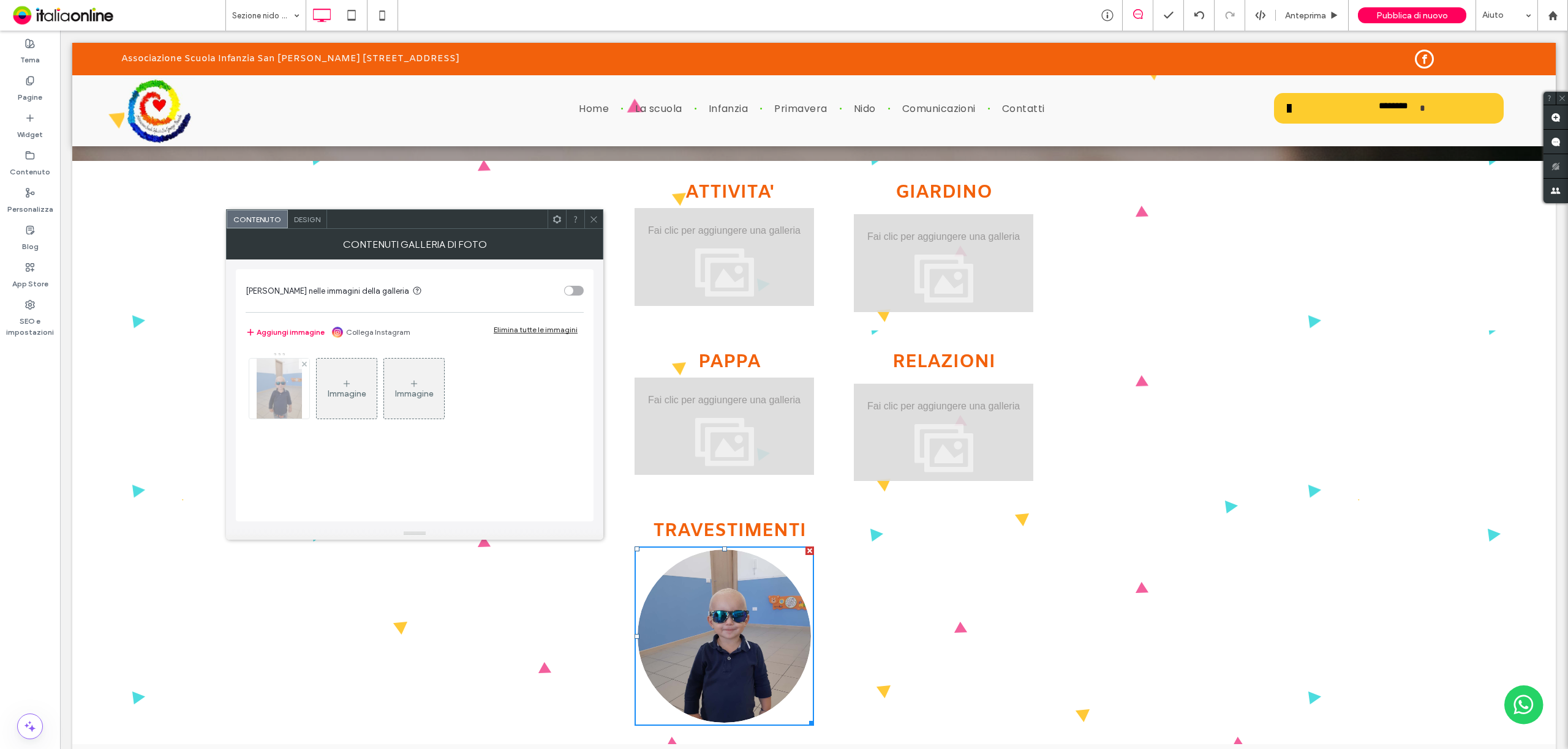
click at [267, 393] on img at bounding box center [279, 389] width 45 height 60
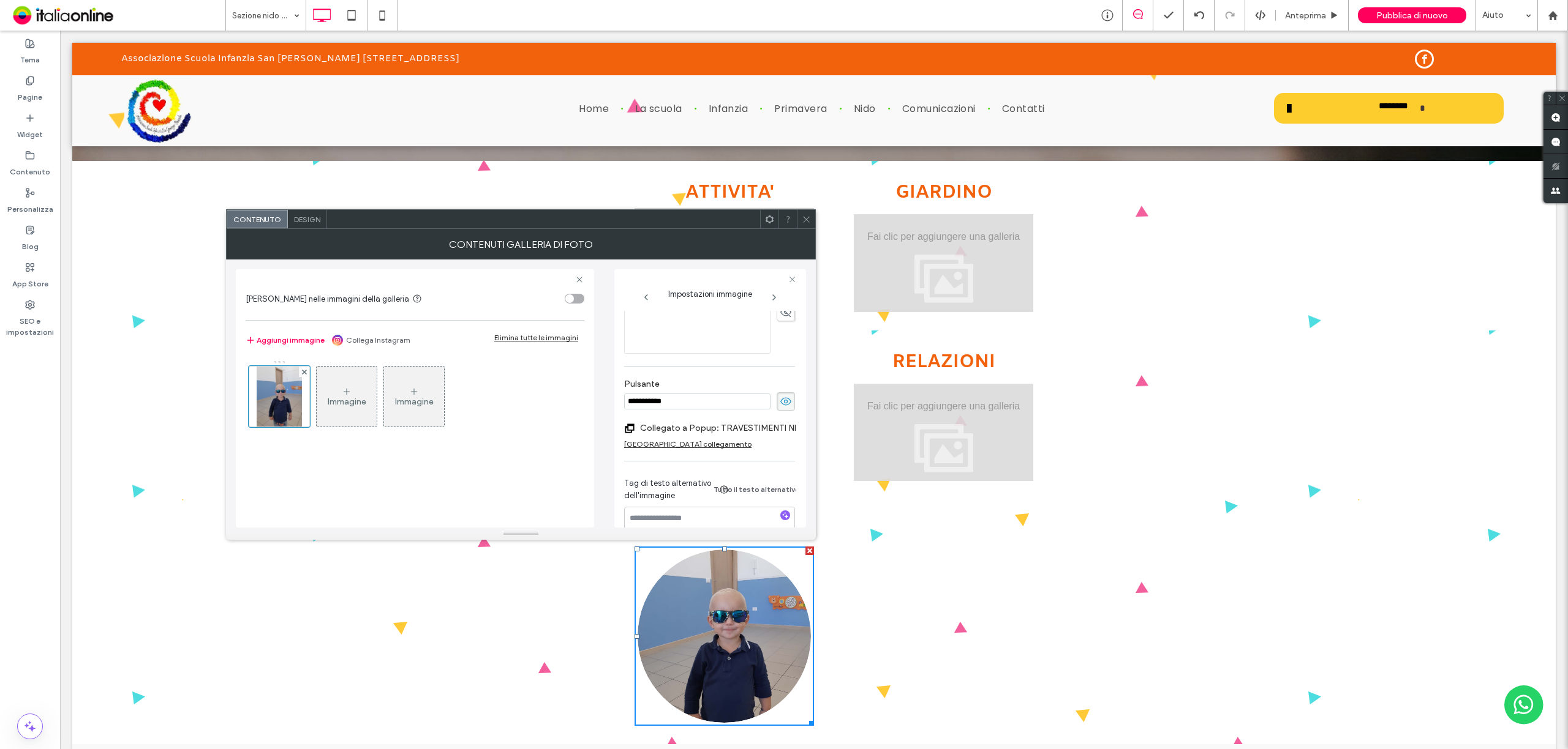
click at [767, 428] on label "Collegato a Popup: TRAVESTIMENTI NIDO" at bounding box center [725, 428] width 170 height 23
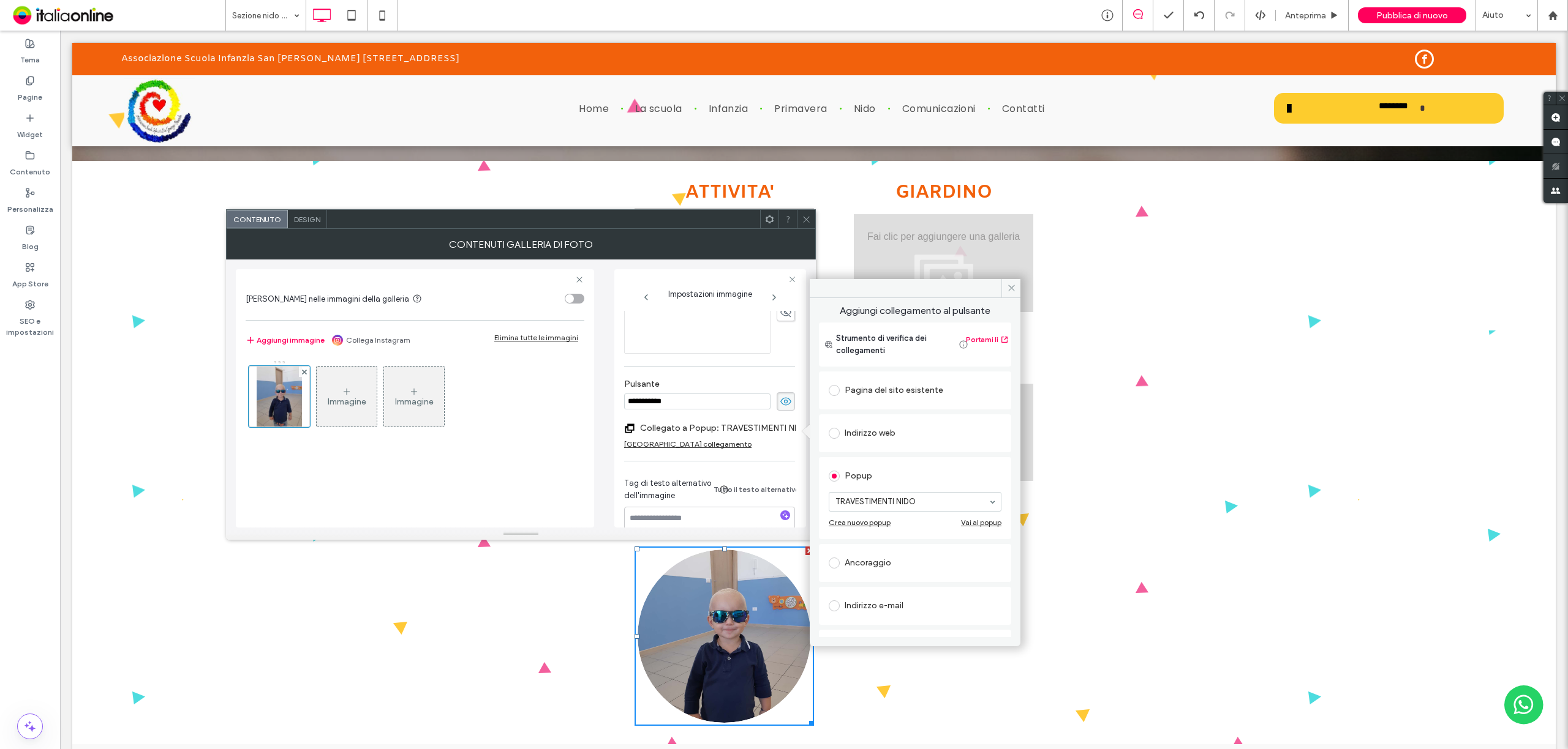
click at [971, 524] on div "Vai al popup" at bounding box center [981, 522] width 41 height 9
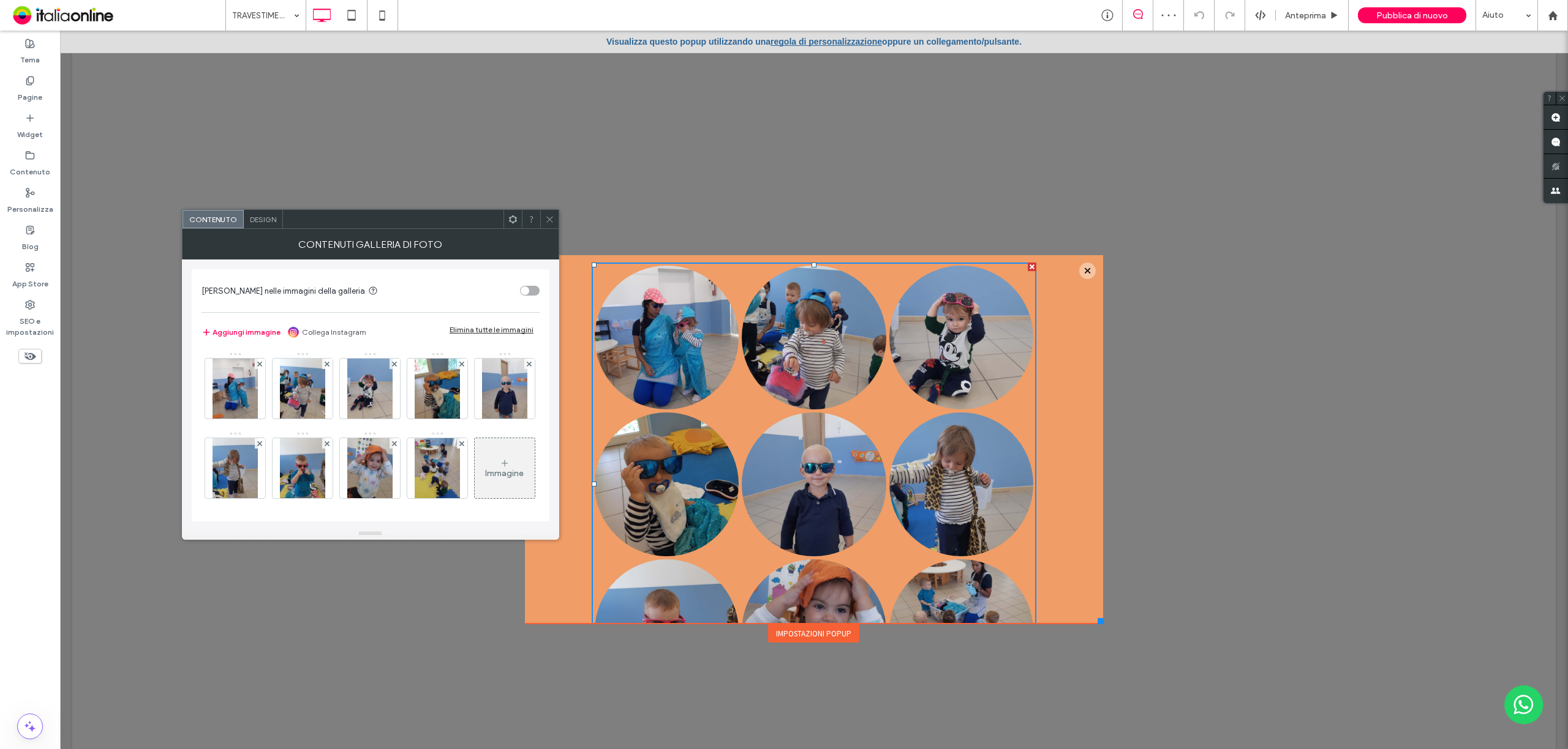
click at [495, 333] on div "Elimina tutte le immagini" at bounding box center [491, 329] width 84 height 9
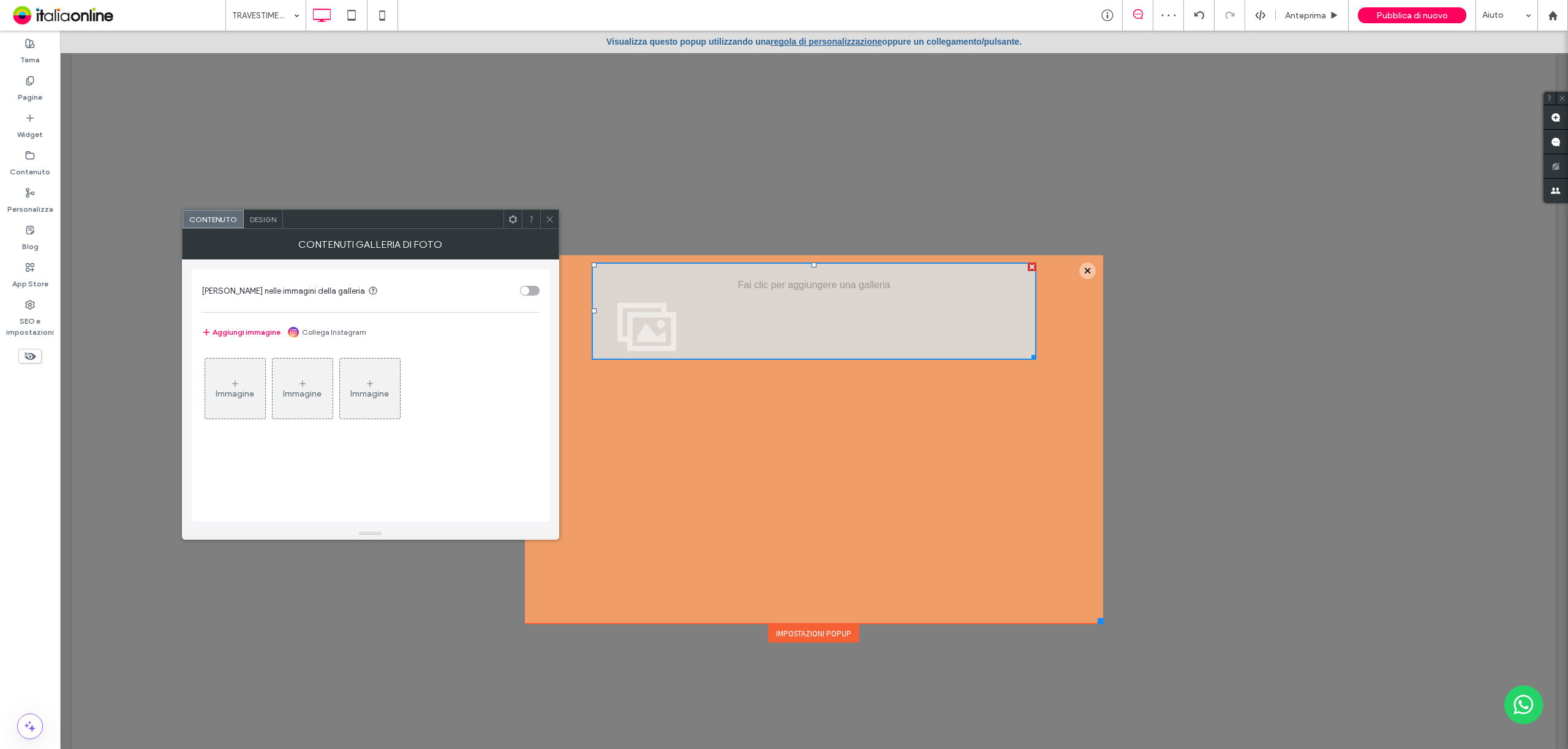
click at [547, 218] on icon at bounding box center [549, 219] width 9 height 9
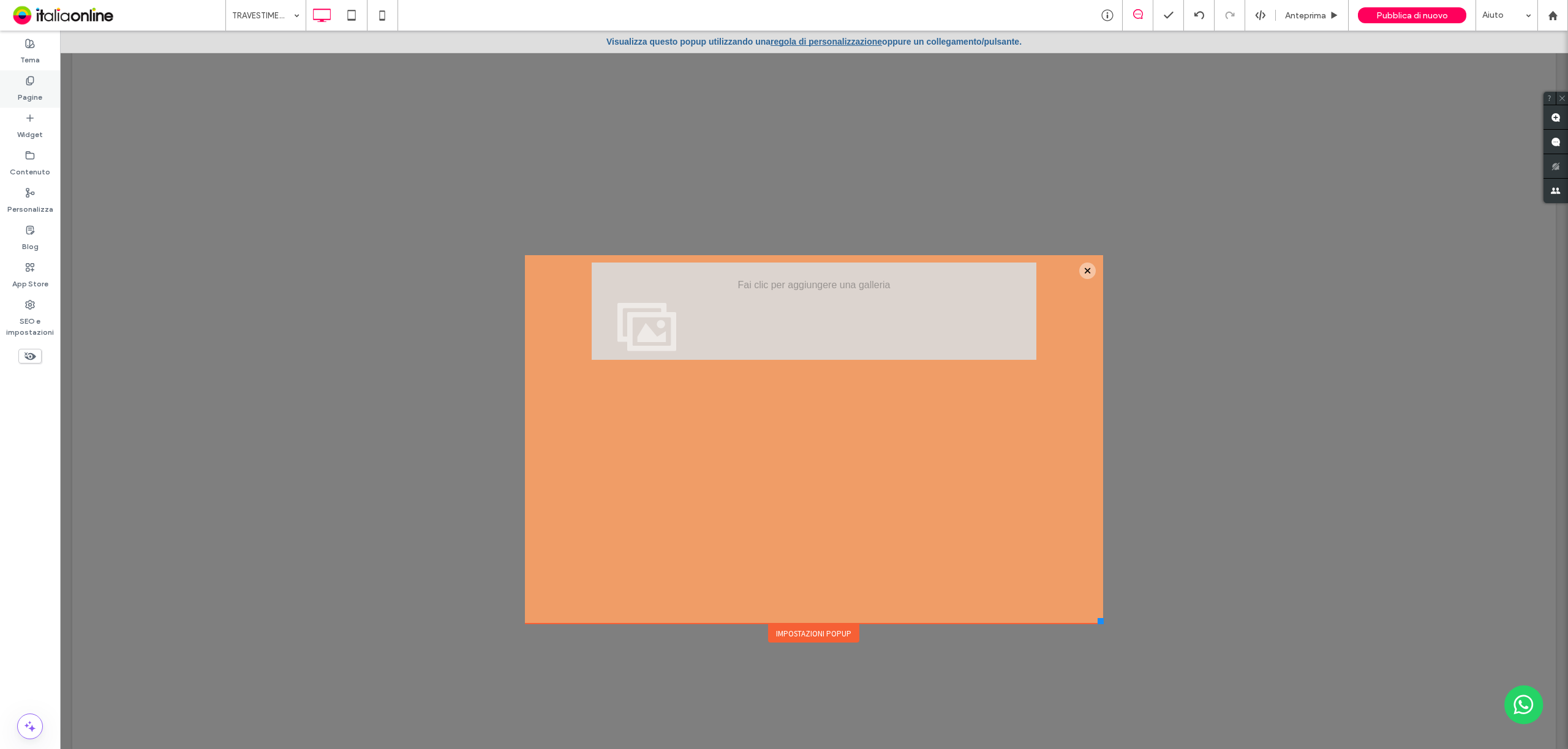
click at [31, 92] on label "Pagine" at bounding box center [30, 94] width 25 height 17
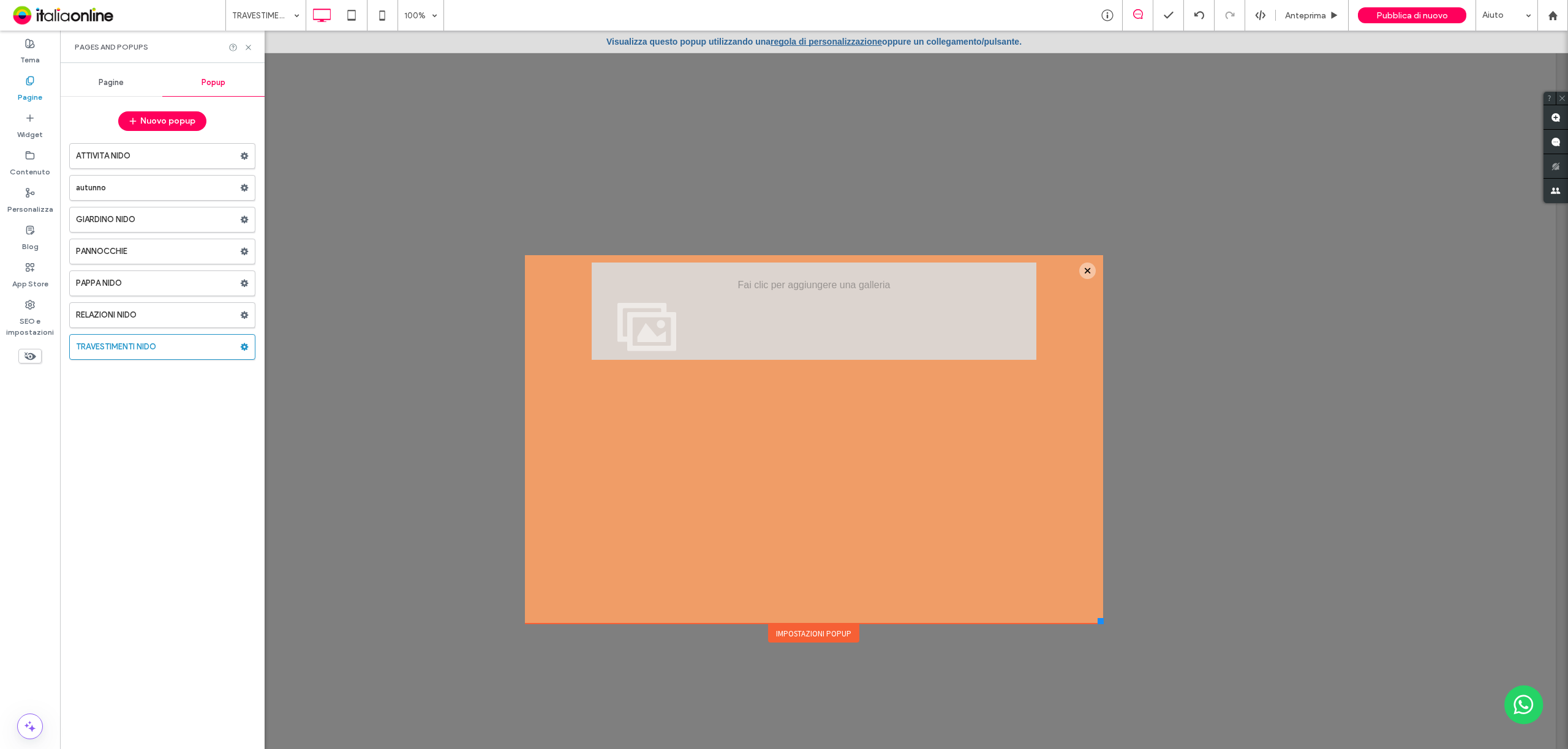
click at [114, 84] on span "Pagine" at bounding box center [111, 83] width 25 height 10
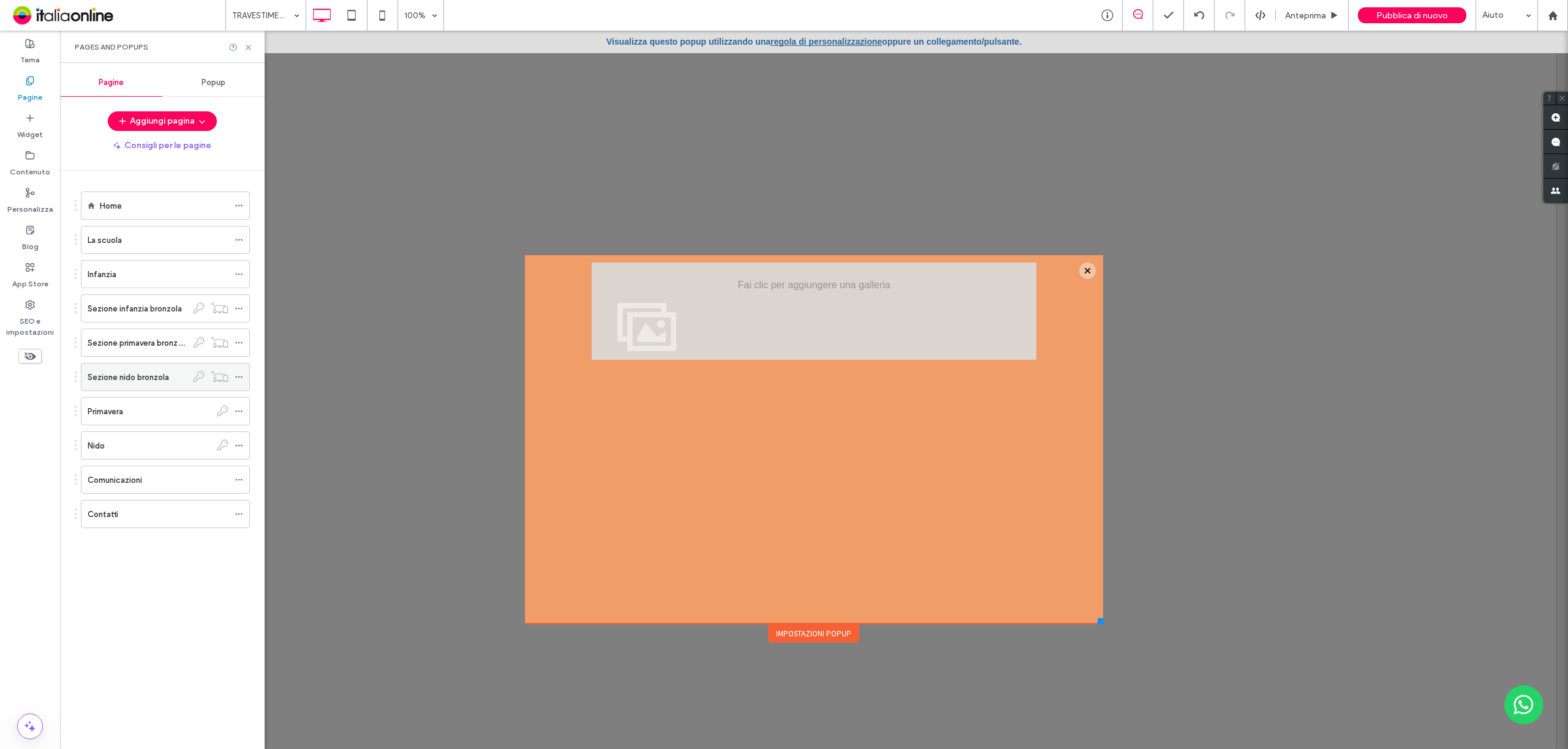
click at [157, 378] on label "Sezione nido bronzola" at bounding box center [128, 377] width 82 height 21
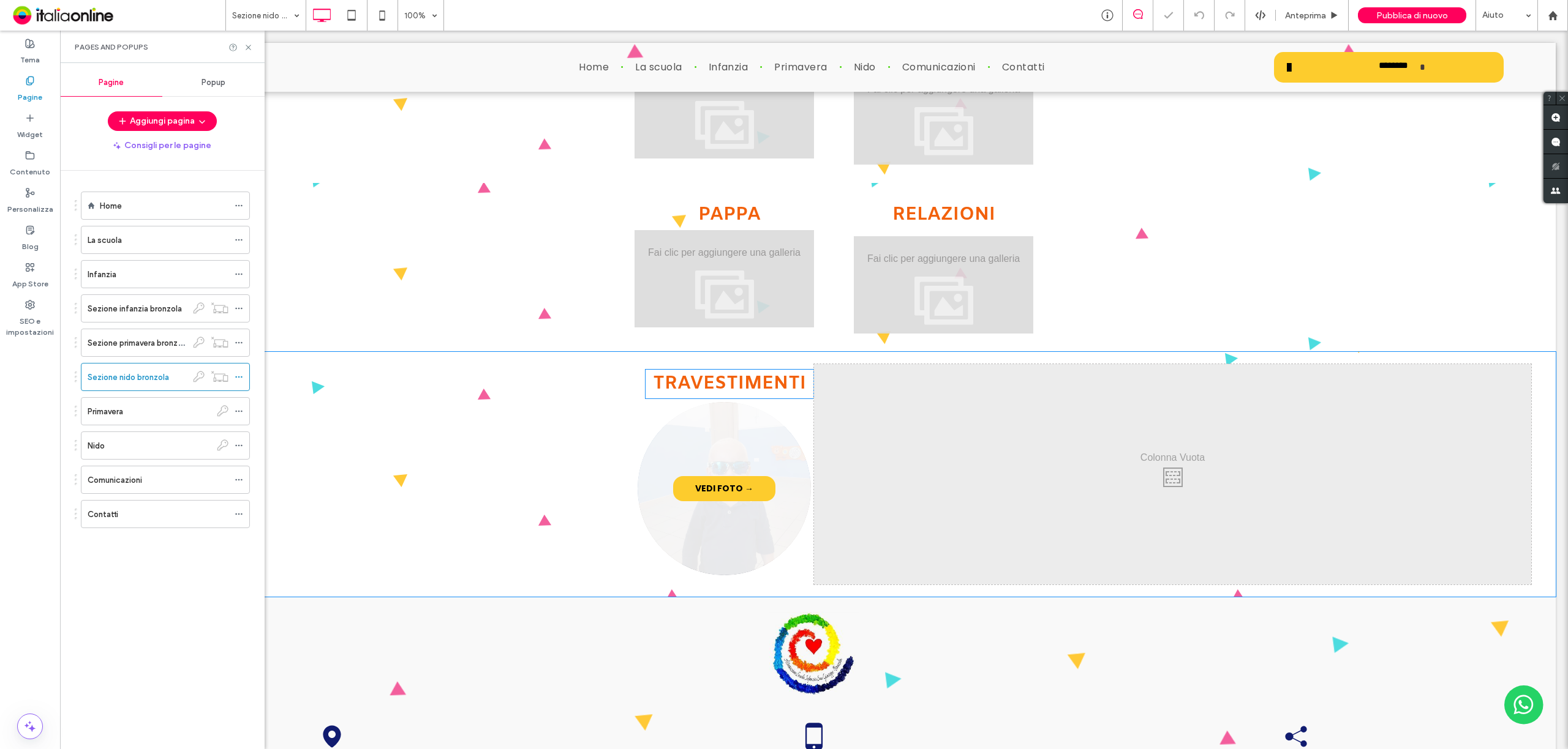
scroll to position [490, 0]
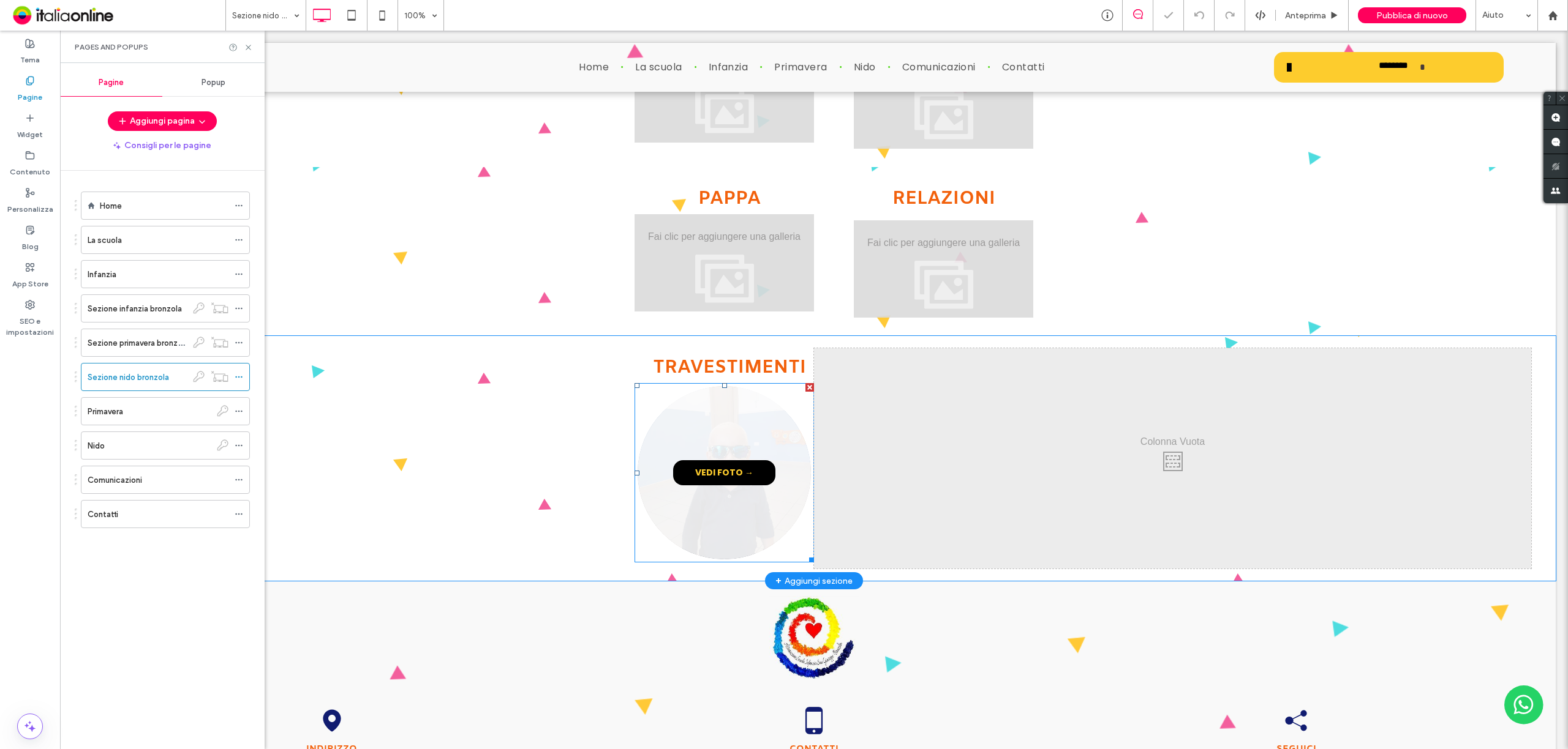
click at [721, 475] on span "VEDI FOTO →" at bounding box center [724, 472] width 83 height 25
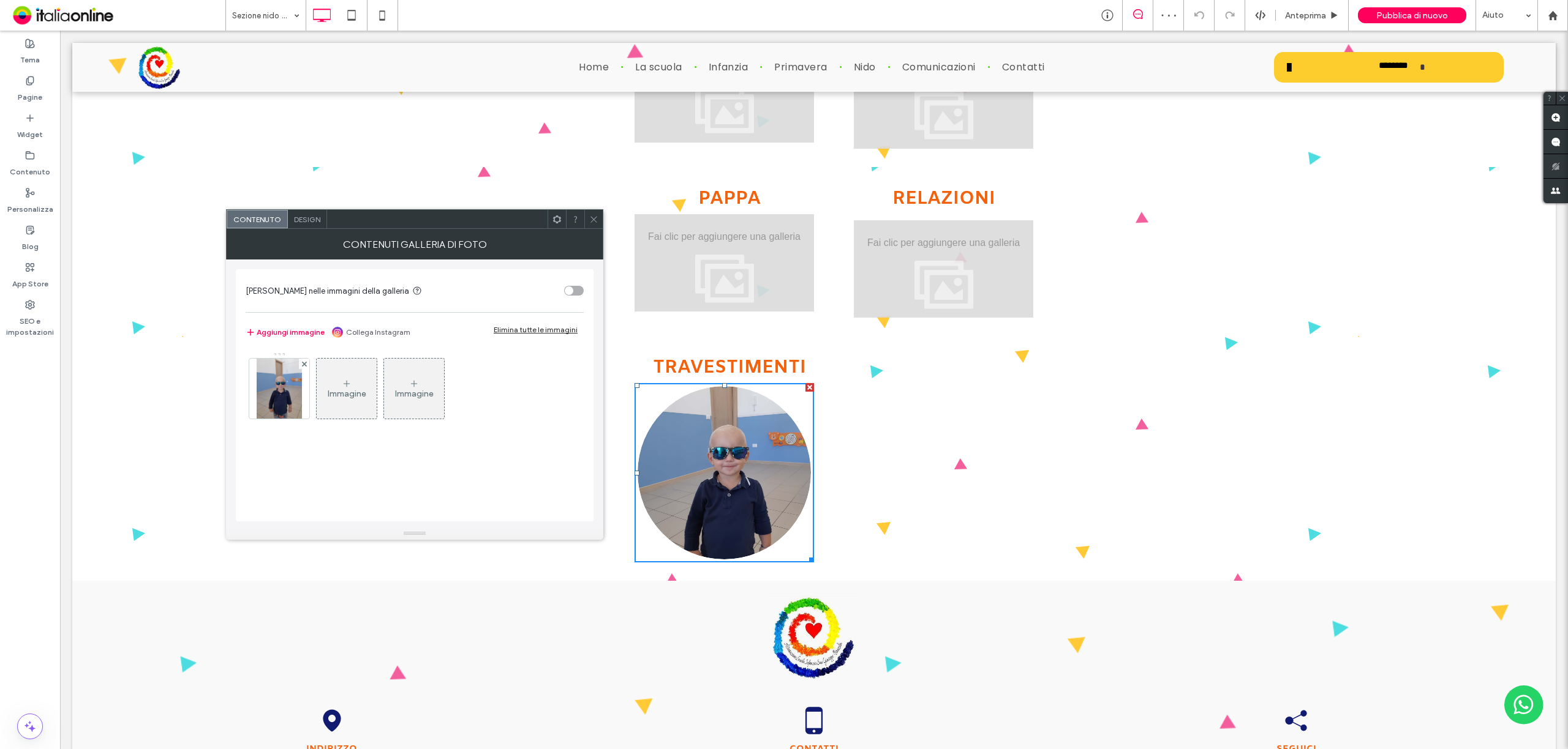
click at [519, 327] on div "Elimina tutte le immagini" at bounding box center [535, 329] width 84 height 9
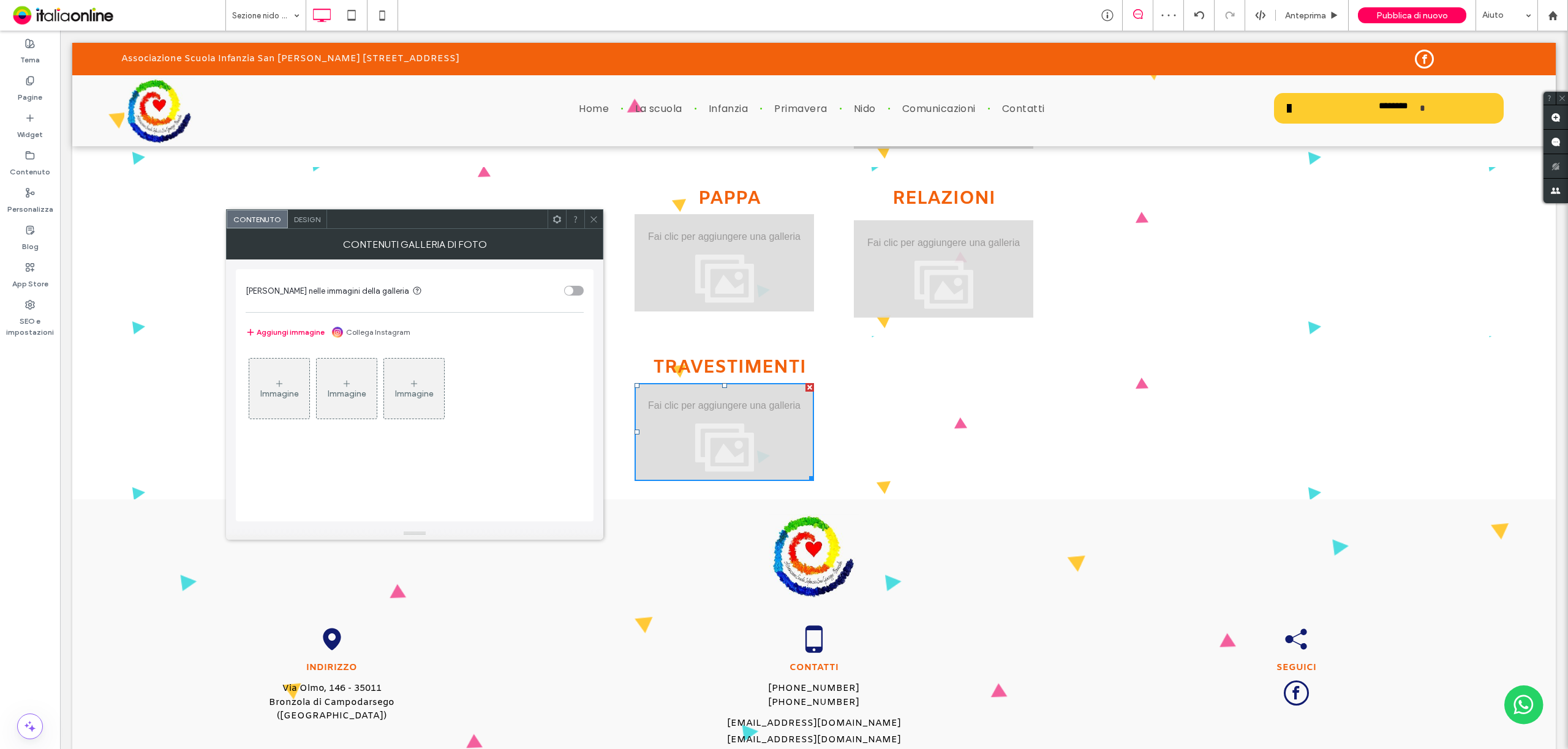
click at [592, 217] on icon at bounding box center [593, 219] width 9 height 9
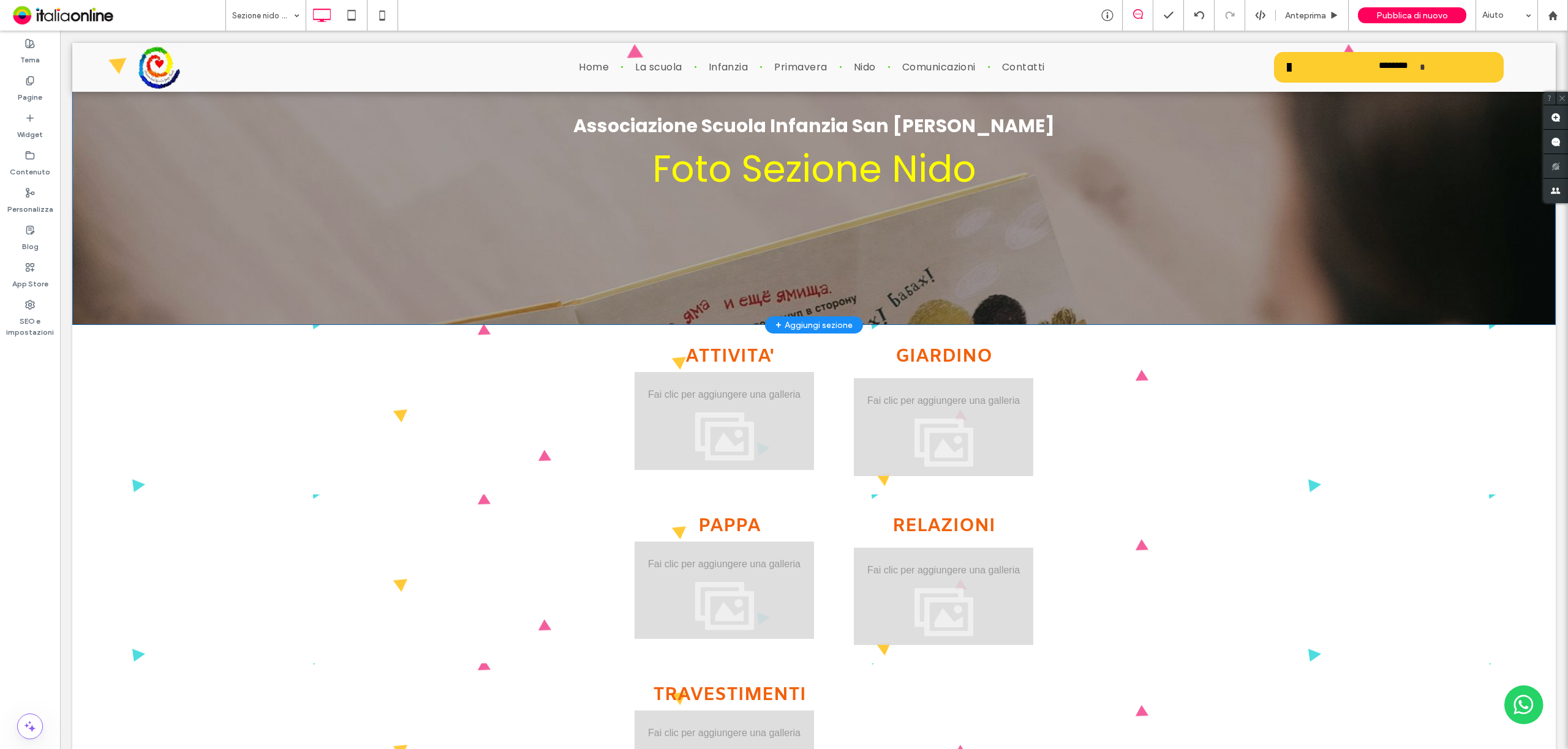
scroll to position [163, 0]
click at [30, 82] on use at bounding box center [29, 80] width 7 height 8
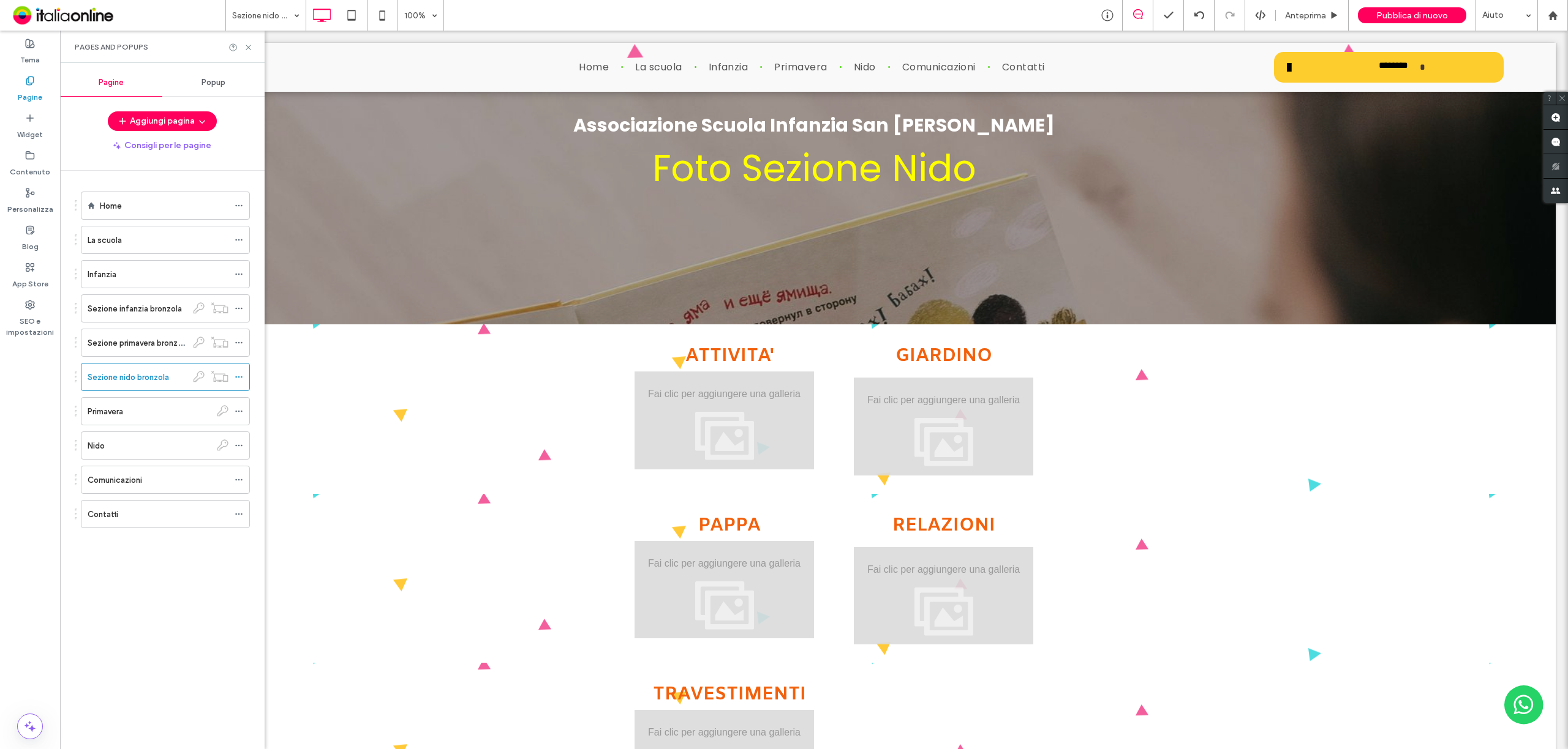
click at [175, 417] on div "Primavera" at bounding box center [149, 412] width 123 height 13
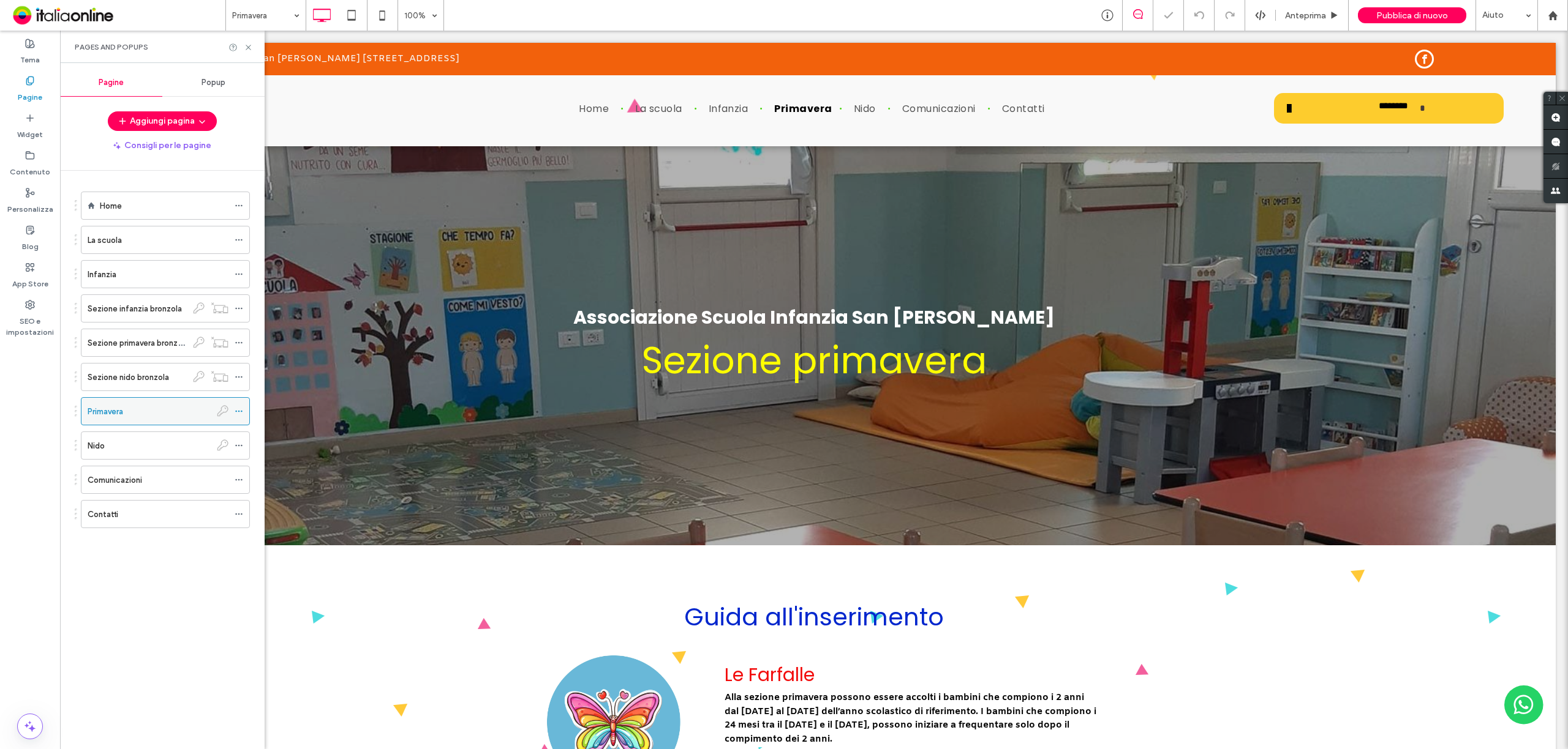
click at [238, 416] on icon at bounding box center [239, 412] width 9 height 9
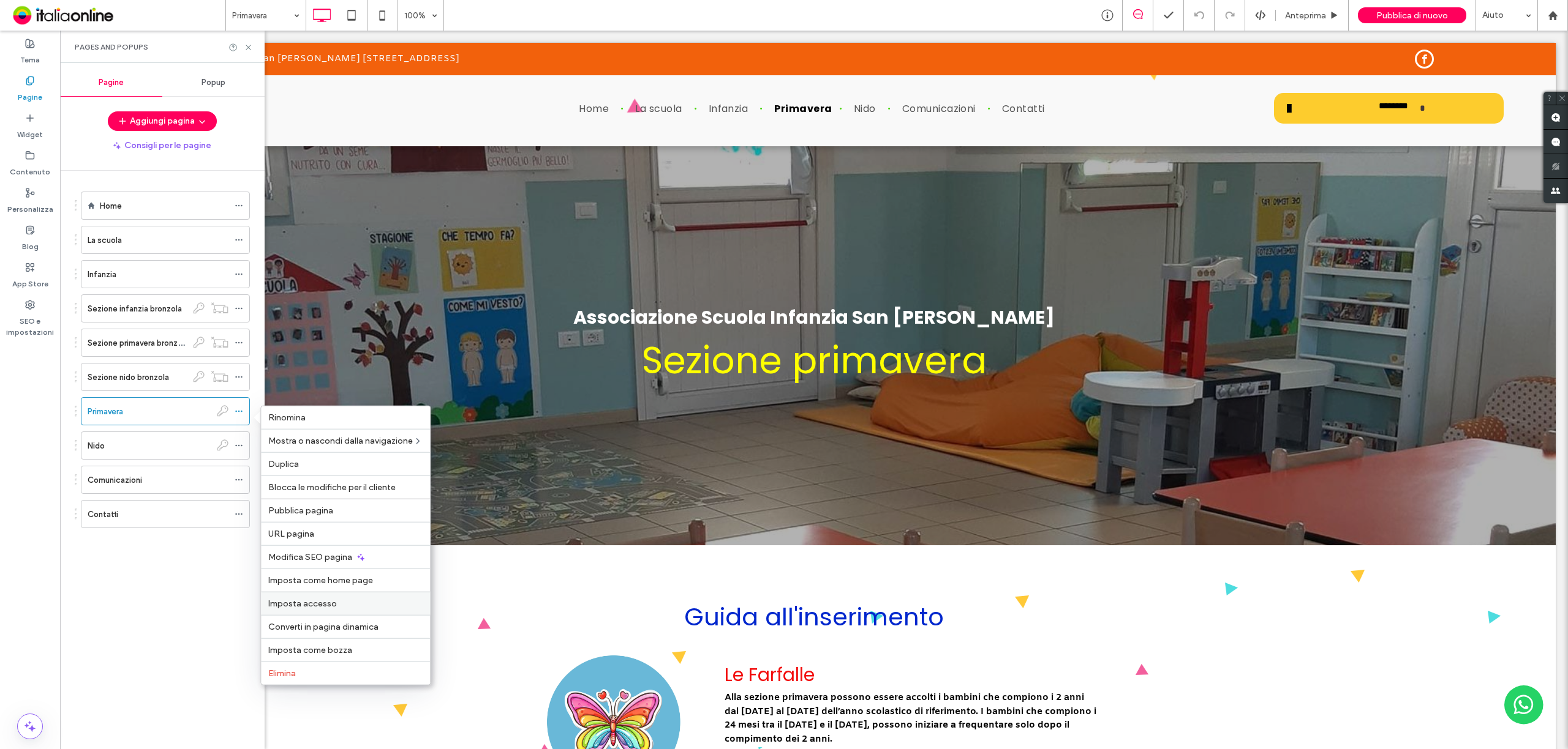
click at [379, 605] on label "Imposta accesso" at bounding box center [345, 604] width 154 height 10
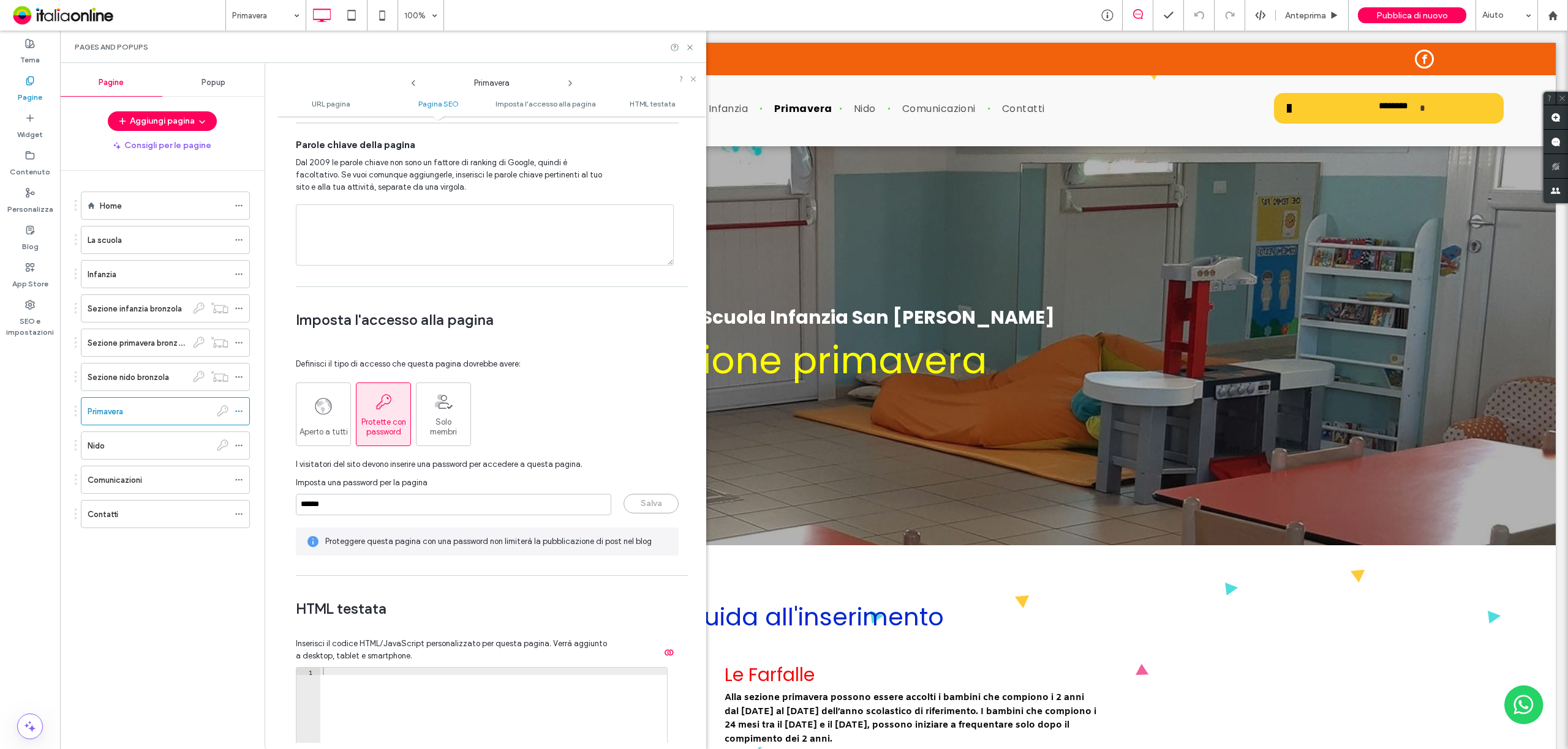
scroll to position [897, 0]
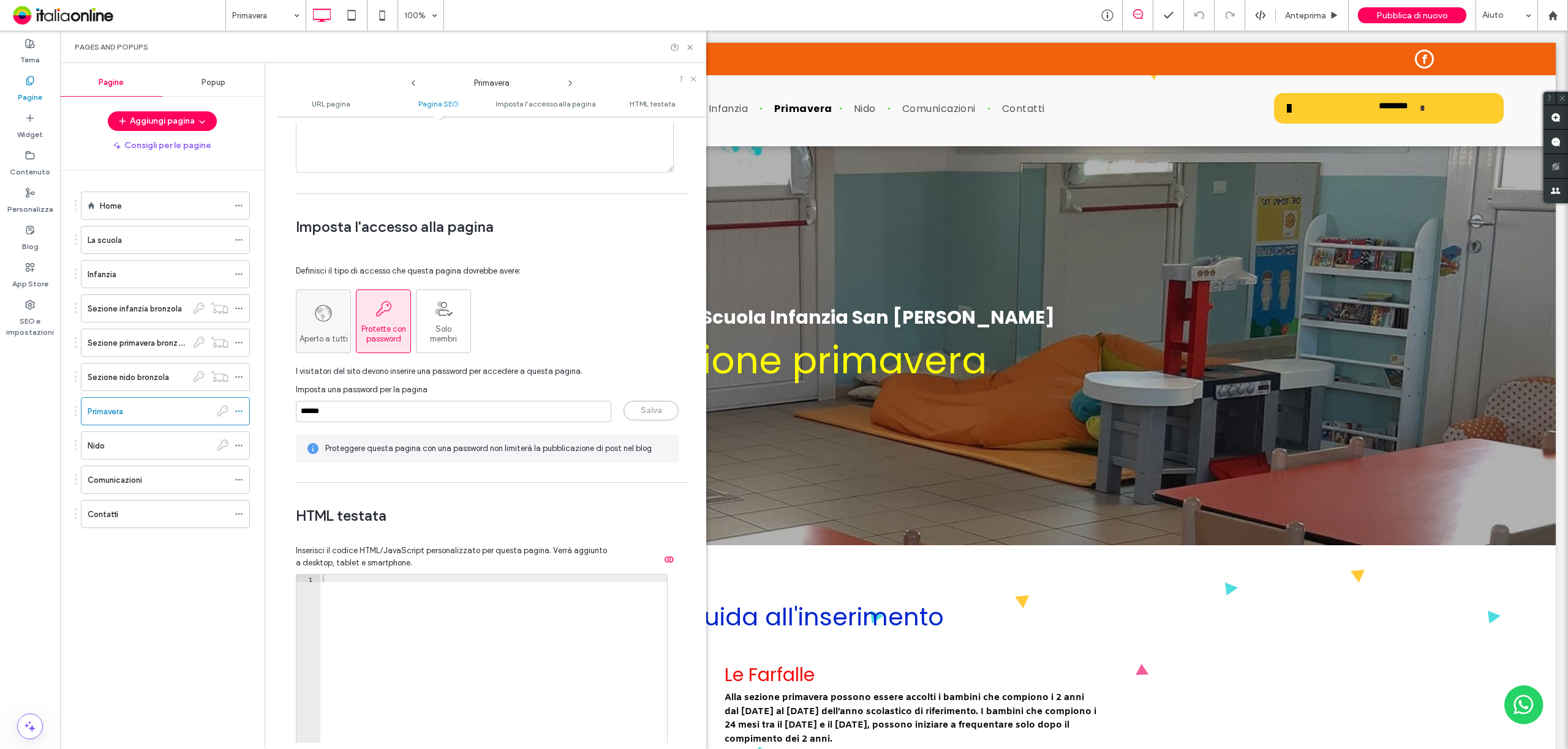
click at [312, 334] on div "Aperto a tutti" at bounding box center [323, 321] width 54 height 45
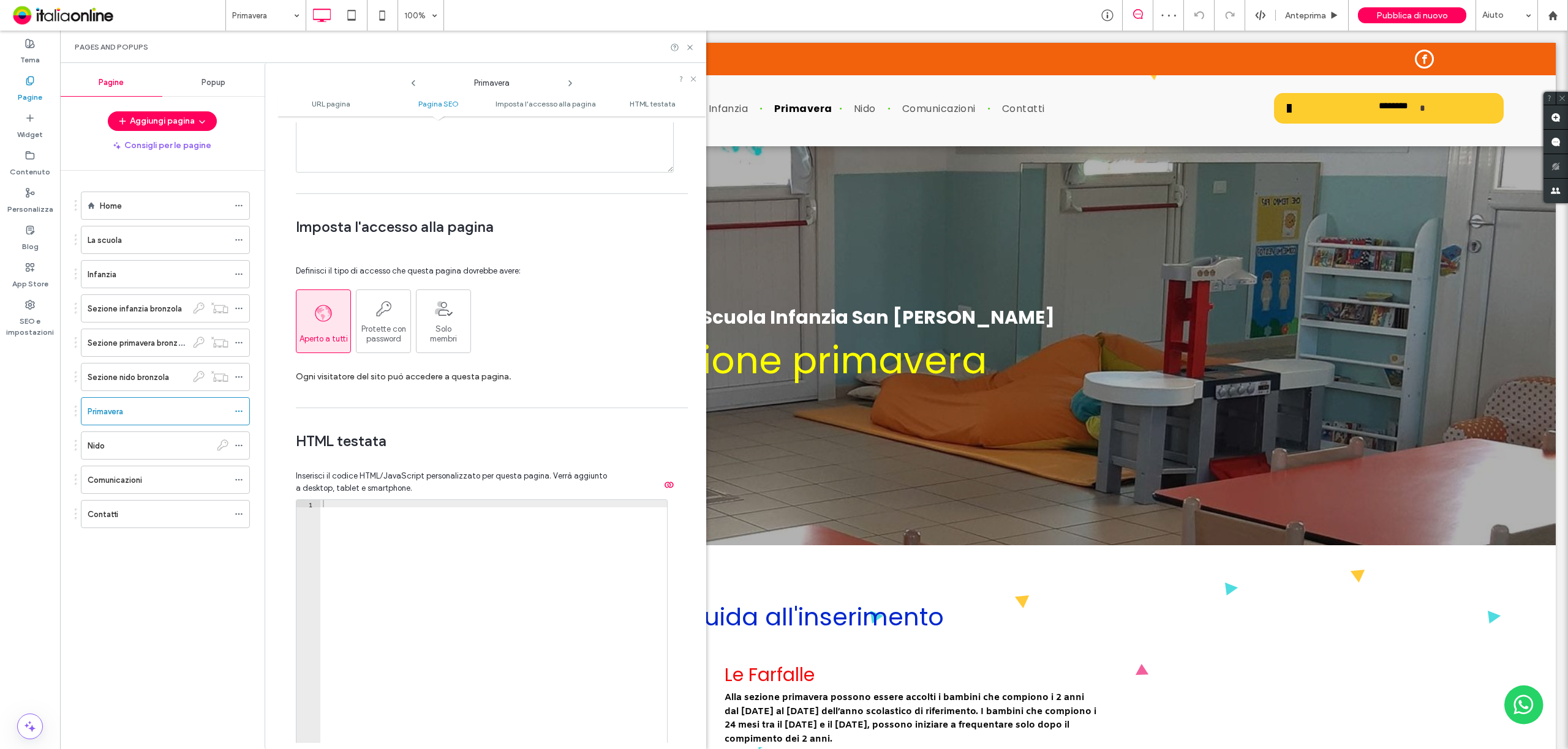
click at [571, 79] on icon at bounding box center [570, 83] width 10 height 10
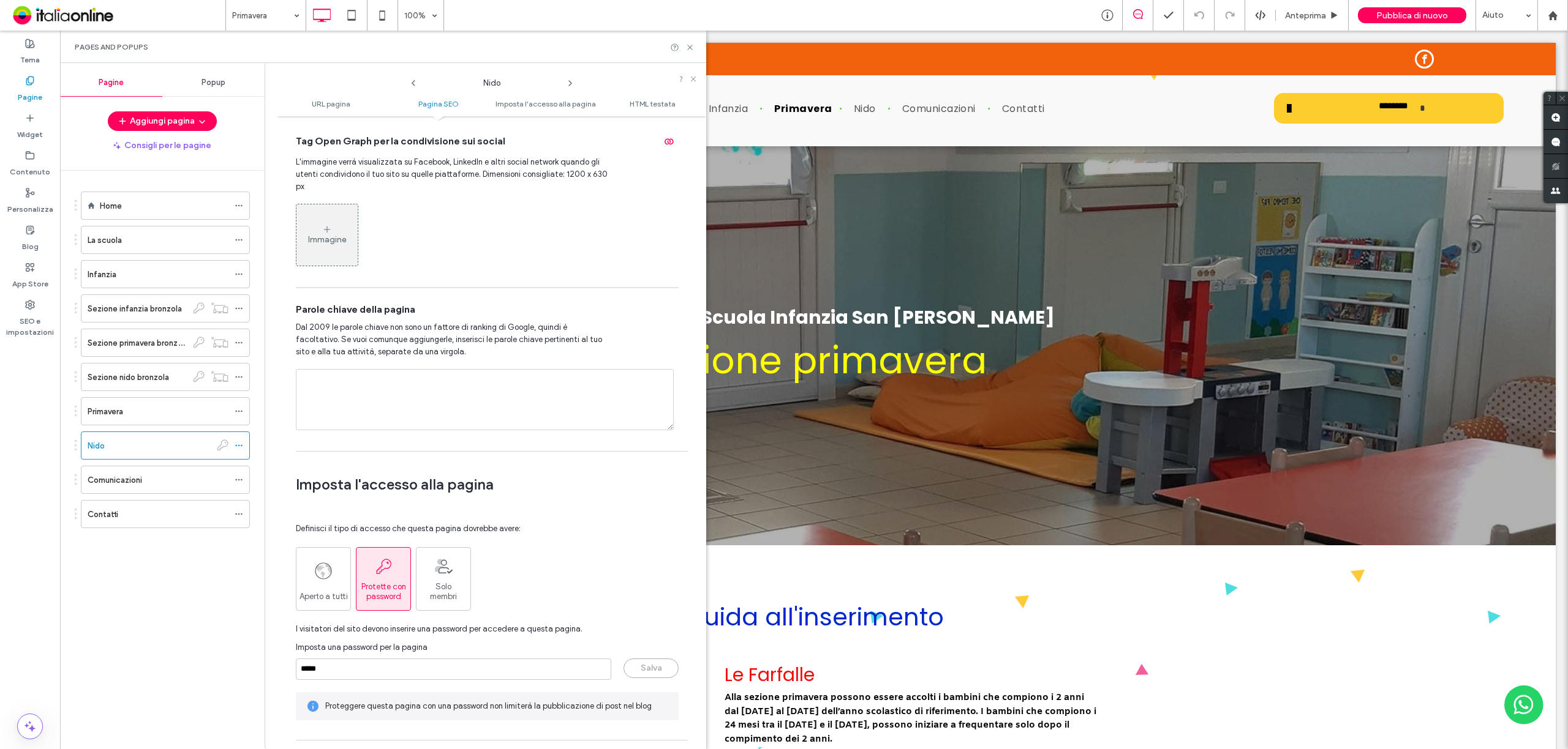
scroll to position [735, 0]
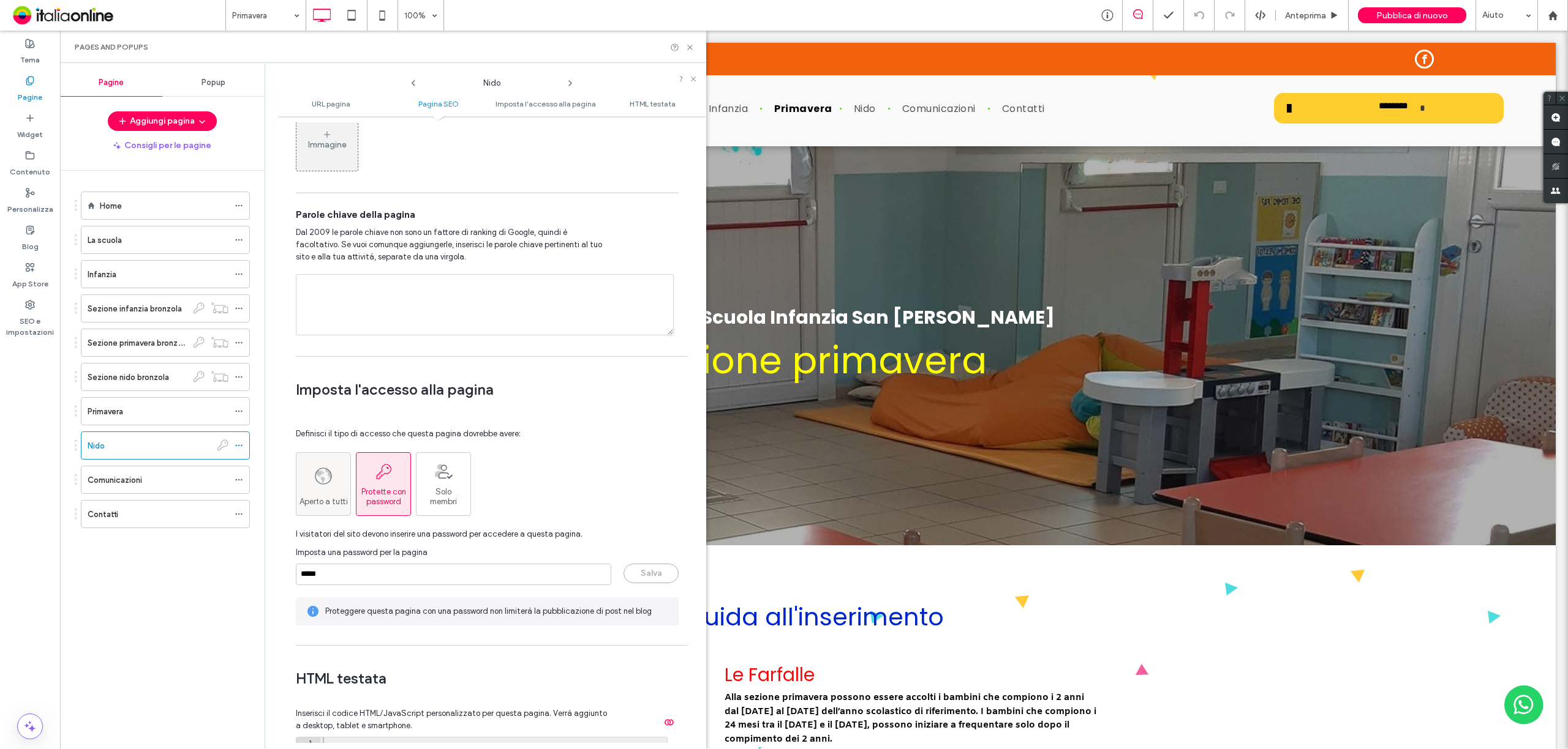
click at [330, 485] on icon at bounding box center [323, 476] width 18 height 18
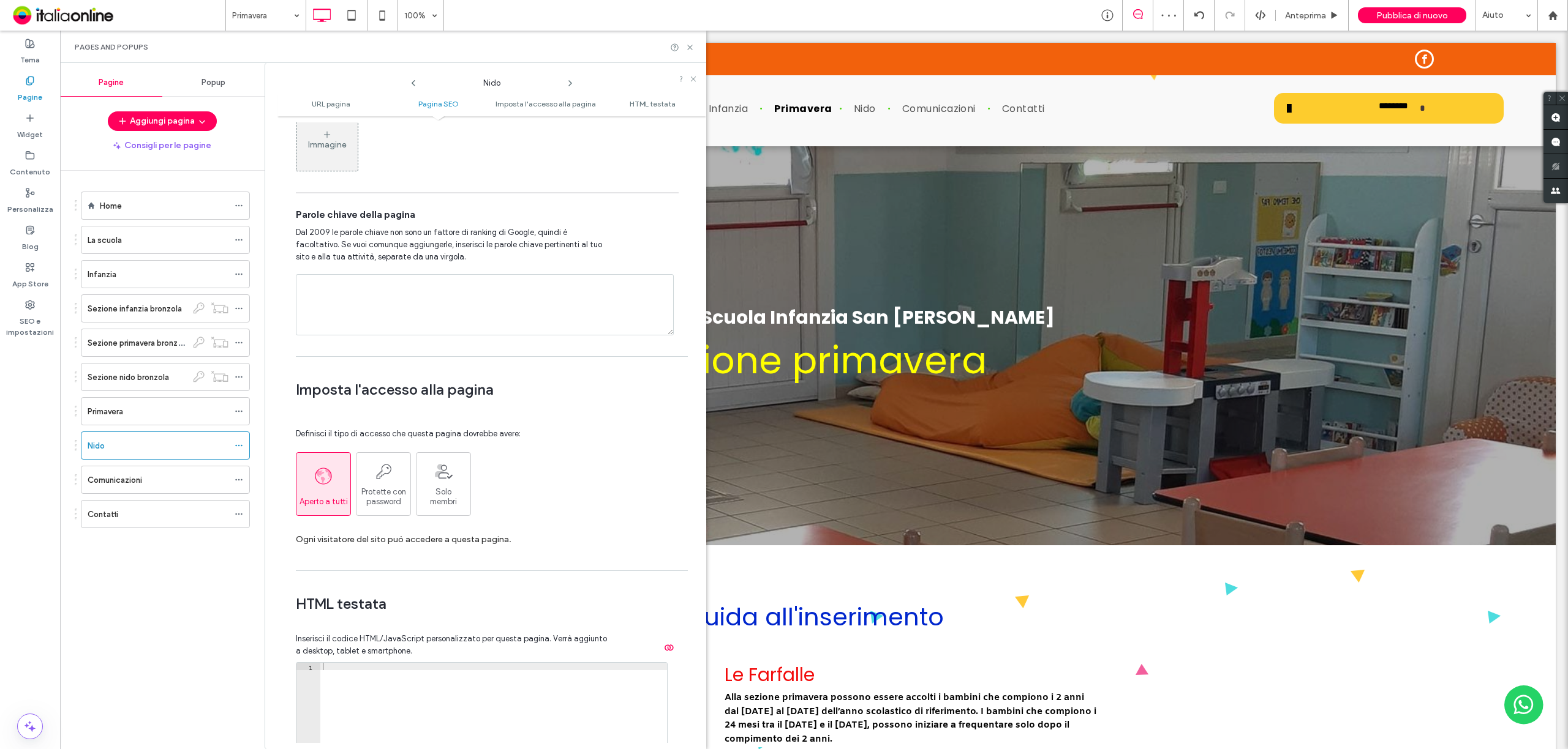
click at [413, 85] on use at bounding box center [414, 83] width 4 height 6
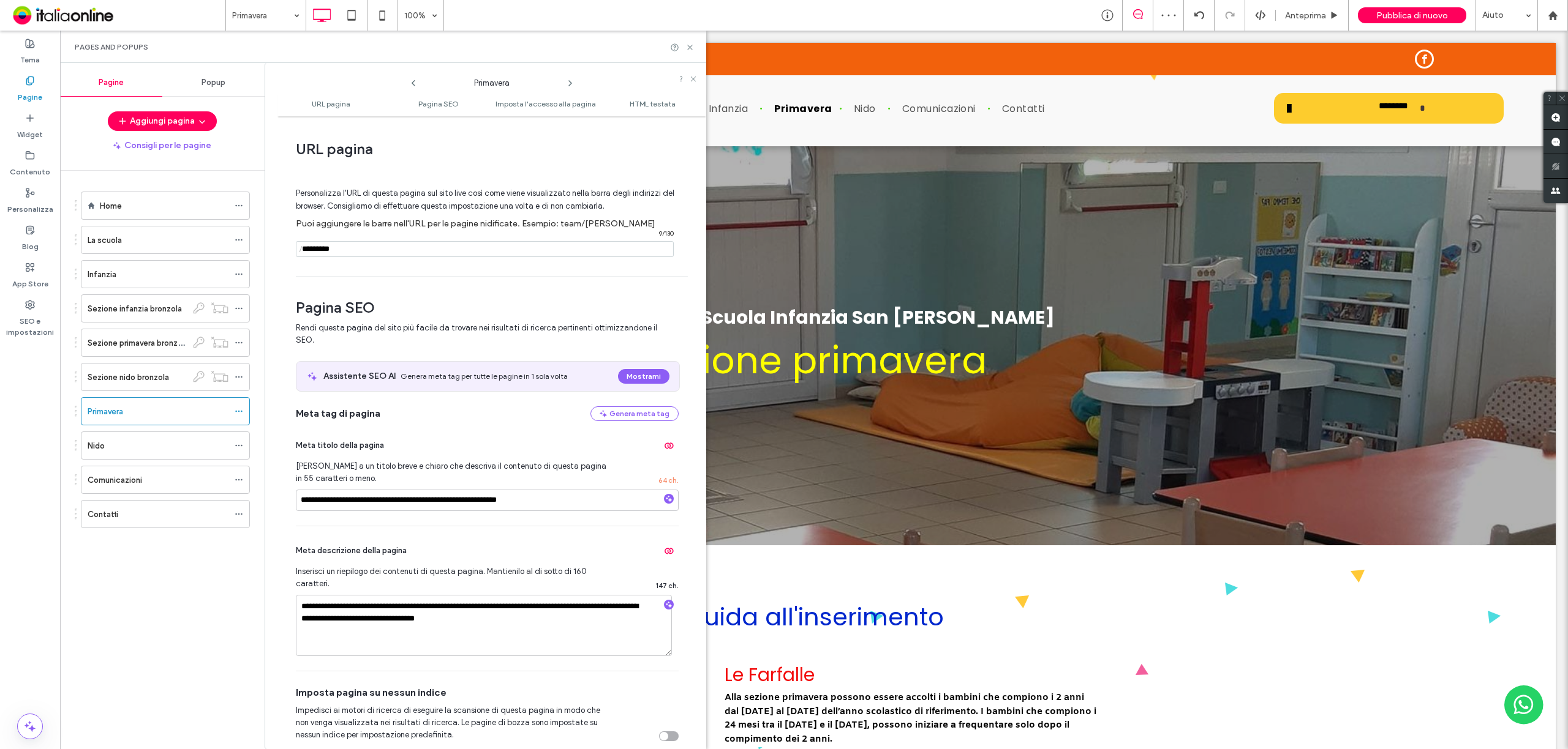
click at [413, 85] on use at bounding box center [414, 83] width 4 height 6
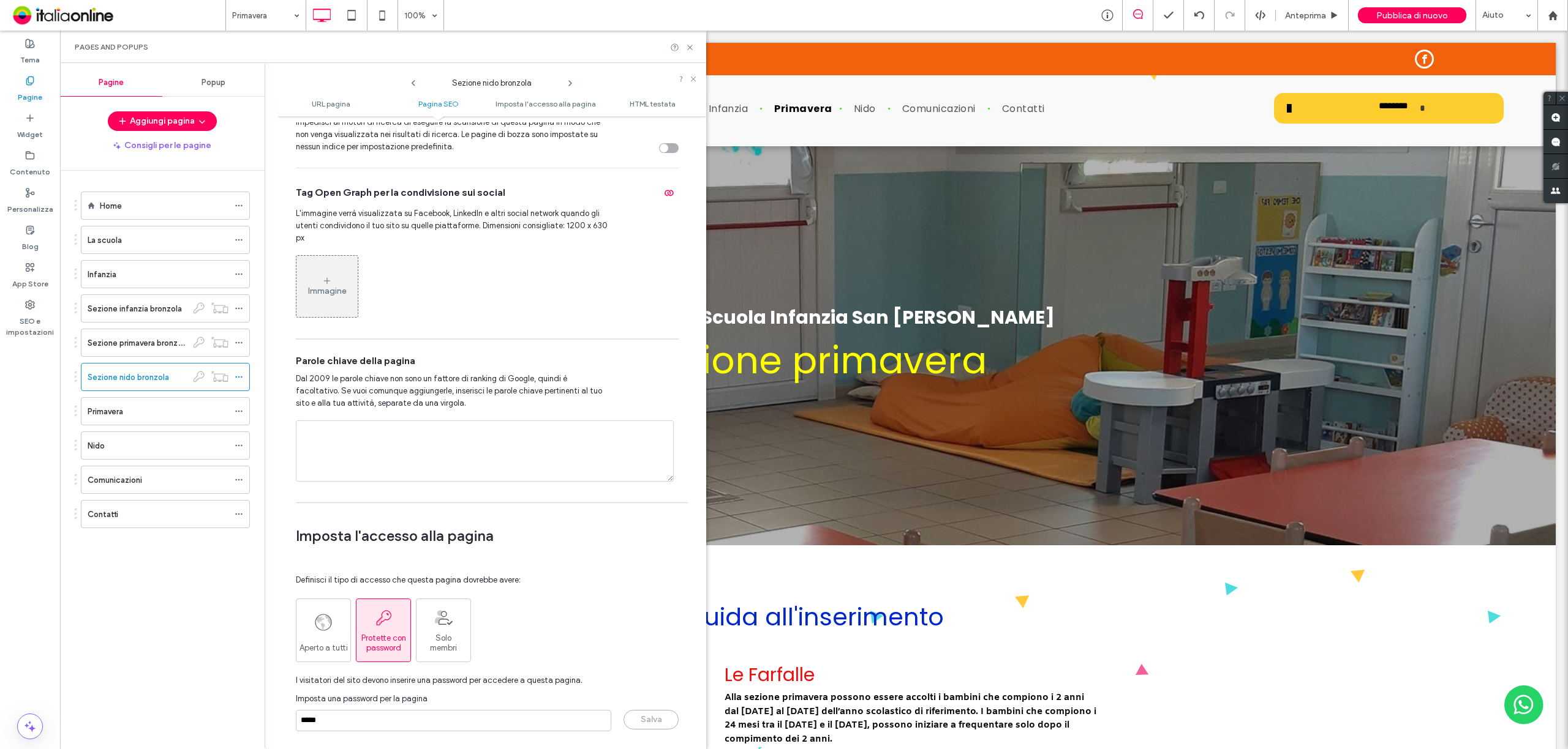
scroll to position [816, 0]
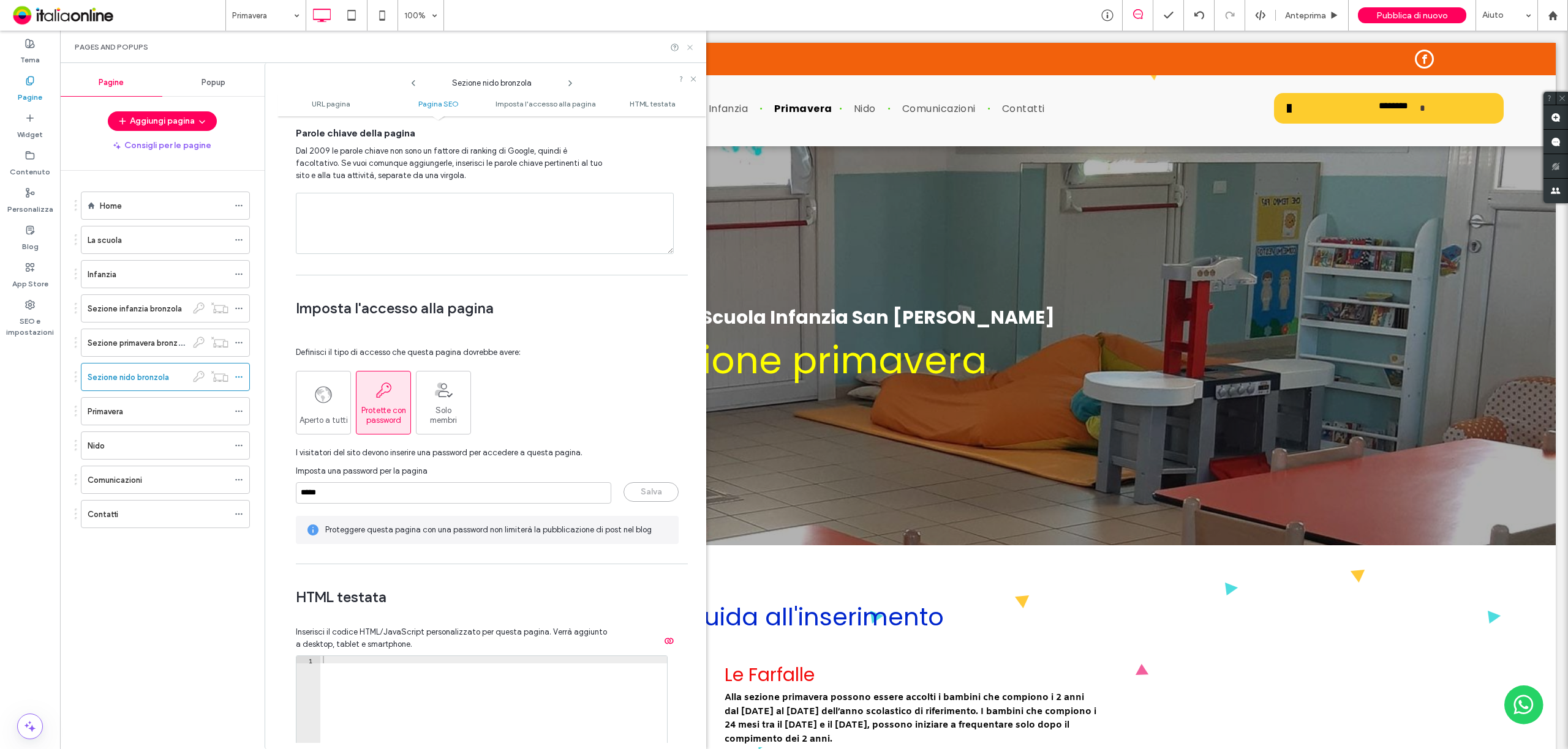
click at [692, 48] on icon at bounding box center [690, 47] width 9 height 9
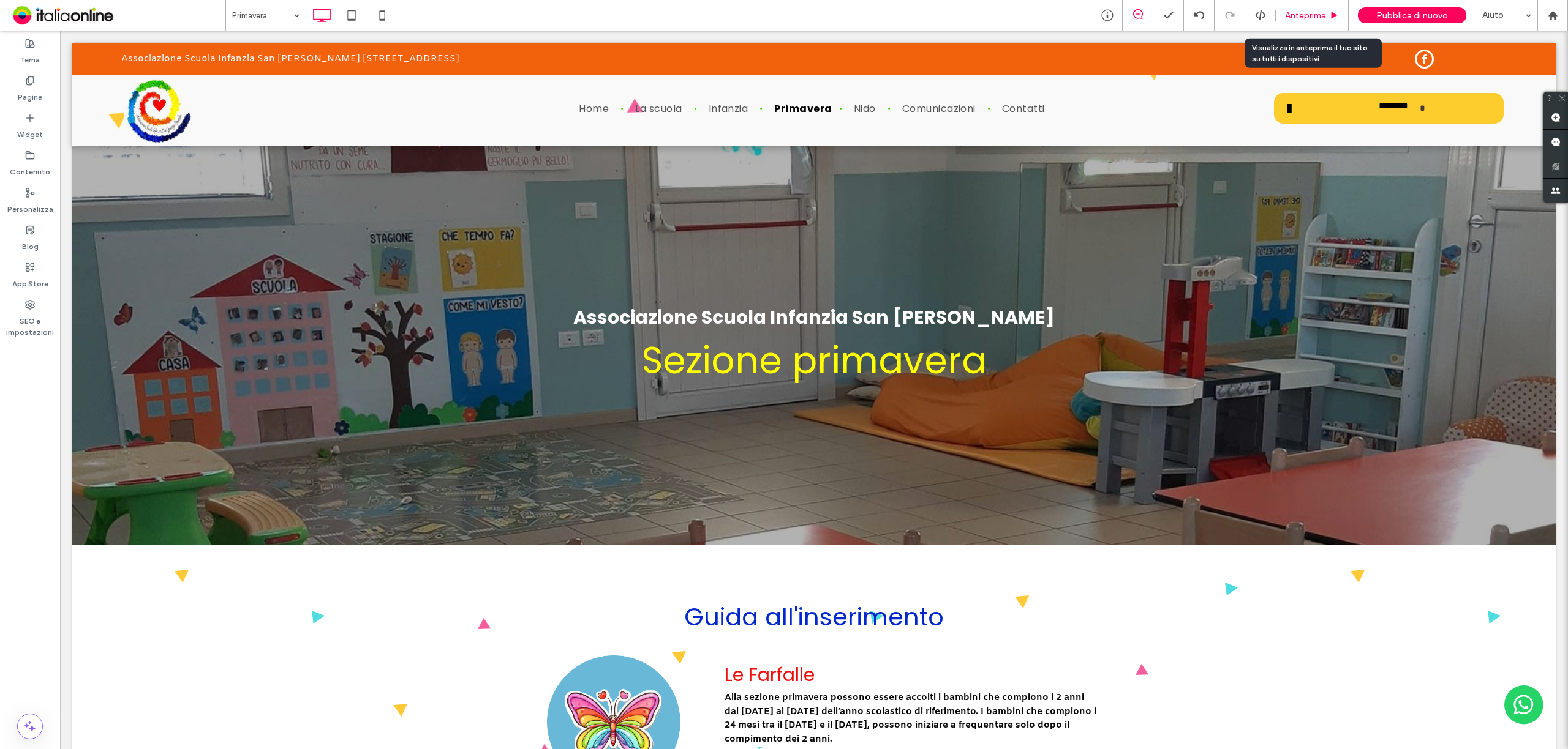
click at [1314, 27] on div "Anteprima" at bounding box center [1312, 15] width 73 height 31
click at [1302, 13] on span "Anteprima" at bounding box center [1305, 15] width 41 height 10
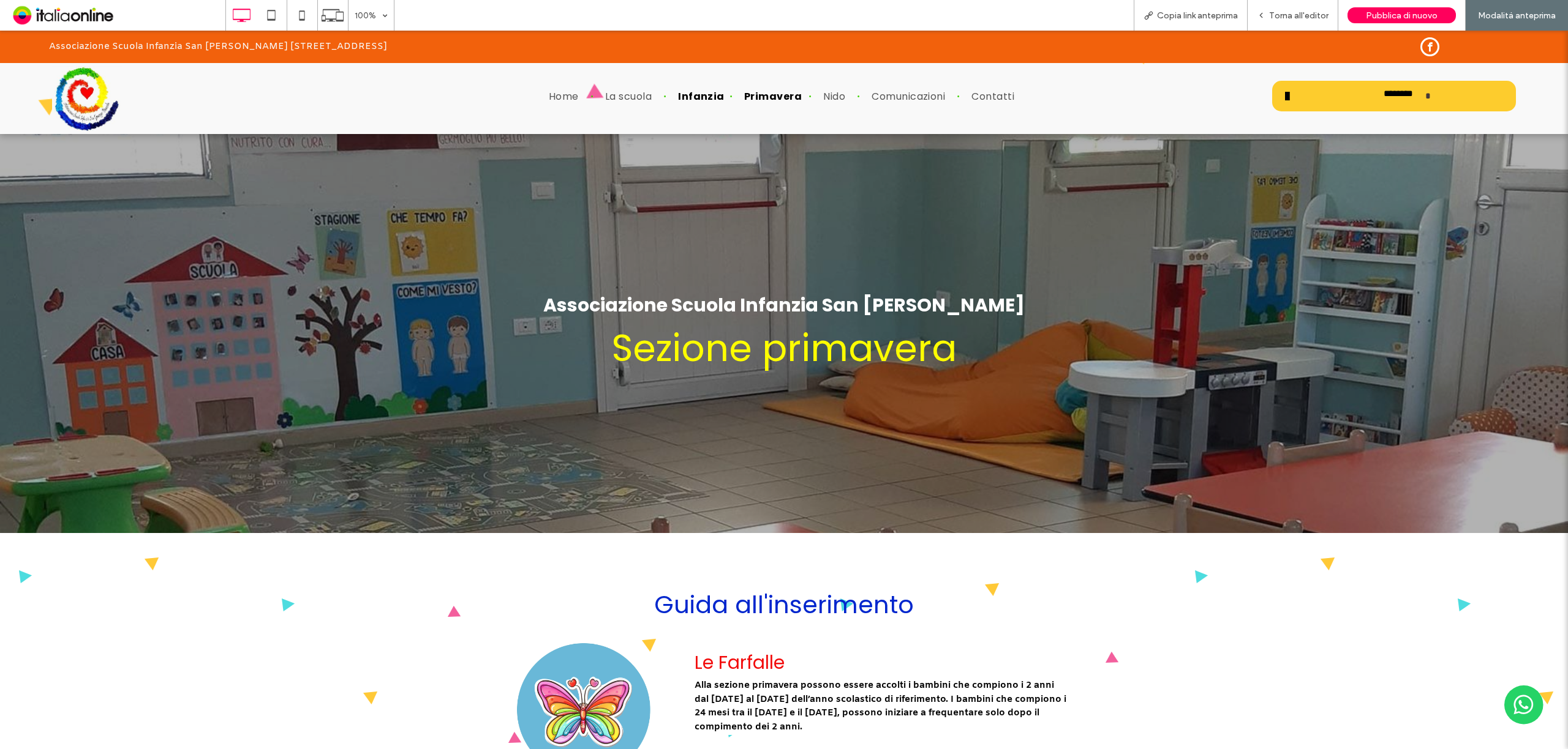
click at [681, 97] on span "Infanzia" at bounding box center [698, 104] width 40 height 15
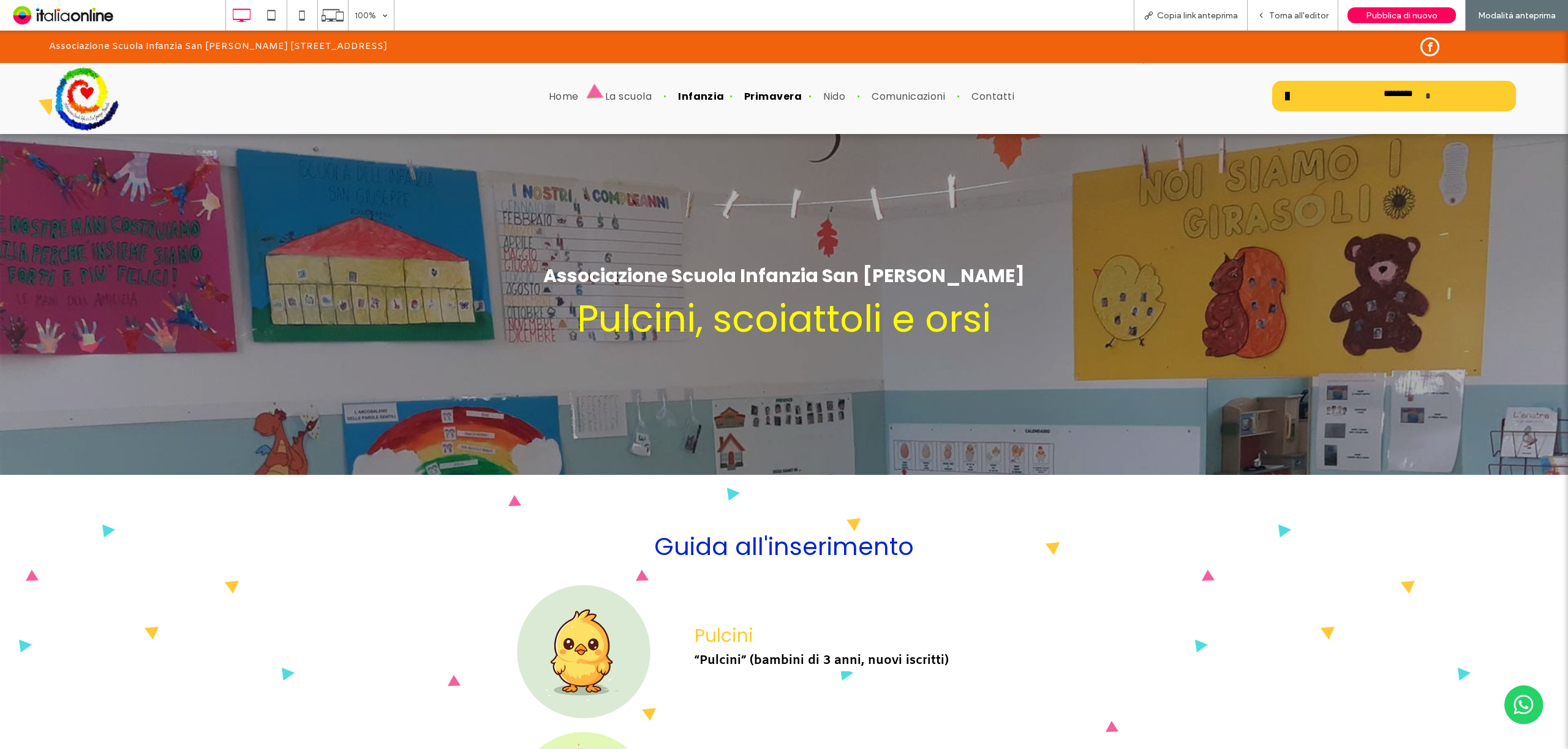
click at [769, 97] on span "Primavera" at bounding box center [770, 104] width 53 height 15
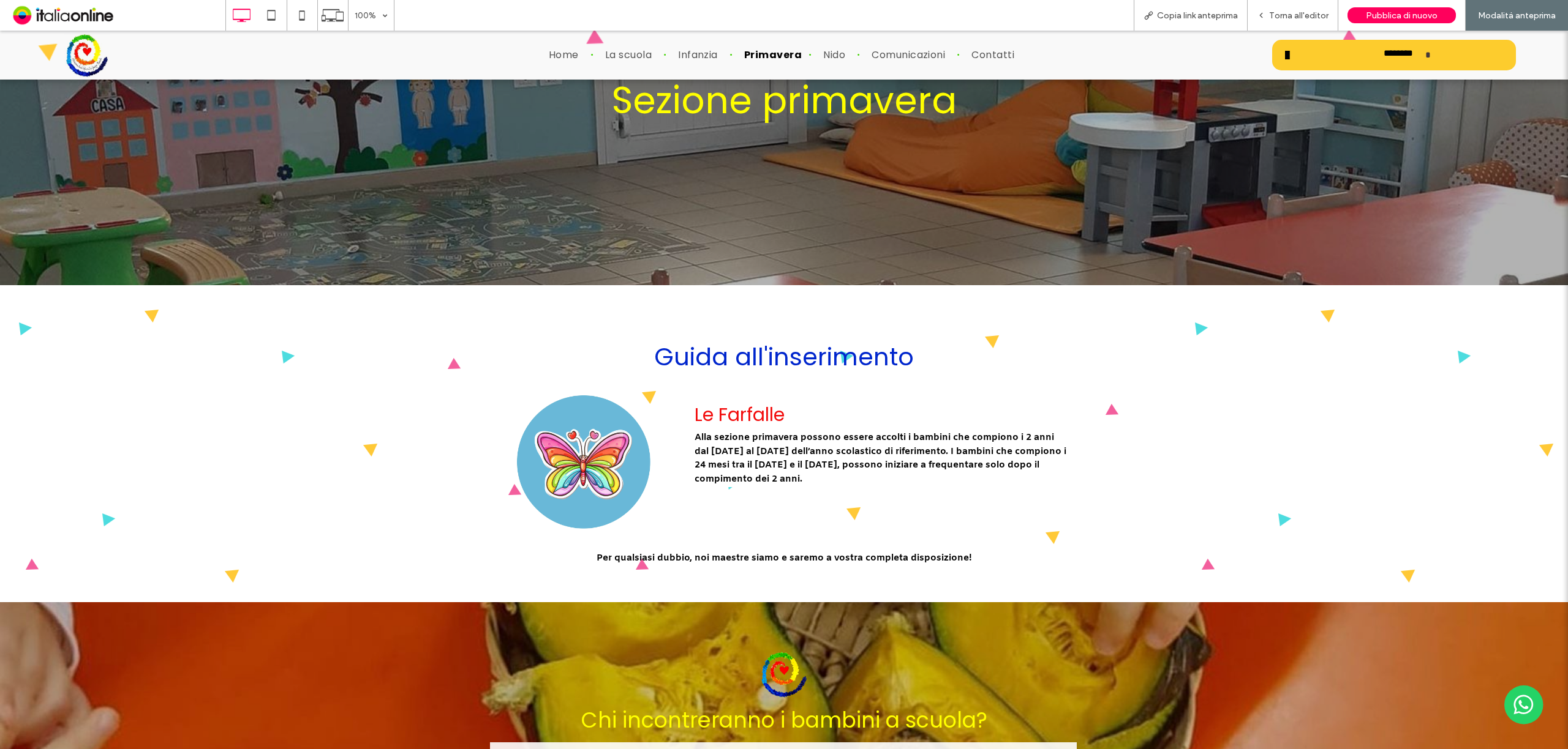
scroll to position [82, 0]
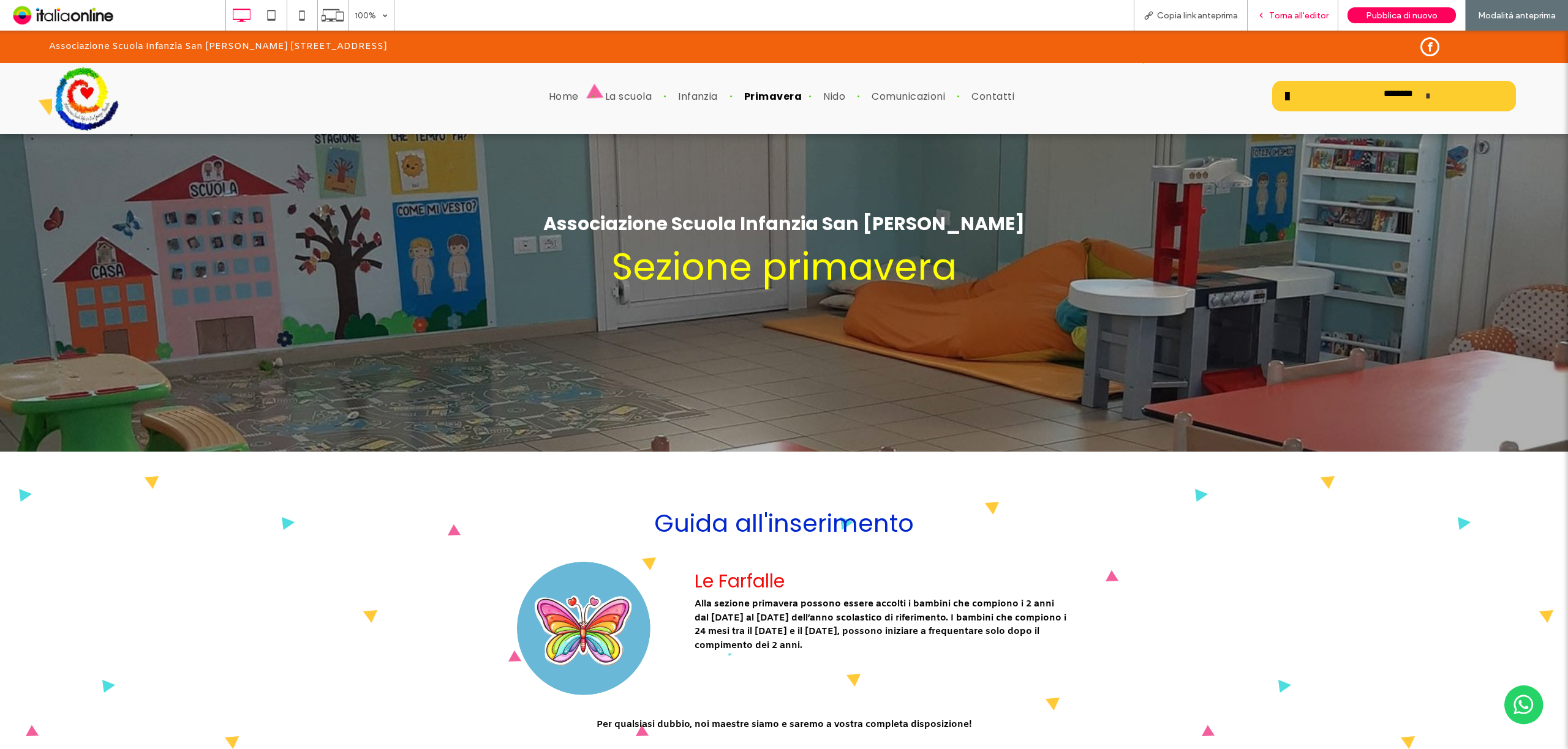
click at [1281, 21] on div "Torna all'editor" at bounding box center [1293, 15] width 91 height 31
click at [1303, 15] on span "Torna all'editor" at bounding box center [1299, 15] width 60 height 10
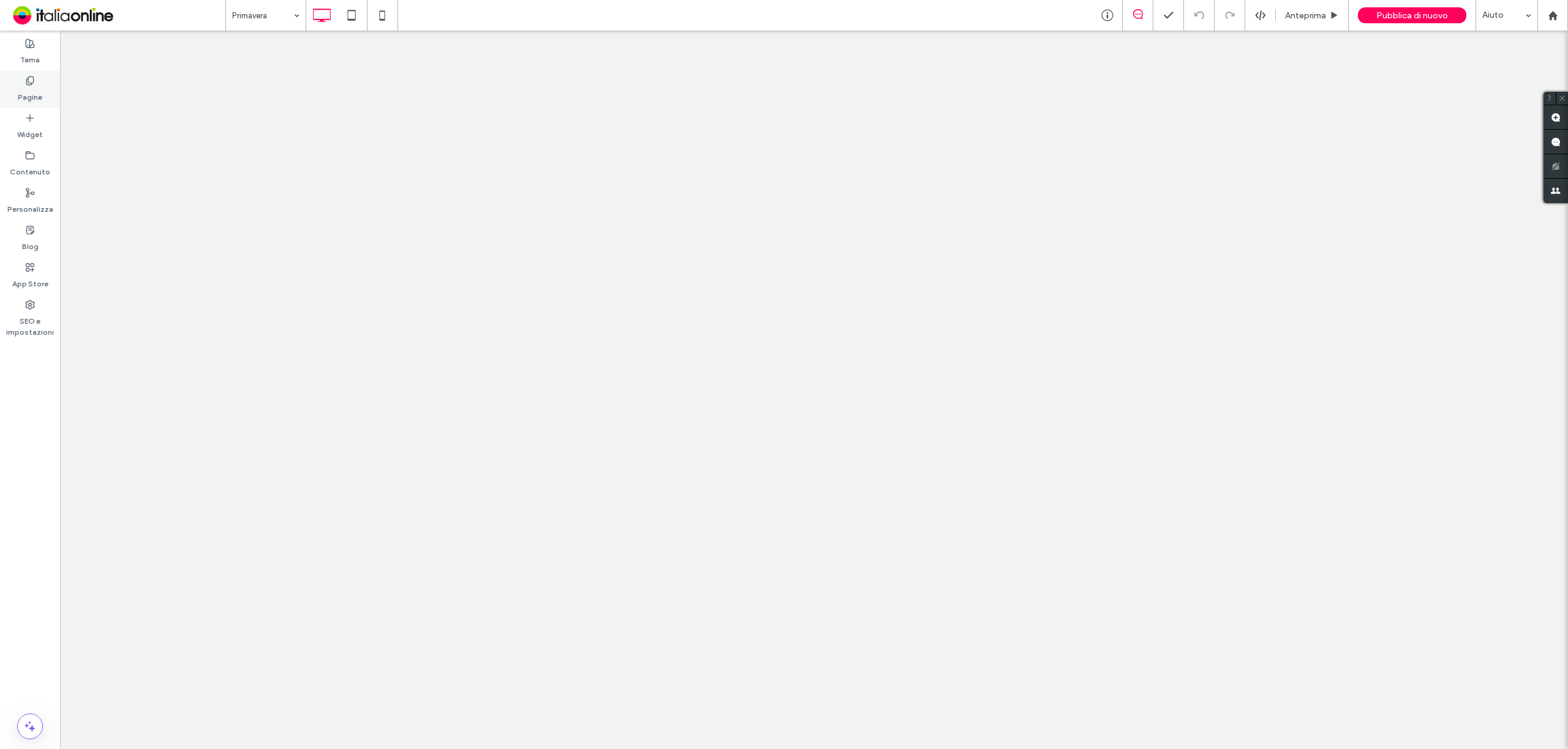
click at [30, 88] on label "Pagine" at bounding box center [30, 94] width 25 height 17
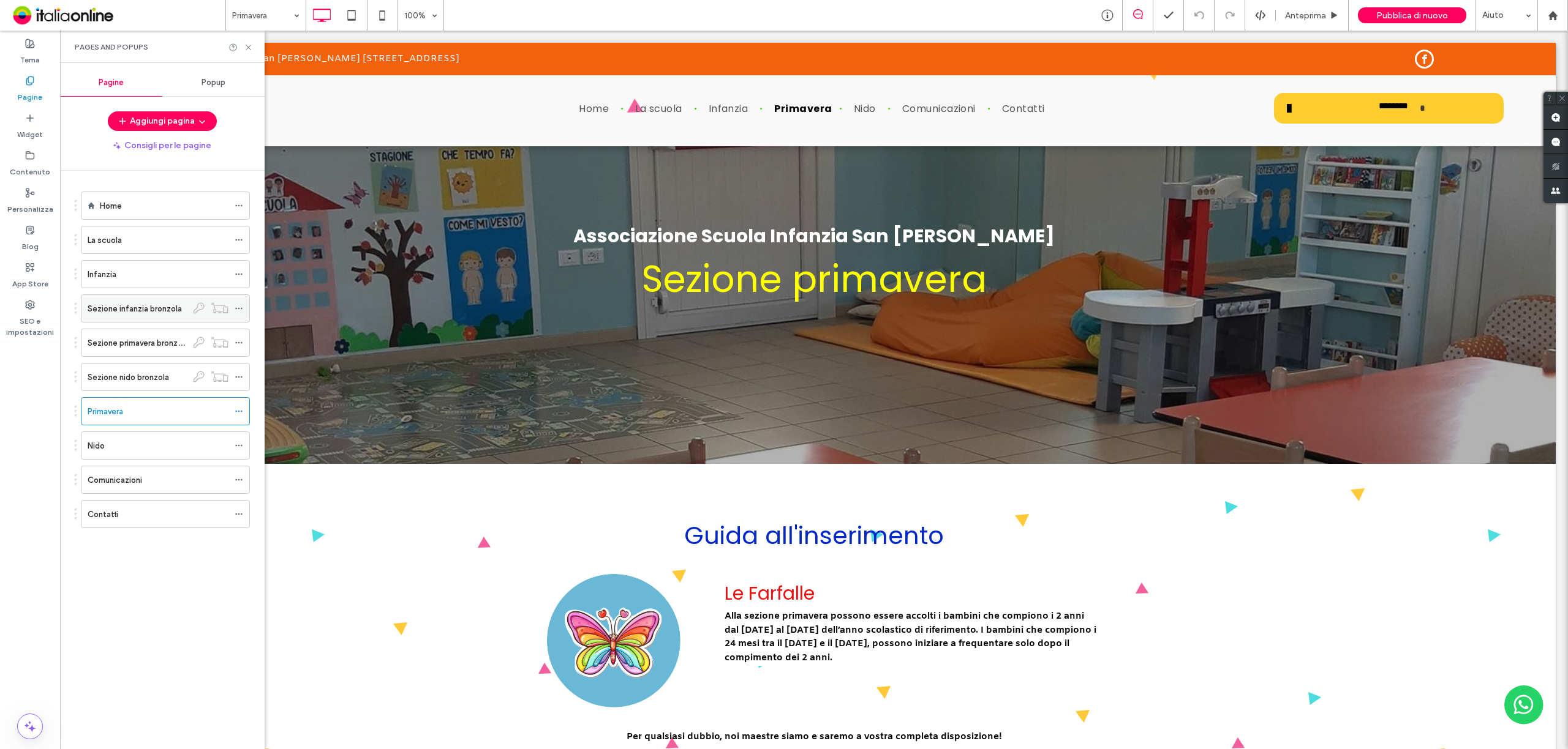
click at [150, 312] on label "Sezione infanzia bronzola" at bounding box center [135, 309] width 95 height 21
click at [1307, 8] on div "Anteprima" at bounding box center [1312, 15] width 73 height 31
click at [1316, 13] on span "Anteprima" at bounding box center [1305, 15] width 41 height 10
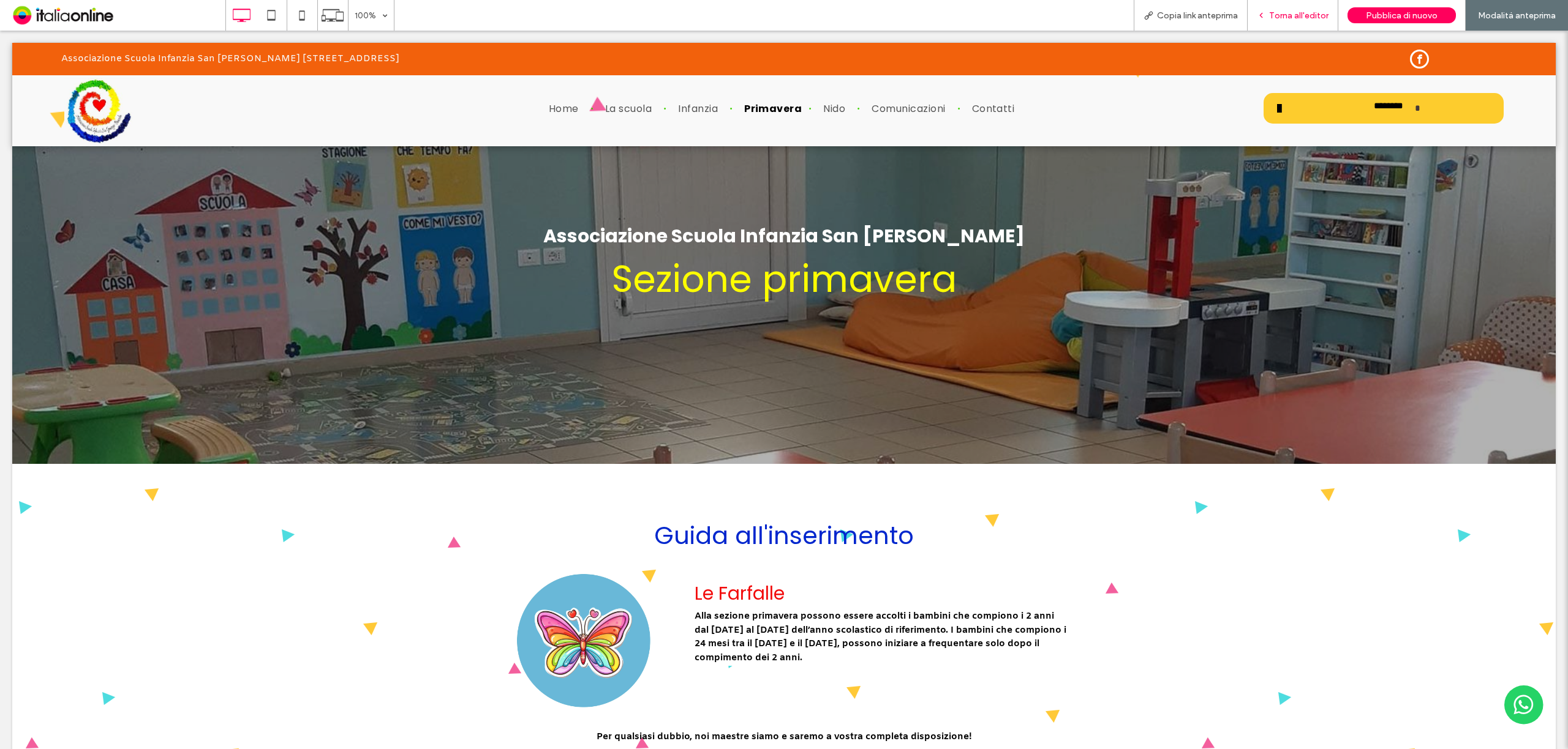
click at [1279, 11] on span "Torna all'editor" at bounding box center [1299, 15] width 60 height 10
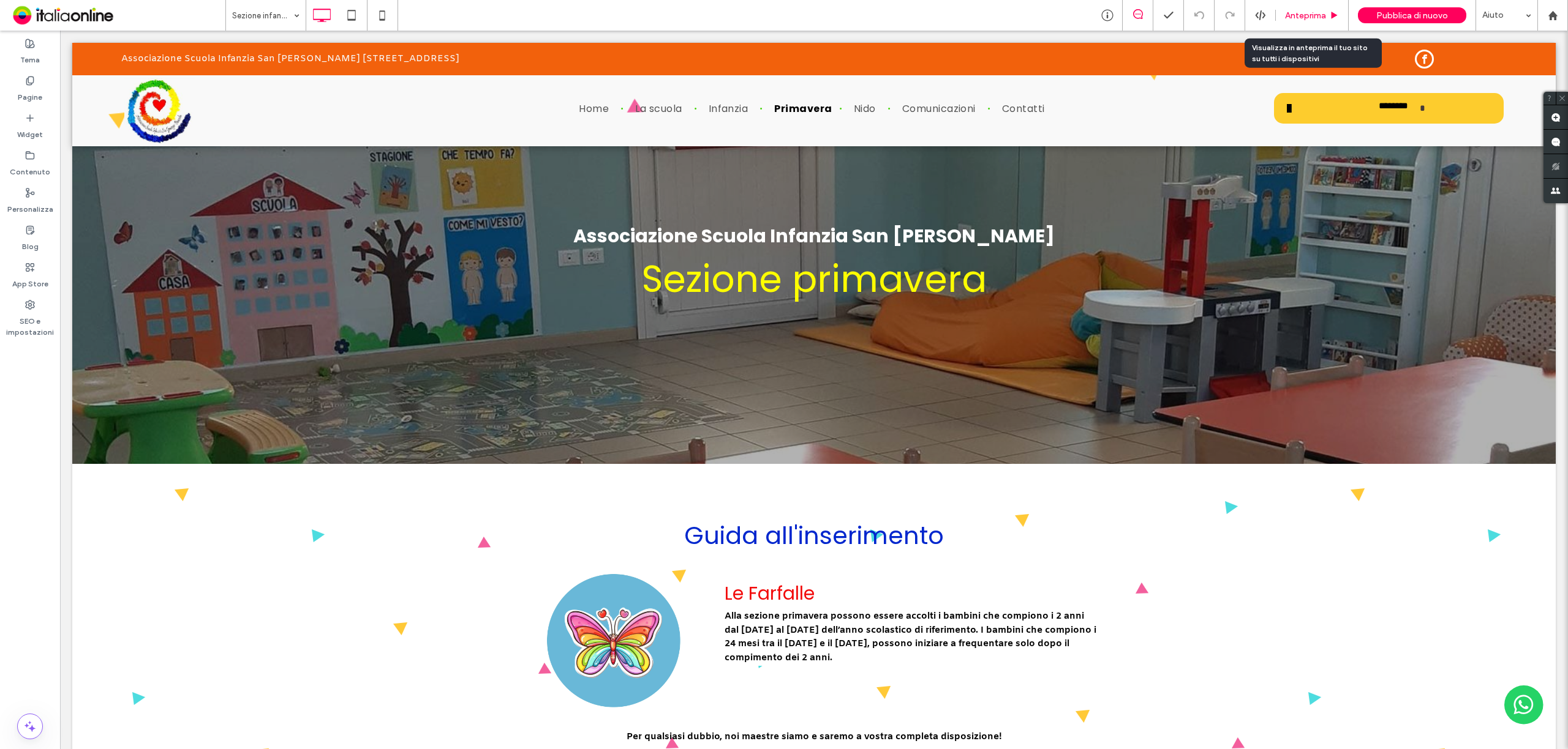
click at [1295, 13] on span "Anteprima" at bounding box center [1305, 15] width 41 height 10
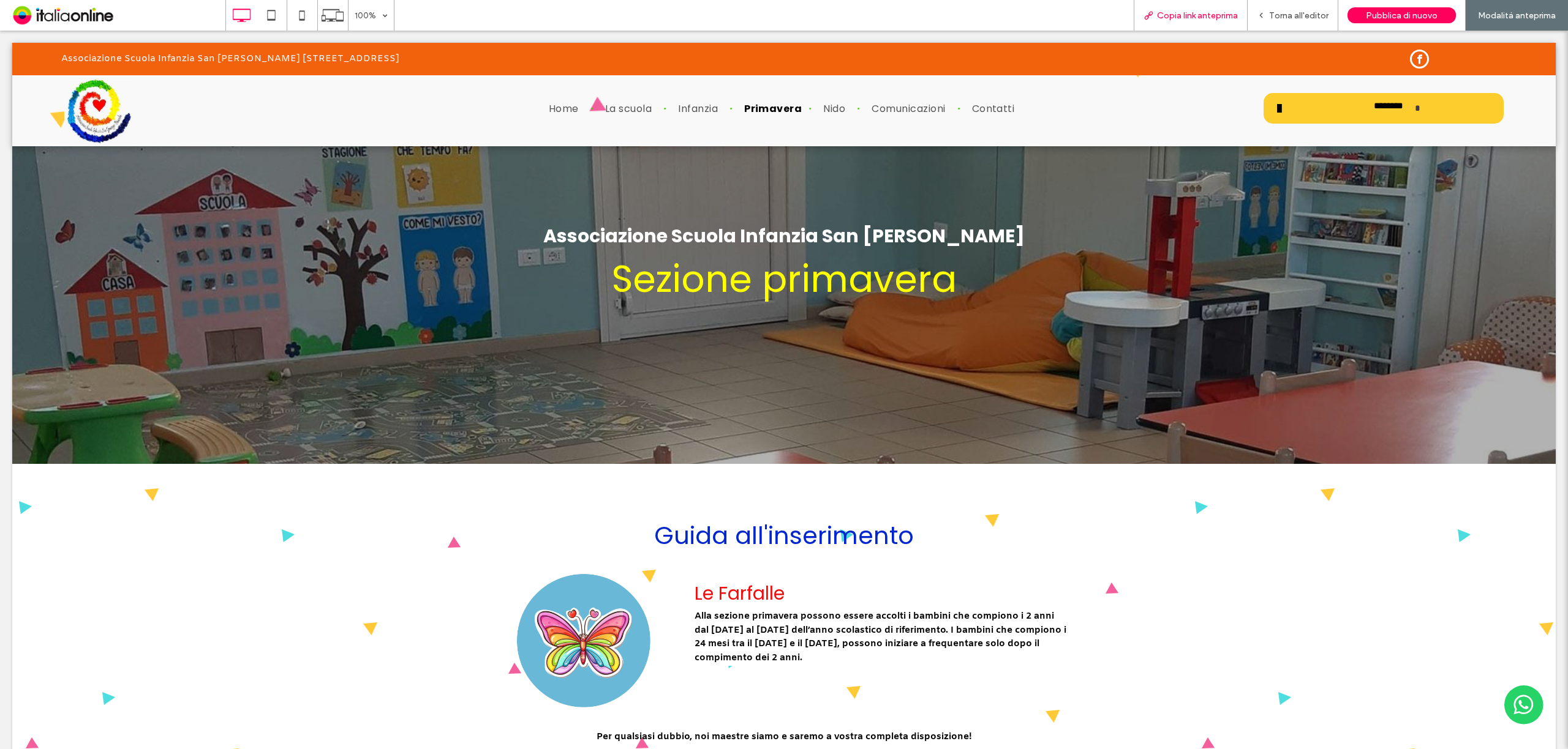
click at [1192, 16] on span "Copia link anteprima" at bounding box center [1197, 15] width 81 height 10
